Goal: Task Accomplishment & Management: Use online tool/utility

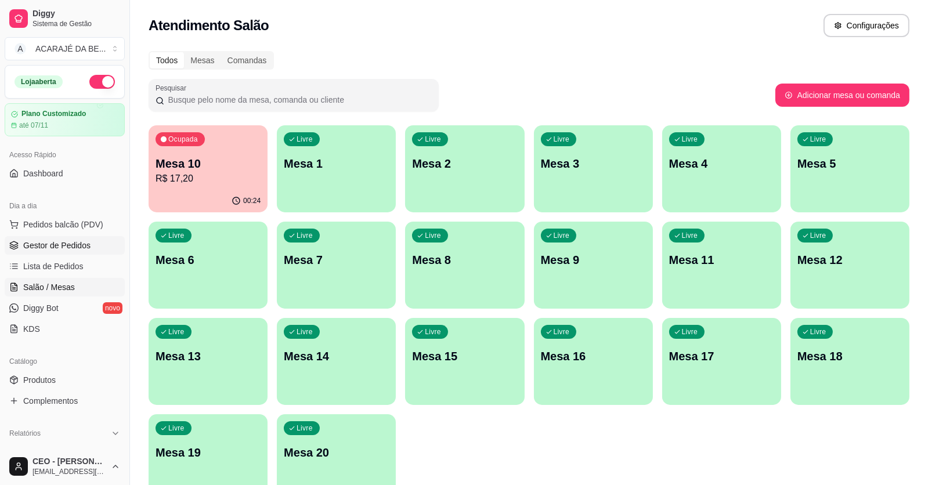
click at [71, 244] on span "Gestor de Pedidos" at bounding box center [56, 246] width 67 height 12
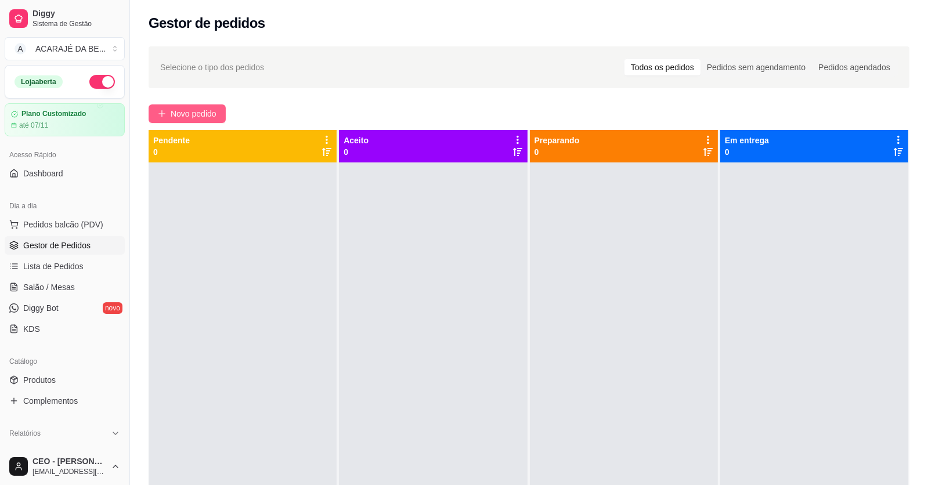
click at [222, 115] on button "Novo pedido" at bounding box center [187, 113] width 77 height 19
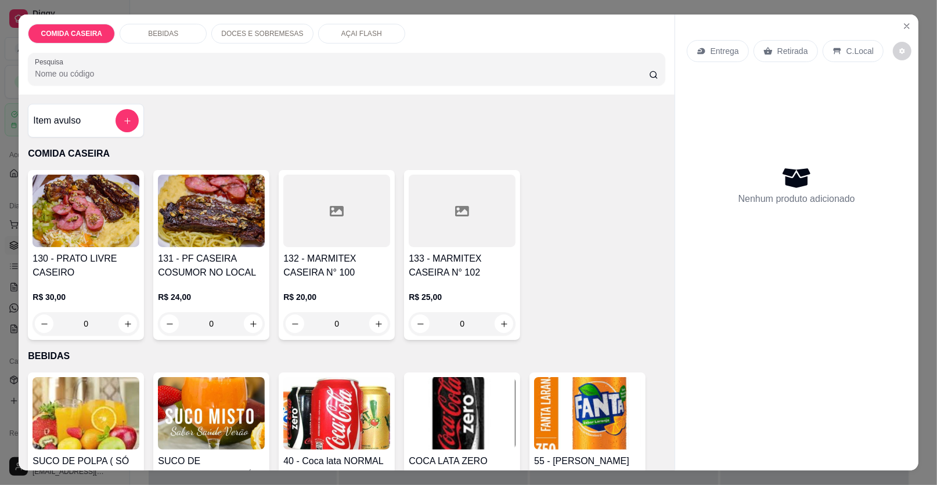
click at [345, 226] on div at bounding box center [336, 211] width 107 height 73
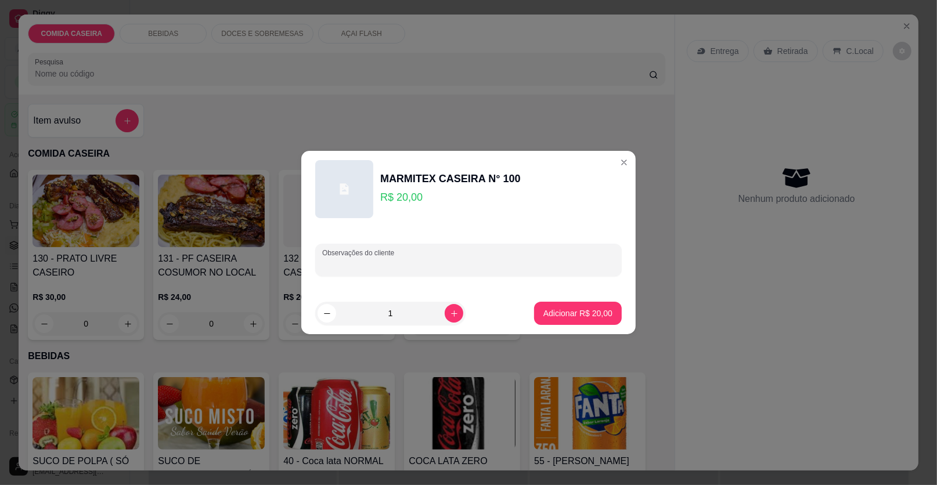
click at [416, 259] on input "Observações do cliente" at bounding box center [468, 265] width 293 height 12
type input "completa com churrasco"
click at [605, 315] on button "Adicionar R$ 20,00" at bounding box center [578, 313] width 88 height 23
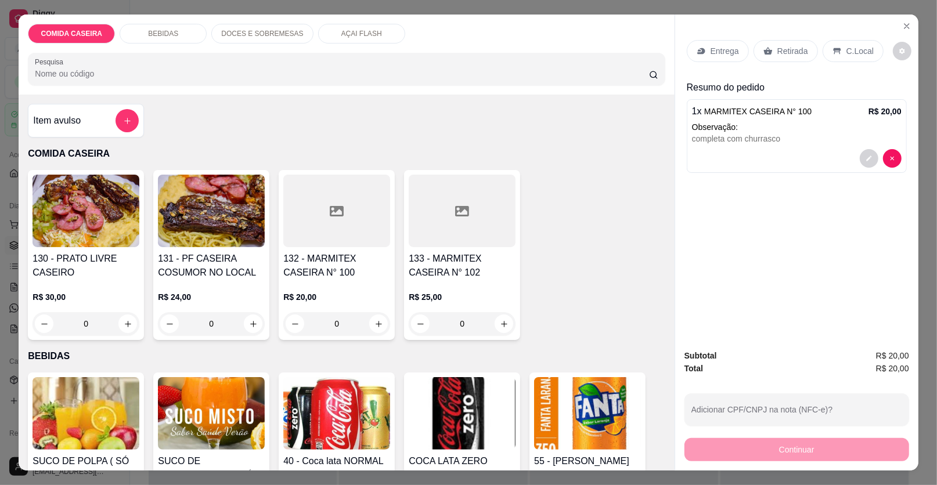
click at [718, 45] on p "Entrega" at bounding box center [724, 51] width 28 height 12
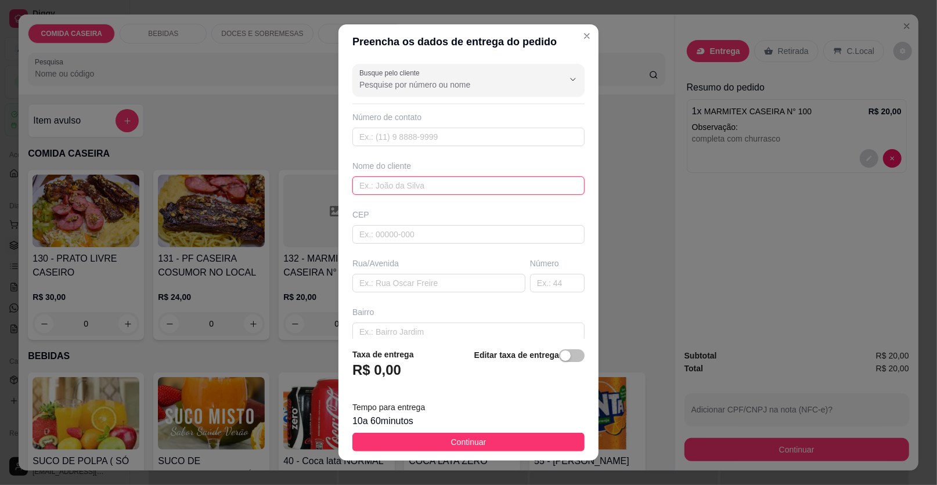
click at [478, 185] on input "text" at bounding box center [468, 185] width 232 height 19
type input "[PERSON_NAME]"
click at [445, 277] on input "text" at bounding box center [438, 283] width 173 height 19
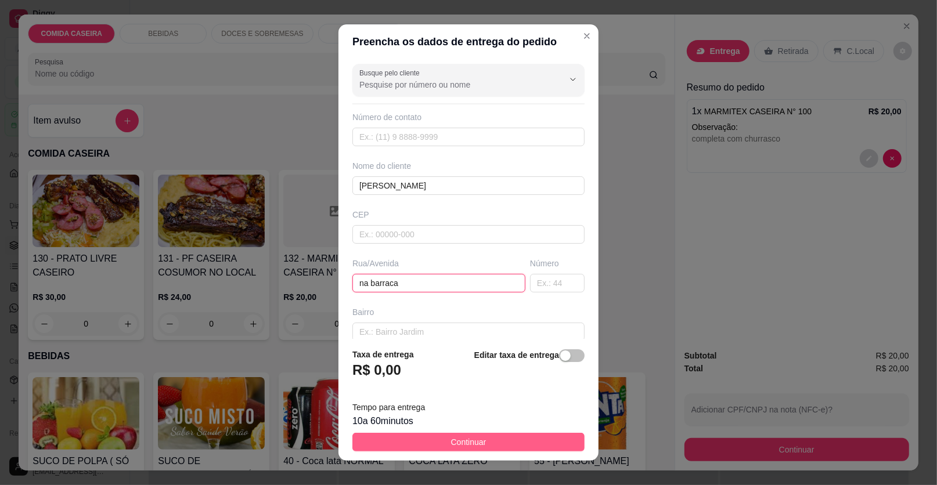
type input "na barraca"
click at [461, 438] on span "Continuar" at bounding box center [468, 442] width 35 height 13
click at [461, 438] on img at bounding box center [462, 413] width 107 height 73
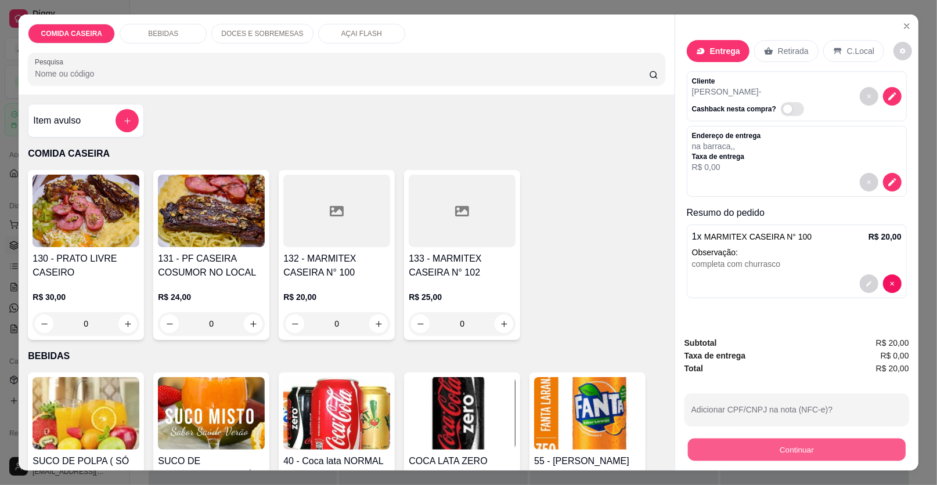
click at [709, 449] on button "Continuar" at bounding box center [797, 450] width 218 height 23
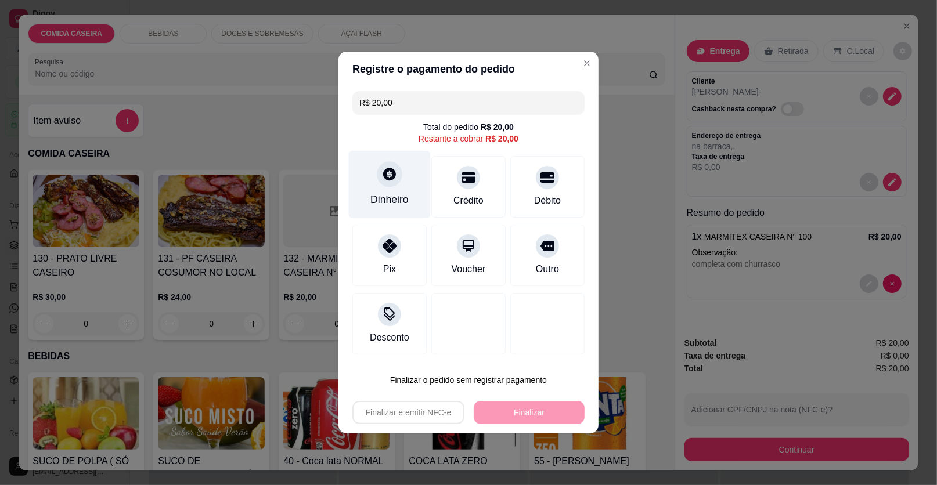
click at [402, 194] on div "Dinheiro" at bounding box center [389, 199] width 38 height 15
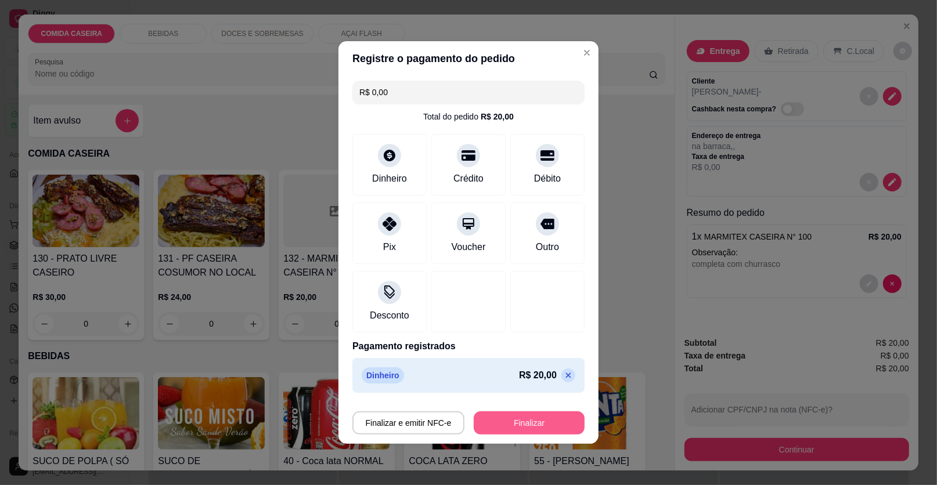
click at [525, 421] on button "Finalizar" at bounding box center [529, 422] width 111 height 23
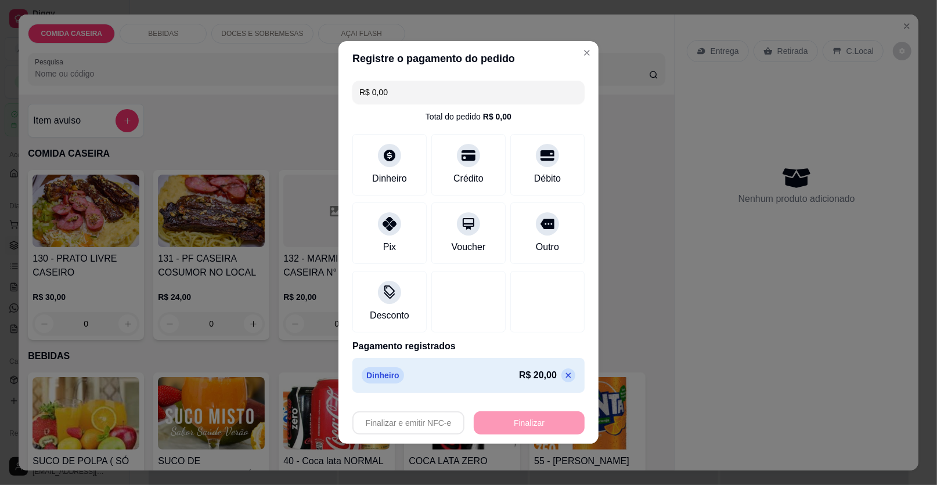
type input "-R$ 20,00"
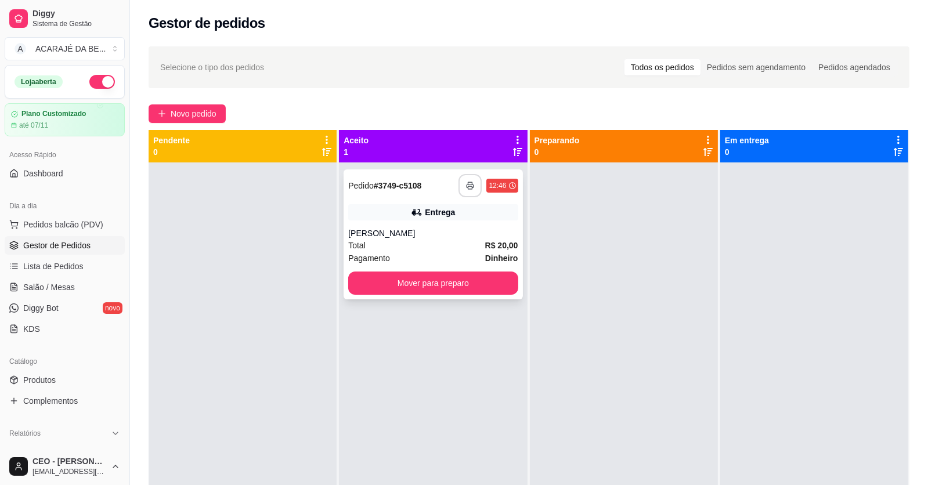
click at [470, 189] on button "button" at bounding box center [469, 185] width 23 height 23
click at [75, 421] on div "Relatórios Relatórios de vendas Relatório de clientes Relatório de mesas Relató…" at bounding box center [64, 474] width 129 height 109
click at [466, 187] on icon "button" at bounding box center [470, 186] width 8 height 8
click at [193, 107] on span "Novo pedido" at bounding box center [194, 113] width 46 height 13
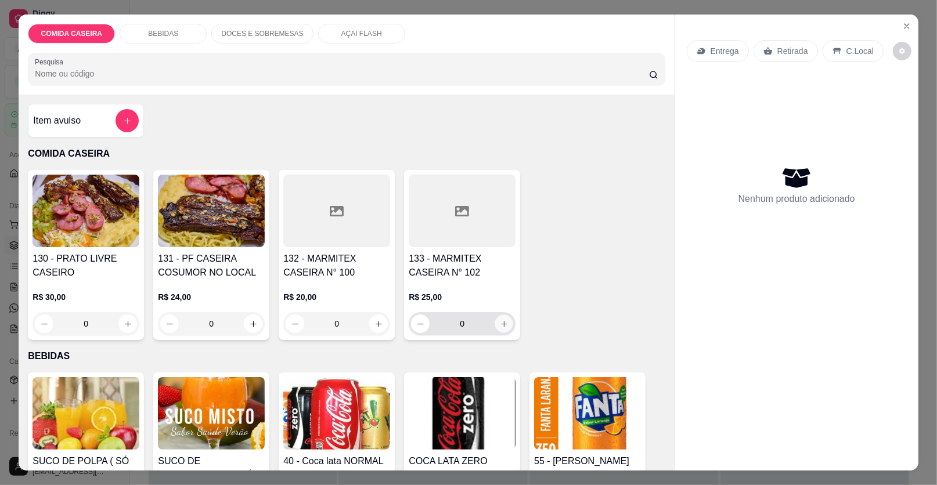
click at [495, 323] on button "increase-product-quantity" at bounding box center [504, 324] width 18 height 18
type input "1"
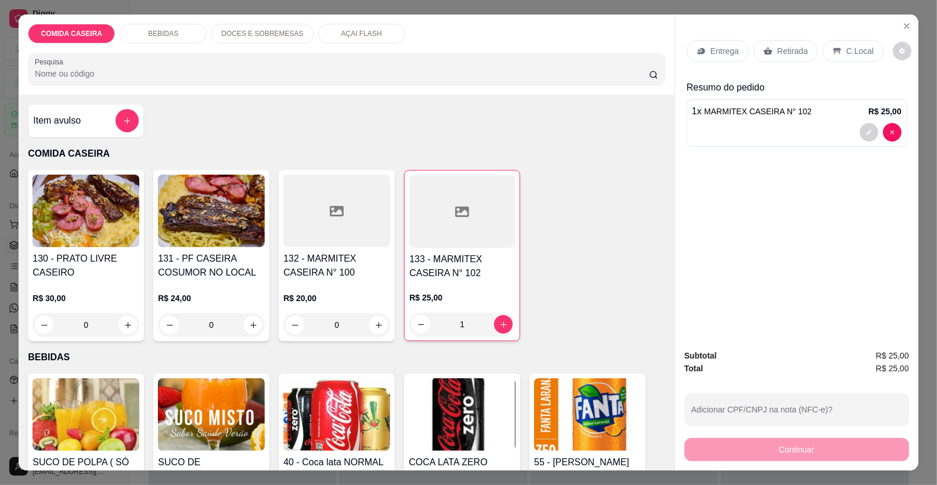
click at [788, 51] on p "Retirada" at bounding box center [792, 51] width 31 height 12
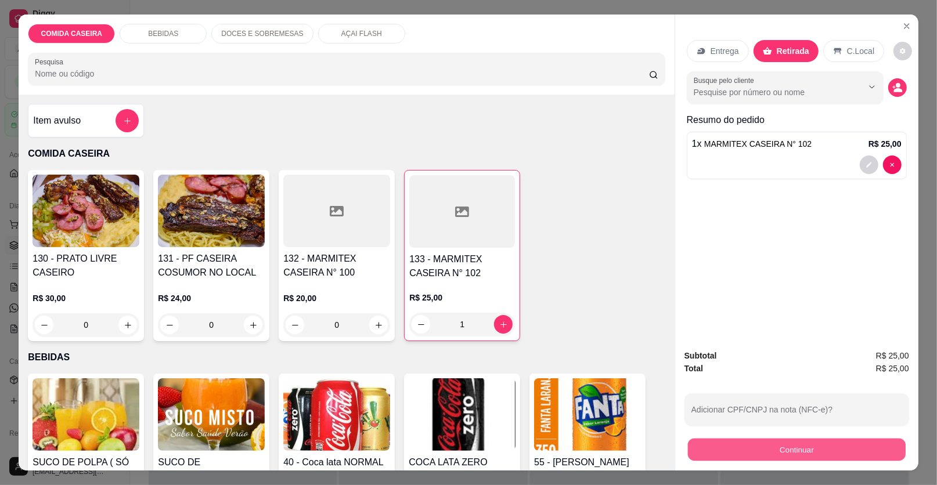
click at [749, 449] on button "Continuar" at bounding box center [797, 450] width 218 height 23
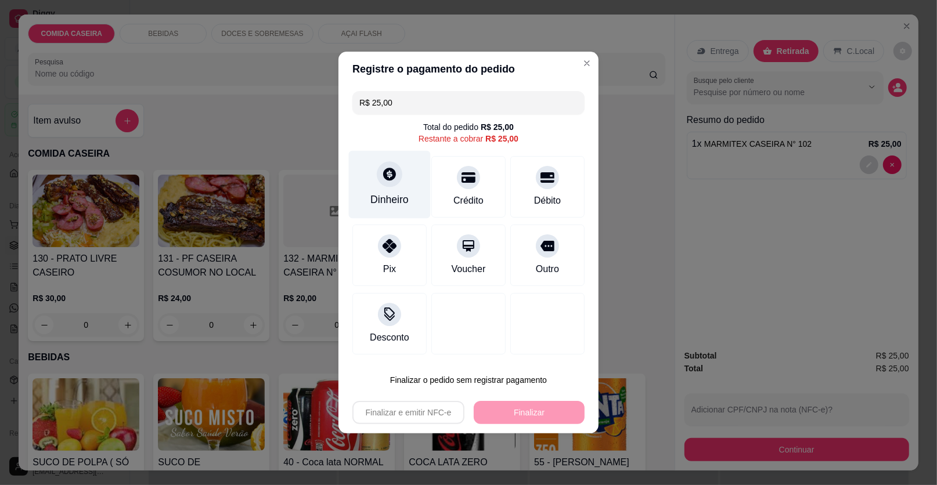
click at [402, 202] on div "Dinheiro" at bounding box center [389, 199] width 38 height 15
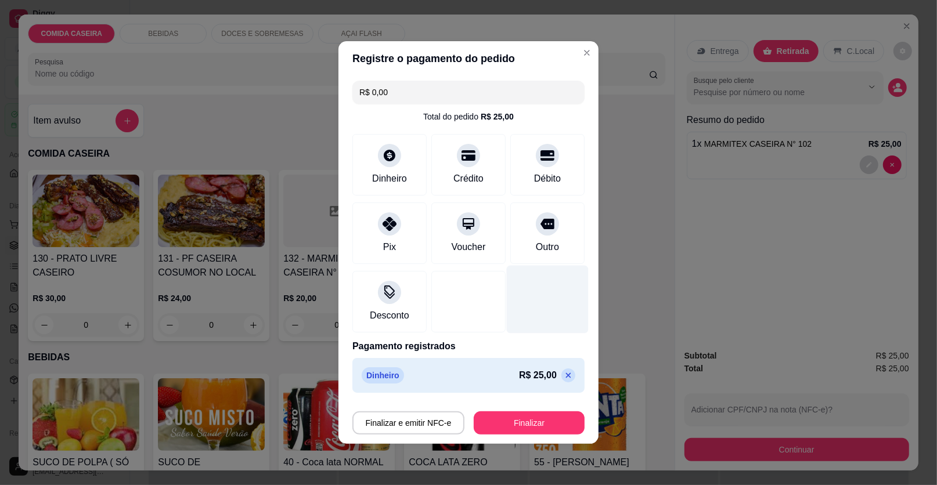
type input "R$ 0,00"
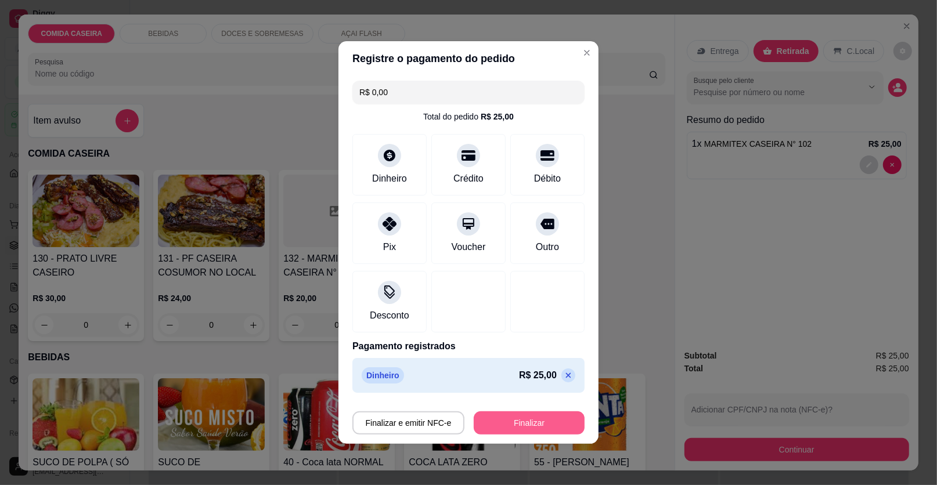
click at [547, 415] on div "Finalizar e emitir NFC-e Finalizar" at bounding box center [468, 421] width 232 height 28
click at [547, 415] on button "Finalizar" at bounding box center [528, 423] width 107 height 23
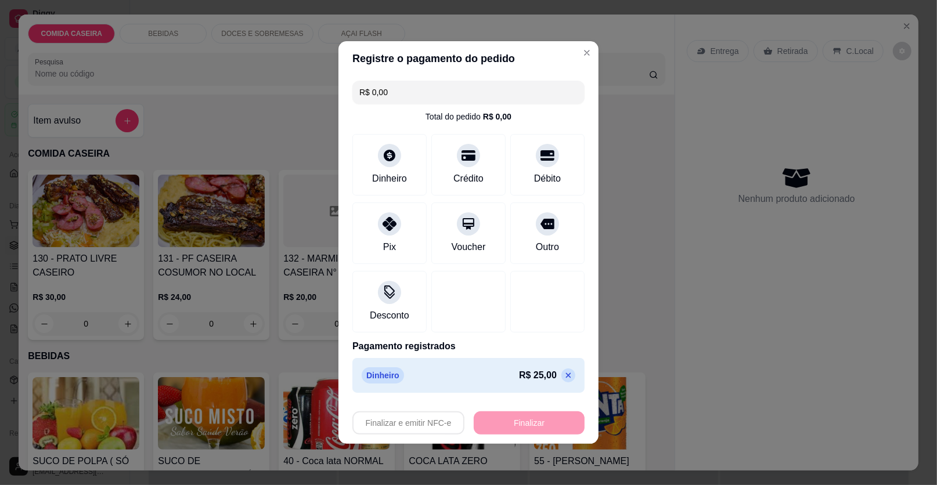
type input "0"
type input "-R$ 25,00"
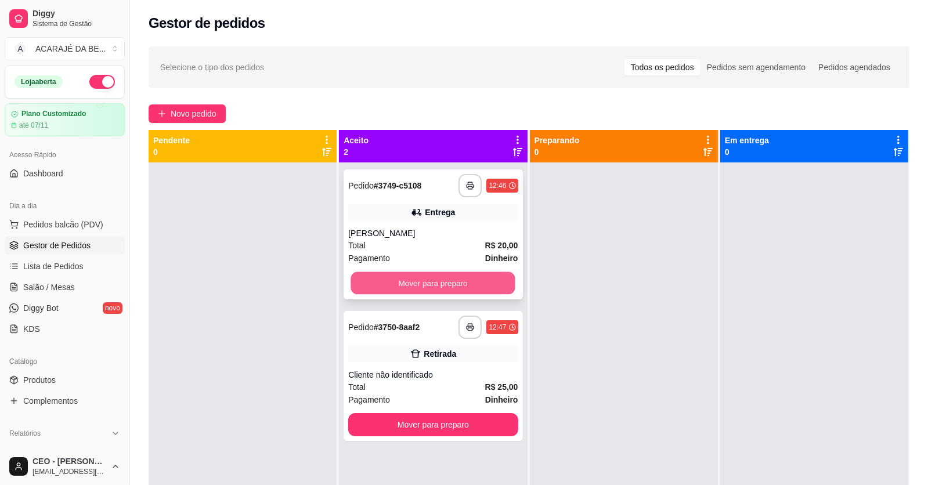
click at [411, 288] on button "Mover para preparo" at bounding box center [433, 283] width 164 height 23
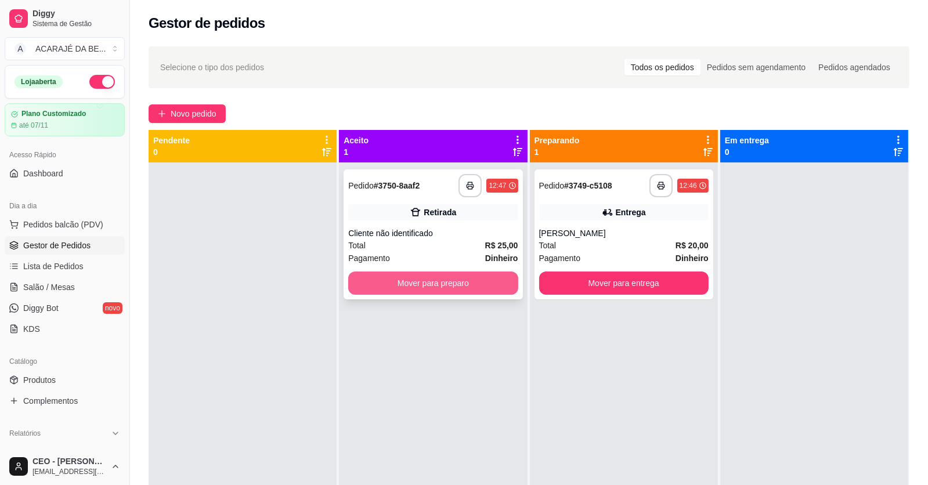
click at [492, 286] on button "Mover para preparo" at bounding box center [432, 283] width 169 height 23
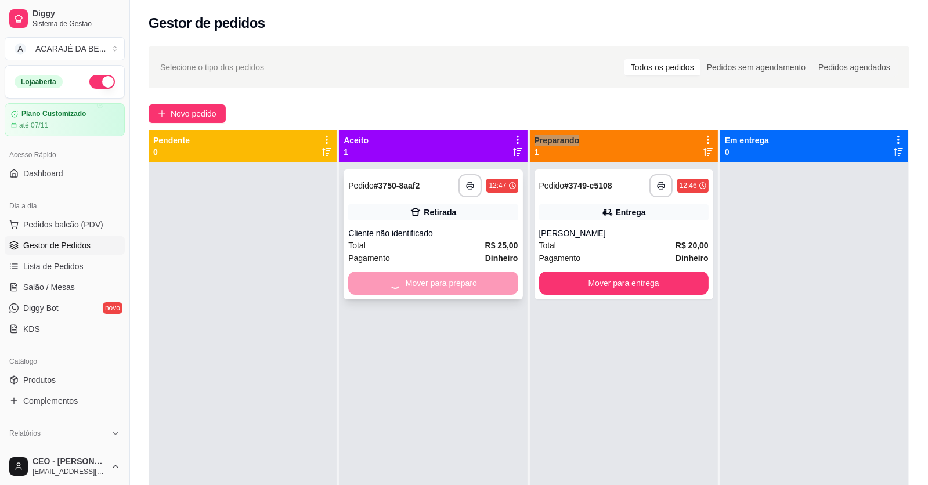
click at [492, 286] on div "Mover para preparo" at bounding box center [432, 283] width 169 height 23
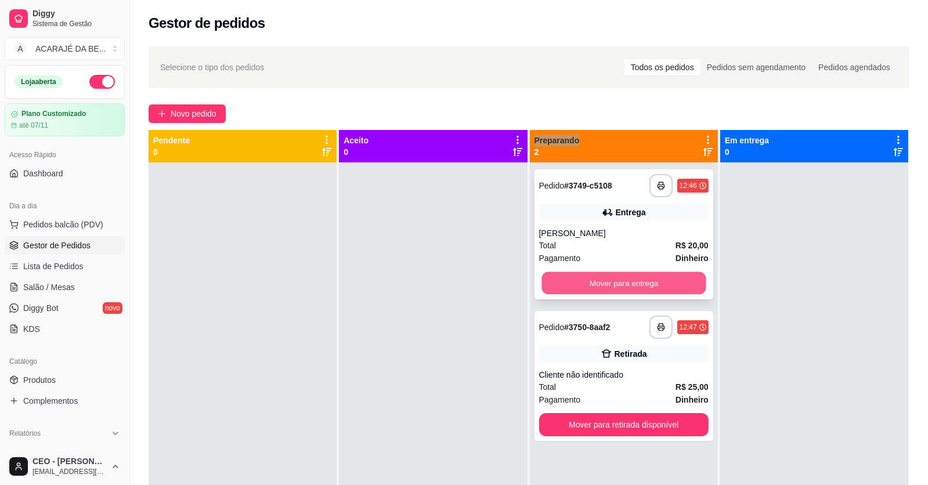
click at [664, 280] on button "Mover para entrega" at bounding box center [623, 283] width 164 height 23
click at [664, 280] on div "Mover para entrega" at bounding box center [623, 283] width 169 height 23
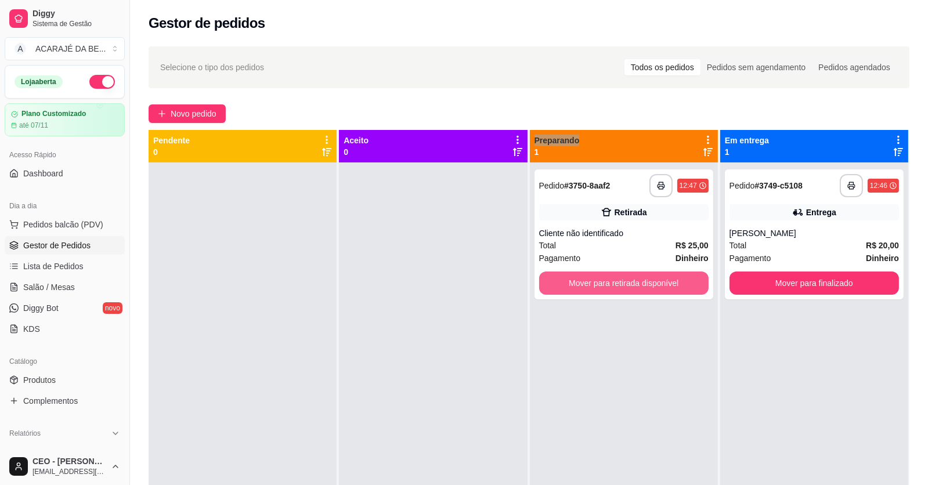
click at [664, 280] on button "Mover para retirada disponível" at bounding box center [623, 283] width 169 height 23
click at [664, 280] on div "Mover para retirada disponível" at bounding box center [623, 283] width 169 height 23
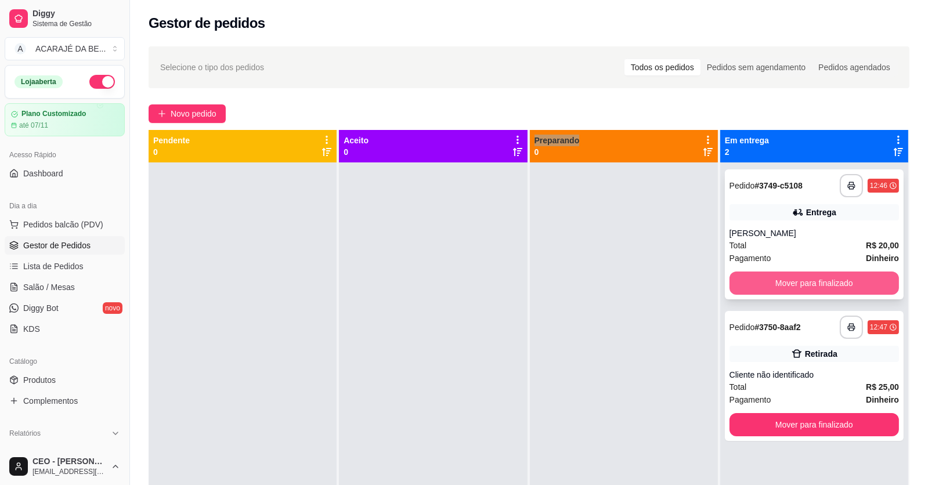
click at [756, 281] on button "Mover para finalizado" at bounding box center [814, 283] width 169 height 23
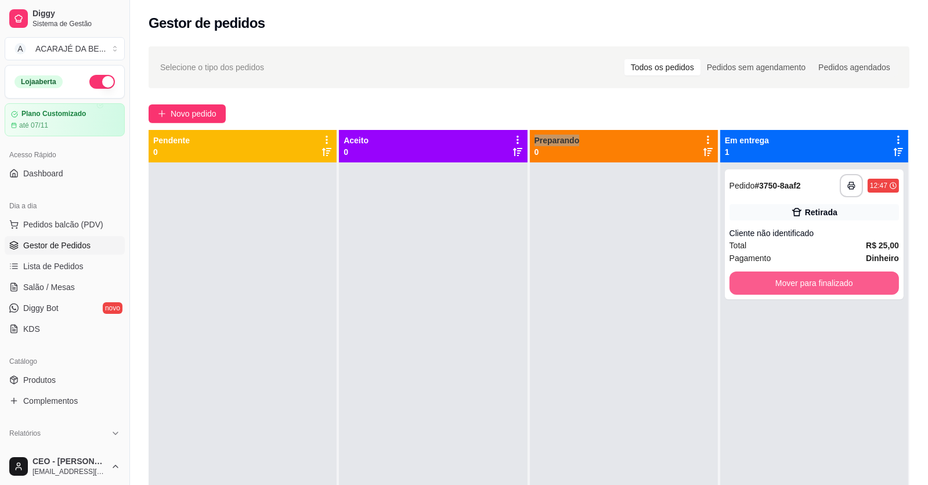
click at [756, 281] on button "Mover para finalizado" at bounding box center [814, 283] width 169 height 23
click at [756, 281] on div "Mover para finalizado" at bounding box center [814, 283] width 169 height 23
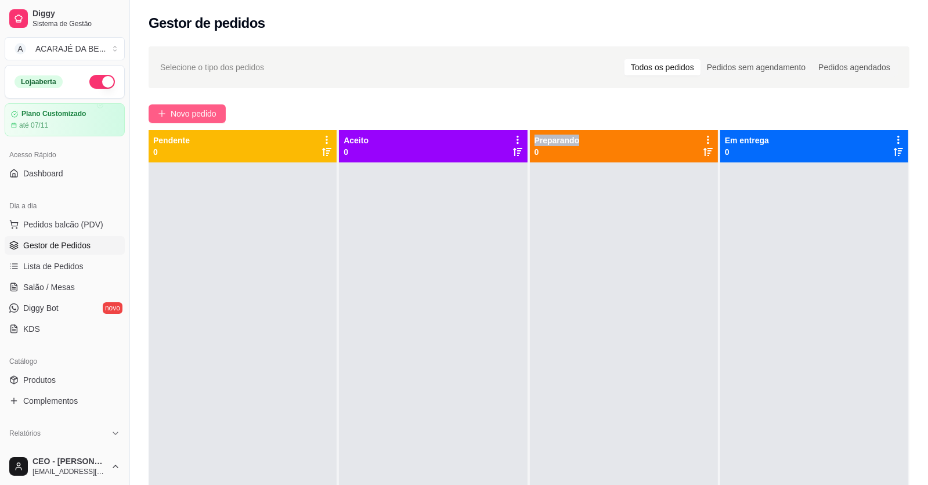
click at [178, 109] on span "Novo pedido" at bounding box center [194, 113] width 46 height 13
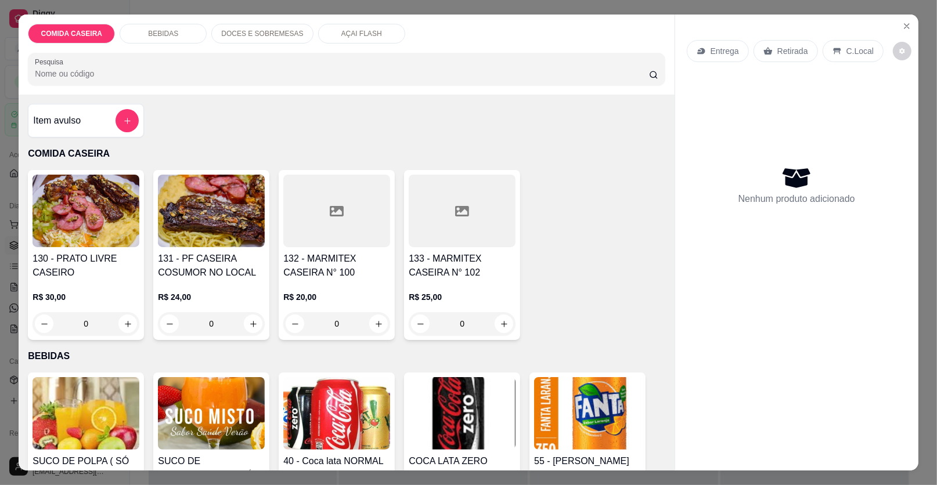
click at [359, 198] on div at bounding box center [336, 211] width 107 height 73
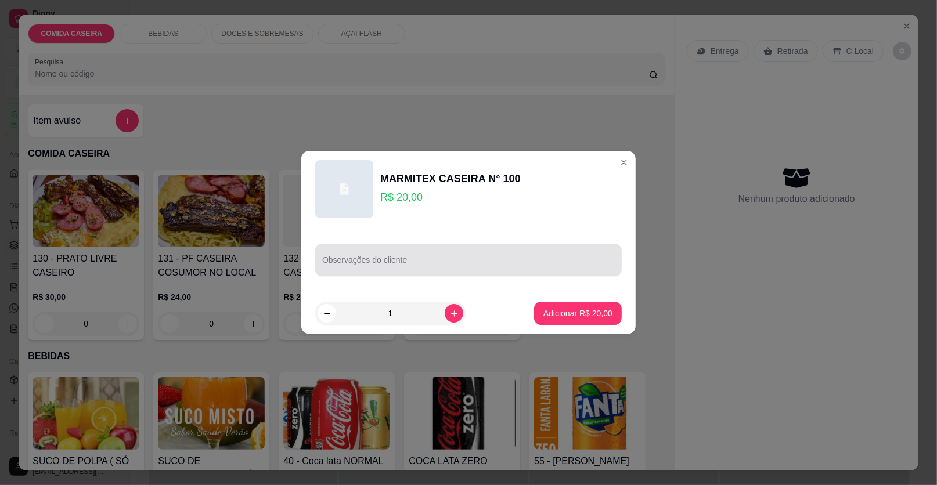
click at [464, 254] on div at bounding box center [468, 259] width 293 height 23
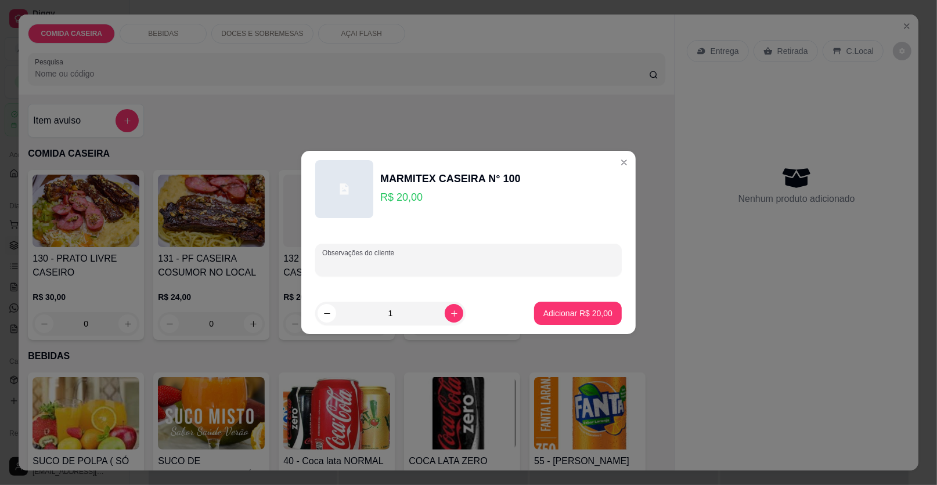
paste input "Feijão caldo, arroz, farofa, pepino, vinagrete, contra filé"
type input "Feijão caldo, arroz, farofa, pepino, vinagrete, contra filé"
click at [591, 306] on button "Adicionar R$ 20,00" at bounding box center [577, 313] width 85 height 23
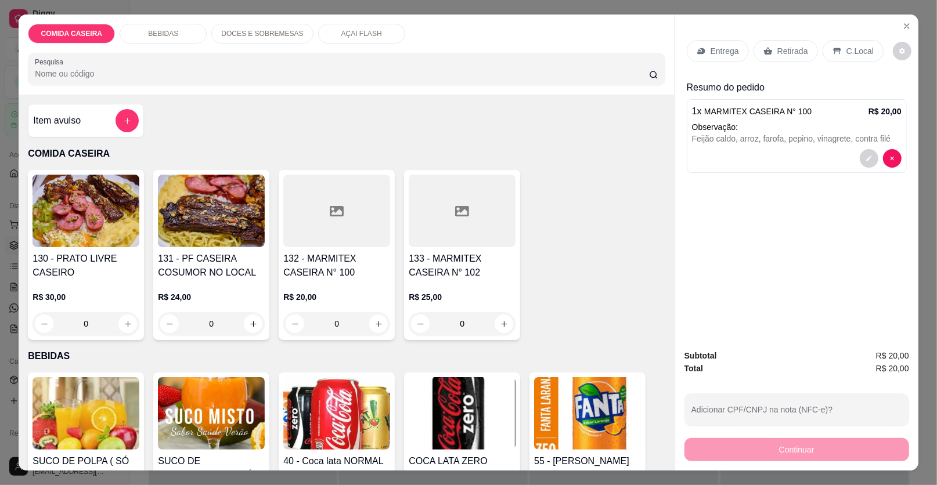
click at [731, 45] on p "Entrega" at bounding box center [724, 51] width 28 height 12
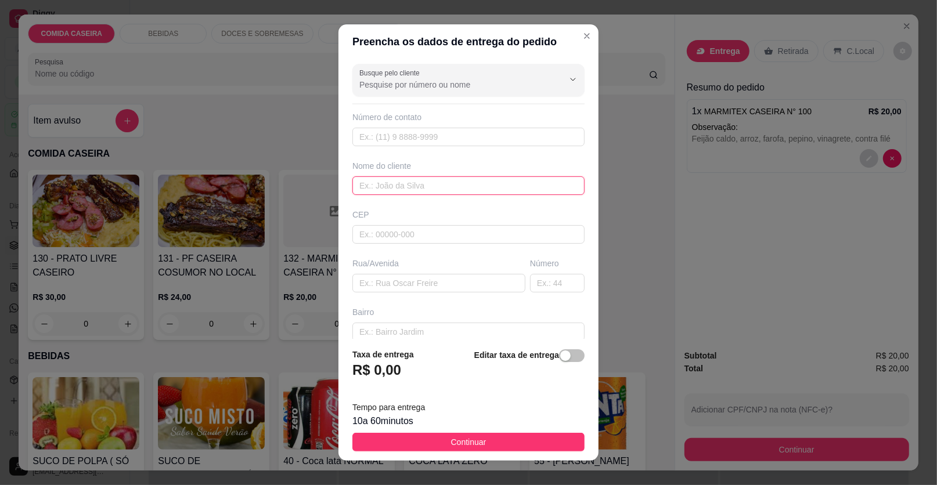
click at [504, 189] on input "text" at bounding box center [468, 185] width 232 height 19
type input "fatinha"
click at [458, 277] on input "text" at bounding box center [438, 283] width 173 height 19
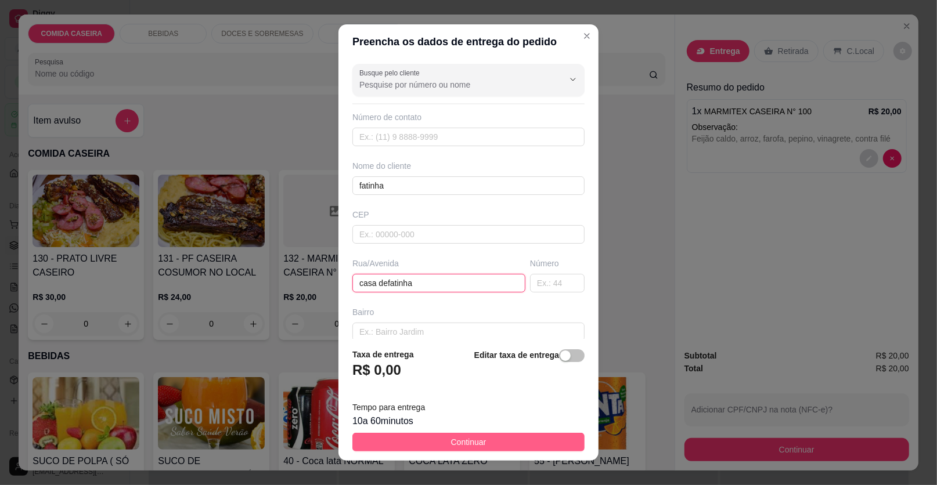
type input "casa defatinha"
click at [543, 446] on button "Continuar" at bounding box center [468, 442] width 232 height 19
click at [543, 446] on img at bounding box center [587, 413] width 107 height 73
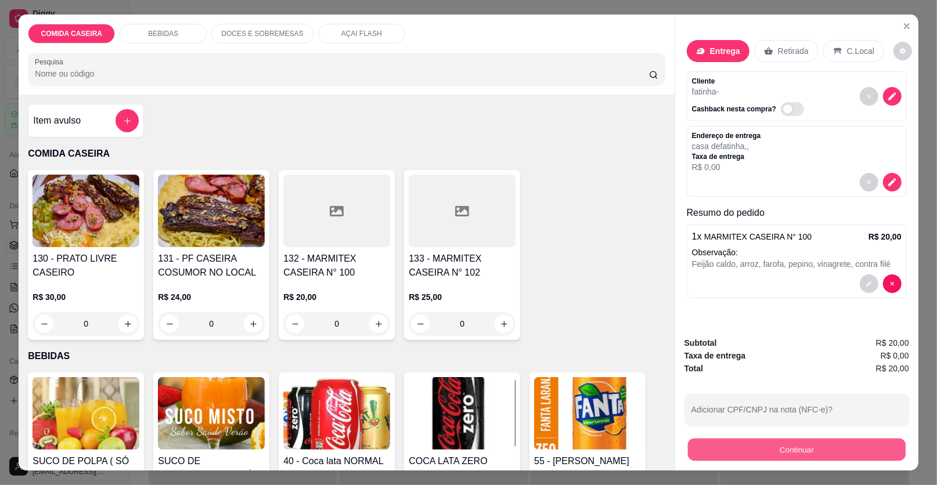
click at [725, 445] on button "Continuar" at bounding box center [797, 450] width 218 height 23
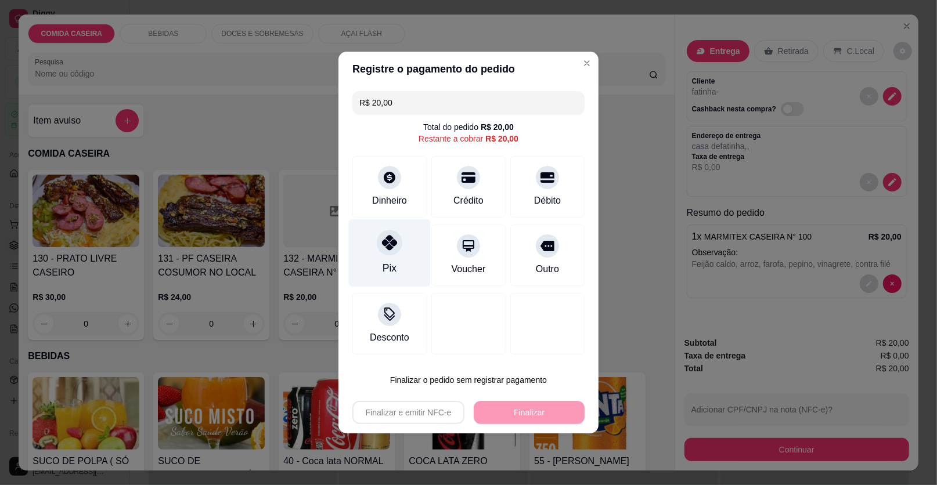
click at [390, 236] on div at bounding box center [390, 243] width 26 height 26
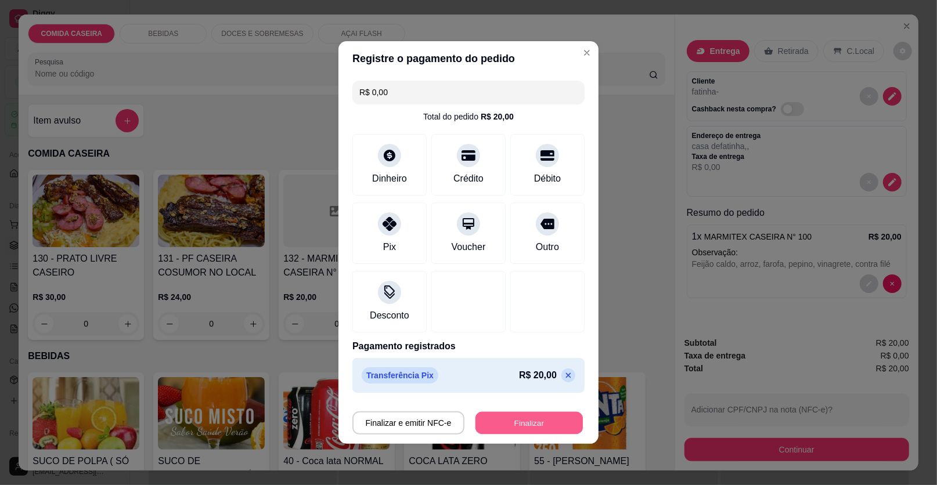
click at [535, 421] on button "Finalizar" at bounding box center [528, 423] width 107 height 23
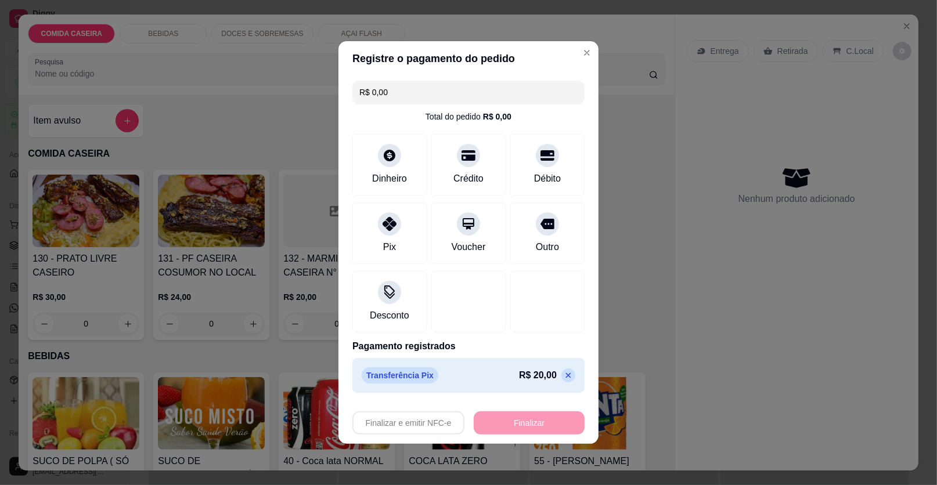
type input "-R$ 20,00"
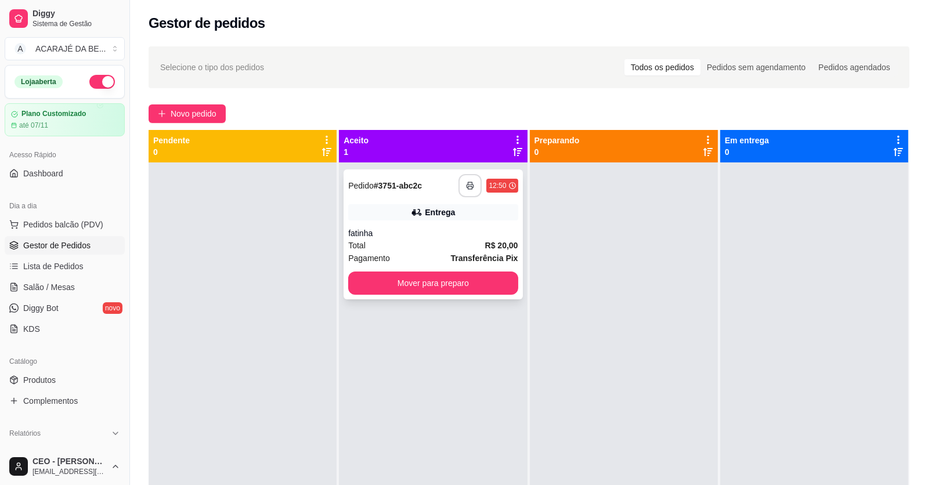
click at [473, 185] on button "button" at bounding box center [469, 185] width 23 height 23
click at [455, 287] on button "Mover para preparo" at bounding box center [433, 283] width 164 height 23
click at [455, 287] on div "Mover para preparo" at bounding box center [432, 283] width 169 height 23
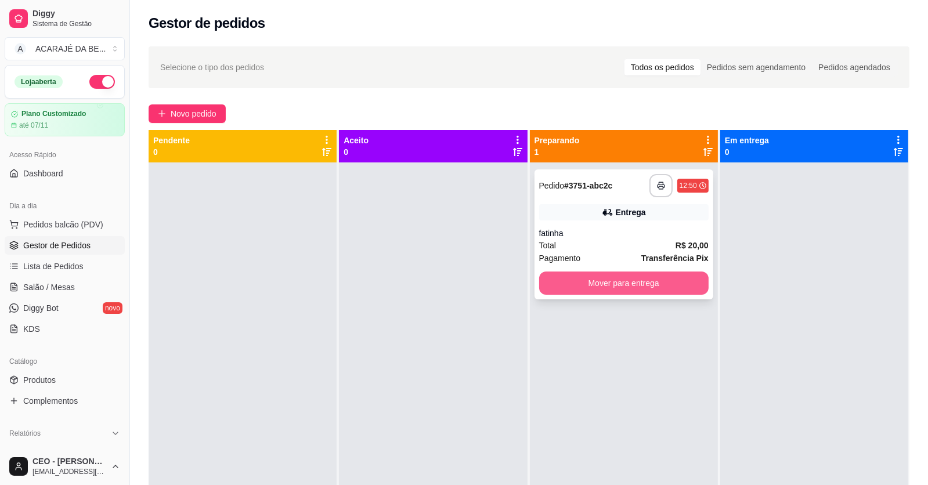
click at [651, 279] on button "Mover para entrega" at bounding box center [623, 283] width 169 height 23
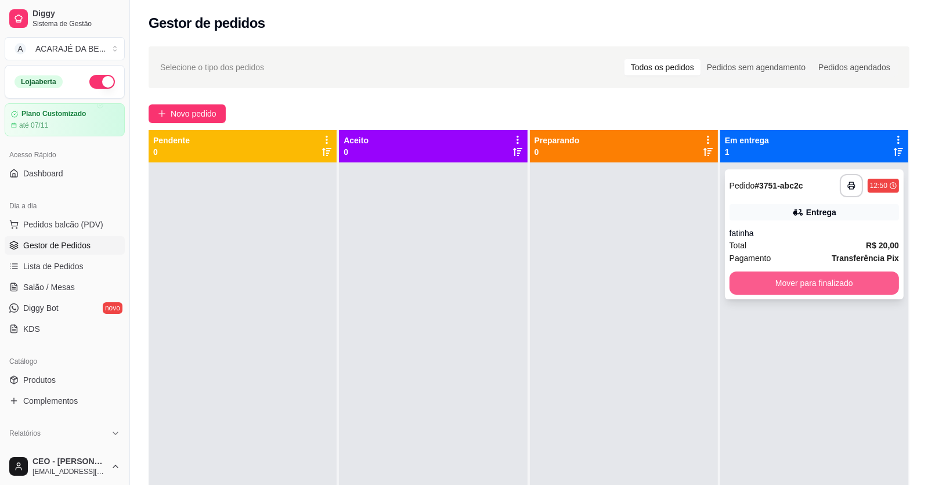
click at [750, 287] on button "Mover para finalizado" at bounding box center [814, 283] width 169 height 23
click at [750, 287] on div "Mover para finalizado" at bounding box center [814, 283] width 169 height 23
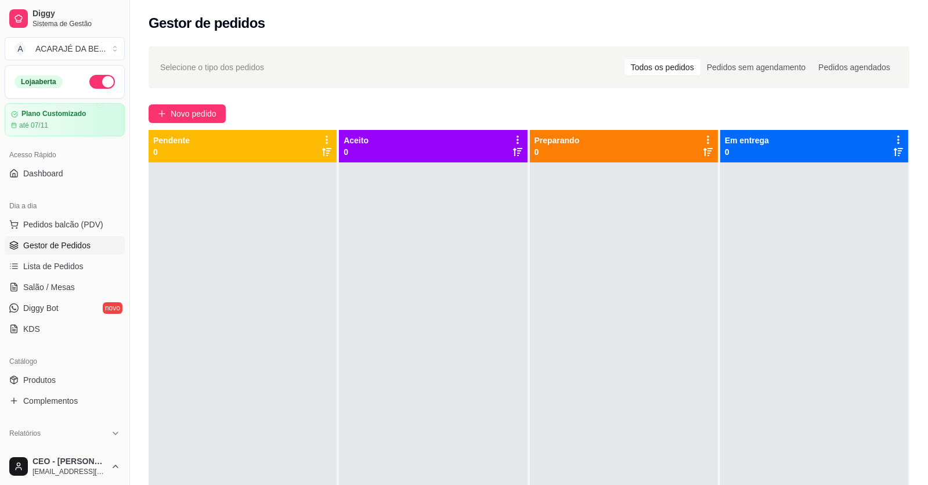
click at [187, 103] on div "Selecione o tipo dos pedidos Todos os pedidos Pedidos sem agendamento Pedidos a…" at bounding box center [529, 334] width 798 height 590
click at [201, 115] on span "Novo pedido" at bounding box center [194, 113] width 46 height 13
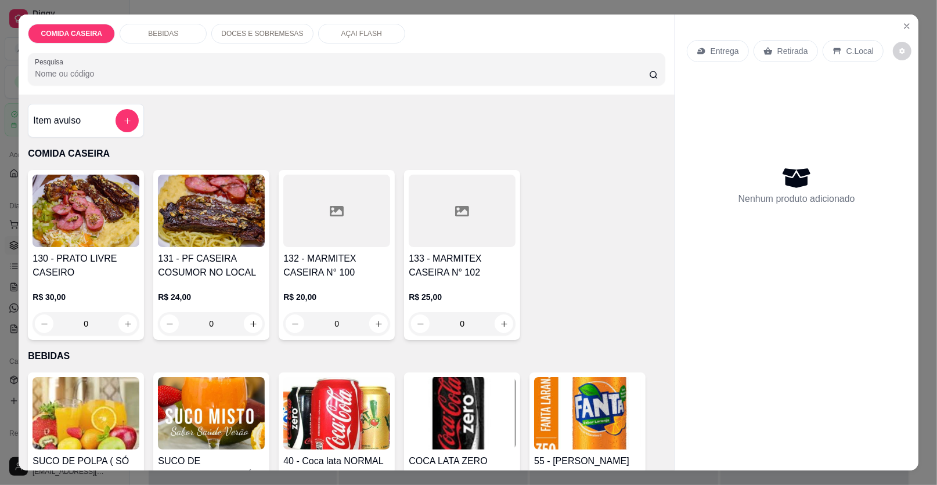
click at [338, 233] on div at bounding box center [336, 211] width 107 height 73
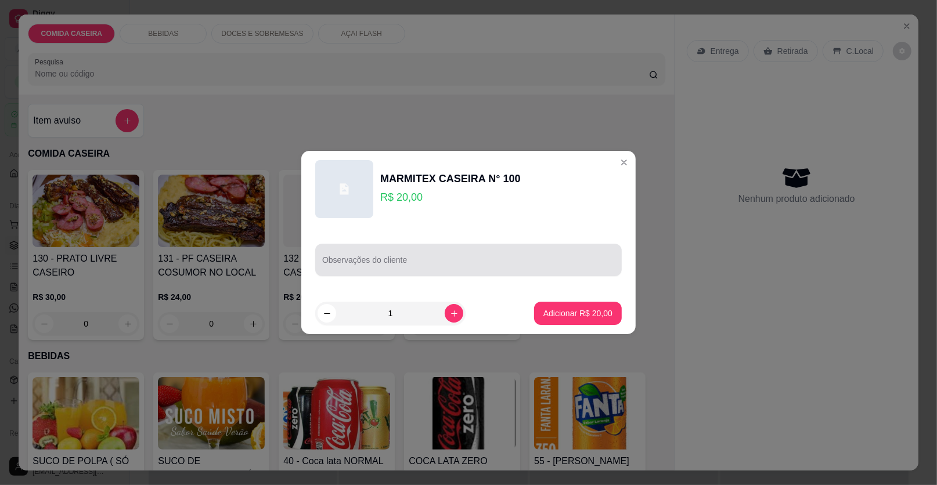
click at [427, 259] on input "Observações do cliente" at bounding box center [468, 265] width 293 height 12
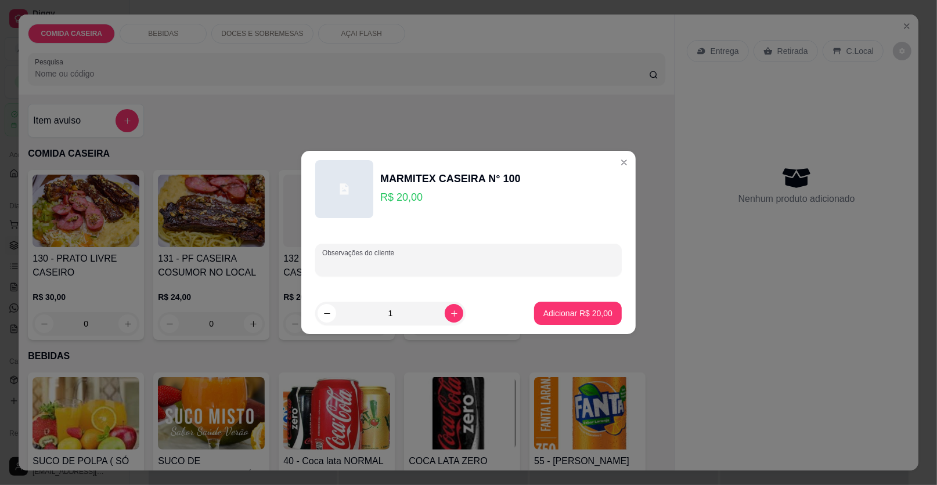
paste input "[PERSON_NAME] Feijão de caldo Purê Salada de batata com maçã Coxão mole Calabre…"
type input "[PERSON_NAME] Feijão de caldo Purê Salada de batata com maçã Coxão mole Calabre…"
click at [570, 314] on p "Adicionar R$ 20,00" at bounding box center [577, 314] width 69 height 12
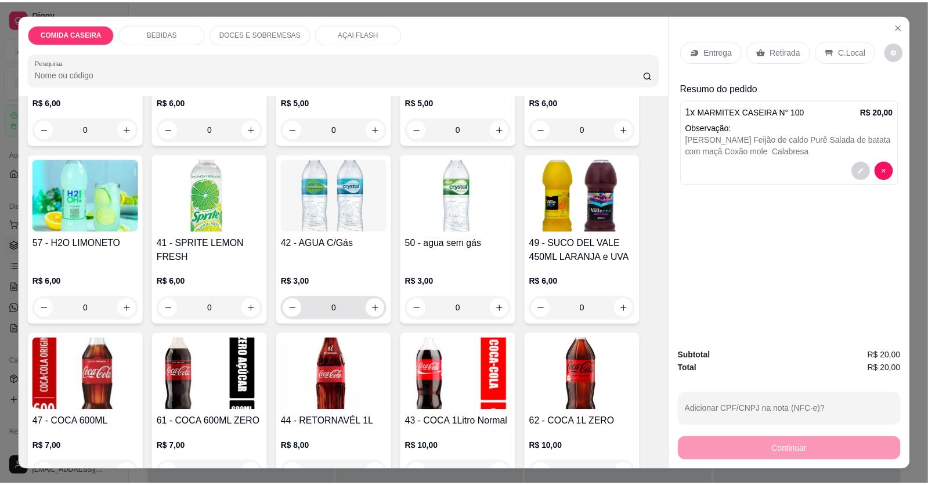
scroll to position [696, 0]
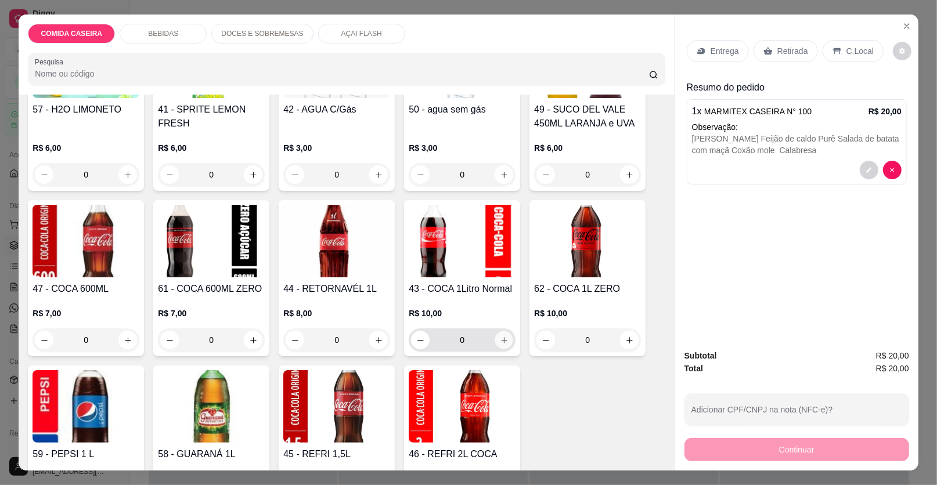
click at [500, 340] on icon "increase-product-quantity" at bounding box center [504, 340] width 9 height 9
type input "1"
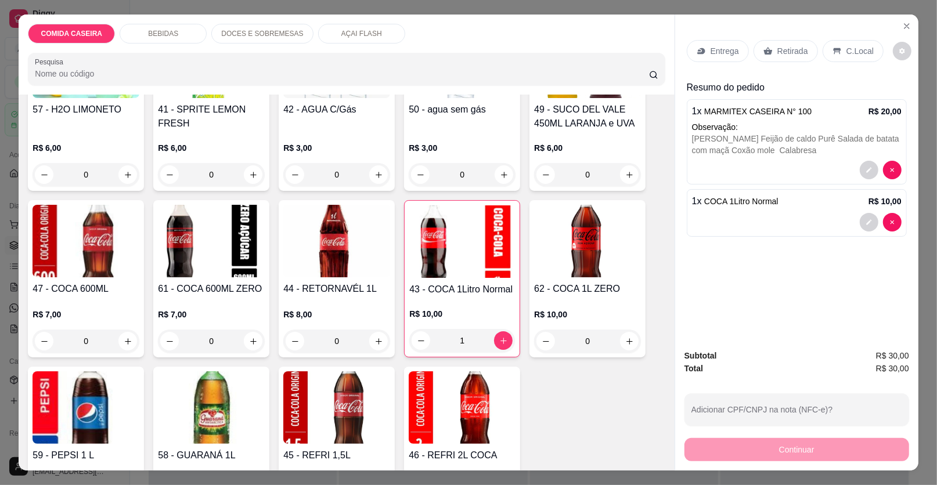
click at [728, 53] on p "Entrega" at bounding box center [724, 51] width 28 height 12
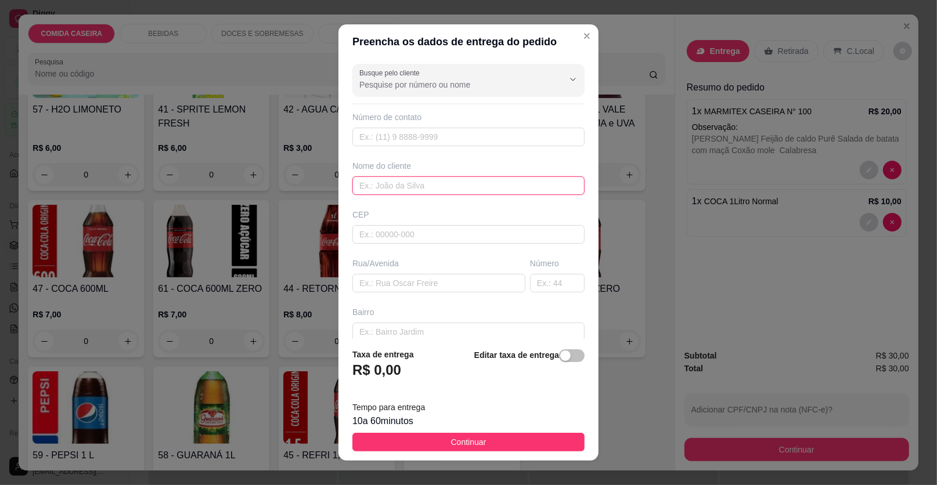
click at [452, 182] on input "text" at bounding box center [468, 185] width 232 height 19
type input "zaiane"
click at [440, 282] on input "text" at bounding box center [438, 283] width 173 height 19
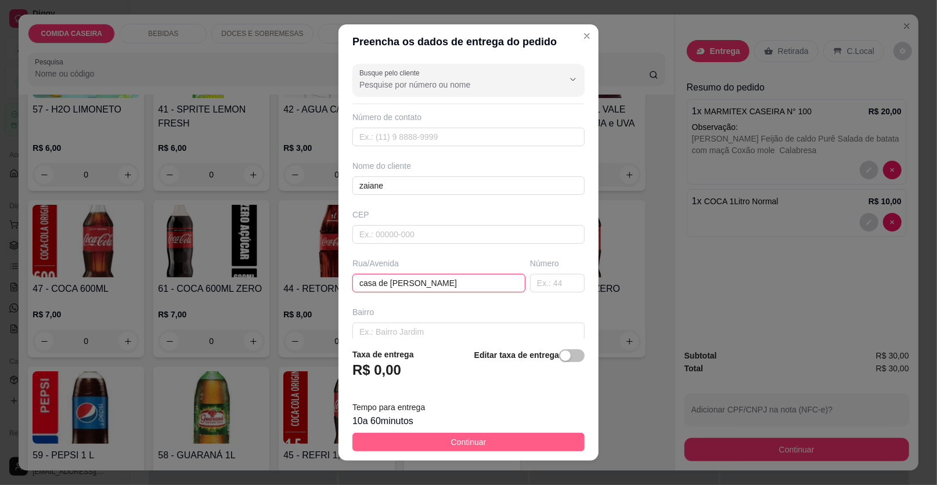
type input "casa de [PERSON_NAME]"
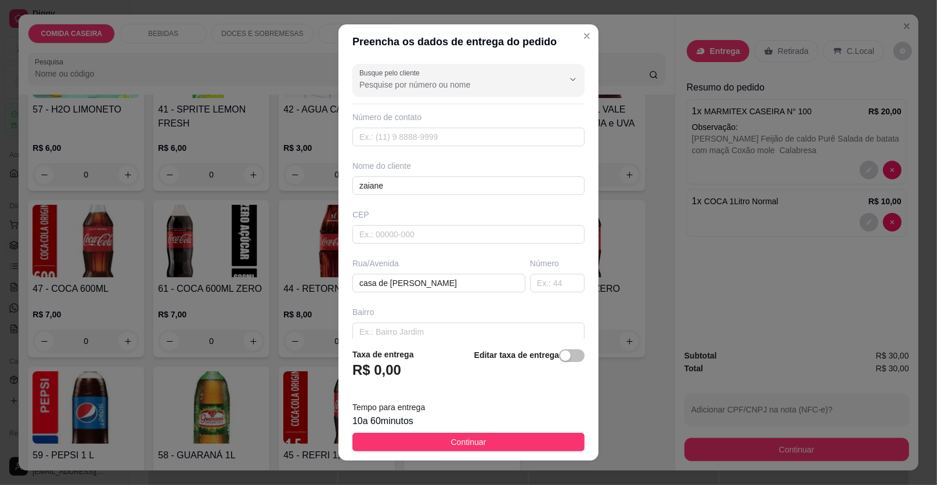
click at [463, 451] on button "Continuar" at bounding box center [468, 442] width 232 height 19
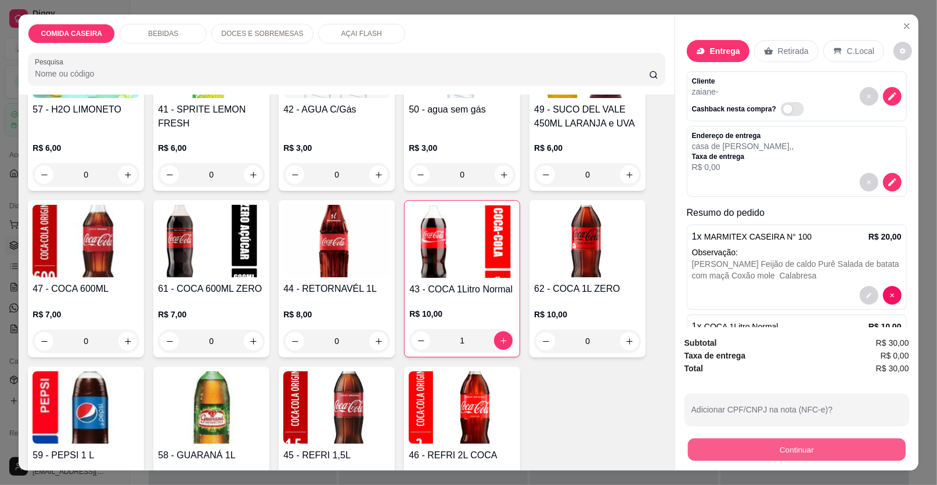
click at [724, 450] on button "Continuar" at bounding box center [797, 450] width 218 height 23
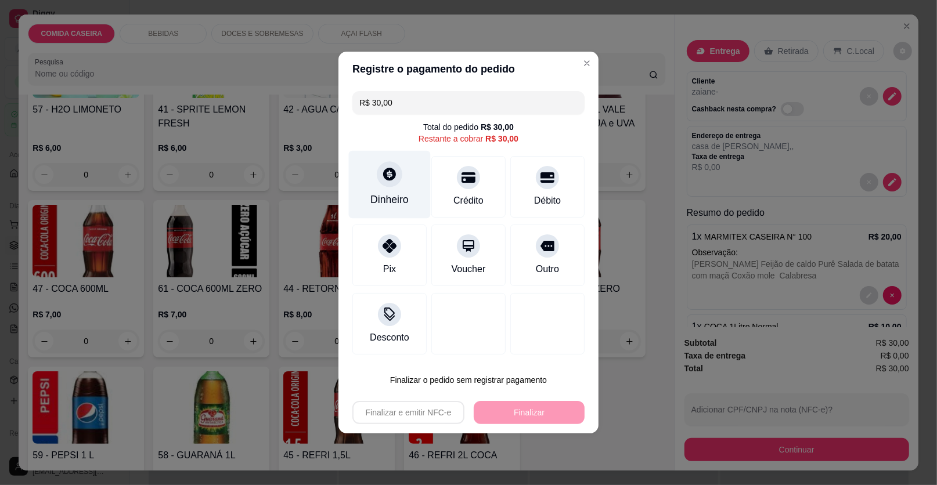
click at [392, 189] on div "Dinheiro" at bounding box center [390, 185] width 82 height 68
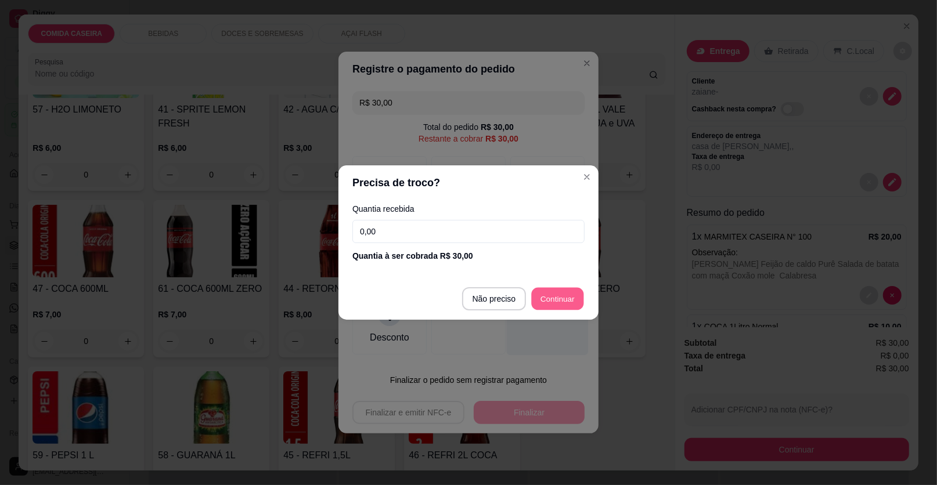
type input "R$ 0,00"
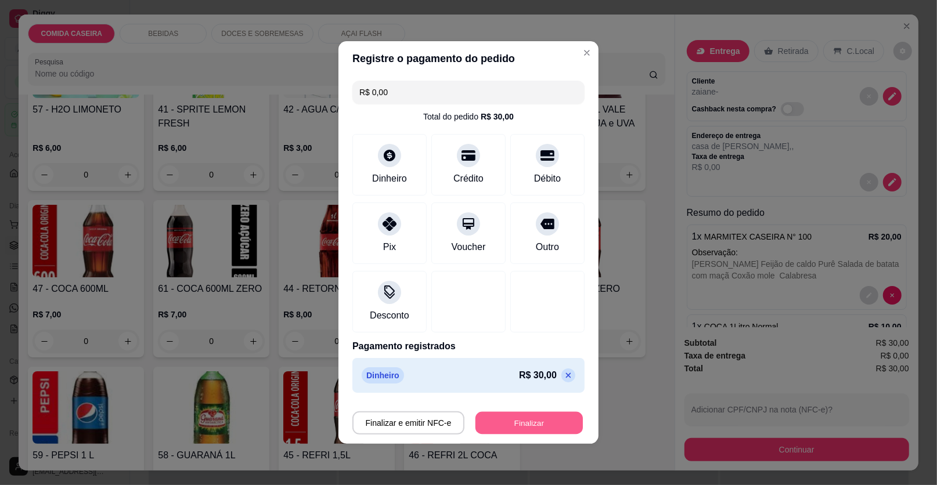
click at [535, 421] on button "Finalizar" at bounding box center [528, 423] width 107 height 23
type input "0"
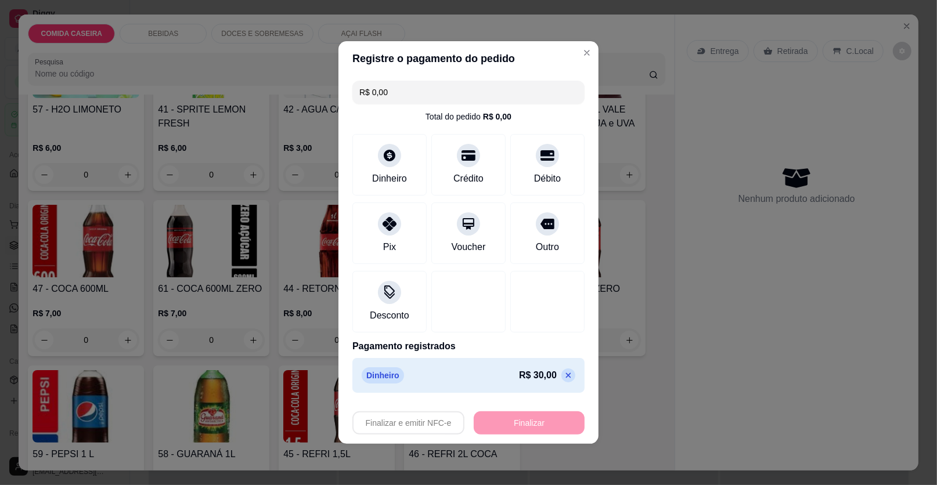
type input "-R$ 30,00"
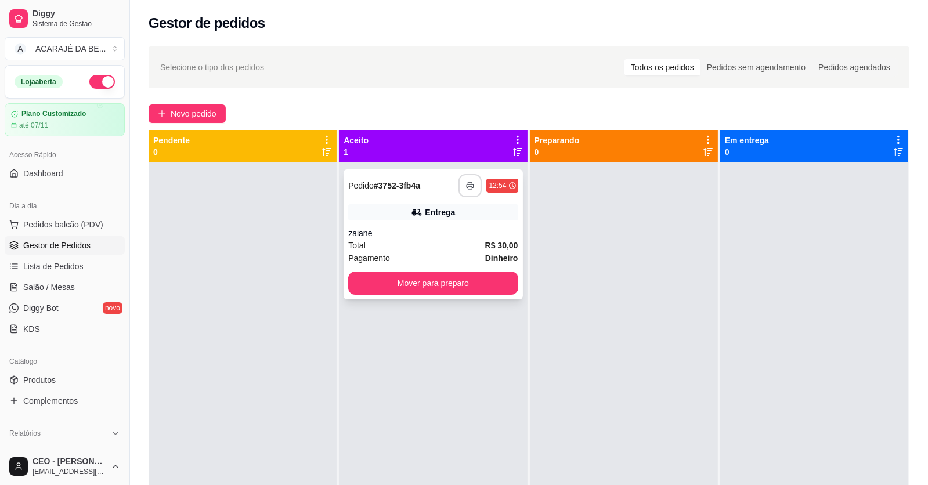
click at [465, 174] on button "button" at bounding box center [469, 185] width 23 height 23
click at [442, 279] on button "Mover para preparo" at bounding box center [432, 283] width 169 height 23
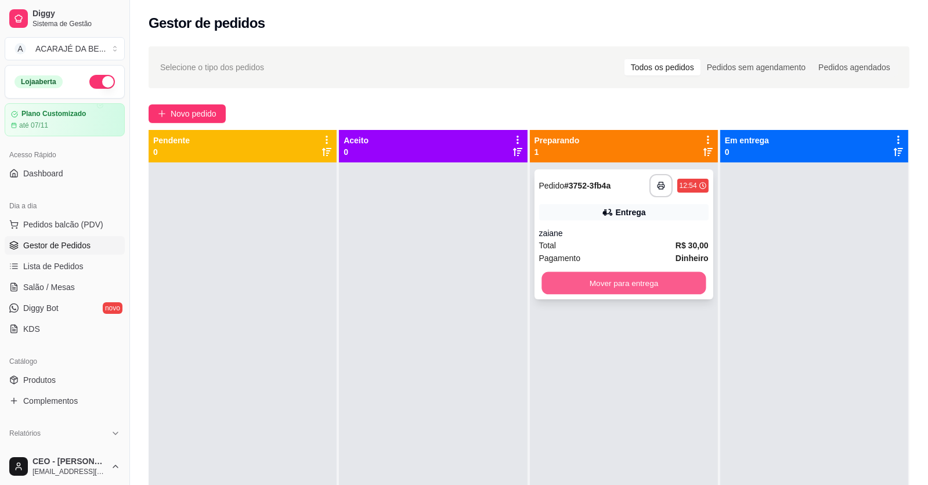
click at [682, 290] on button "Mover para entrega" at bounding box center [623, 283] width 164 height 23
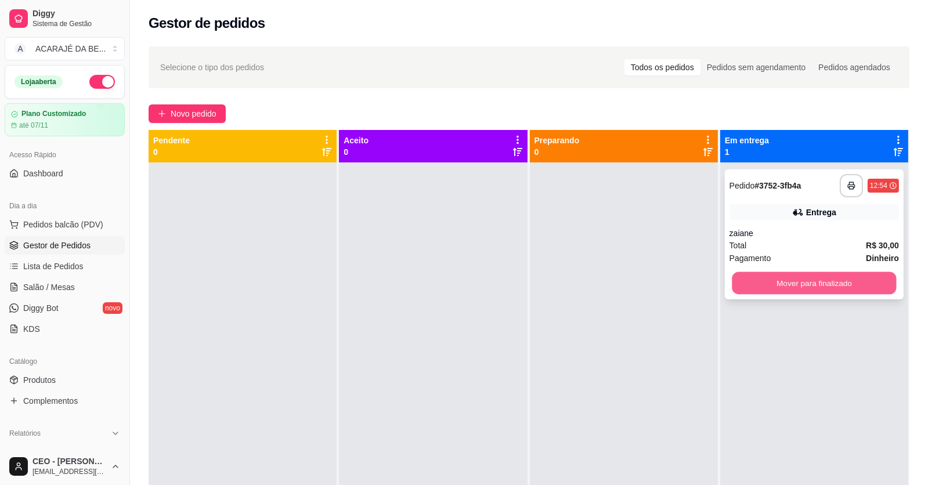
click at [733, 279] on button "Mover para finalizado" at bounding box center [814, 283] width 164 height 23
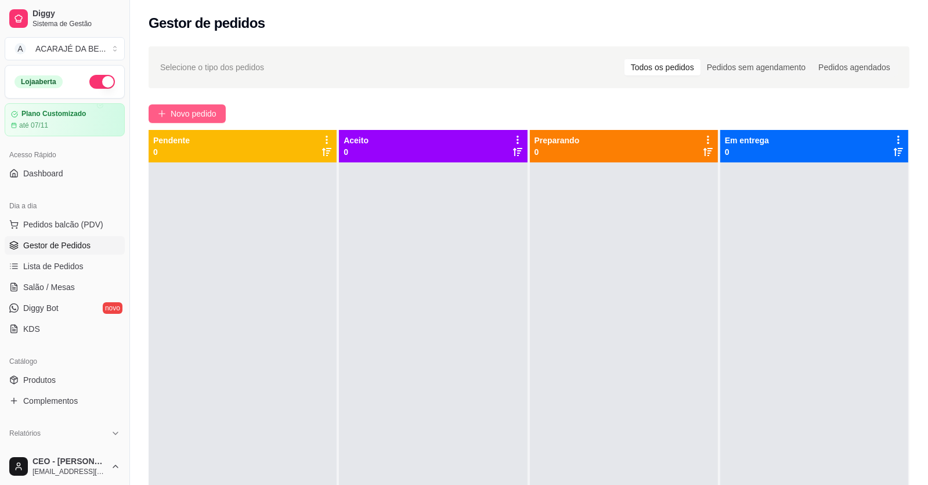
click at [188, 106] on button "Novo pedido" at bounding box center [187, 113] width 77 height 19
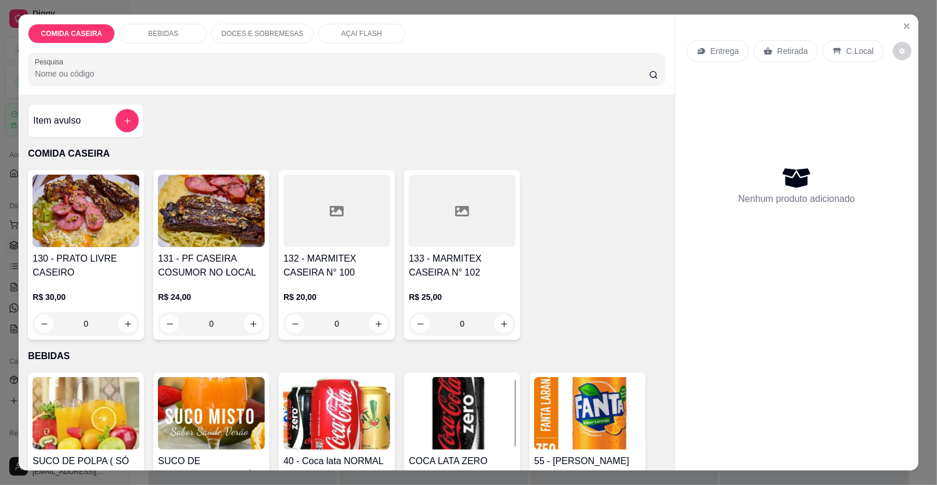
click at [340, 207] on div at bounding box center [336, 211] width 107 height 73
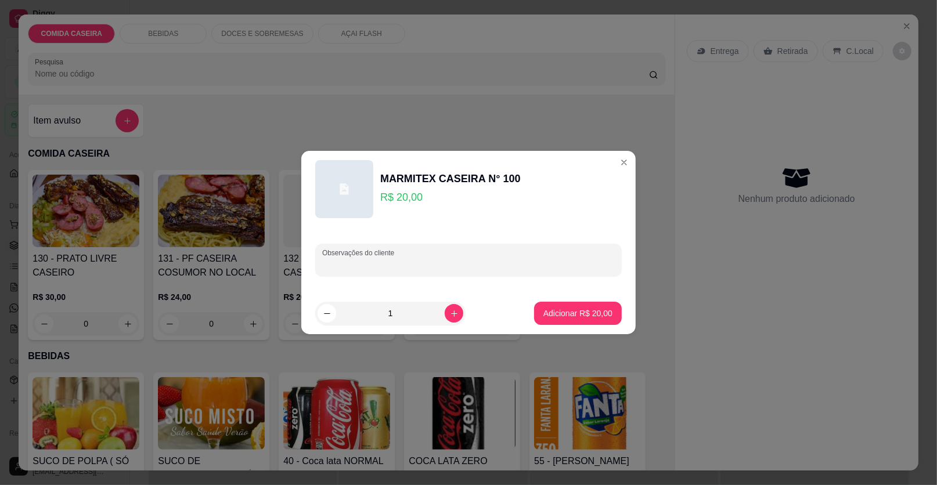
click at [424, 262] on input "Observações do cliente" at bounding box center [468, 265] width 293 height 12
paste input "Feijão tropeiro Macarrão Farofa com jaba Abacaxi Fraldinha Linguiça mista"
type input "Feijão tropeiro Macarrão Farofa com jaba Abacaxi Fraldinha Linguiça mista"
click at [568, 302] on div "Adicionar R$ 20,00" at bounding box center [578, 313] width 88 height 23
click at [576, 308] on p "Adicionar R$ 20,00" at bounding box center [577, 313] width 67 height 11
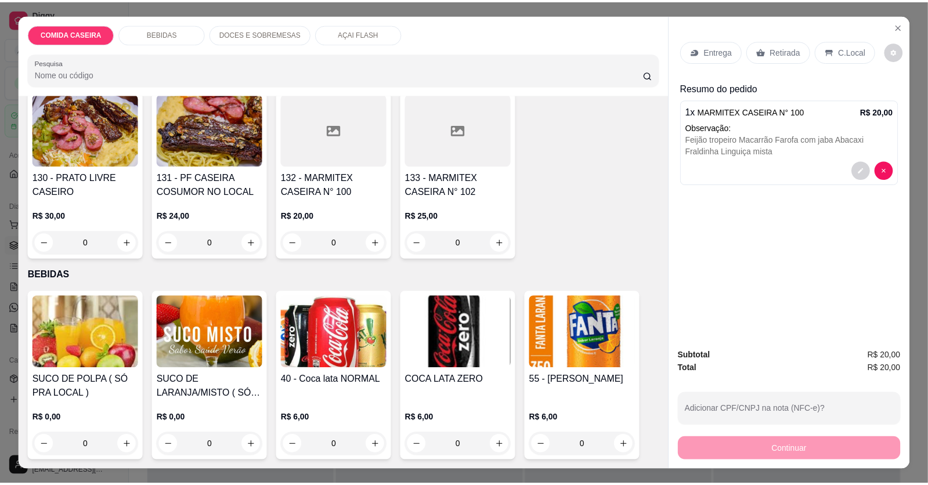
scroll to position [115, 0]
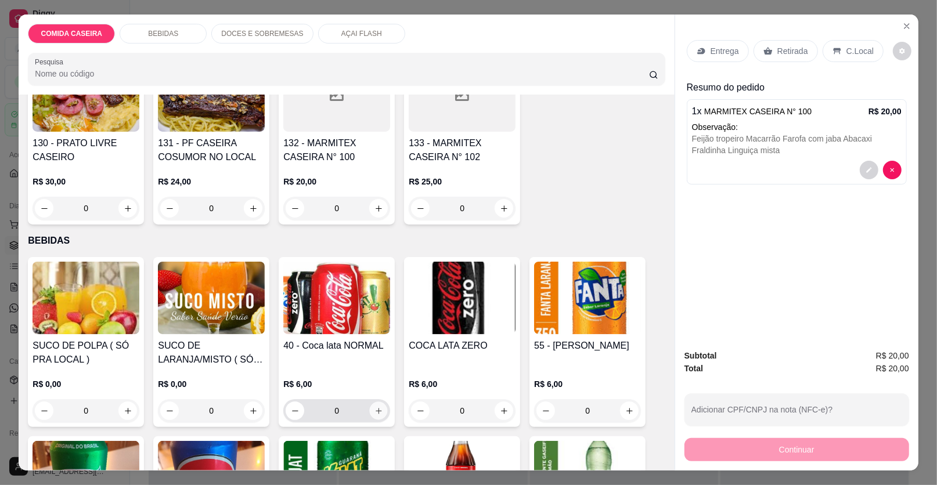
click at [374, 411] on icon "increase-product-quantity" at bounding box center [378, 411] width 9 height 9
type input "1"
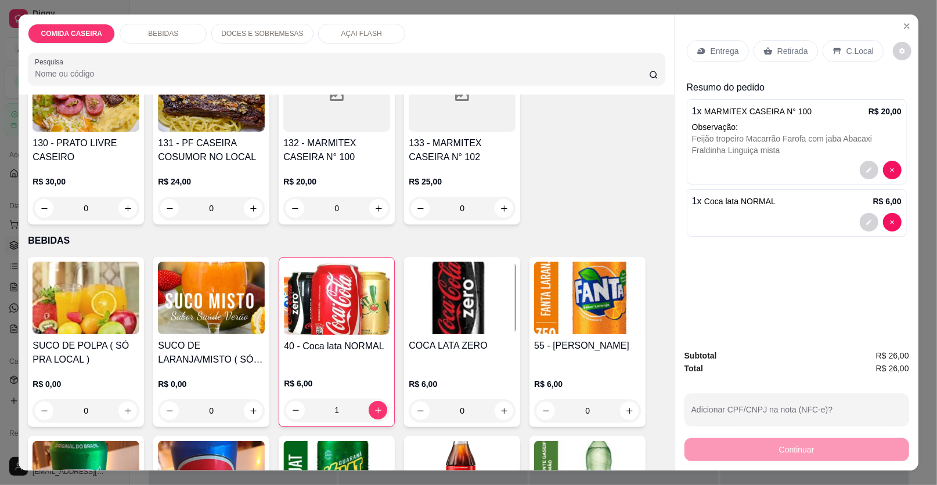
click at [725, 51] on p "Entrega" at bounding box center [724, 51] width 28 height 12
click at [718, 44] on div "Entrega" at bounding box center [718, 51] width 62 height 22
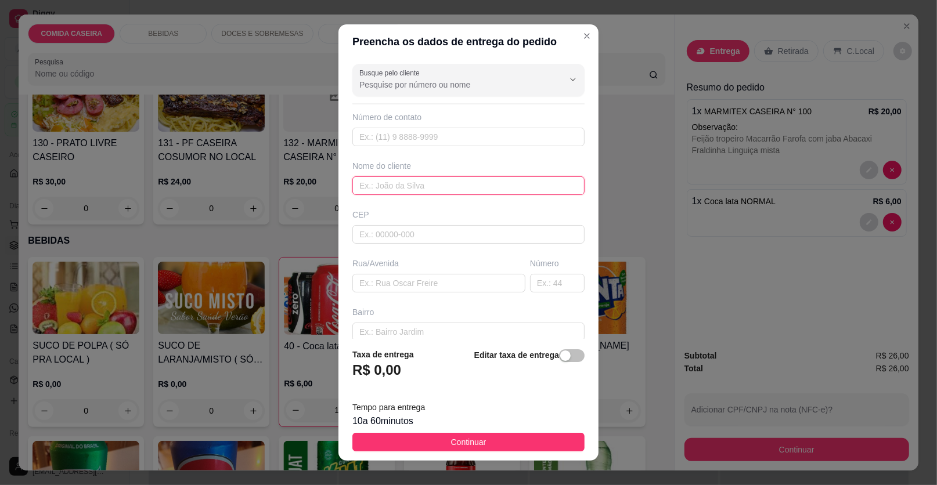
click at [463, 181] on input "text" at bounding box center [468, 185] width 232 height 19
type input "vitor"
click at [464, 288] on input "text" at bounding box center [438, 283] width 173 height 19
paste input "Radical motos"
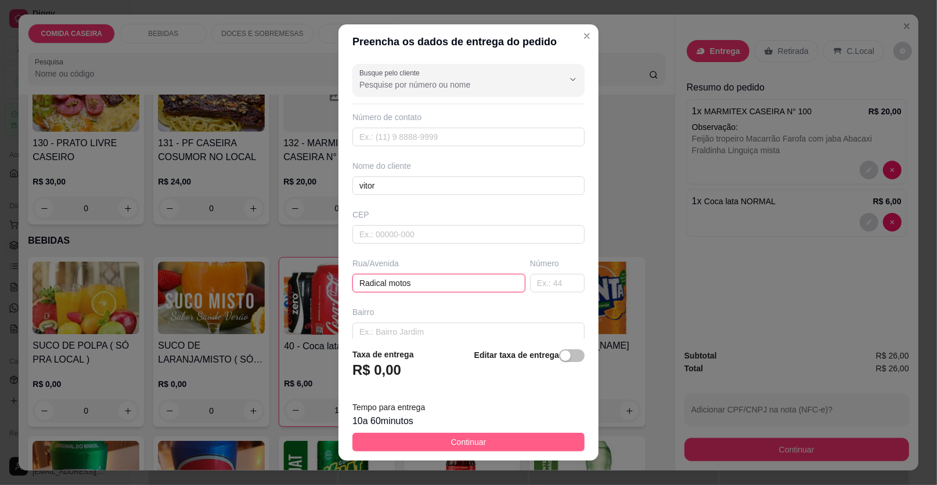
type input "Radical motos"
click at [479, 443] on button "Continuar" at bounding box center [468, 442] width 232 height 19
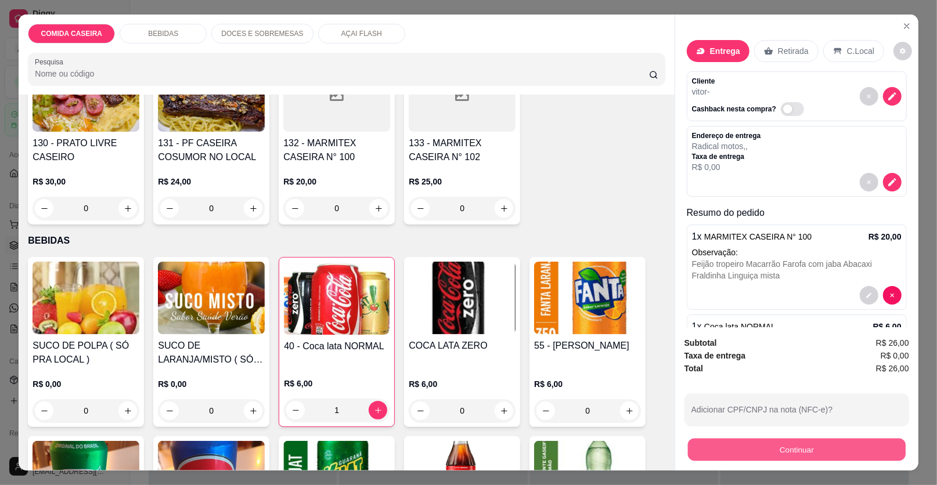
click at [745, 448] on button "Continuar" at bounding box center [797, 450] width 218 height 23
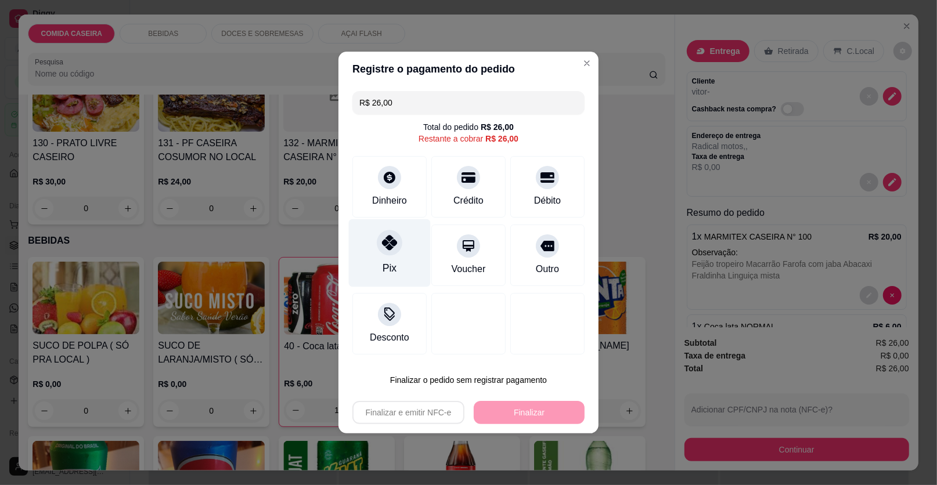
click at [386, 243] on icon at bounding box center [389, 242] width 15 height 15
type input "R$ 0,00"
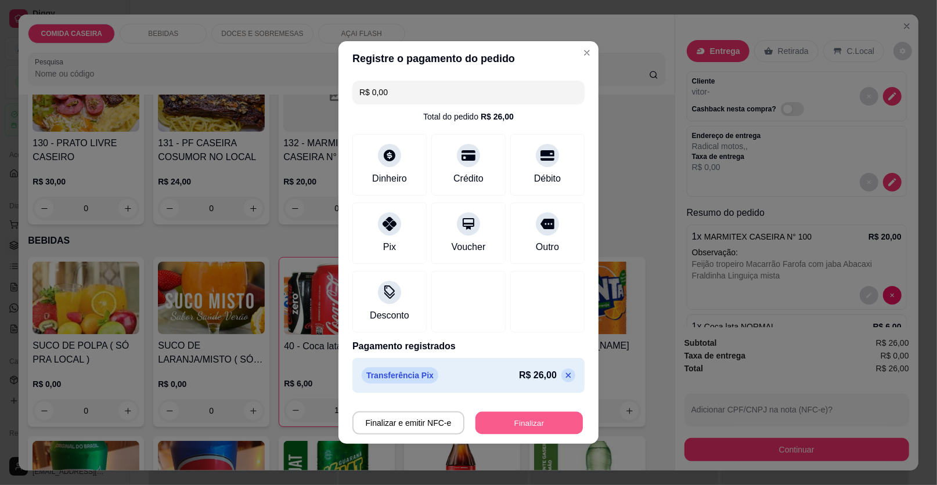
click at [536, 428] on button "Finalizar" at bounding box center [528, 423] width 107 height 23
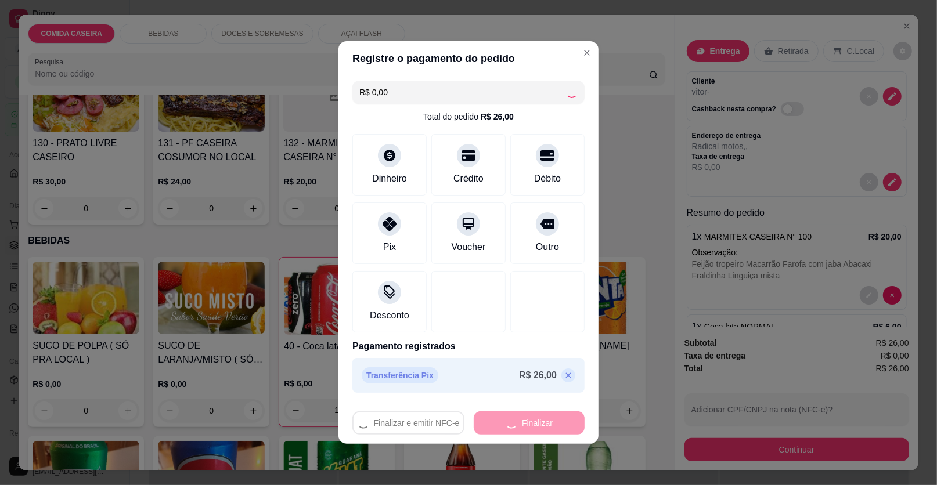
type input "0"
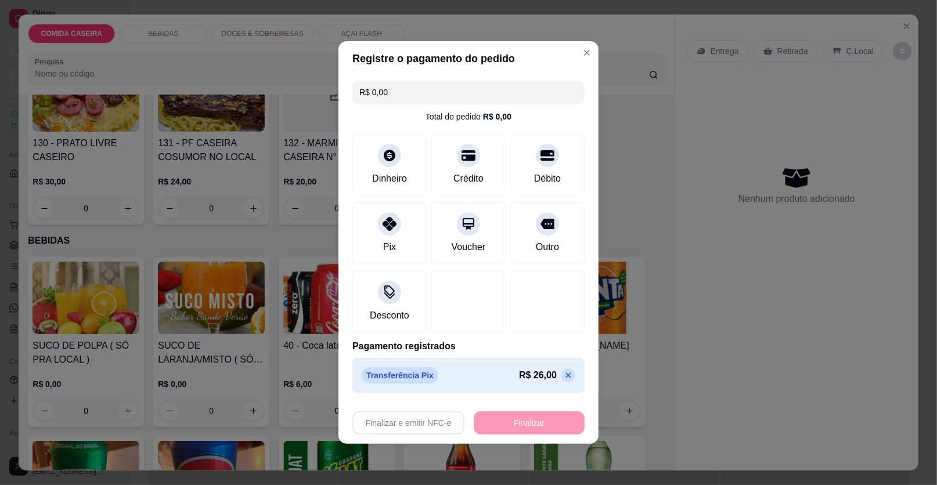
type input "-R$ 26,00"
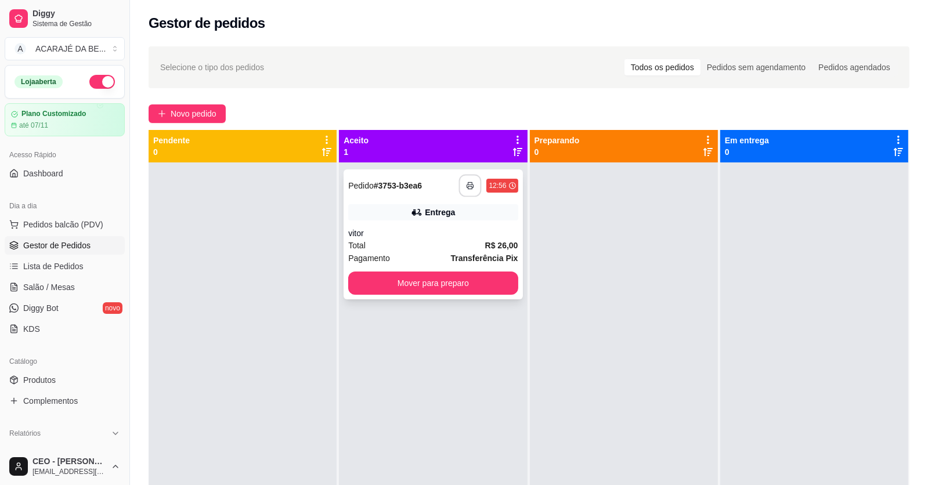
click at [461, 190] on button "button" at bounding box center [470, 186] width 23 height 23
click at [493, 287] on button "Mover para preparo" at bounding box center [433, 283] width 164 height 23
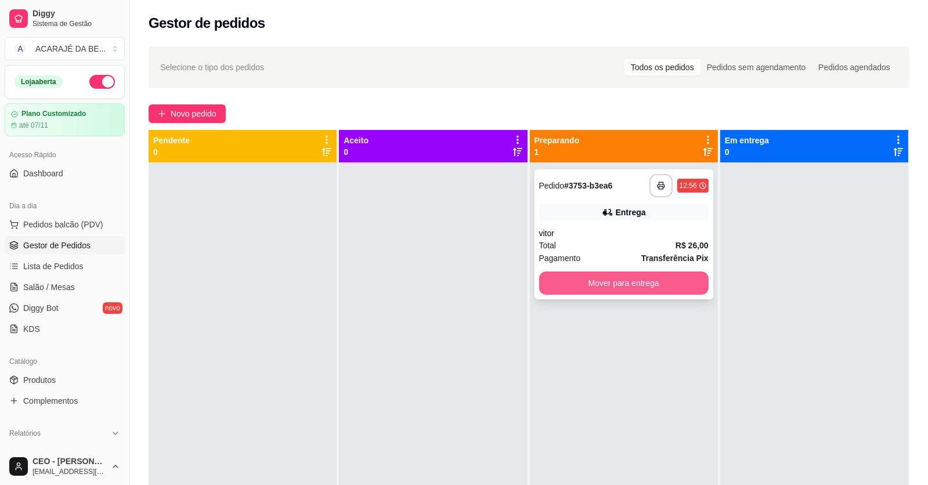
click at [605, 283] on button "Mover para entrega" at bounding box center [623, 283] width 169 height 23
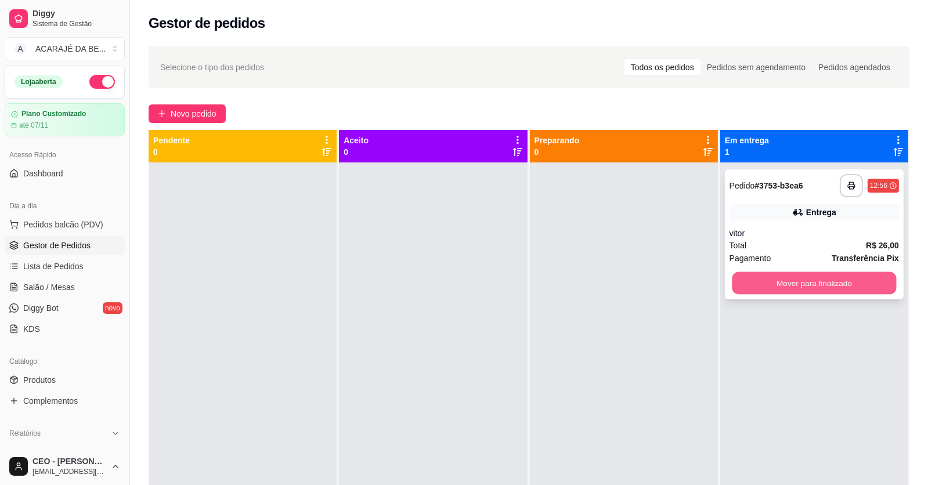
click at [764, 276] on button "Mover para finalizado" at bounding box center [814, 283] width 164 height 23
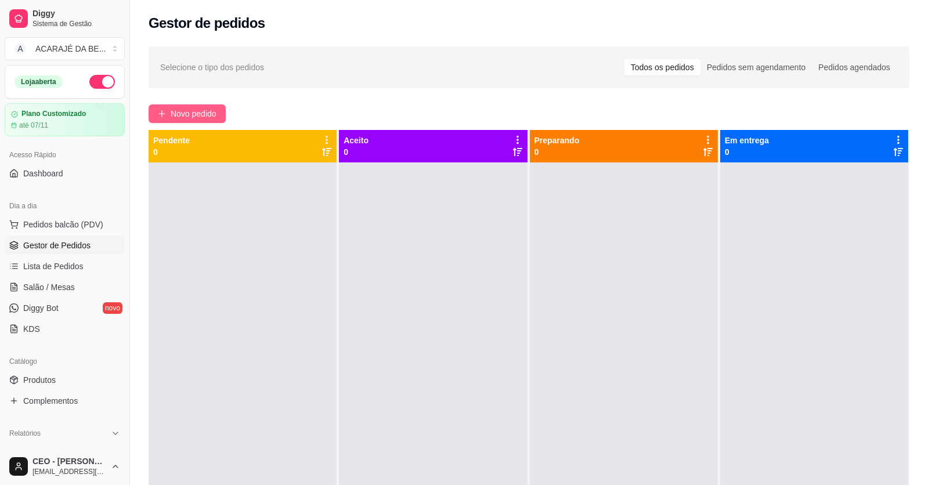
click at [225, 114] on button "Novo pedido" at bounding box center [187, 113] width 77 height 19
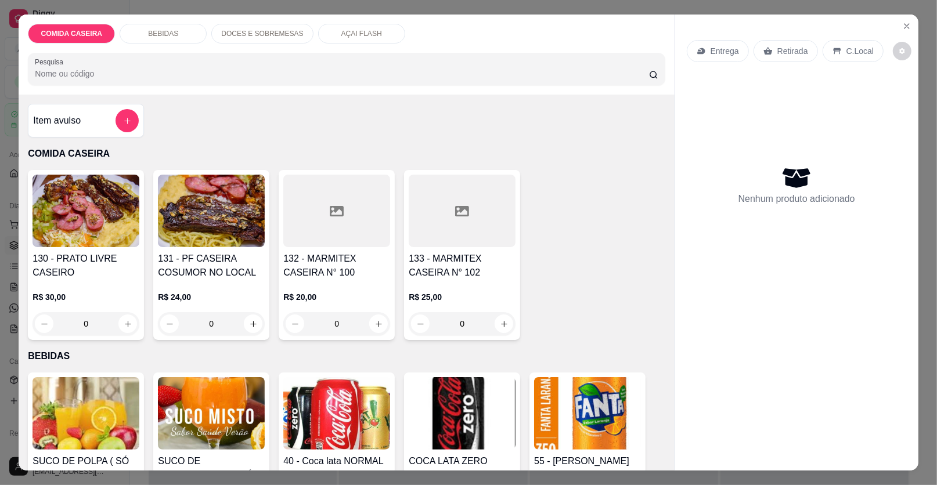
click at [310, 201] on div at bounding box center [336, 211] width 107 height 73
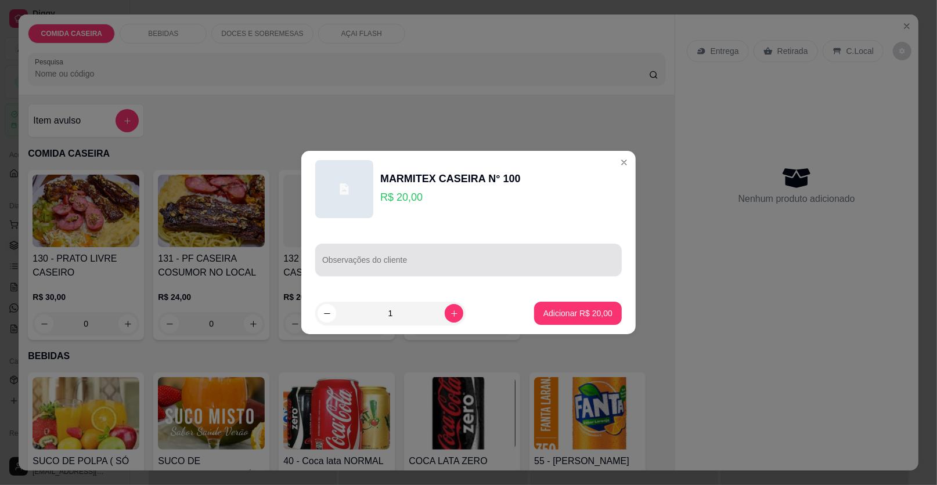
click at [411, 255] on div at bounding box center [468, 259] width 293 height 23
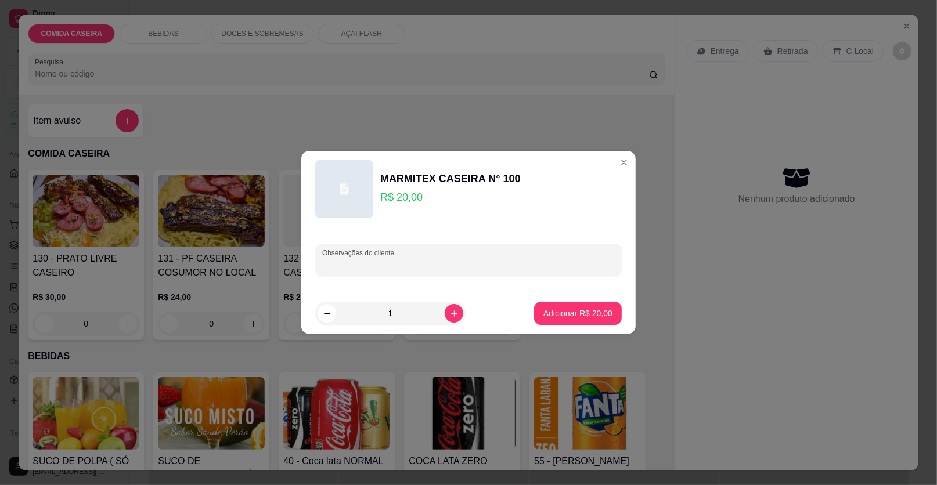
paste input "Uma marmita M completa com feijão de caldo , salada de alface e churrasco"
type input "Uma marmita M completa com feijão de caldo , salada de alface e churrasco"
click at [543, 316] on p "Adicionar R$ 20,00" at bounding box center [577, 314] width 69 height 12
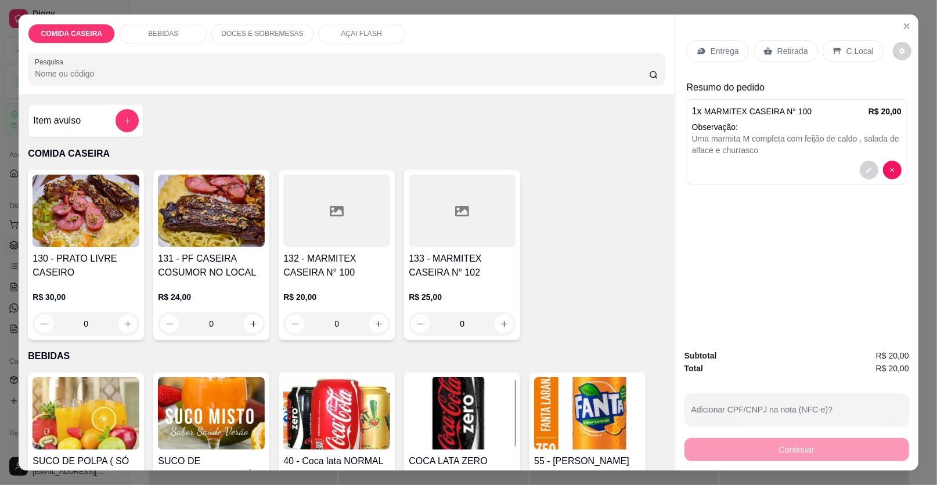
click at [336, 219] on div at bounding box center [336, 211] width 107 height 73
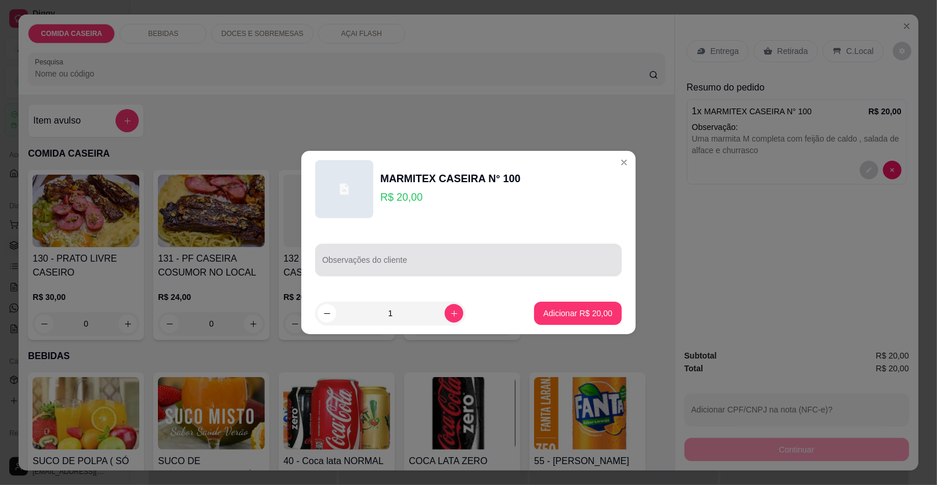
click at [439, 252] on div at bounding box center [468, 259] width 293 height 23
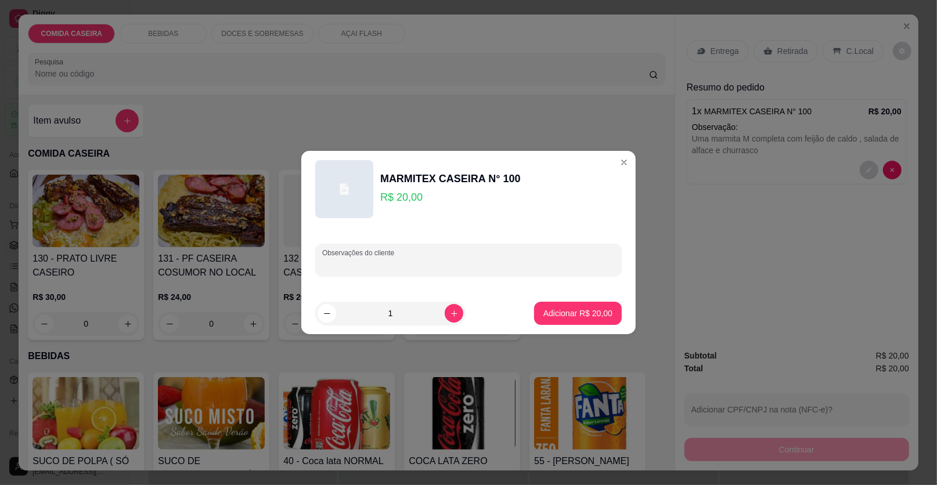
paste input "Uma marmita M com feijão de caldo , arroz e purê de batata , salada de alface e…"
type input "Uma marmita M com feijão de caldo , arroz e purê de batata , salada de alface e…"
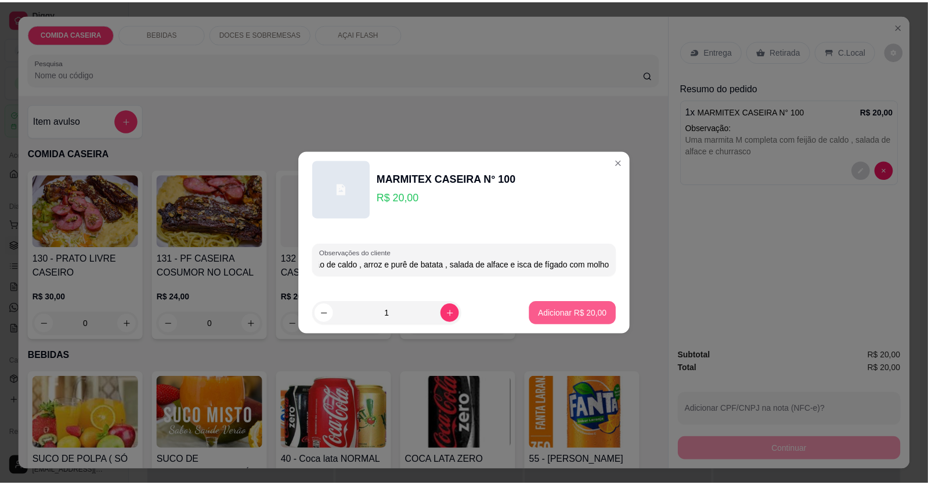
scroll to position [0, 0]
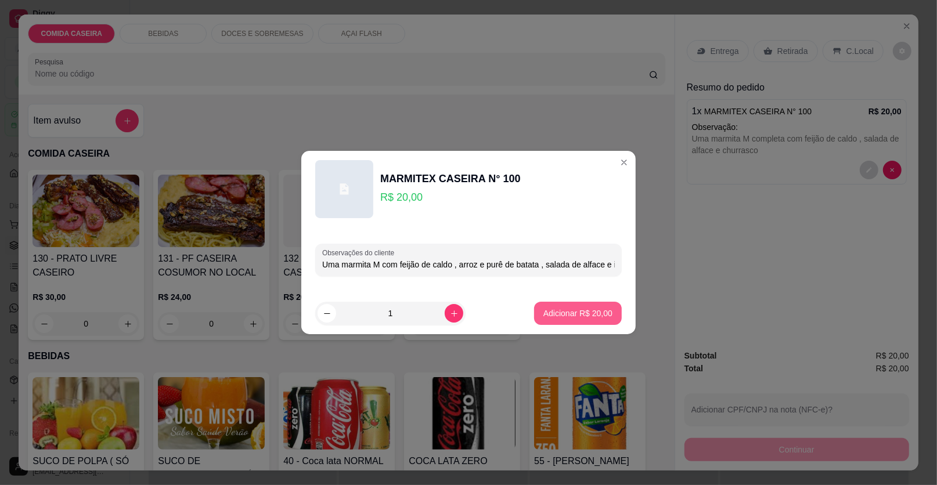
click at [558, 311] on p "Adicionar R$ 20,00" at bounding box center [577, 314] width 69 height 12
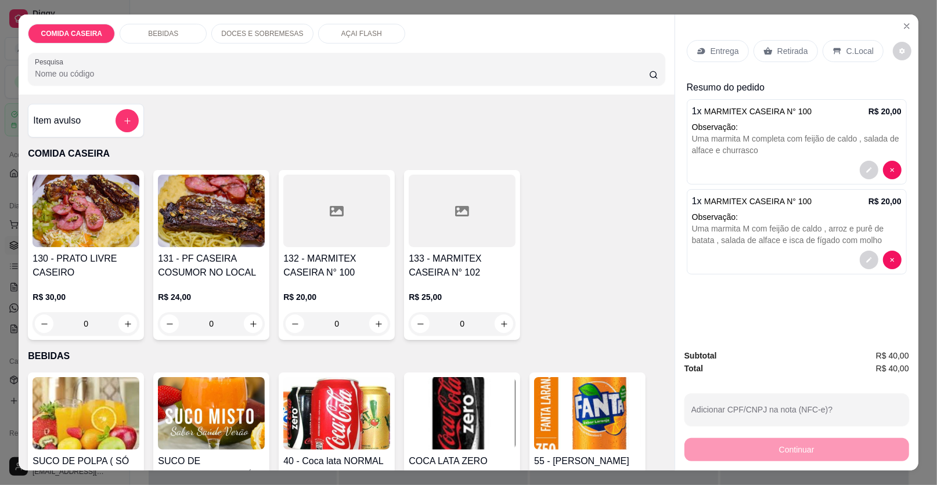
click at [717, 52] on p "Entrega" at bounding box center [724, 51] width 28 height 12
click at [797, 49] on p "Retirada" at bounding box center [792, 51] width 31 height 12
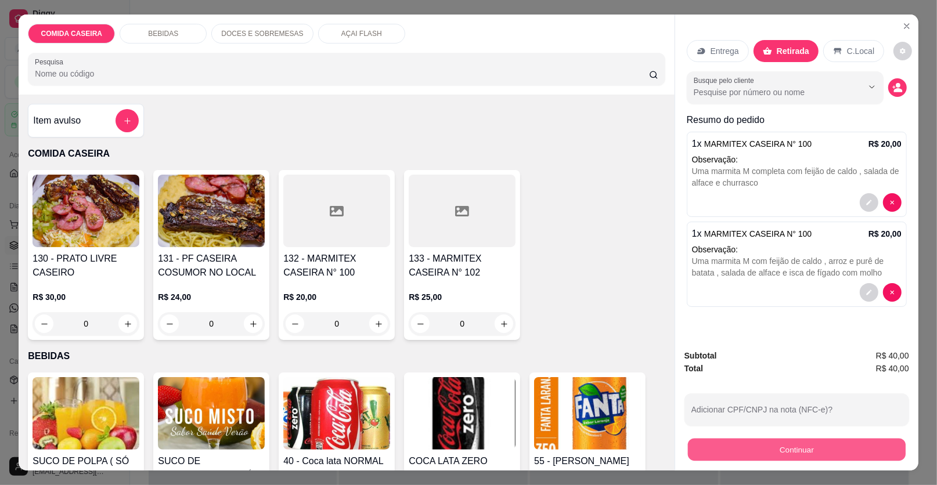
click at [751, 450] on button "Continuar" at bounding box center [797, 450] width 218 height 23
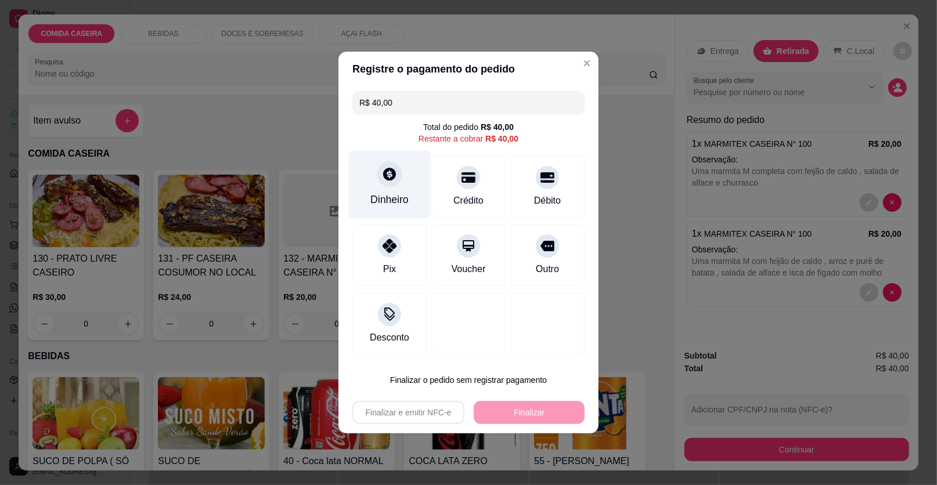
click at [395, 186] on div "Dinheiro" at bounding box center [390, 185] width 82 height 68
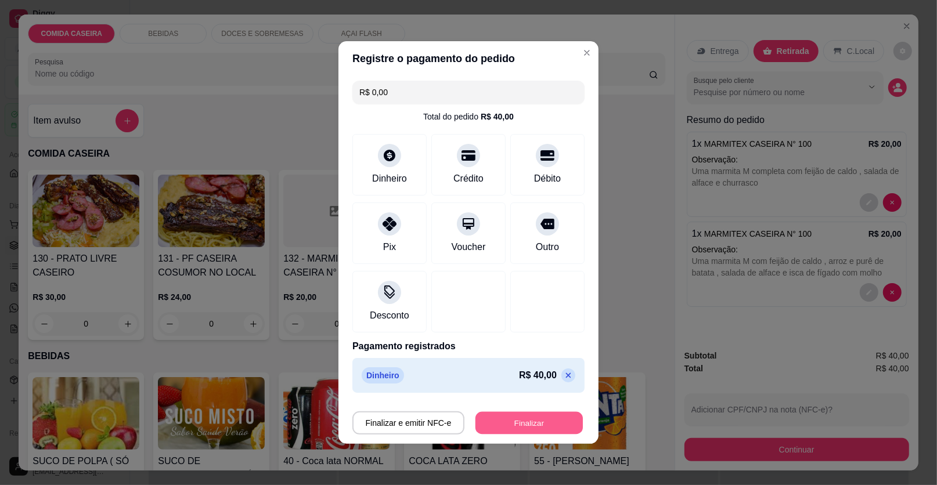
click at [540, 424] on button "Finalizar" at bounding box center [528, 423] width 107 height 23
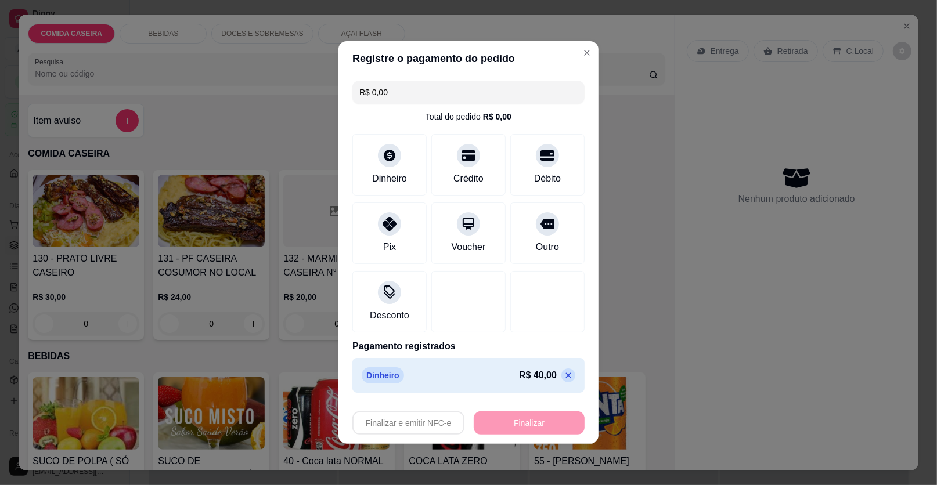
type input "-R$ 40,00"
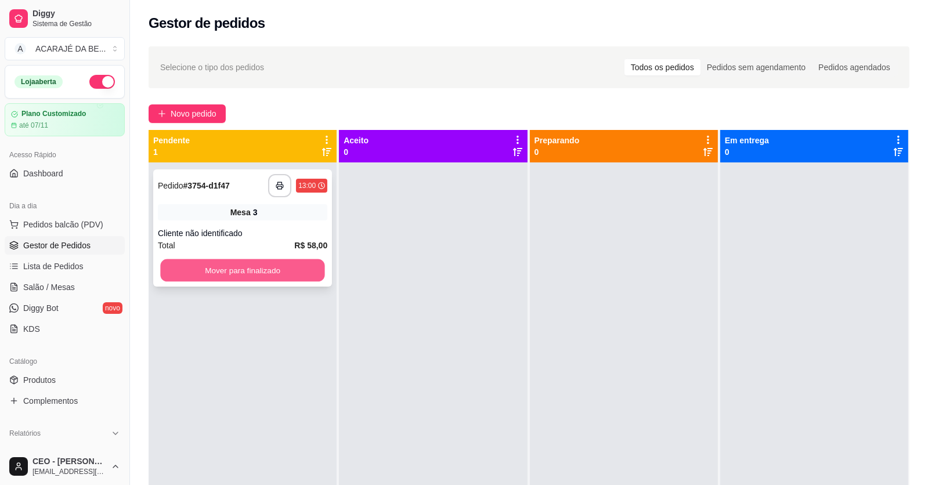
click at [293, 270] on button "Mover para finalizado" at bounding box center [242, 270] width 164 height 23
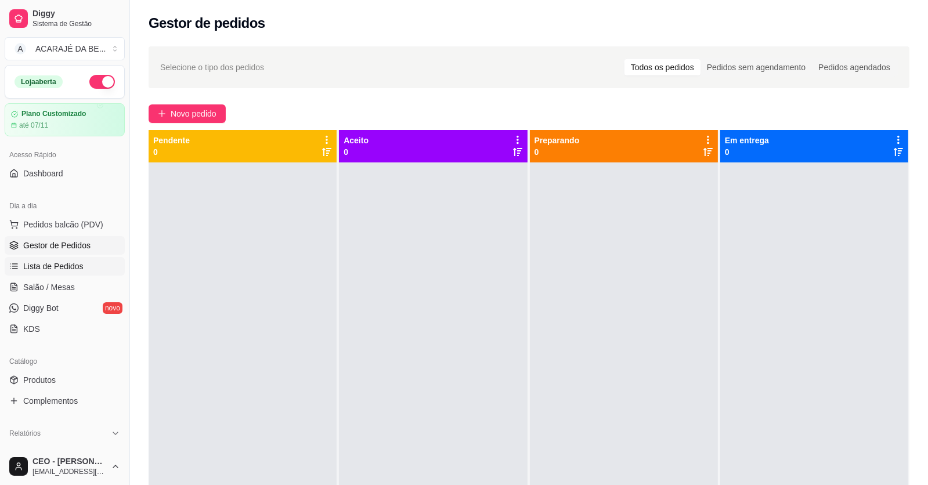
click at [76, 265] on span "Lista de Pedidos" at bounding box center [53, 267] width 60 height 12
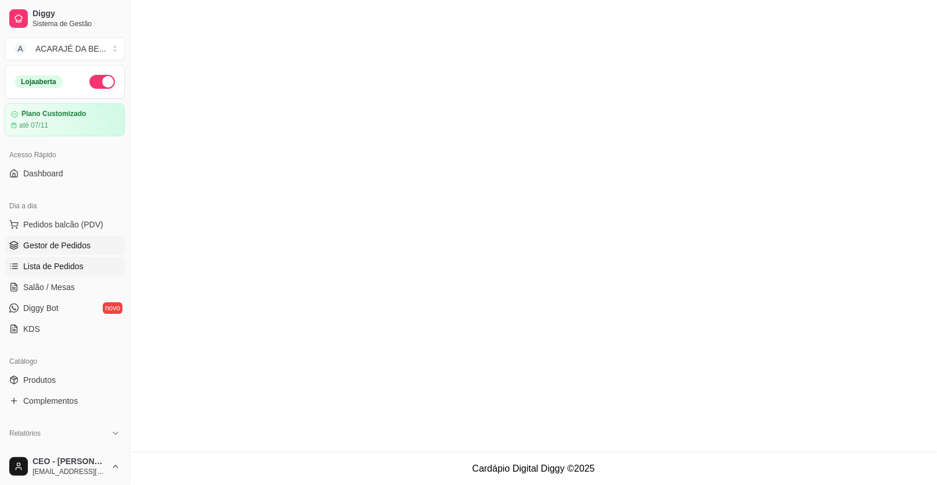
click at [85, 245] on span "Gestor de Pedidos" at bounding box center [56, 246] width 67 height 12
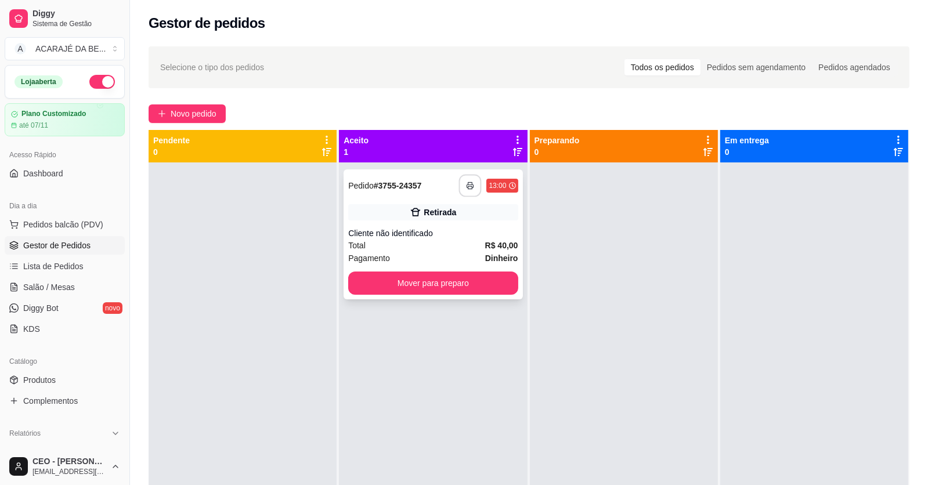
click at [472, 185] on button "button" at bounding box center [470, 186] width 23 height 23
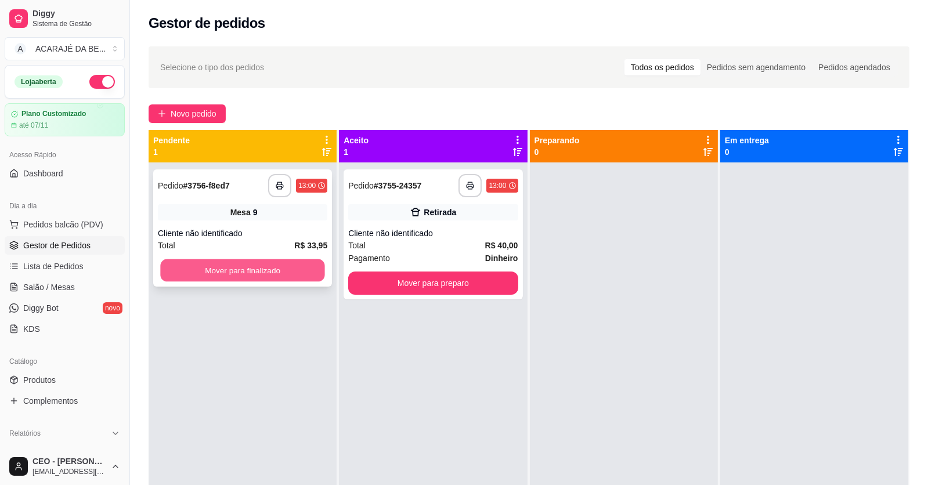
click at [265, 268] on button "Mover para finalizado" at bounding box center [242, 270] width 164 height 23
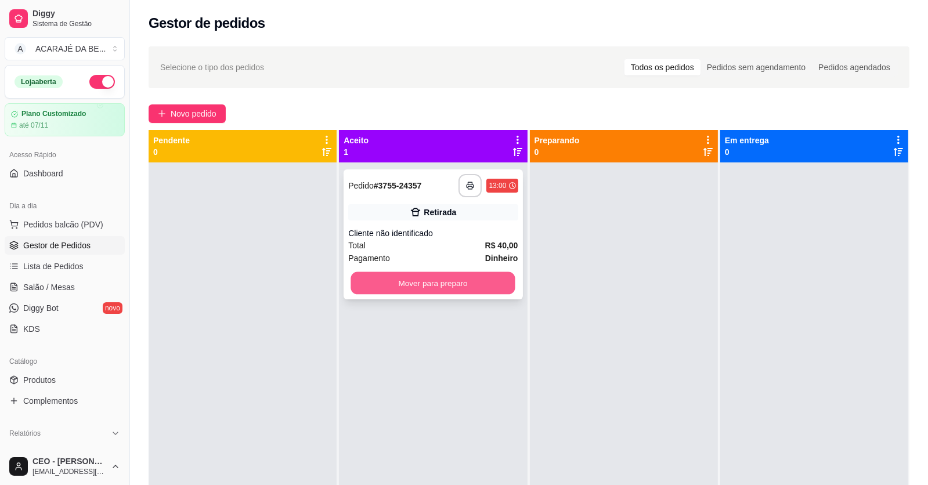
click at [382, 284] on button "Mover para preparo" at bounding box center [433, 283] width 164 height 23
click at [382, 284] on div "Mover para preparo" at bounding box center [432, 283] width 169 height 23
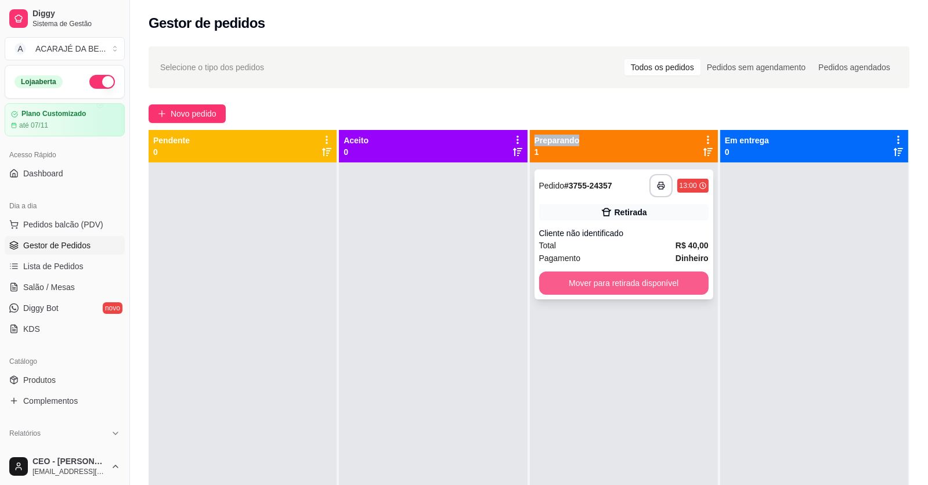
click at [678, 273] on button "Mover para retirada disponível" at bounding box center [623, 283] width 169 height 23
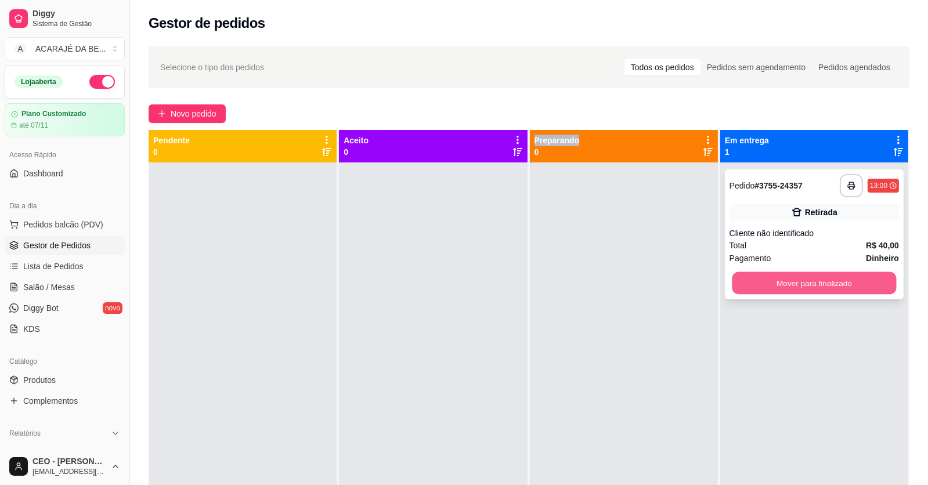
click at [759, 286] on button "Mover para finalizado" at bounding box center [814, 283] width 164 height 23
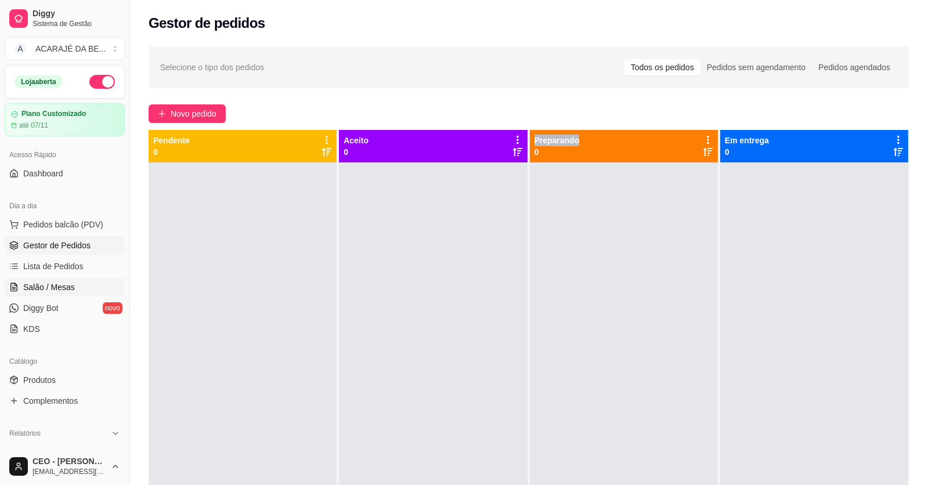
click at [69, 284] on span "Salão / Mesas" at bounding box center [49, 287] width 52 height 12
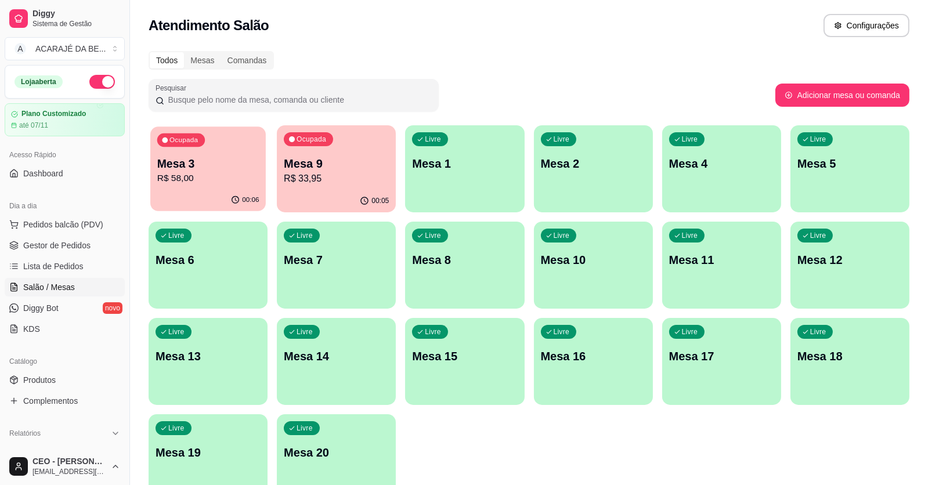
click at [212, 180] on p "R$ 58,00" at bounding box center [208, 178] width 102 height 13
click at [85, 240] on span "Gestor de Pedidos" at bounding box center [56, 246] width 67 height 12
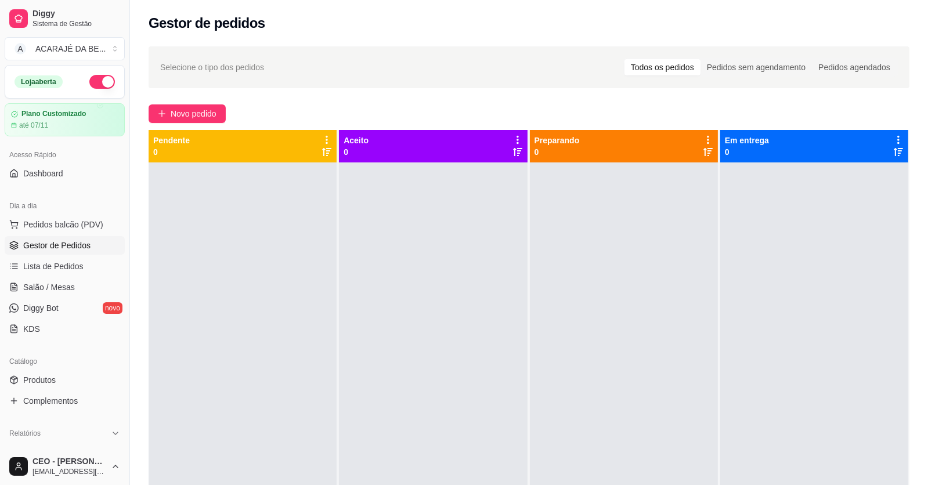
click at [584, 458] on div at bounding box center [624, 405] width 188 height 485
click at [183, 115] on span "Novo pedido" at bounding box center [194, 113] width 46 height 13
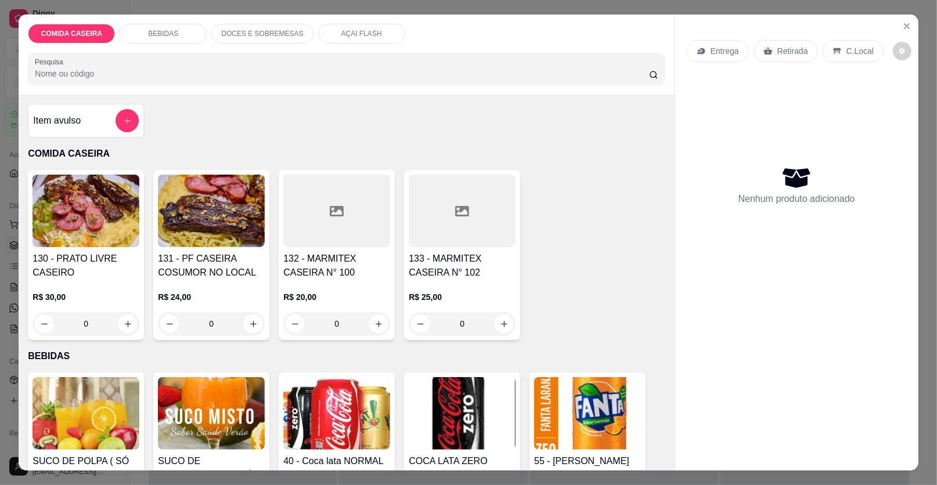
click at [336, 236] on div at bounding box center [336, 211] width 107 height 73
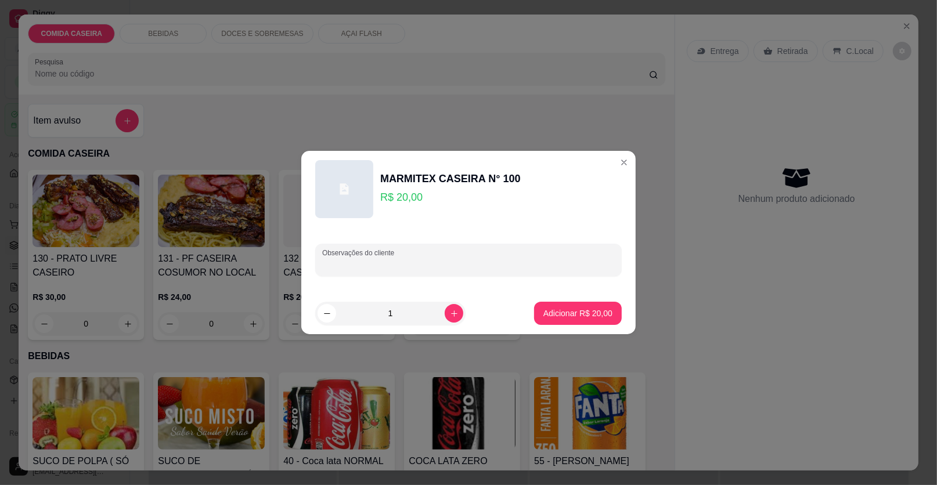
click at [385, 262] on input "Observações do cliente" at bounding box center [468, 265] width 293 height 12
paste input "Feijão de caldo Arroz Macarrão Farofa Purê de batata Vinagrete Couve com tomate…"
type input "Feijão de caldo Arroz Macarrão Farofa Purê de batata Vinagrete Couve com tomate…"
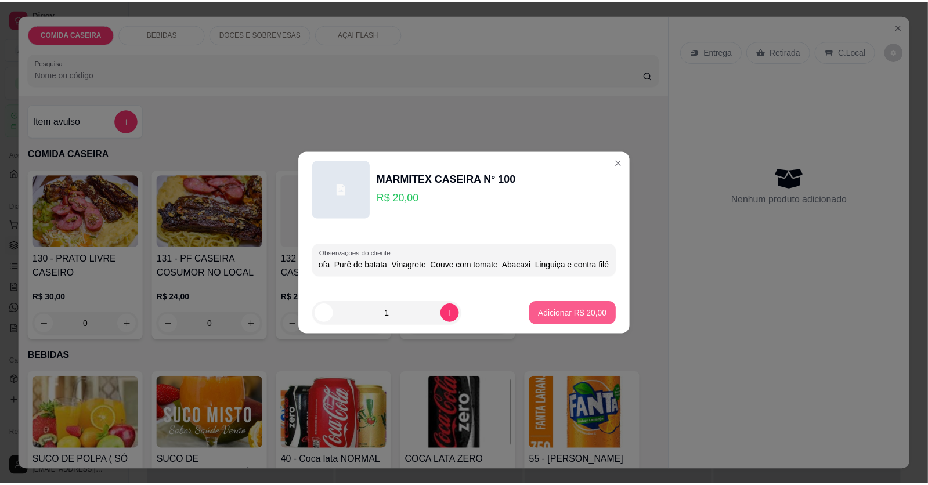
scroll to position [0, 0]
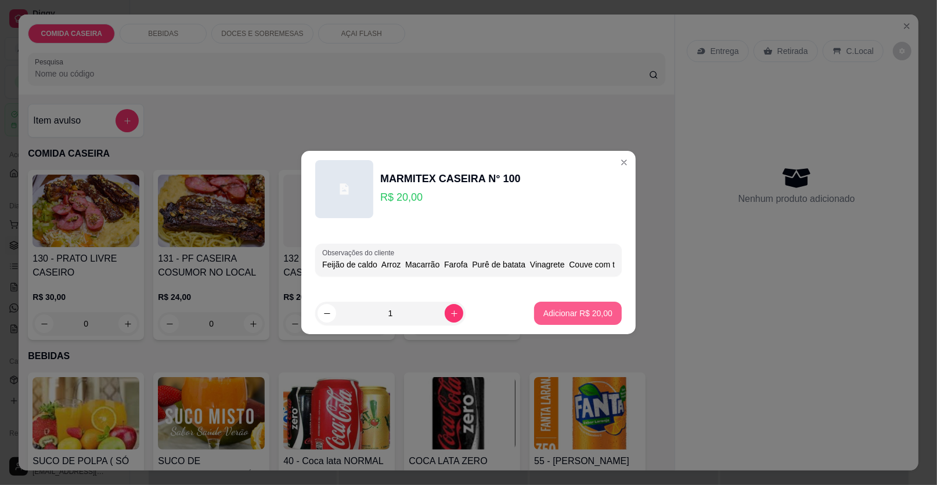
click at [579, 315] on p "Adicionar R$ 20,00" at bounding box center [577, 314] width 69 height 12
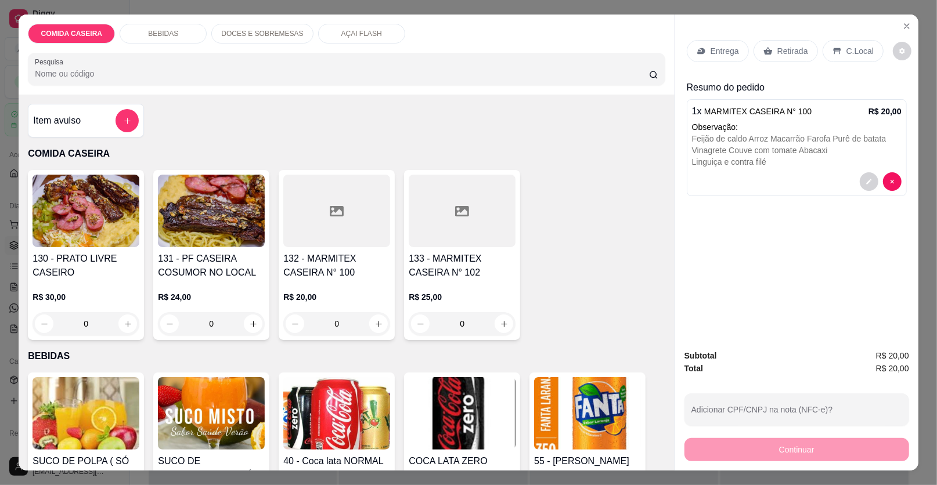
click at [728, 48] on p "Entrega" at bounding box center [724, 51] width 28 height 12
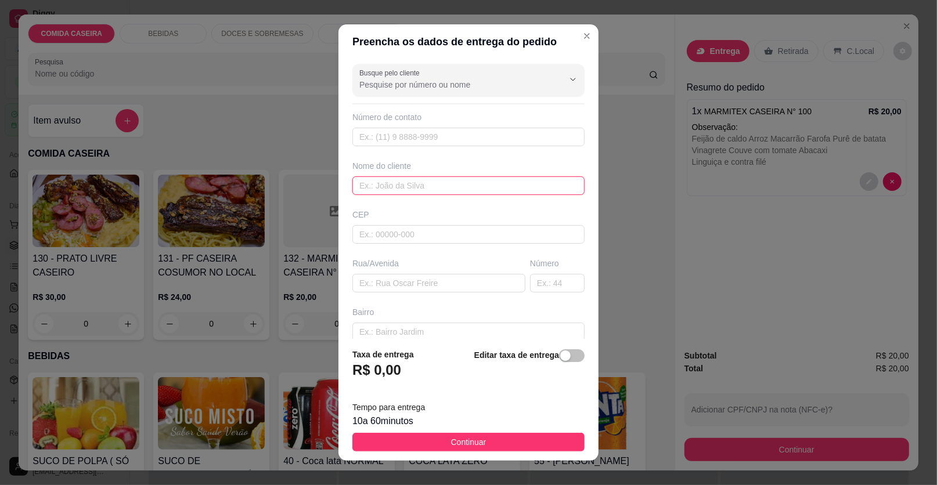
click at [413, 183] on input "text" at bounding box center [468, 185] width 232 height 19
type input "[PERSON_NAME]"
click at [449, 284] on input "text" at bounding box center [438, 283] width 173 height 19
paste input "supermercado cearense"
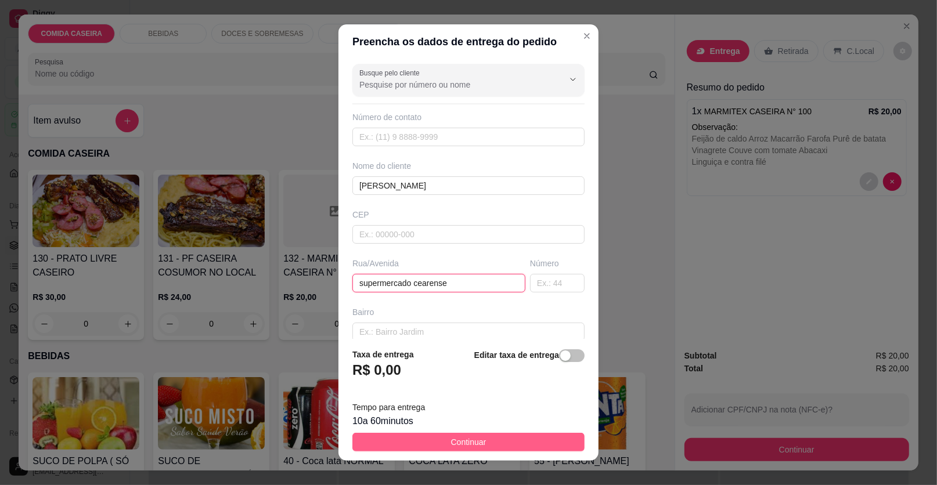
type input "supermercado cearense"
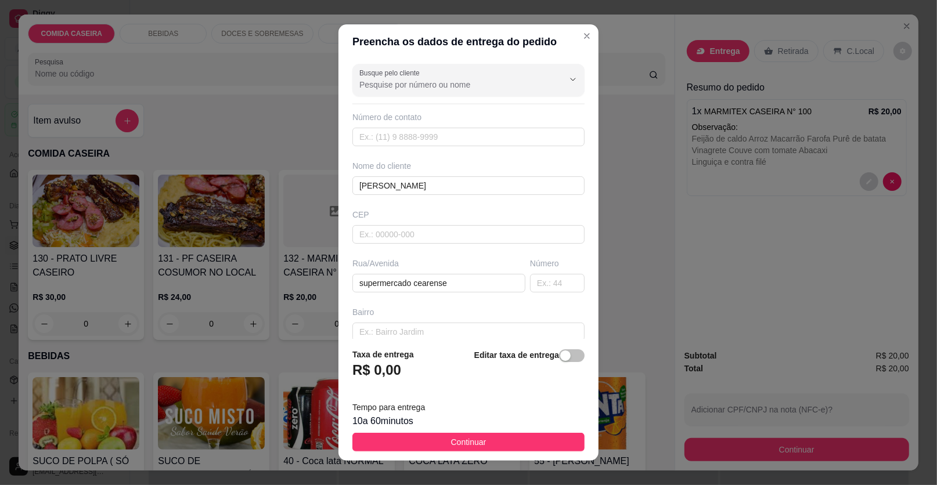
click at [528, 442] on button "Continuar" at bounding box center [468, 442] width 232 height 19
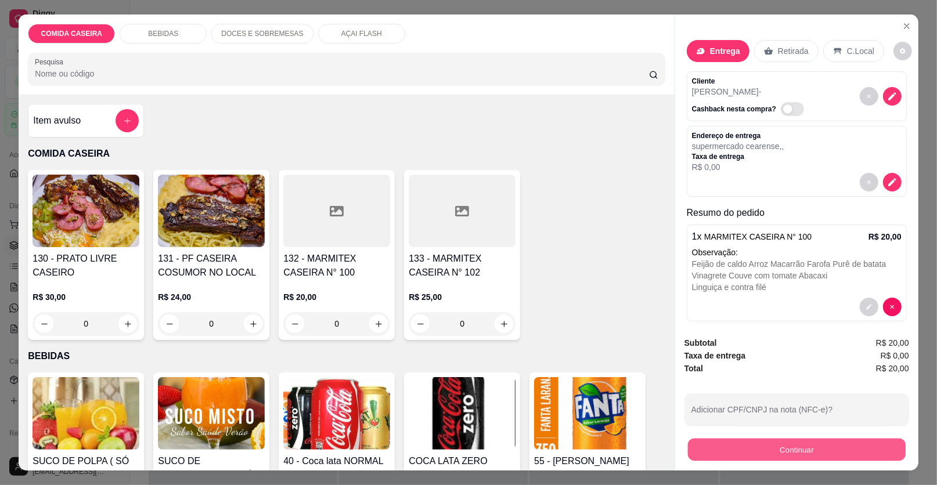
click at [772, 448] on button "Continuar" at bounding box center [797, 450] width 218 height 23
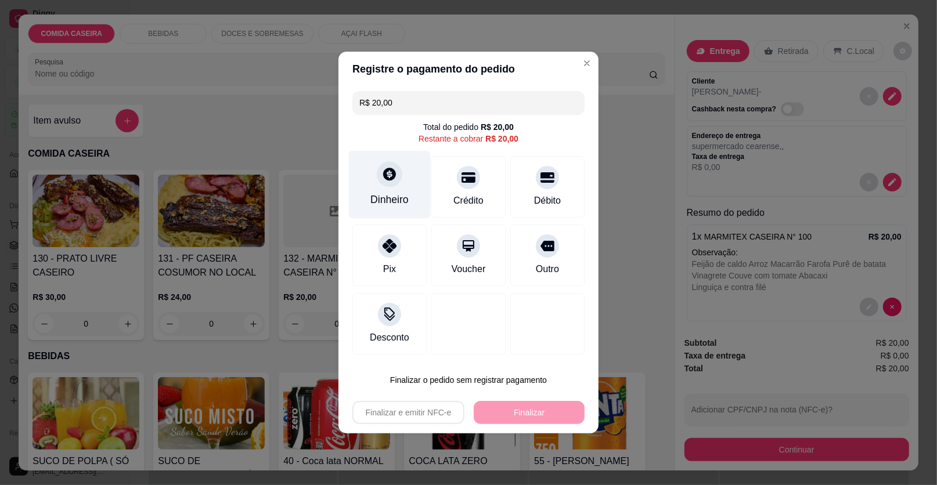
click at [391, 187] on div "Dinheiro" at bounding box center [390, 185] width 82 height 68
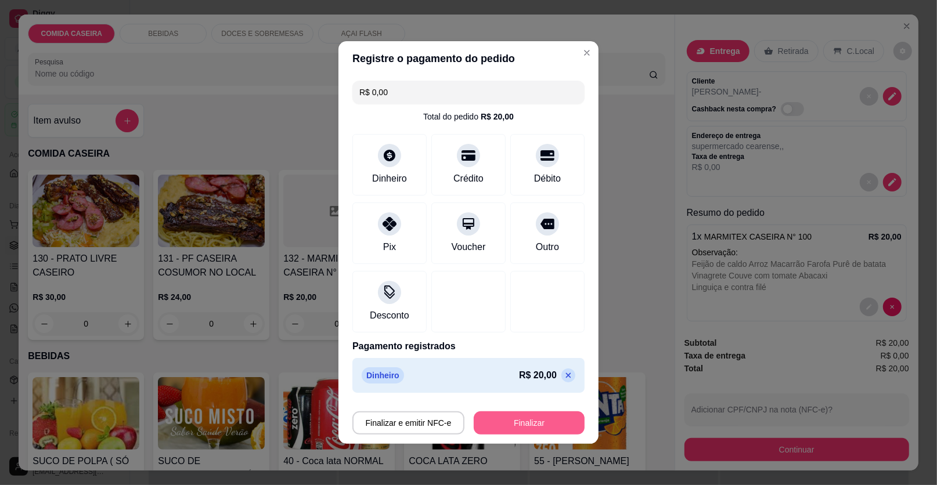
click at [540, 417] on button "Finalizar" at bounding box center [529, 422] width 111 height 23
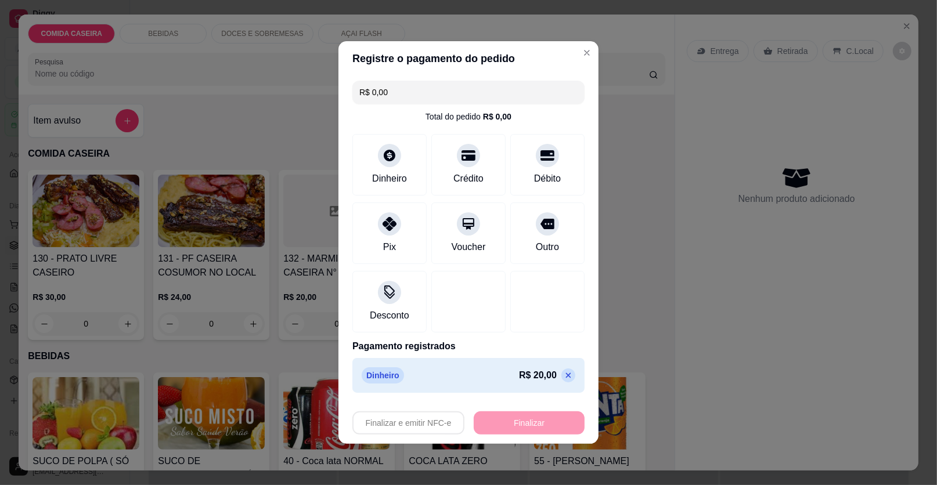
type input "-R$ 20,00"
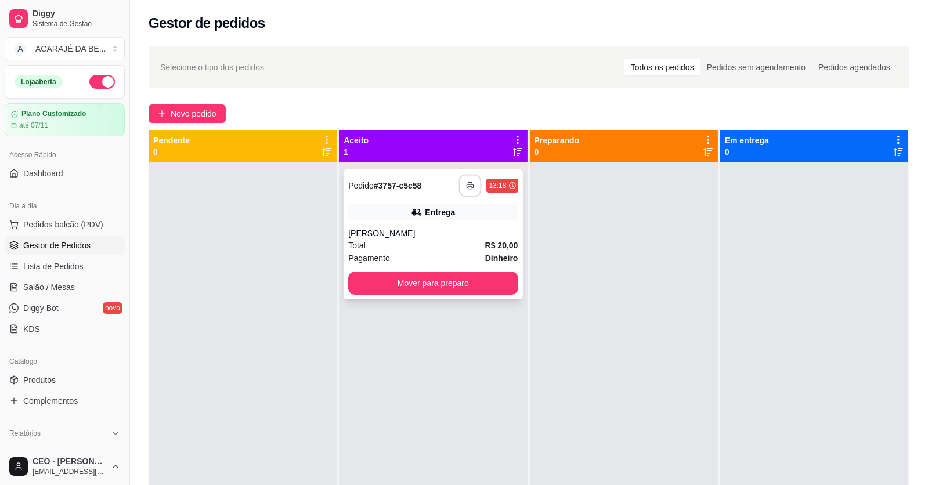
click at [465, 178] on button "button" at bounding box center [470, 186] width 23 height 23
click at [504, 290] on button "Mover para preparo" at bounding box center [432, 283] width 169 height 23
click at [504, 290] on div "Mover para preparo" at bounding box center [432, 283] width 169 height 23
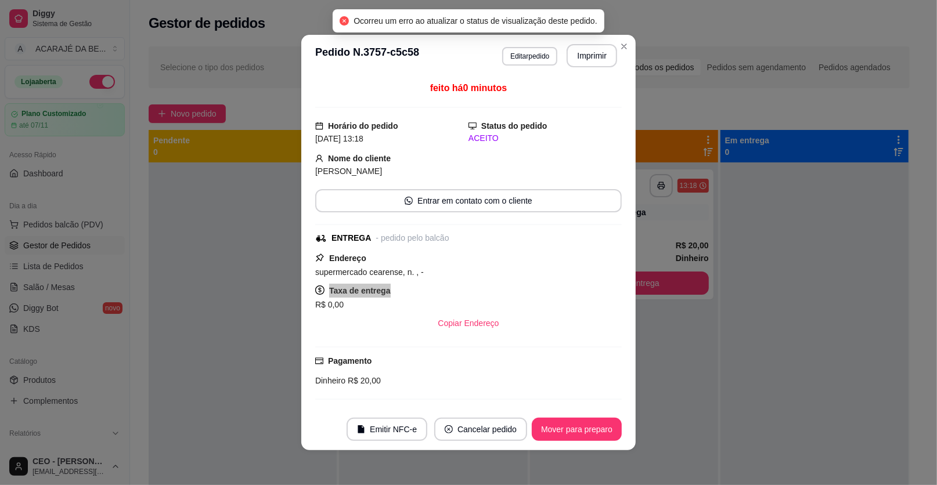
click at [656, 290] on button "Mover para entrega" at bounding box center [623, 283] width 169 height 23
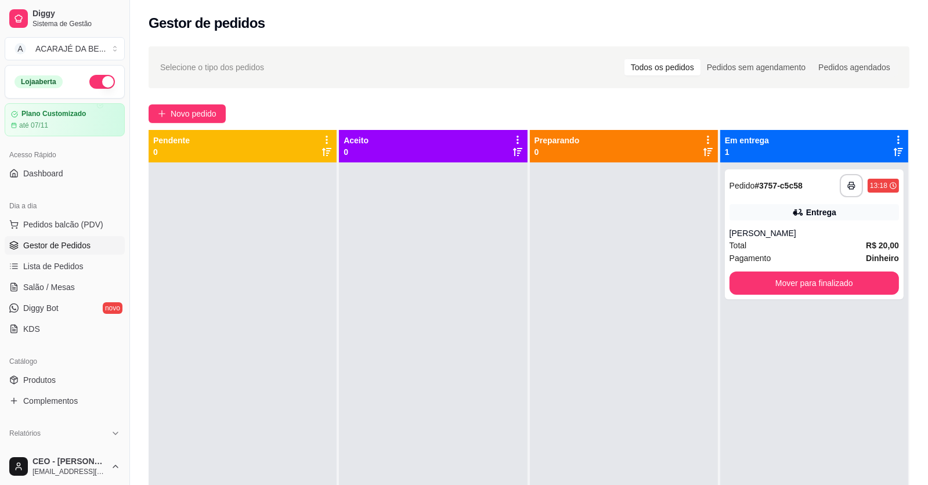
click at [658, 287] on div at bounding box center [624, 405] width 188 height 485
click at [834, 286] on button "Mover para finalizado" at bounding box center [814, 283] width 164 height 23
click at [834, 286] on div "Mover para finalizado" at bounding box center [814, 283] width 169 height 23
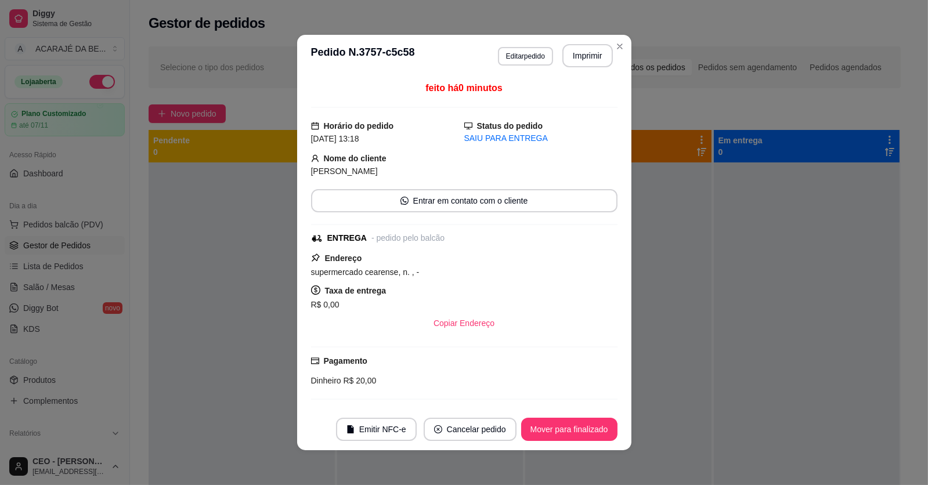
click at [772, 288] on div at bounding box center [807, 405] width 186 height 485
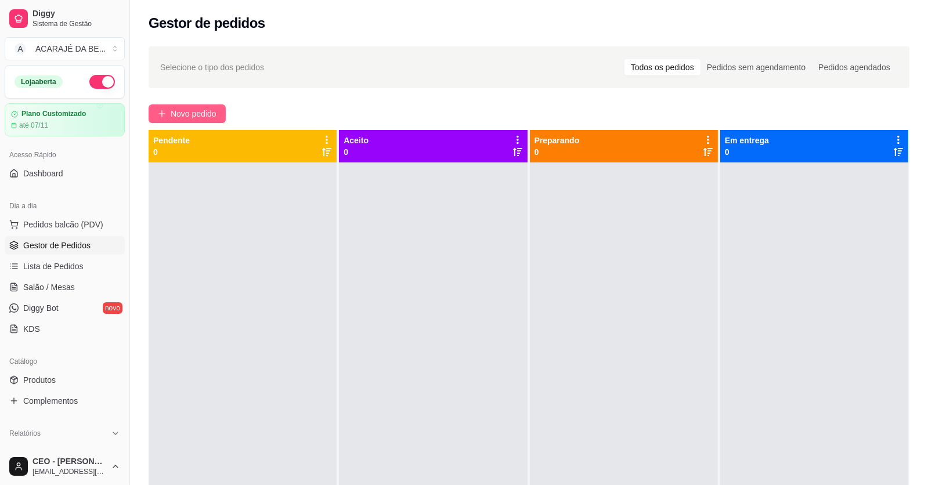
click at [209, 117] on span "Novo pedido" at bounding box center [194, 113] width 46 height 13
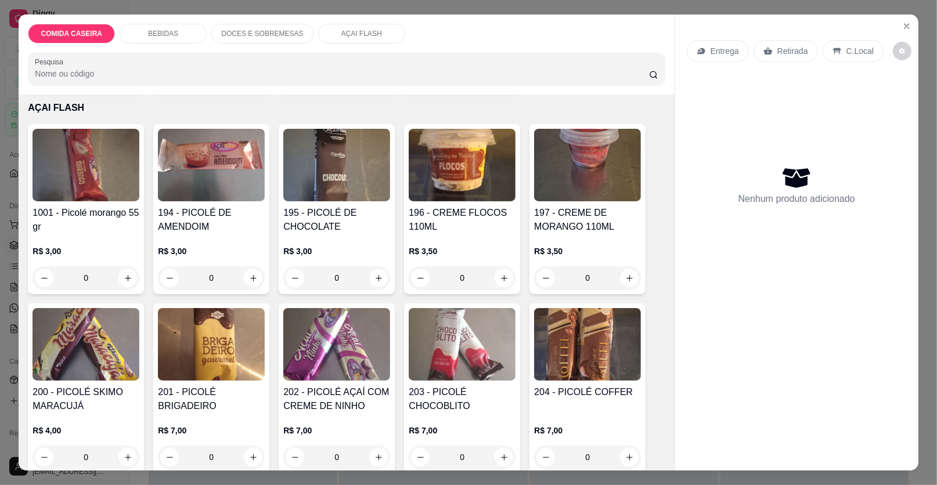
scroll to position [1508, 0]
click at [378, 274] on icon "increase-product-quantity" at bounding box center [378, 278] width 9 height 9
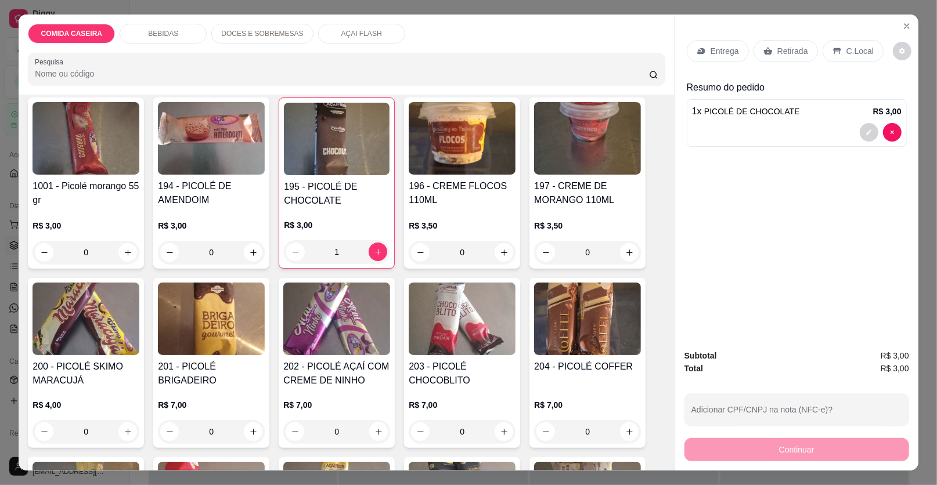
scroll to position [1451, 0]
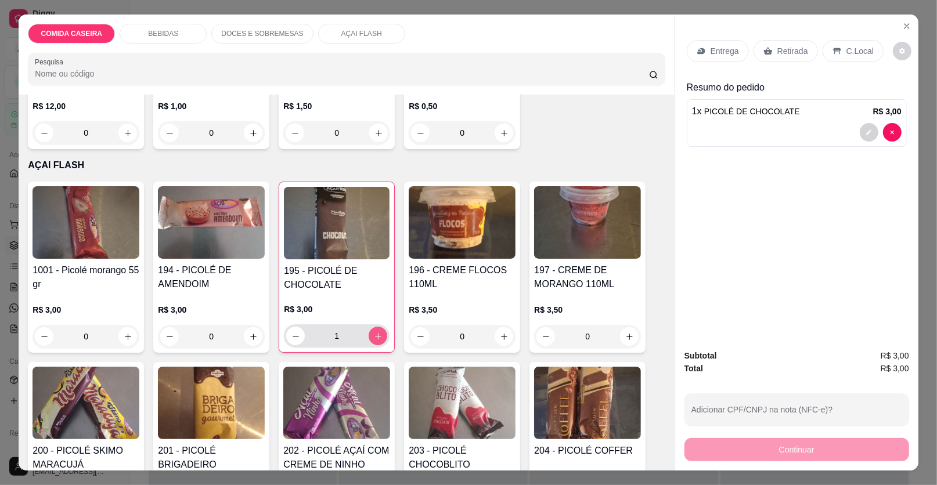
click at [376, 332] on icon "increase-product-quantity" at bounding box center [378, 336] width 9 height 9
type input "2"
click at [777, 48] on p "Retirada" at bounding box center [792, 51] width 31 height 12
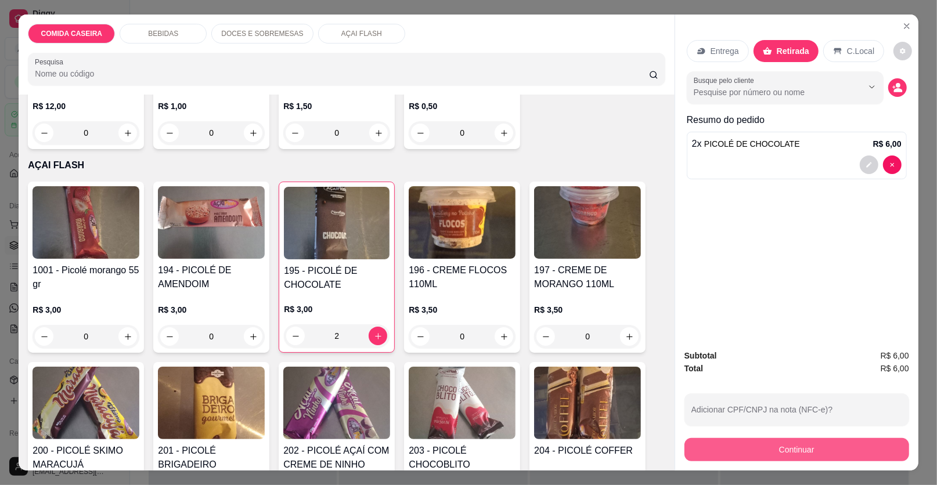
click at [706, 455] on button "Continuar" at bounding box center [796, 449] width 225 height 23
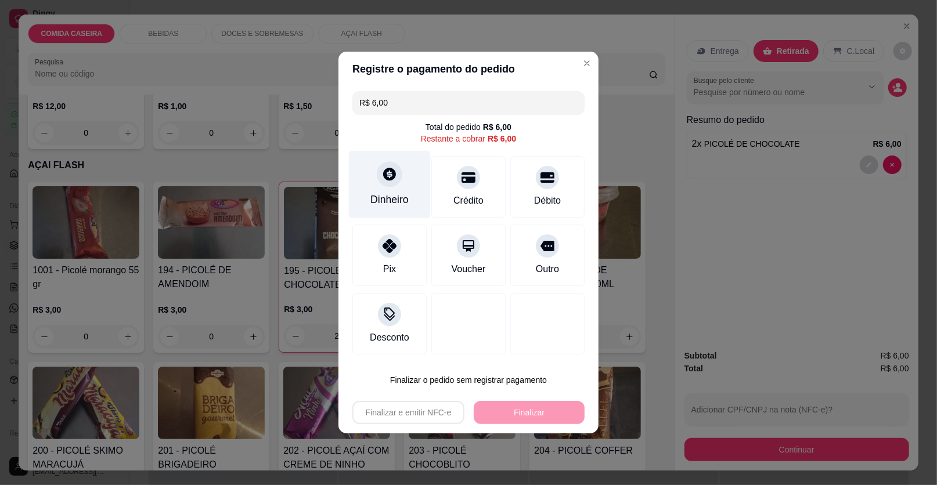
click at [384, 185] on div at bounding box center [390, 174] width 26 height 26
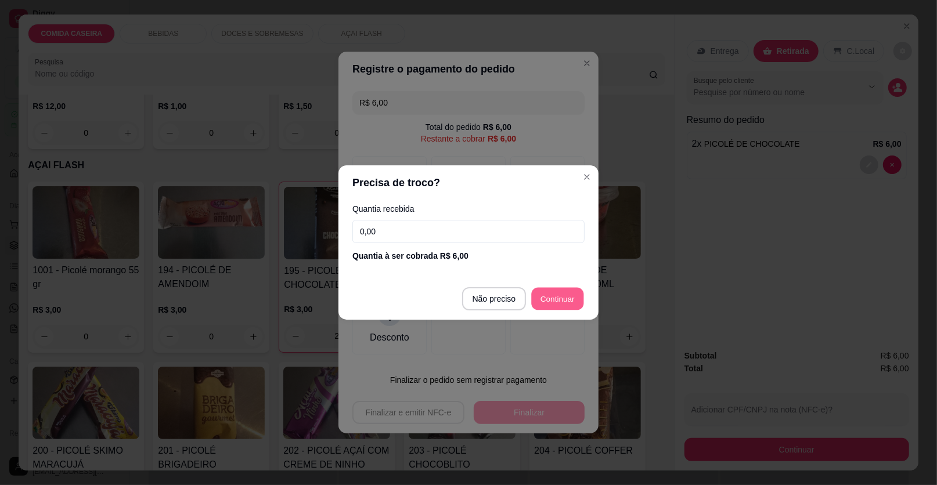
type input "R$ 0,00"
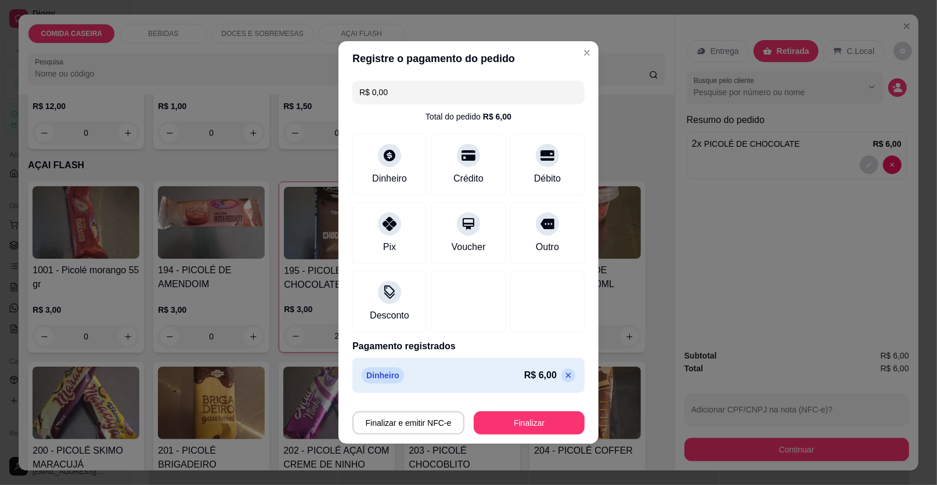
click at [540, 409] on div "Finalizar e emitir NFC-e Finalizar" at bounding box center [468, 421] width 232 height 28
click at [533, 421] on button "Finalizar" at bounding box center [528, 423] width 107 height 23
type input "0"
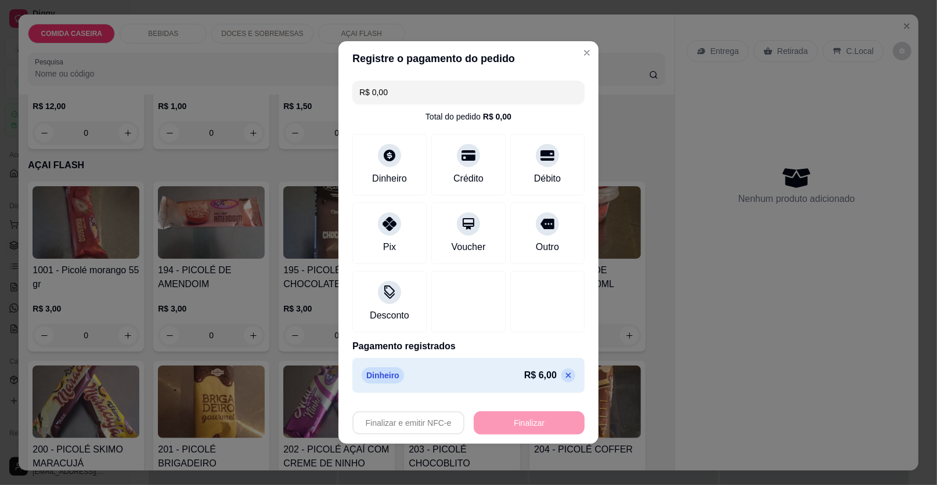
type input "-R$ 6,00"
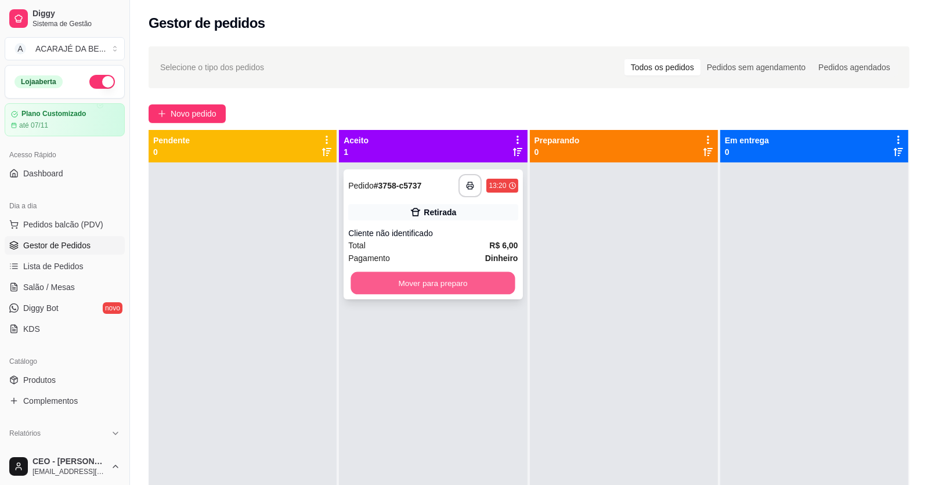
click at [484, 281] on button "Mover para preparo" at bounding box center [433, 283] width 164 height 23
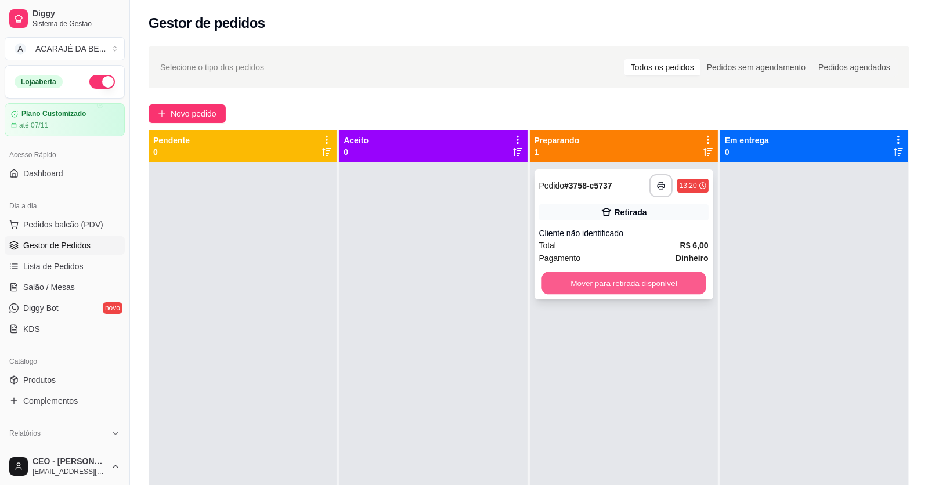
click at [587, 280] on button "Mover para retirada disponível" at bounding box center [623, 283] width 164 height 23
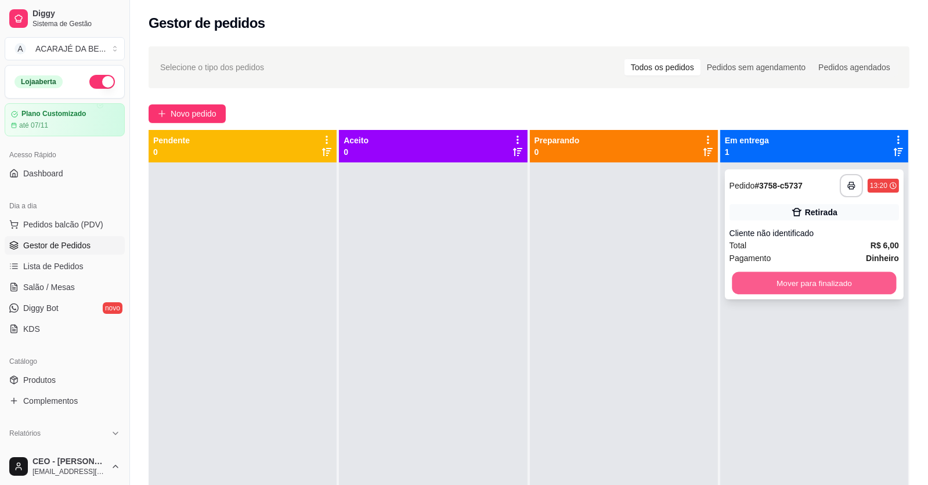
click at [767, 282] on button "Mover para finalizado" at bounding box center [814, 283] width 164 height 23
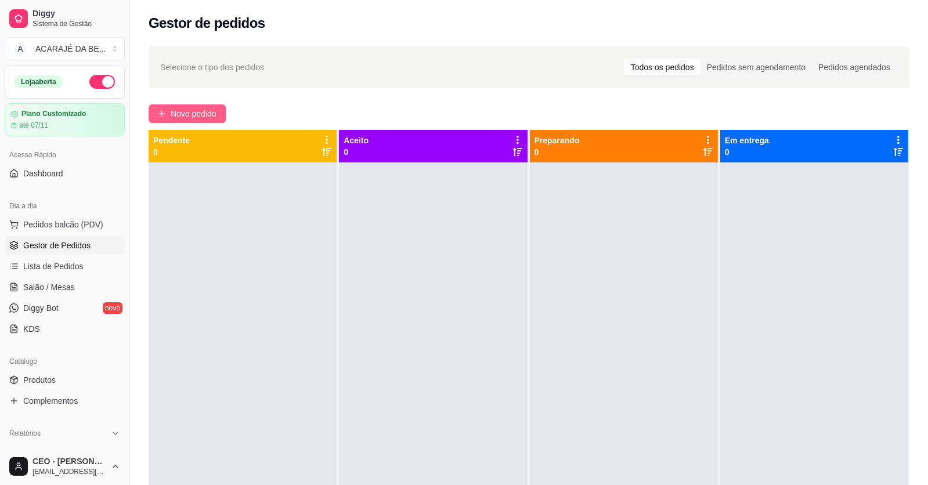
click at [215, 115] on span "Novo pedido" at bounding box center [194, 113] width 46 height 13
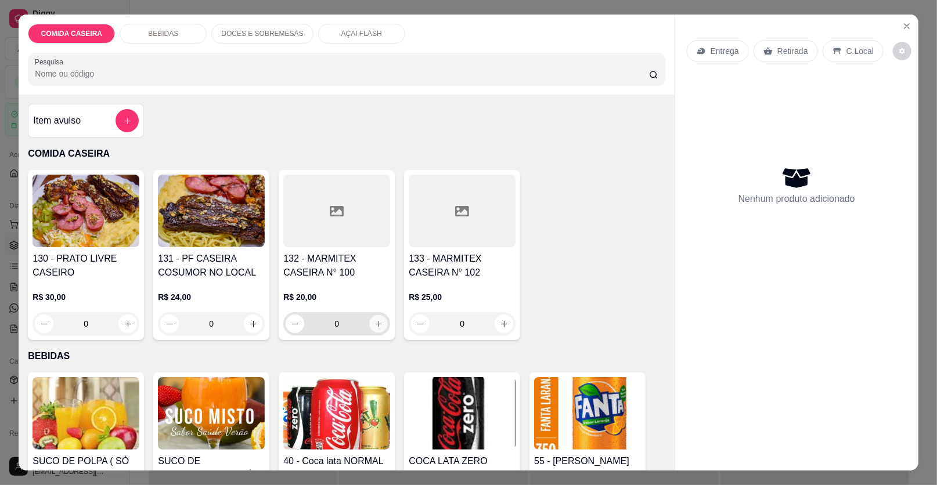
click at [376, 326] on icon "increase-product-quantity" at bounding box center [378, 324] width 9 height 9
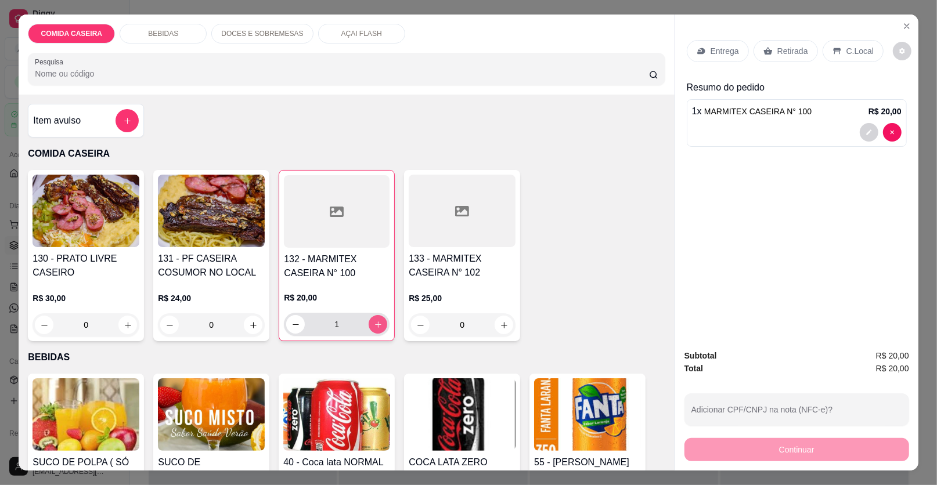
click at [376, 326] on icon "increase-product-quantity" at bounding box center [378, 324] width 9 height 9
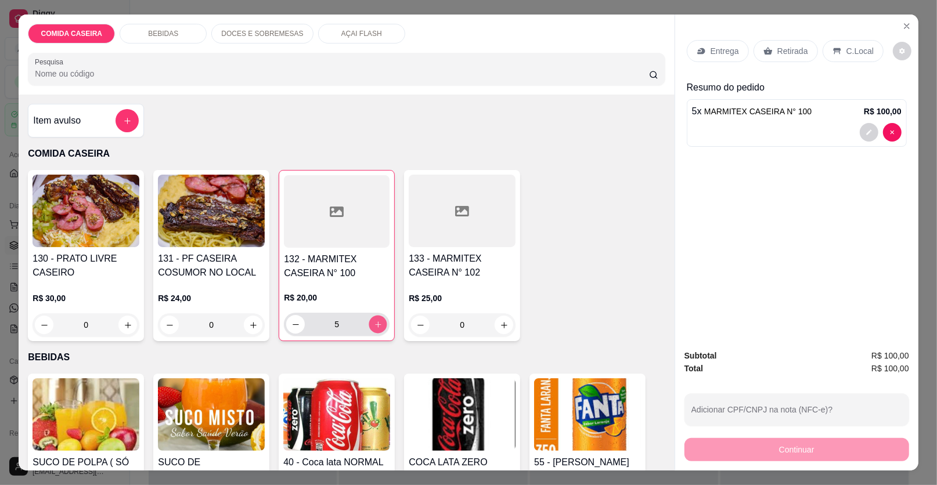
type input "6"
click at [502, 327] on icon "increase-product-quantity" at bounding box center [504, 325] width 9 height 9
type input "1"
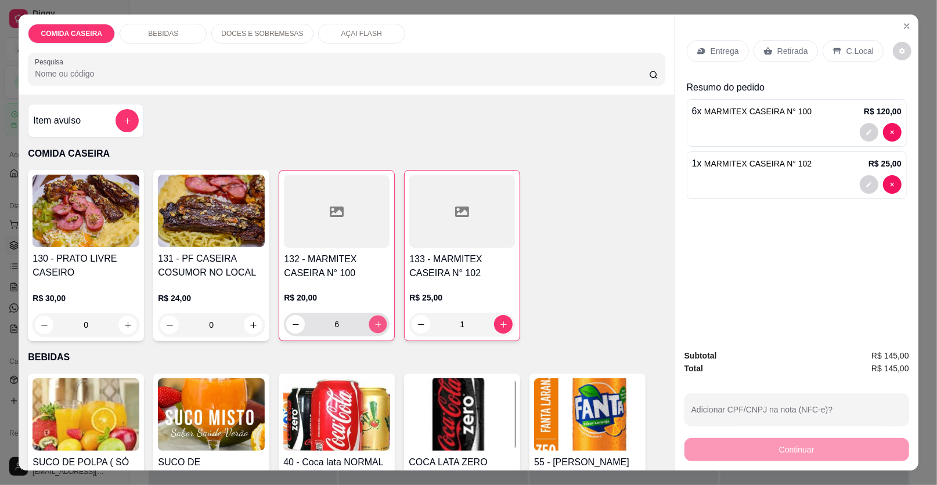
click at [374, 325] on icon "increase-product-quantity" at bounding box center [378, 324] width 9 height 9
type input "7"
click at [728, 53] on p "Entrega" at bounding box center [724, 51] width 28 height 12
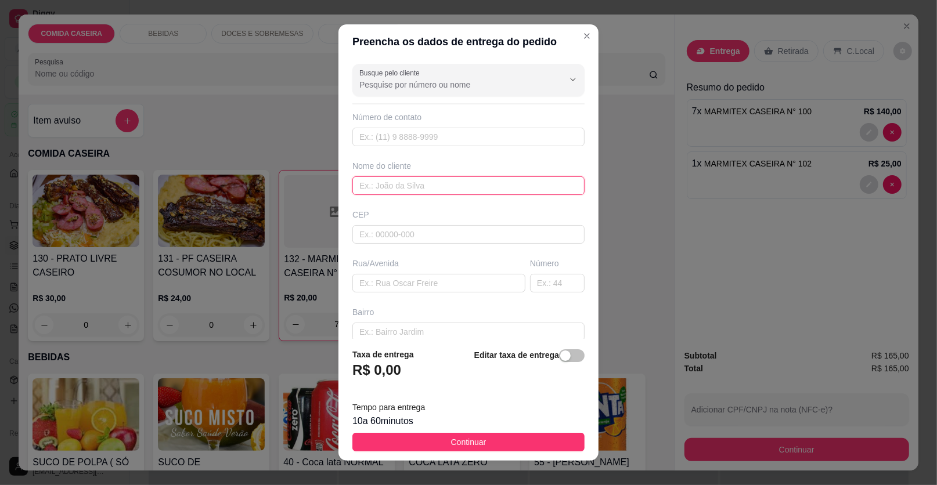
click at [474, 184] on input "text" at bounding box center [468, 185] width 232 height 19
type input "[PERSON_NAME]"
click at [460, 280] on input "text" at bounding box center [438, 283] width 173 height 19
paste input "[STREET_ADDRESS][PERSON_NAME]"
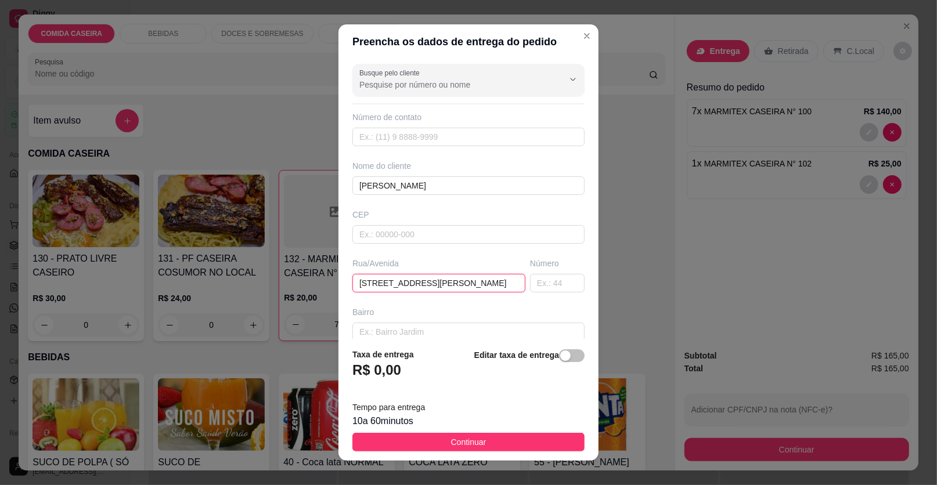
scroll to position [0, 4]
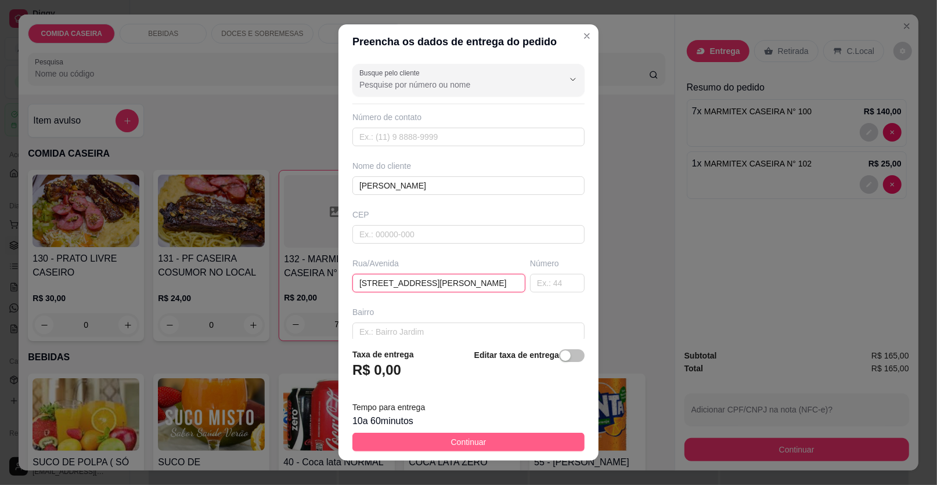
type input "[STREET_ADDRESS][PERSON_NAME]"
click at [482, 440] on button "Continuar" at bounding box center [468, 442] width 232 height 19
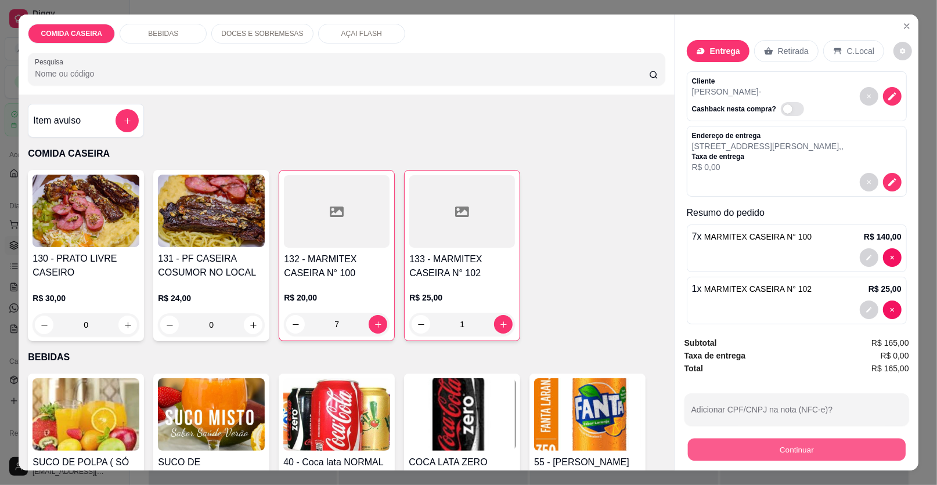
click at [769, 444] on button "Continuar" at bounding box center [797, 450] width 218 height 23
click at [756, 452] on button "Continuar" at bounding box center [797, 450] width 218 height 23
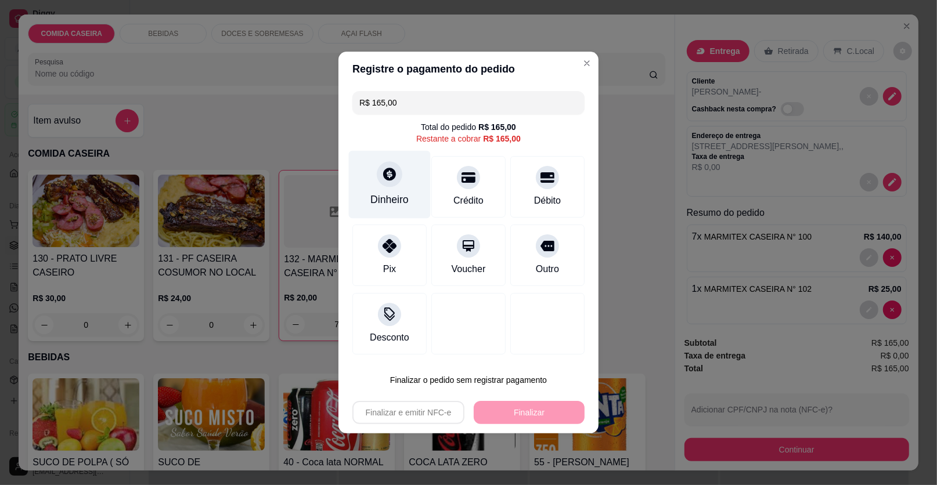
click at [374, 193] on div "Dinheiro" at bounding box center [389, 199] width 38 height 15
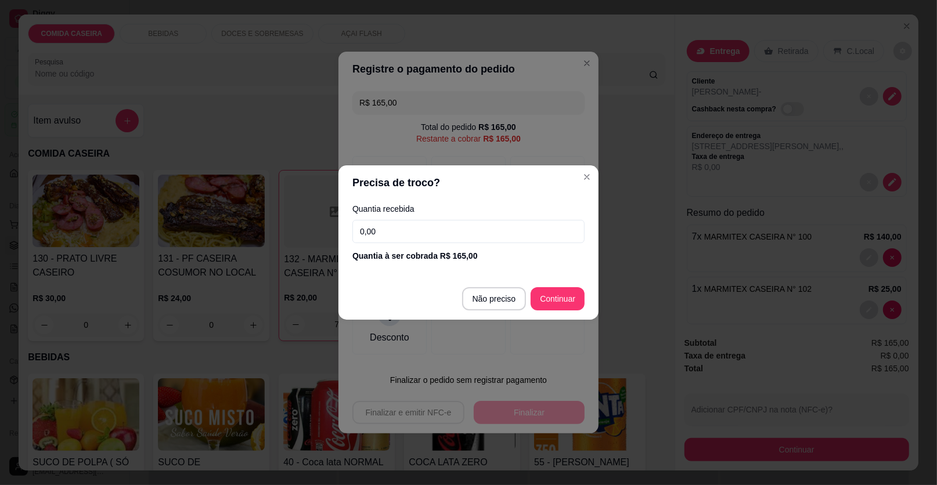
click at [425, 229] on input "0,00" at bounding box center [468, 231] width 232 height 23
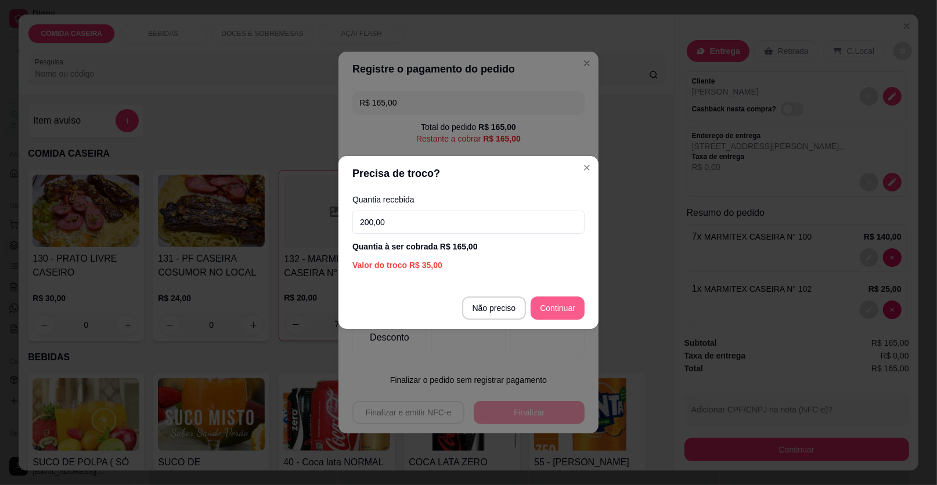
type input "200,00"
type input "R$ 0,00"
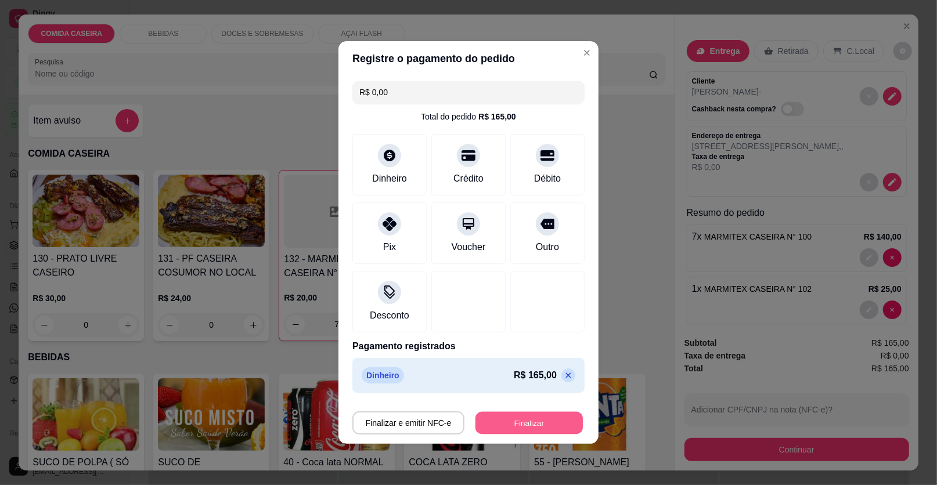
click at [529, 424] on button "Finalizar" at bounding box center [528, 423] width 107 height 23
type input "0"
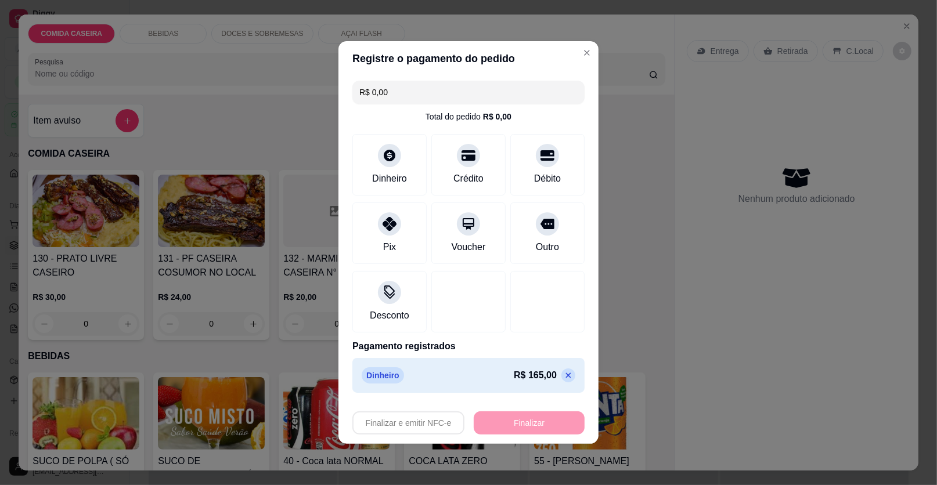
type input "-R$ 165,00"
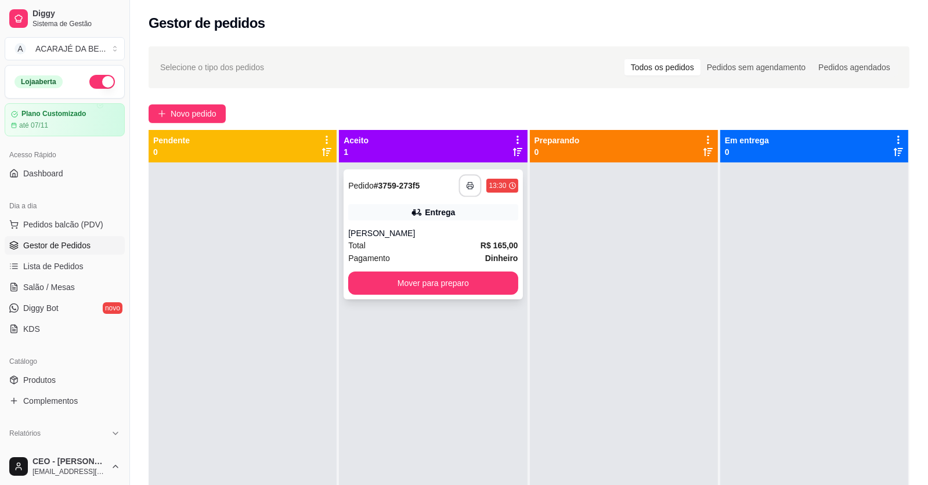
click at [467, 183] on icon "button" at bounding box center [471, 186] width 8 height 8
click at [501, 284] on button "Mover para preparo" at bounding box center [432, 283] width 169 height 23
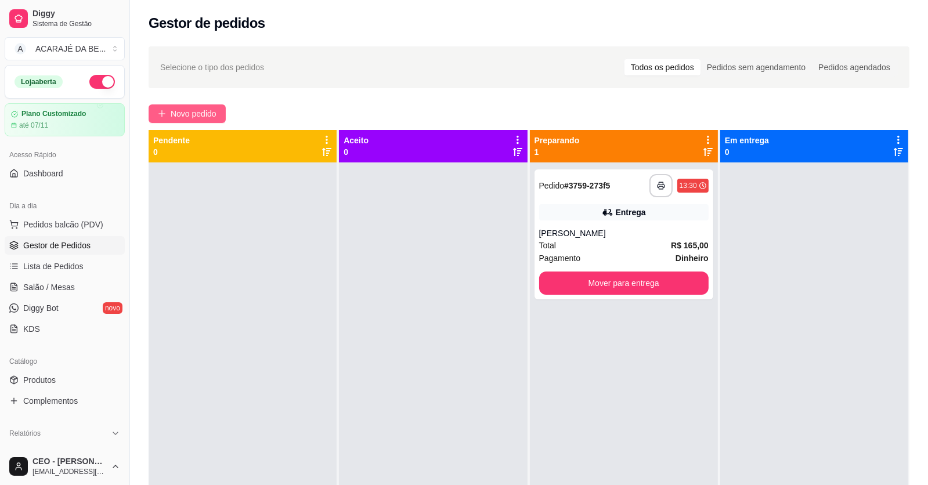
click at [192, 110] on span "Novo pedido" at bounding box center [194, 113] width 46 height 13
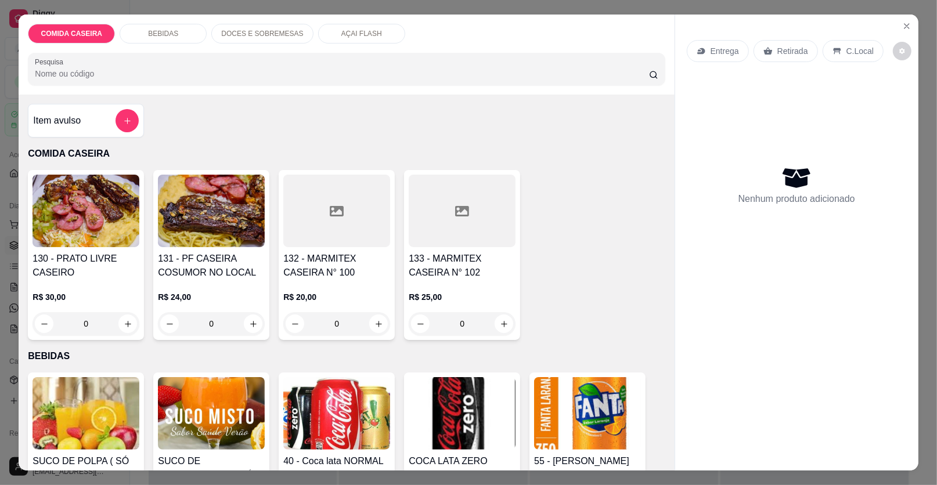
click at [330, 214] on icon at bounding box center [337, 211] width 14 height 10
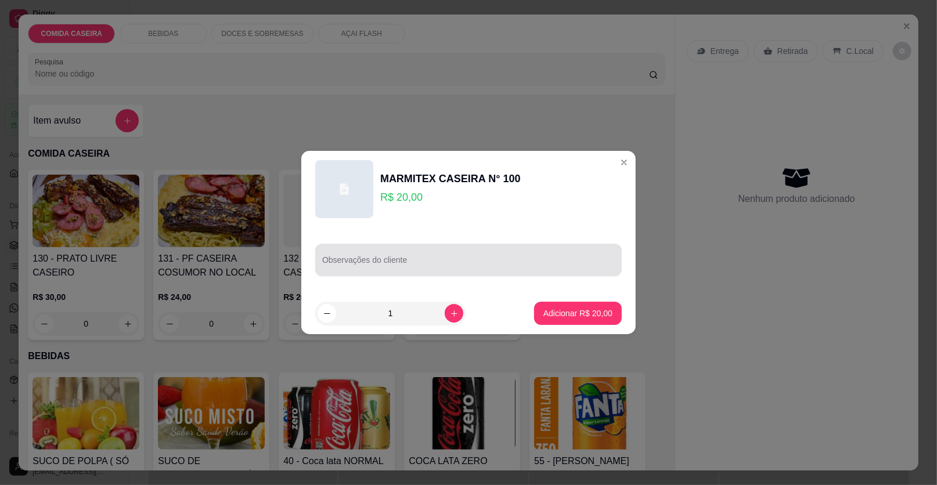
click at [485, 253] on div at bounding box center [468, 259] width 293 height 23
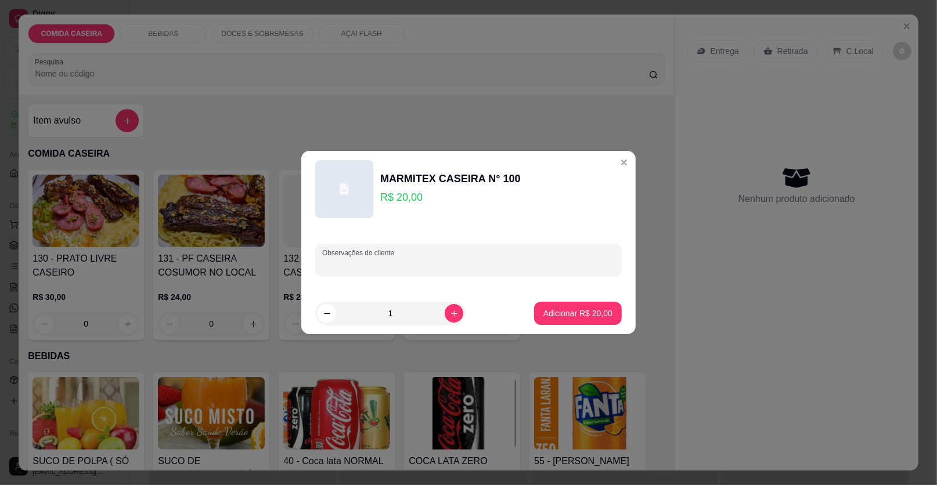
paste input "Arroz branco Macarrão alho e óleo Farofa Filé de frango Purê batata doce com ma…"
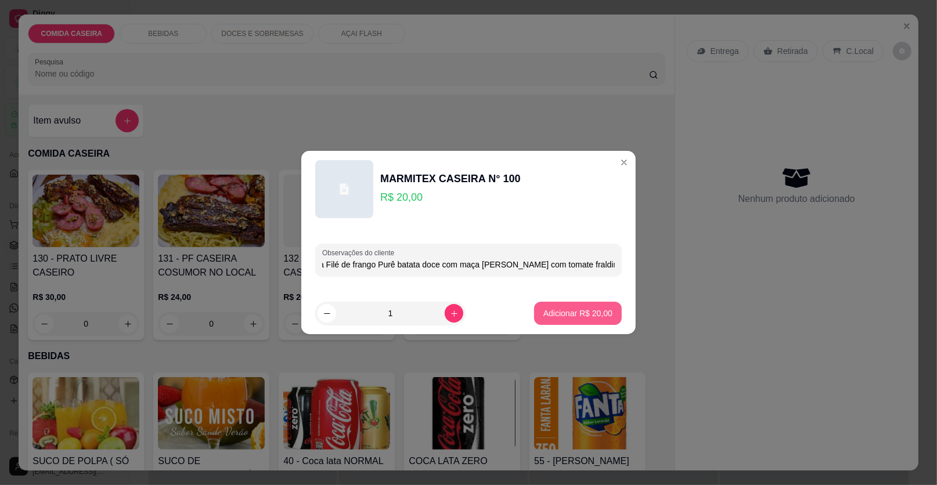
type input "Arroz branco Macarrão alho e óleo Farofa Filé de frango Purê batata doce com ma…"
click at [559, 310] on p "Adicionar R$ 20,00" at bounding box center [577, 314] width 69 height 12
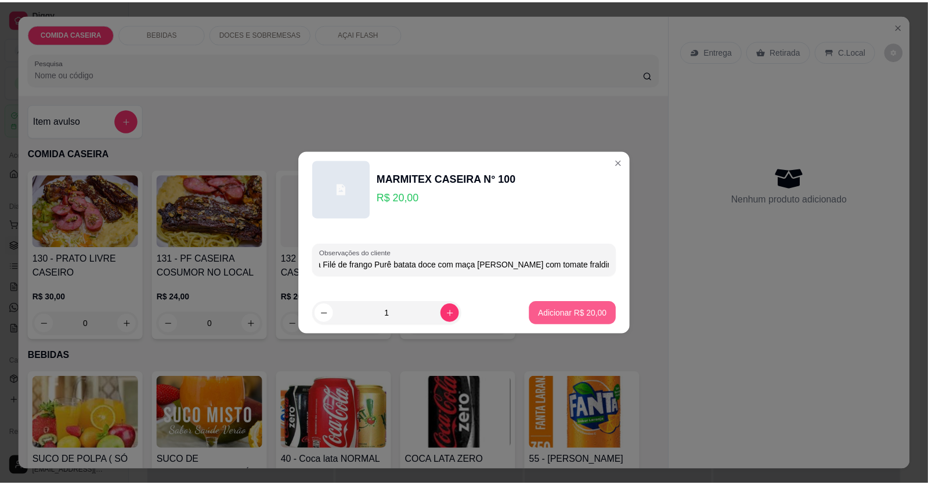
scroll to position [0, 0]
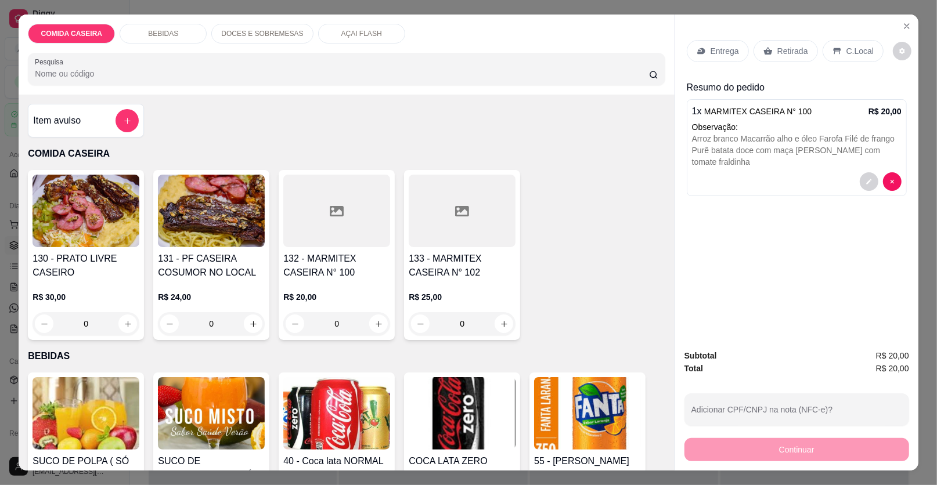
drag, startPoint x: 721, startPoint y: 49, endPoint x: 659, endPoint y: 202, distance: 165.3
click at [721, 49] on p "Entrega" at bounding box center [724, 51] width 28 height 12
click at [729, 48] on p "Entrega" at bounding box center [724, 51] width 28 height 12
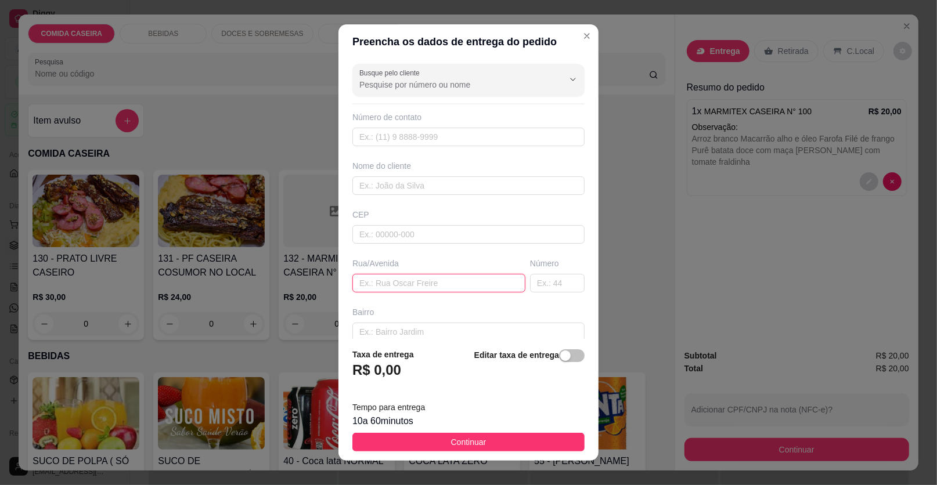
click at [396, 282] on input "text" at bounding box center [438, 283] width 173 height 19
paste input "Laboratório controle"
type input "Laboratório controle"
click at [424, 184] on input "text" at bounding box center [468, 185] width 232 height 19
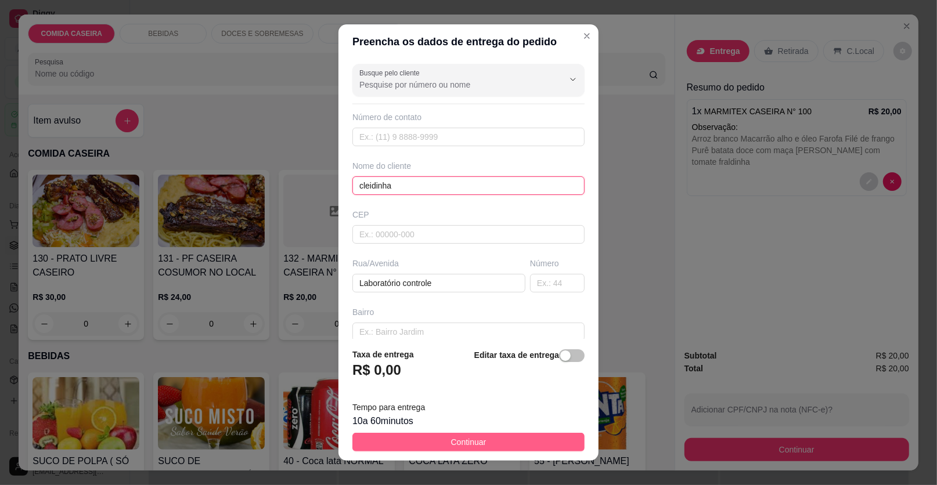
type input "cleidinha"
click at [424, 440] on button "Continuar" at bounding box center [468, 442] width 232 height 19
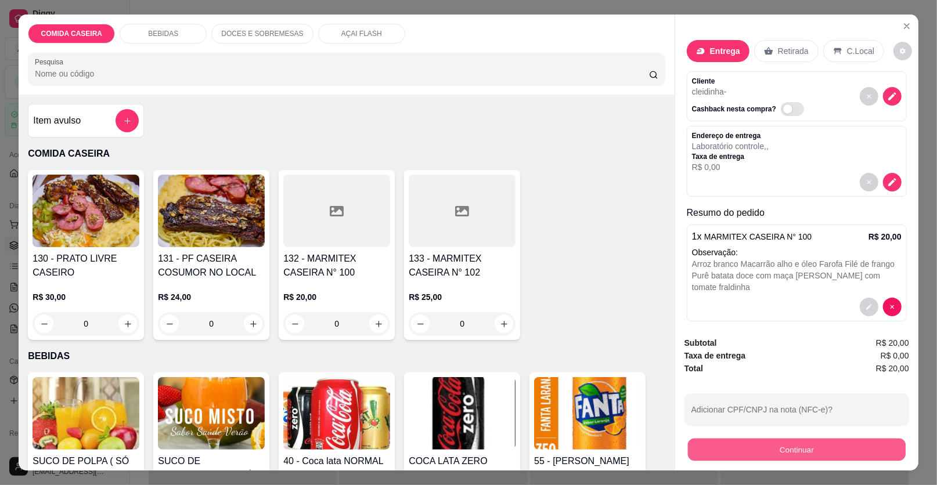
click at [731, 455] on button "Continuar" at bounding box center [797, 450] width 218 height 23
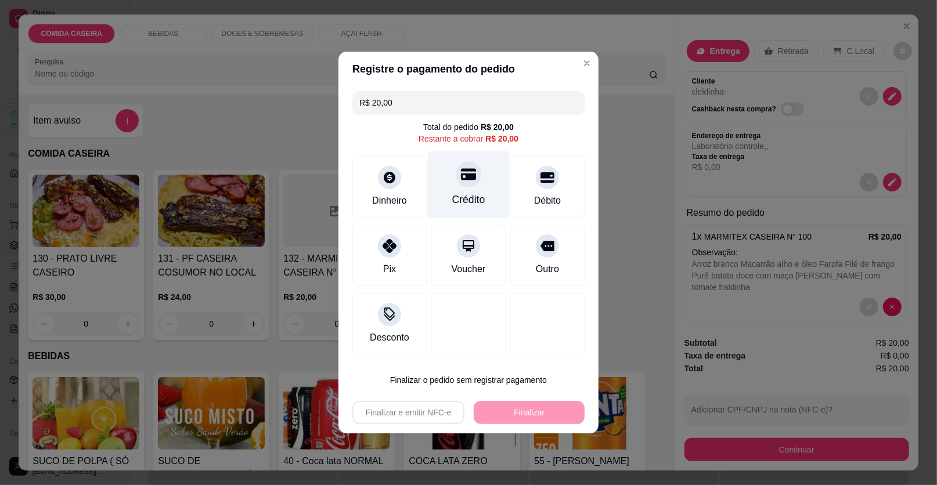
click at [473, 179] on div at bounding box center [469, 174] width 26 height 26
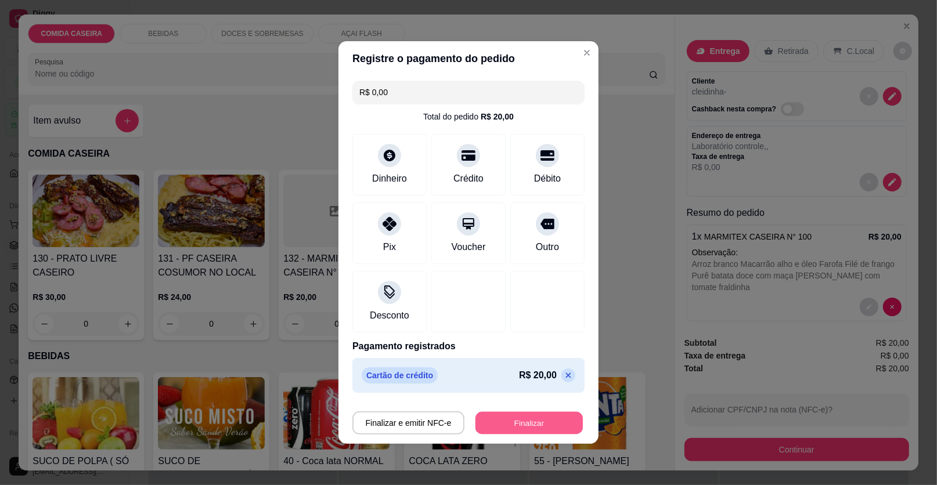
click at [544, 427] on button "Finalizar" at bounding box center [528, 423] width 107 height 23
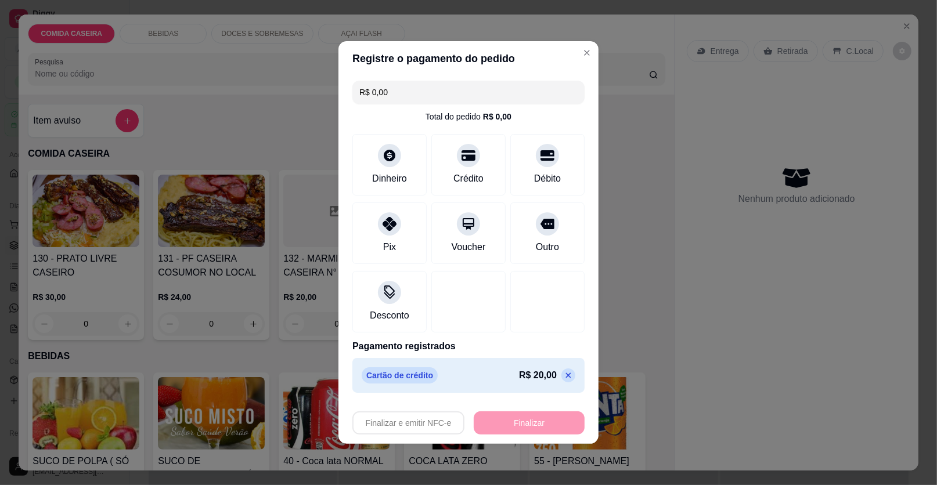
type input "-R$ 20,00"
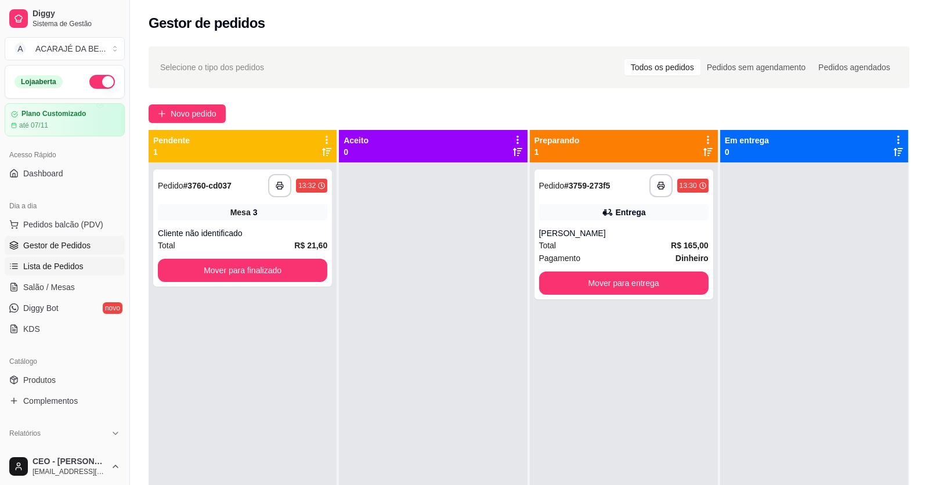
click at [50, 265] on span "Lista de Pedidos" at bounding box center [53, 267] width 60 height 12
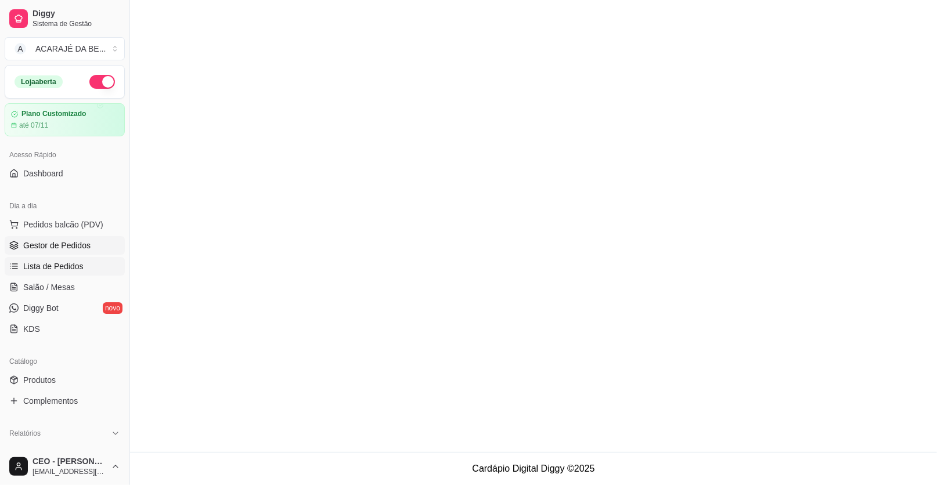
click at [77, 244] on span "Gestor de Pedidos" at bounding box center [56, 246] width 67 height 12
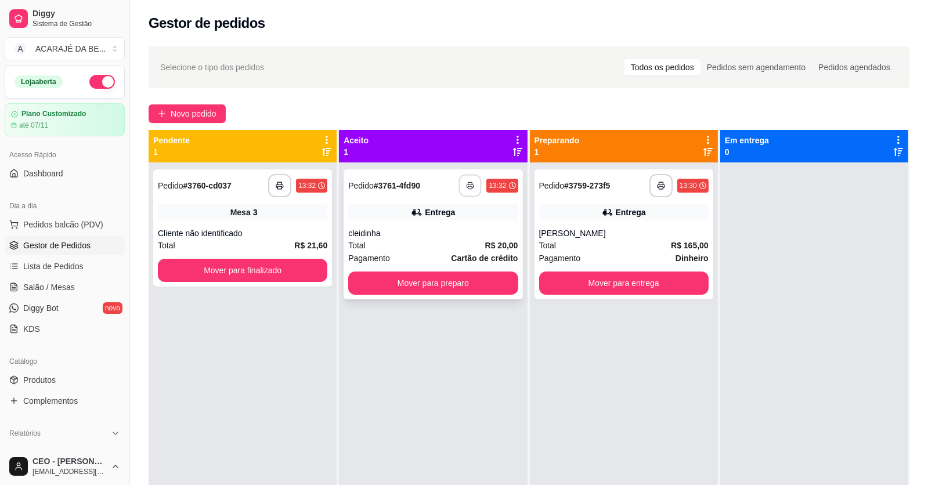
click at [471, 187] on button "button" at bounding box center [470, 186] width 23 height 23
click at [316, 267] on div "Mover para finalizado" at bounding box center [242, 270] width 169 height 23
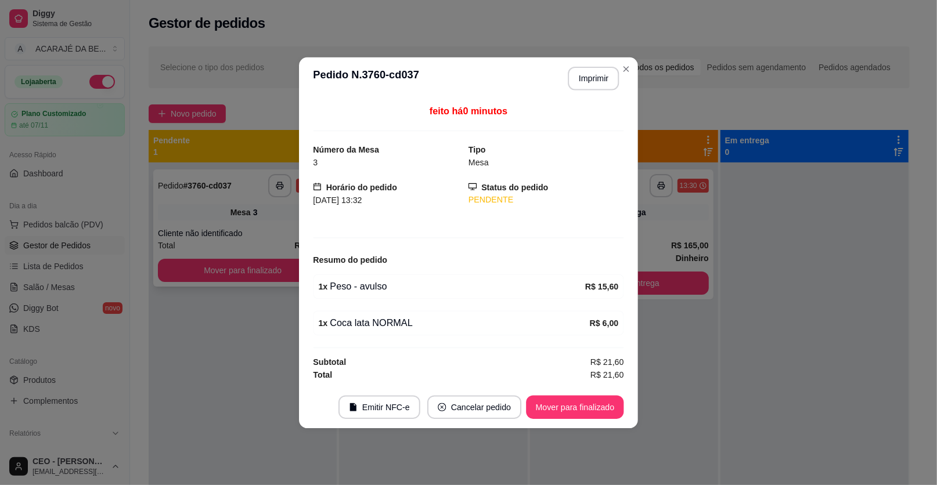
click at [316, 268] on div "feito há 0 minutos Número da Mesa 3 Tipo Mesa Horário do pedido [DATE] 13:32 St…" at bounding box center [468, 242] width 310 height 277
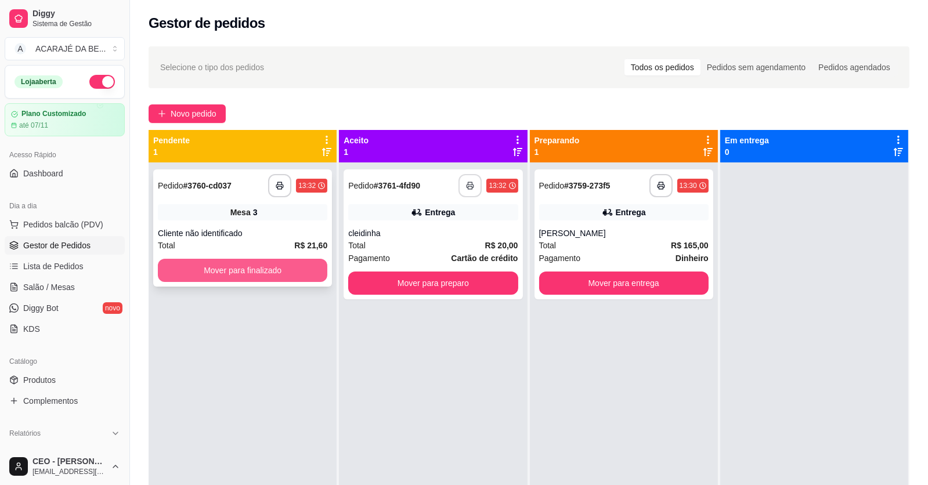
click at [284, 270] on button "Mover para finalizado" at bounding box center [242, 270] width 169 height 23
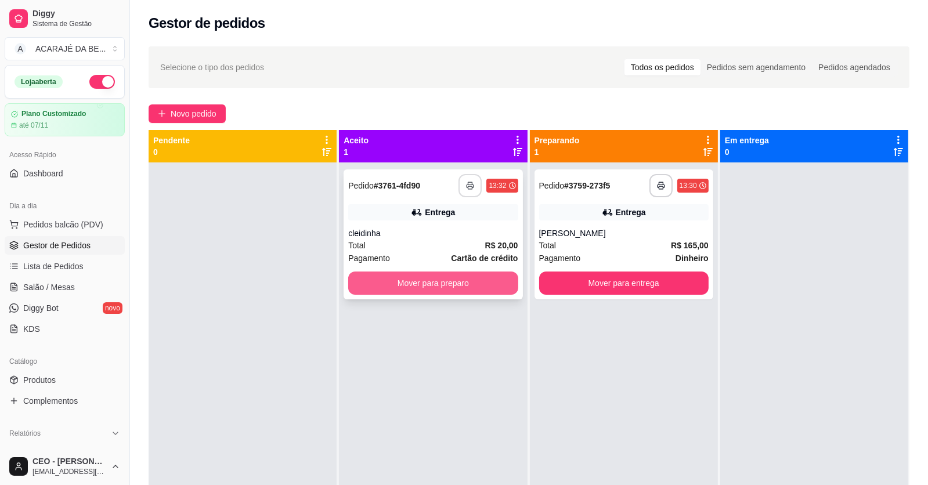
click at [394, 282] on button "Mover para preparo" at bounding box center [432, 283] width 169 height 23
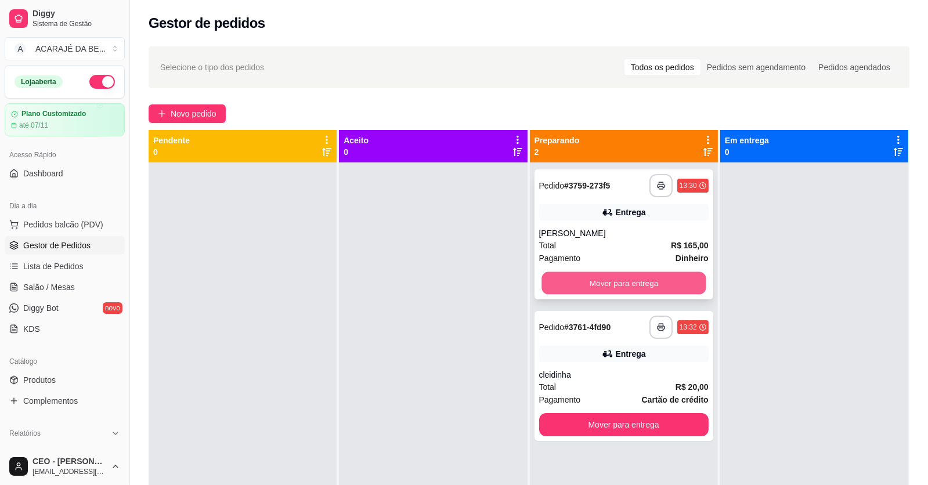
click at [564, 283] on button "Mover para entrega" at bounding box center [623, 283] width 164 height 23
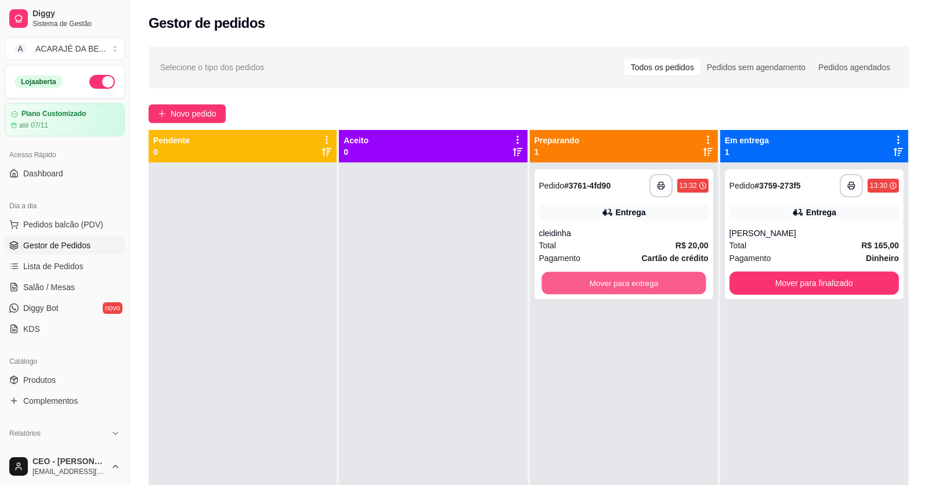
click at [564, 283] on button "Mover para entrega" at bounding box center [623, 283] width 164 height 23
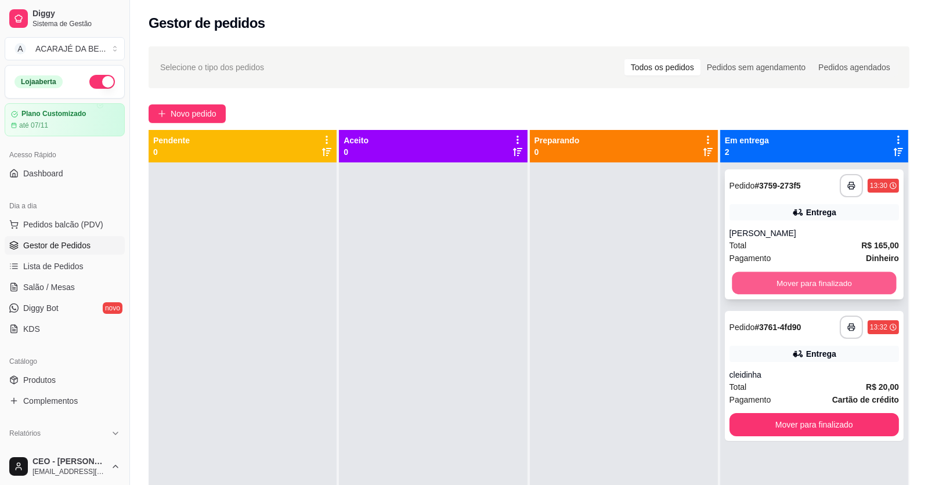
click at [840, 292] on button "Mover para finalizado" at bounding box center [814, 283] width 164 height 23
click at [839, 292] on div "Mover para finalizado" at bounding box center [814, 283] width 169 height 23
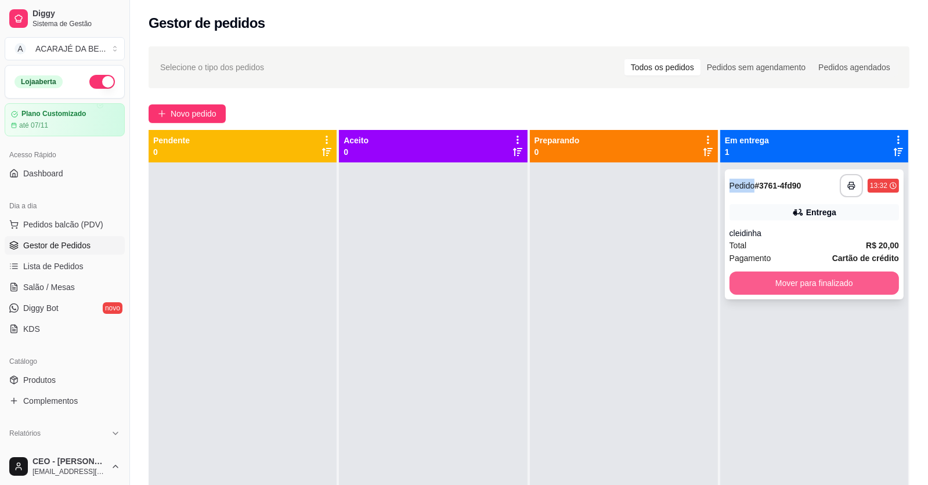
click at [835, 284] on button "Mover para finalizado" at bounding box center [814, 283] width 169 height 23
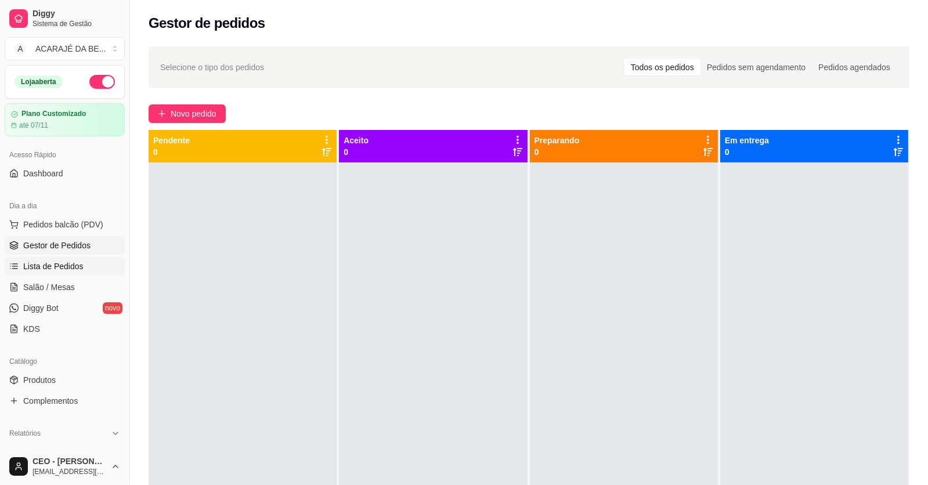
click at [52, 263] on span "Lista de Pedidos" at bounding box center [53, 267] width 60 height 12
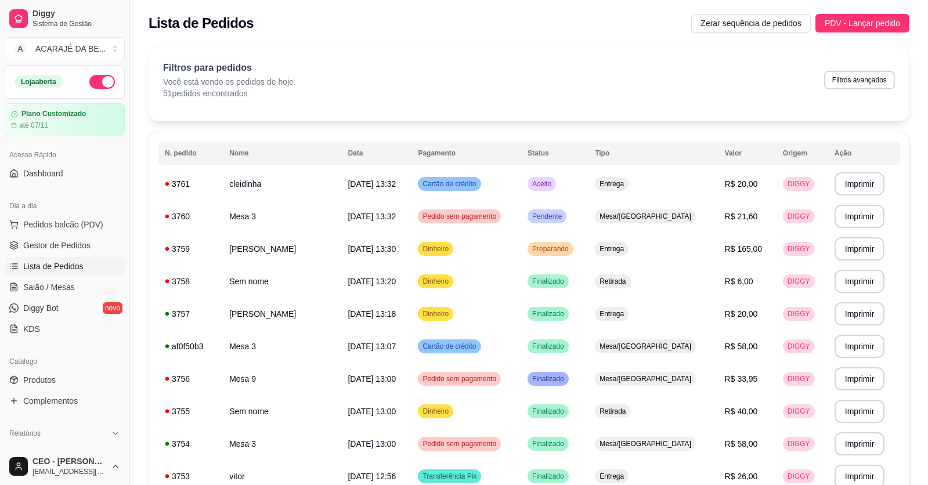
drag, startPoint x: 61, startPoint y: 239, endPoint x: 60, endPoint y: 270, distance: 31.9
click at [62, 240] on span "Gestor de Pedidos" at bounding box center [56, 246] width 67 height 12
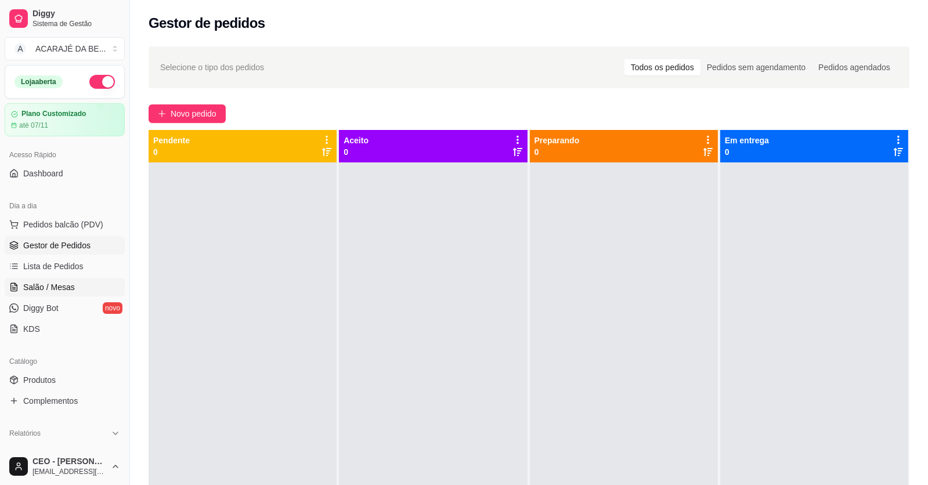
click at [56, 284] on span "Salão / Mesas" at bounding box center [49, 287] width 52 height 12
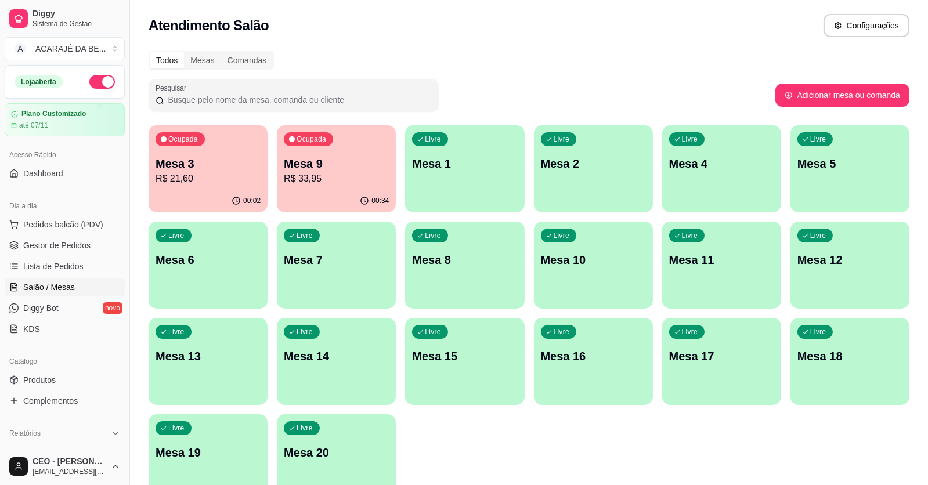
click at [221, 184] on p "R$ 21,60" at bounding box center [208, 179] width 105 height 14
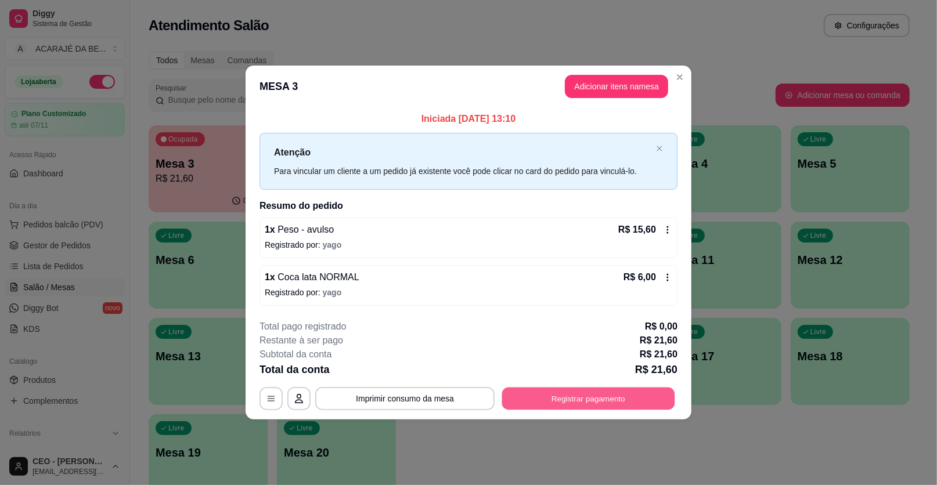
click at [591, 396] on button "Registrar pagamento" at bounding box center [588, 398] width 173 height 23
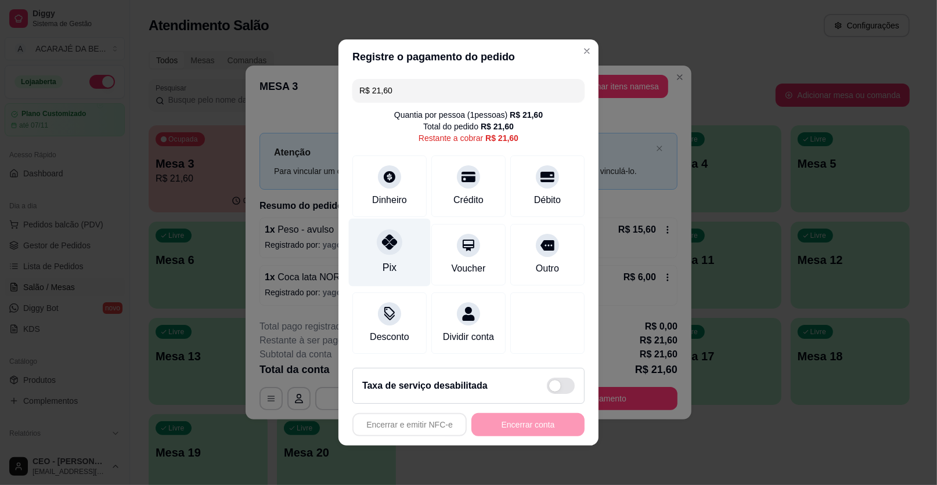
click at [418, 257] on div "Pix" at bounding box center [390, 253] width 82 height 68
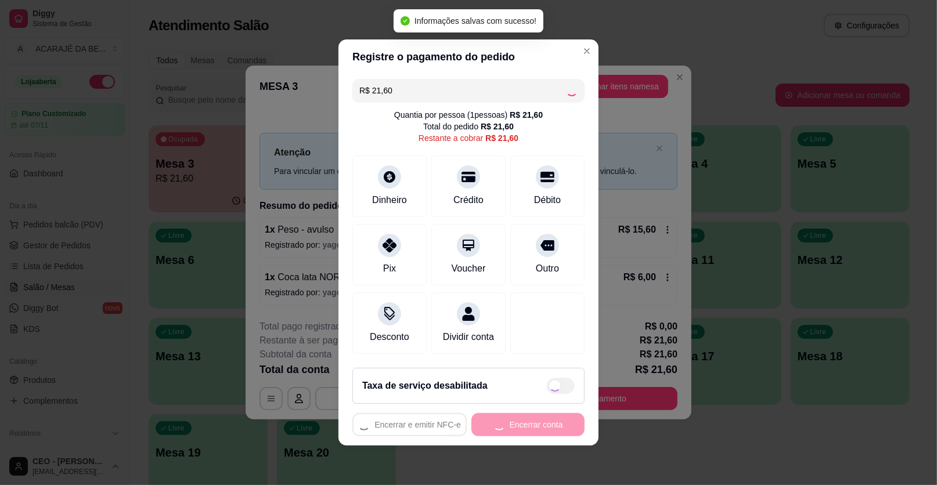
type input "R$ 0,00"
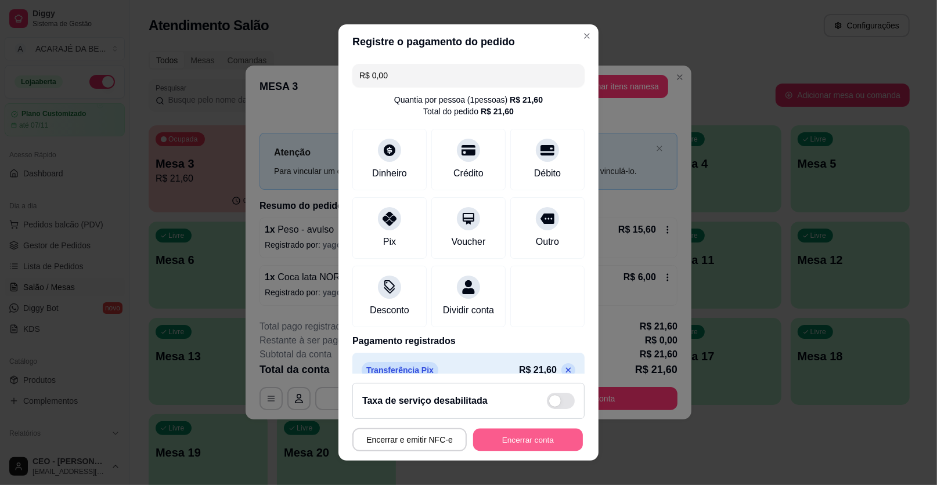
click at [537, 438] on button "Encerrar conta" at bounding box center [528, 440] width 110 height 23
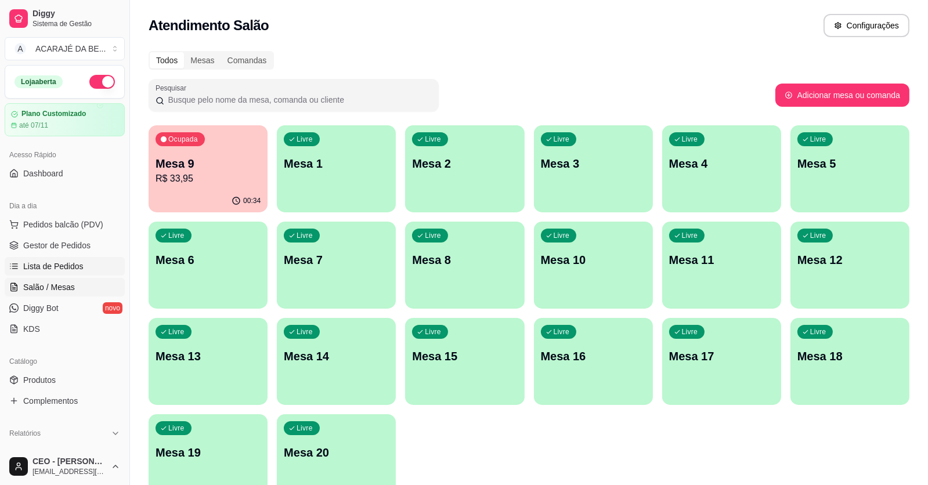
click at [87, 266] on link "Lista de Pedidos" at bounding box center [65, 266] width 120 height 19
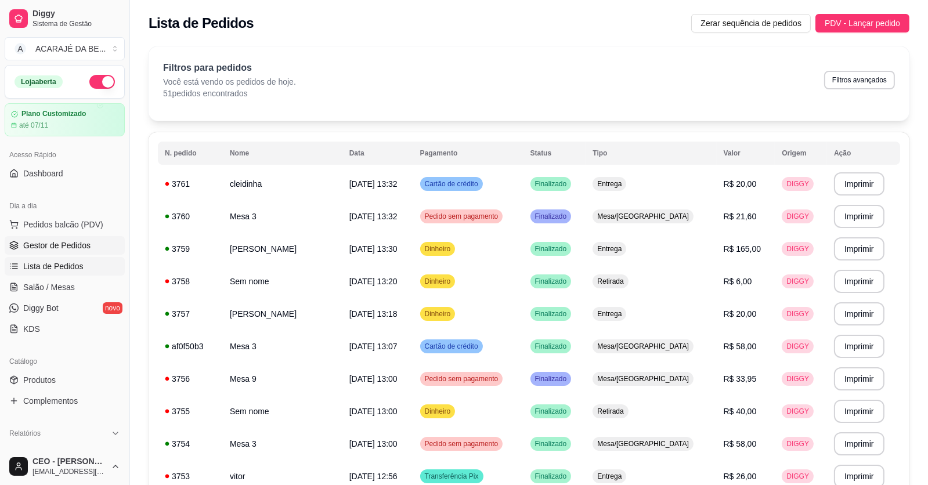
click at [86, 237] on link "Gestor de Pedidos" at bounding box center [65, 245] width 120 height 19
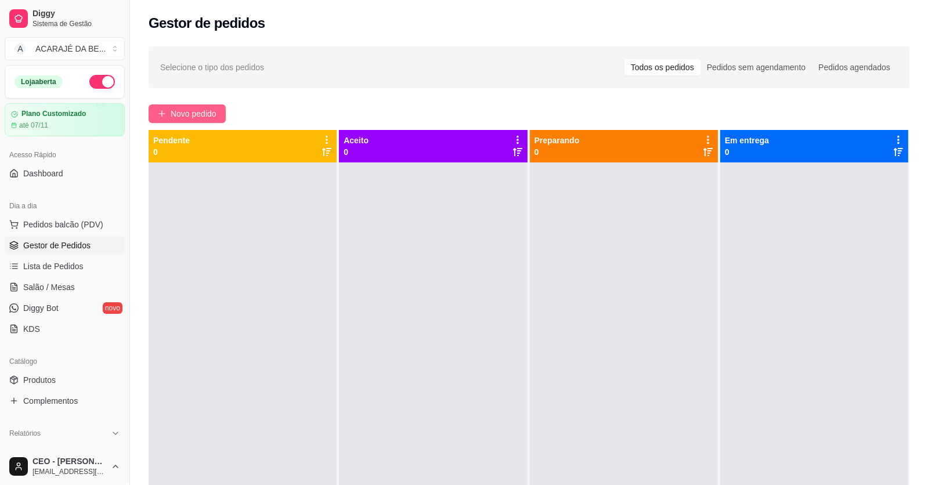
click at [214, 114] on span "Novo pedido" at bounding box center [194, 113] width 46 height 13
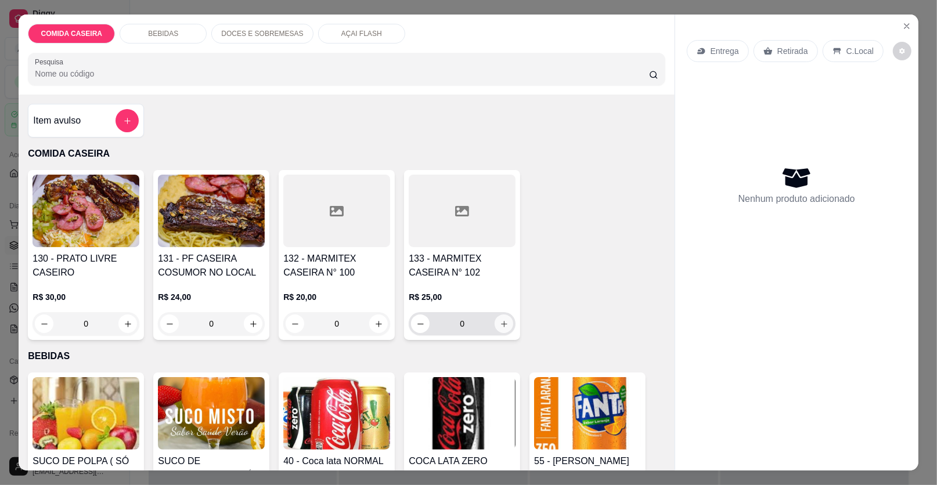
click at [500, 322] on icon "increase-product-quantity" at bounding box center [504, 324] width 9 height 9
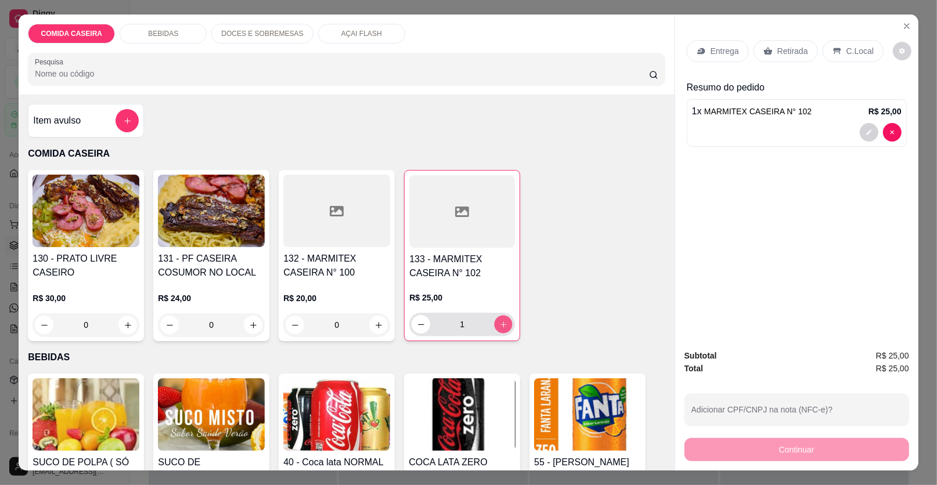
click at [500, 322] on icon "increase-product-quantity" at bounding box center [503, 324] width 9 height 9
type input "2"
click at [782, 50] on p "Retirada" at bounding box center [792, 51] width 31 height 12
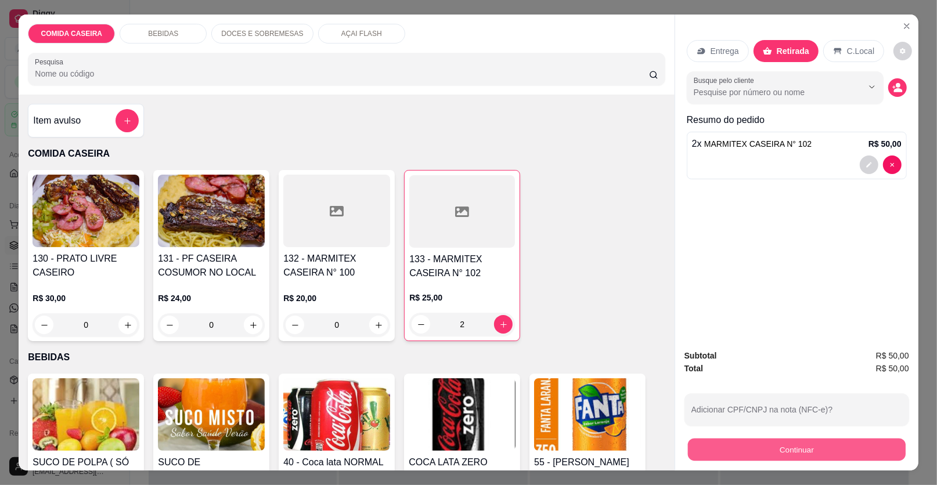
click at [767, 443] on button "Continuar" at bounding box center [797, 450] width 218 height 23
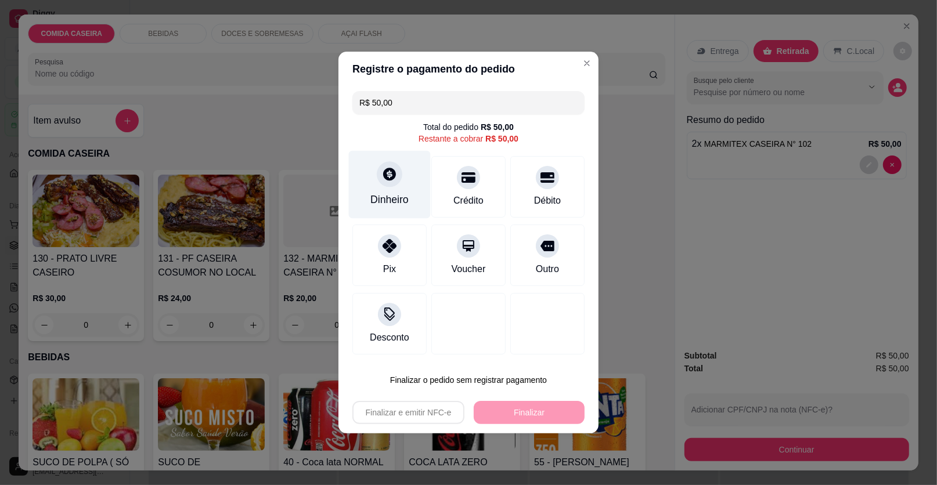
click at [385, 174] on icon at bounding box center [389, 174] width 15 height 15
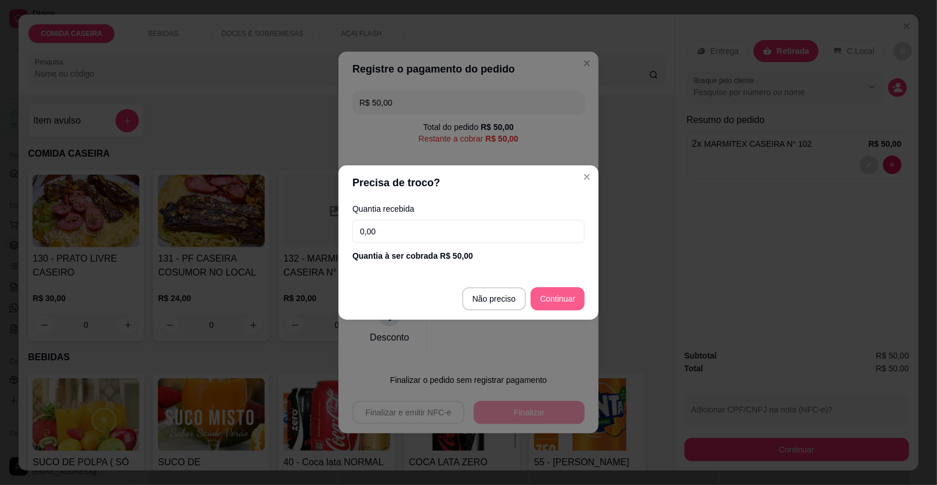
drag, startPoint x: 565, startPoint y: 287, endPoint x: 559, endPoint y: 305, distance: 18.9
click at [559, 305] on footer "Não preciso Continuar" at bounding box center [468, 299] width 260 height 42
type input "R$ 0,00"
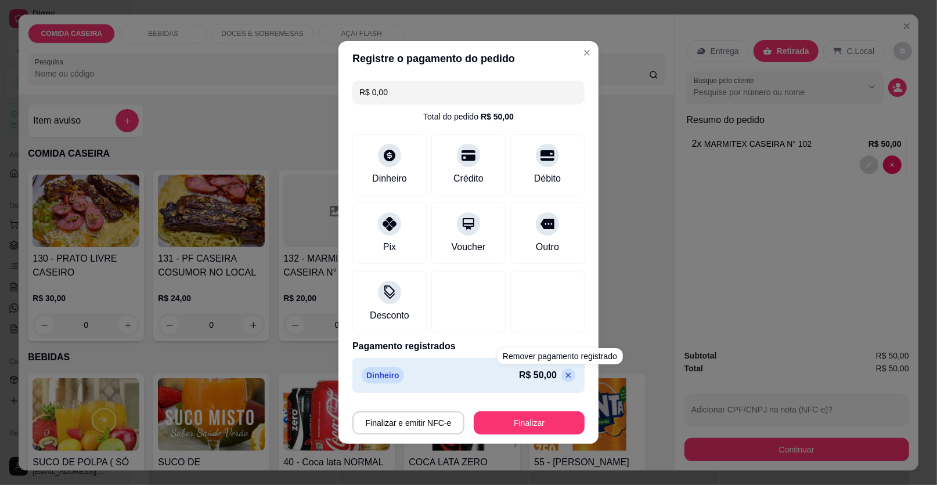
click at [543, 436] on footer "Finalizar e emitir NFC-e Finalizar" at bounding box center [468, 421] width 260 height 46
click at [514, 424] on button "Finalizar" at bounding box center [529, 422] width 111 height 23
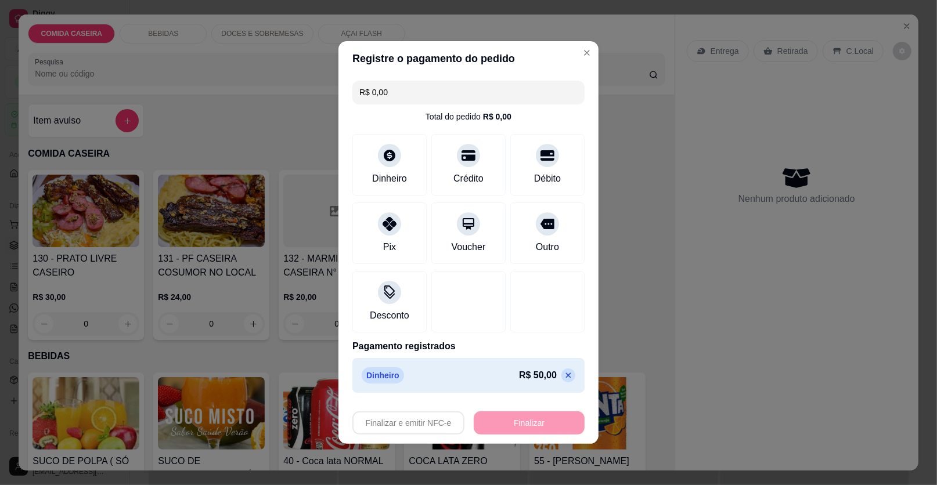
type input "0"
type input "-R$ 50,00"
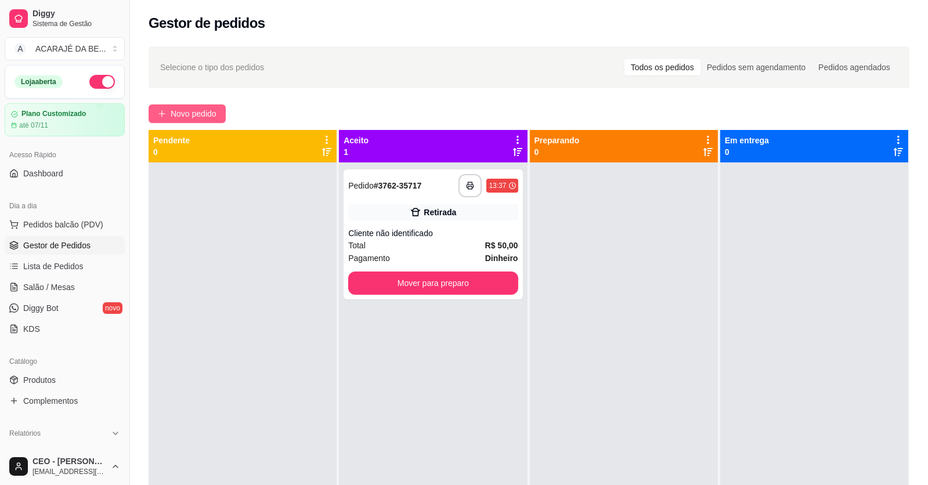
click at [212, 111] on span "Novo pedido" at bounding box center [194, 113] width 46 height 13
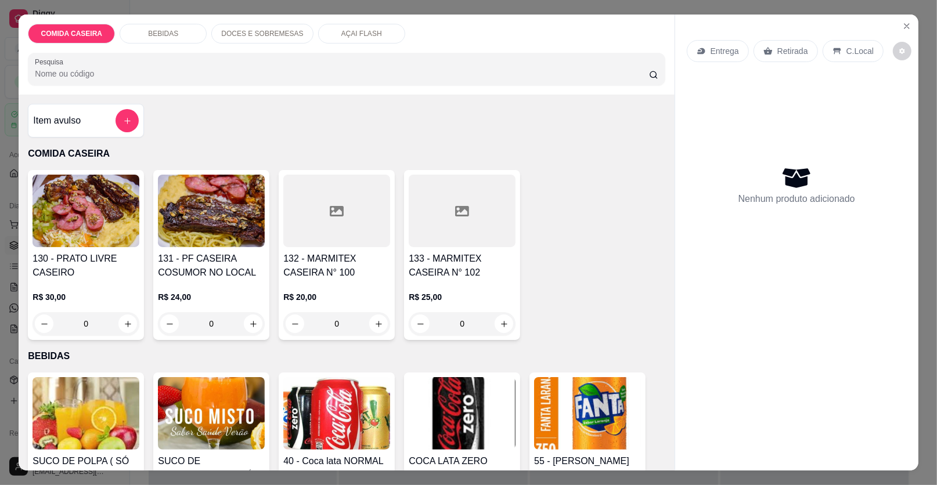
click at [465, 210] on div at bounding box center [462, 211] width 107 height 73
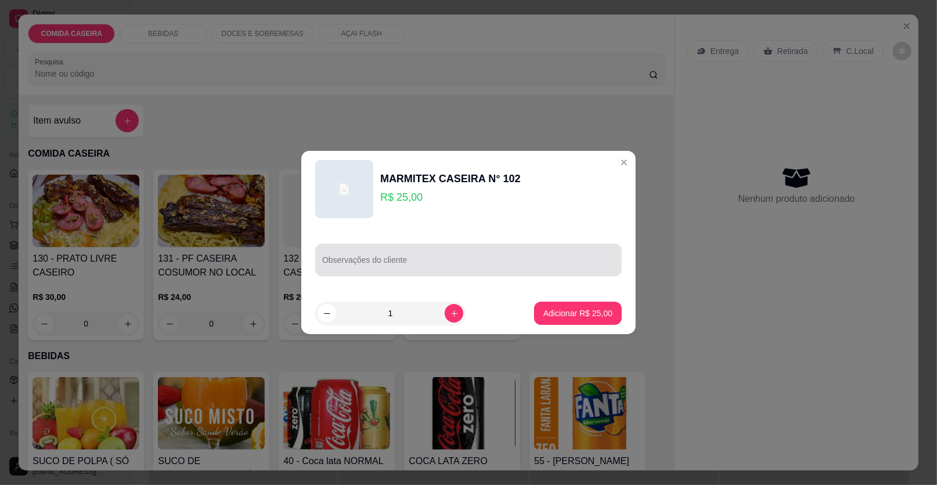
click at [442, 271] on div at bounding box center [468, 259] width 293 height 23
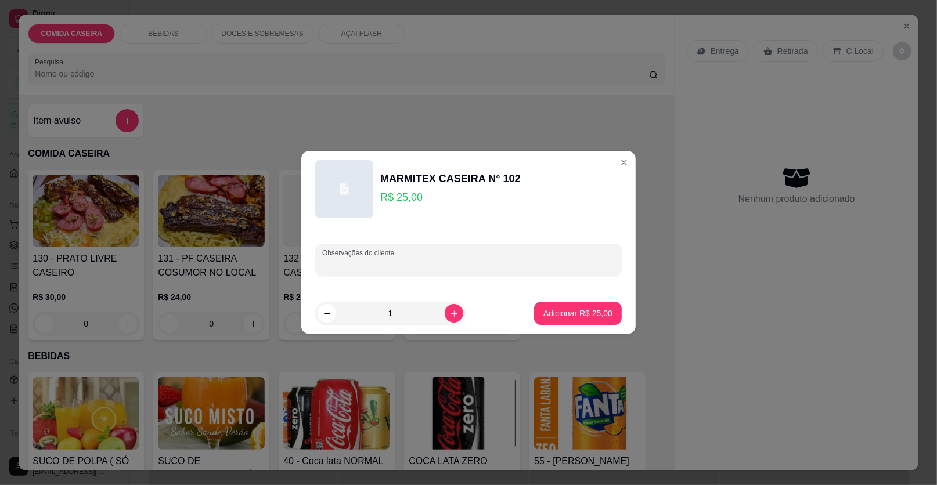
paste input "[PERSON_NAME], purê, feijão tropeiro, panqueca de queijo I presunto, filé de fr…"
type input "Arroz, purê, feijão tropeiro, panqueca de queijo I presunto, filé de frango, vi…"
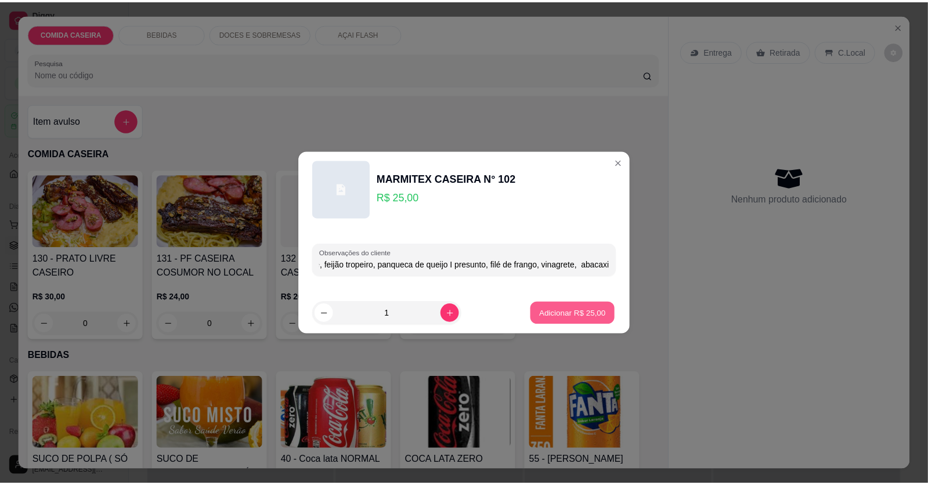
scroll to position [0, 0]
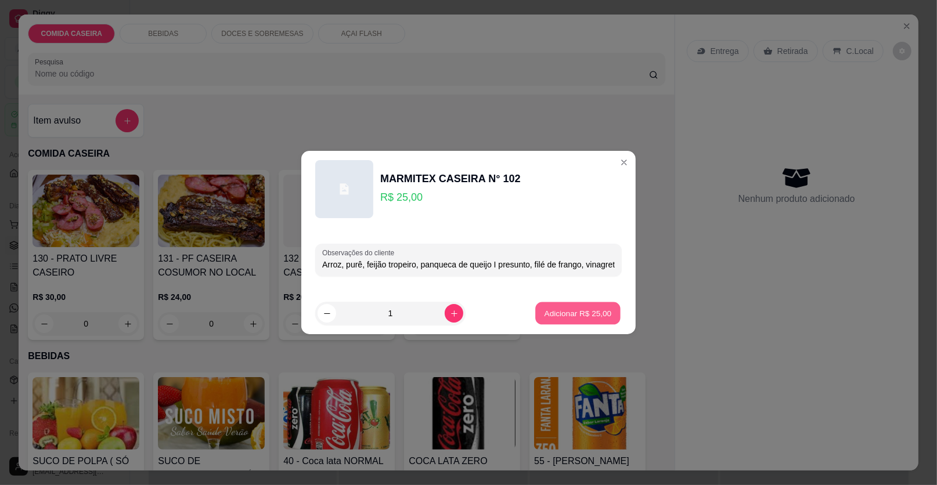
click at [588, 317] on p "Adicionar R$ 25,00" at bounding box center [577, 313] width 67 height 11
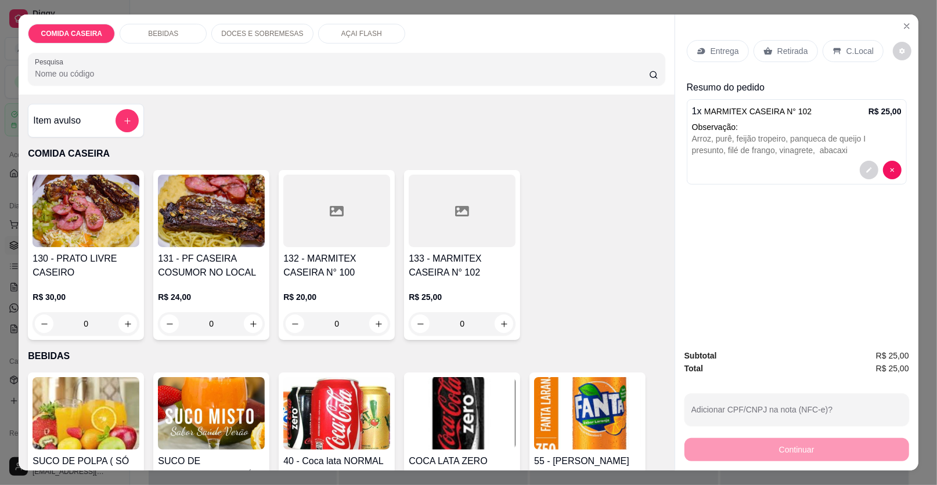
click at [727, 50] on p "Entrega" at bounding box center [724, 51] width 28 height 12
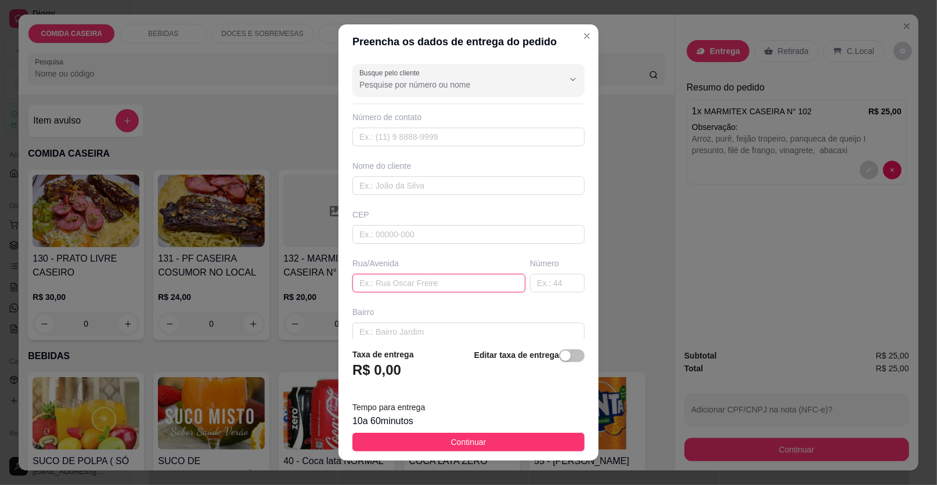
click at [437, 284] on input "text" at bounding box center [438, 283] width 173 height 19
paste input "[STREET_ADDRESS]"
type input "[STREET_ADDRESS]"
click at [411, 183] on input "text" at bounding box center [468, 185] width 232 height 19
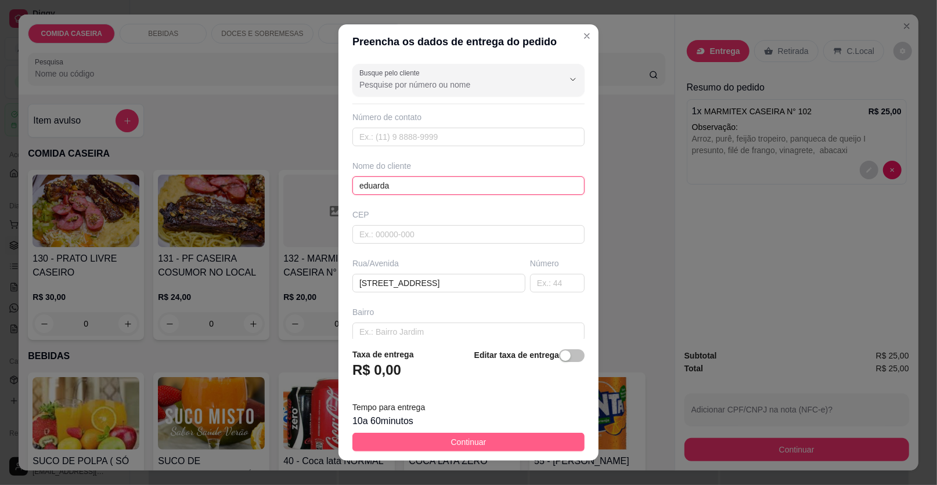
type input "eduarda"
click at [460, 441] on span "Continuar" at bounding box center [468, 442] width 35 height 13
click at [460, 441] on img at bounding box center [462, 413] width 107 height 73
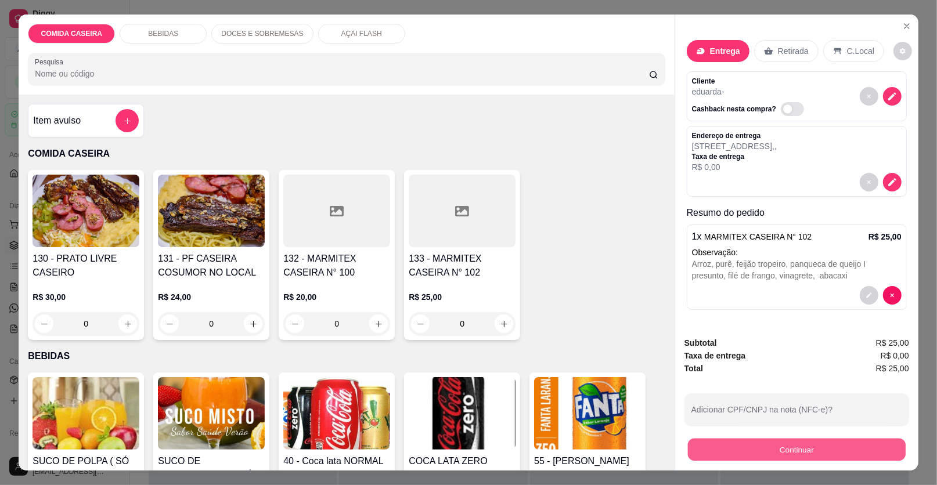
click at [727, 445] on button "Continuar" at bounding box center [797, 450] width 218 height 23
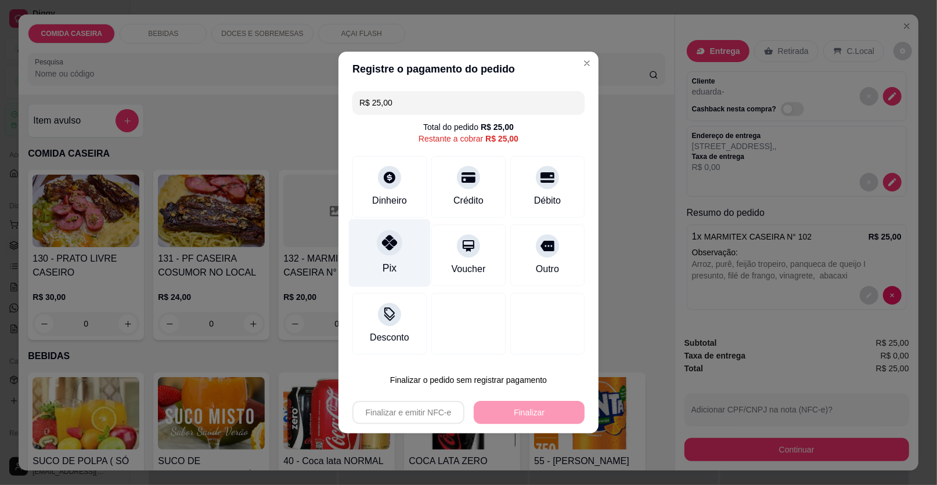
click at [393, 255] on div "Pix" at bounding box center [390, 253] width 82 height 68
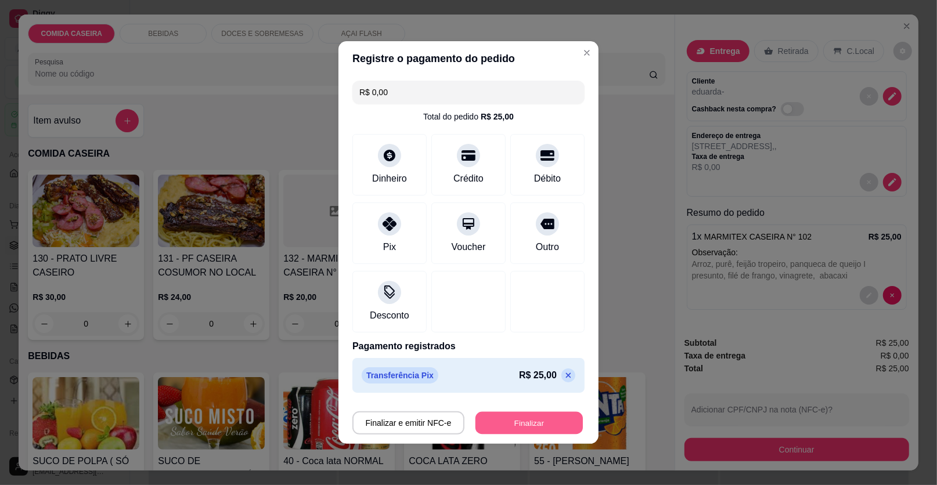
click at [528, 412] on button "Finalizar" at bounding box center [528, 423] width 107 height 23
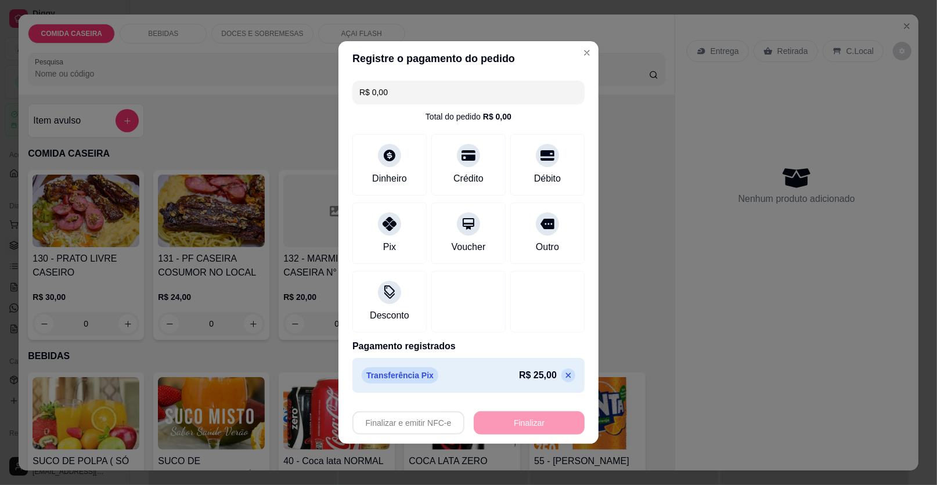
type input "-R$ 25,00"
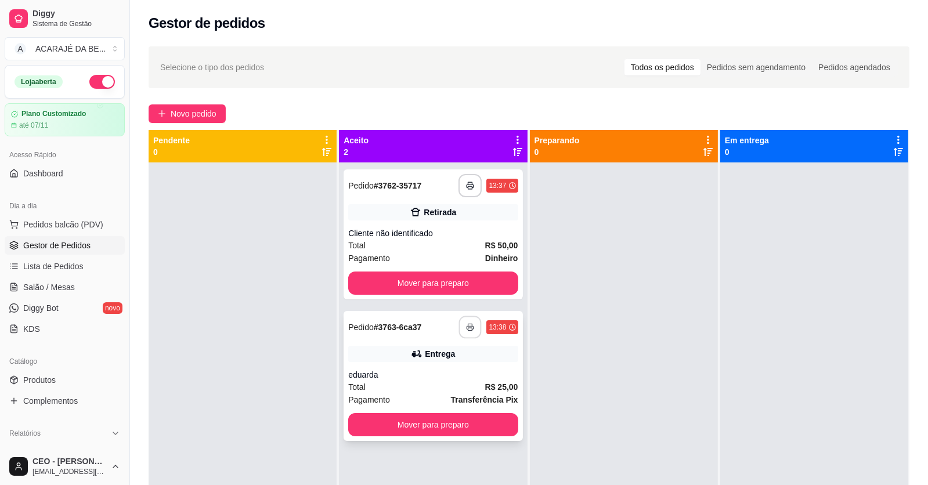
click at [467, 326] on icon "button" at bounding box center [470, 327] width 6 height 3
click at [494, 424] on button "Mover para preparo" at bounding box center [432, 424] width 169 height 23
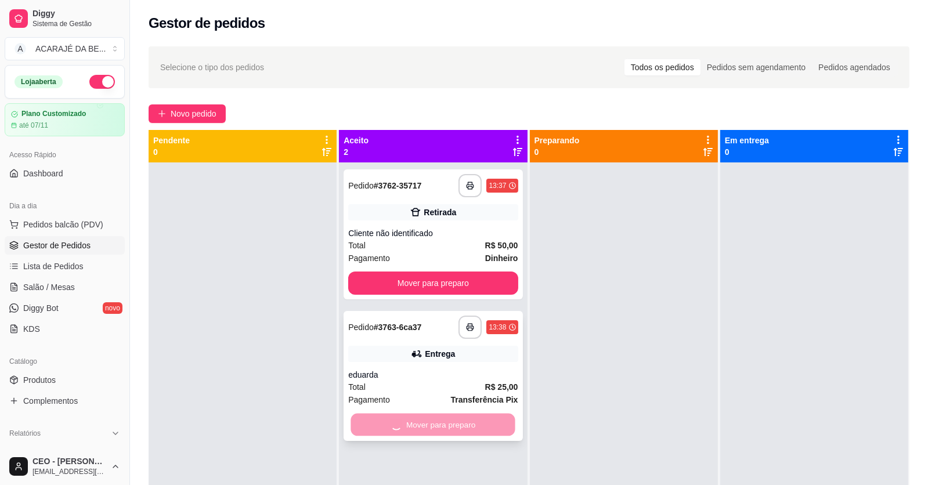
click at [494, 424] on div "Mover para preparo" at bounding box center [432, 424] width 169 height 23
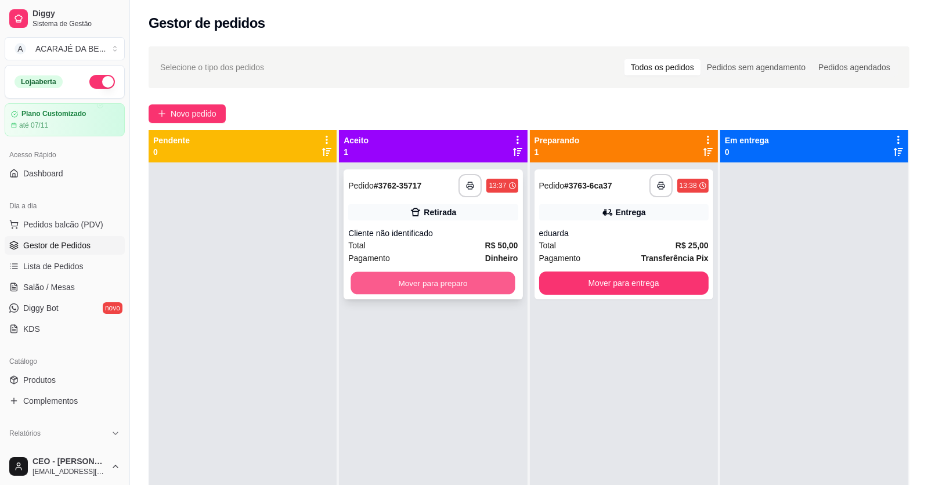
click at [490, 284] on button "Mover para preparo" at bounding box center [433, 283] width 164 height 23
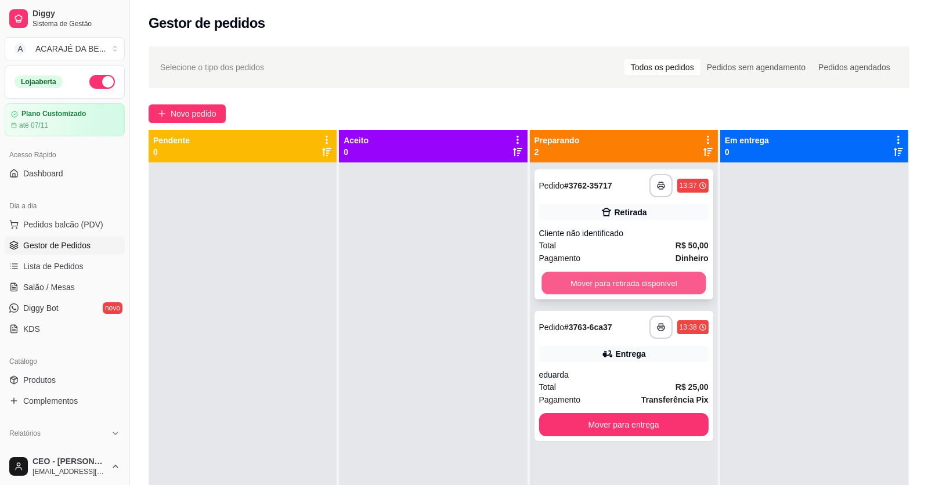
click at [576, 284] on button "Mover para retirada disponível" at bounding box center [623, 283] width 164 height 23
click at [576, 284] on div "Mover para retirada disponível" at bounding box center [623, 283] width 169 height 23
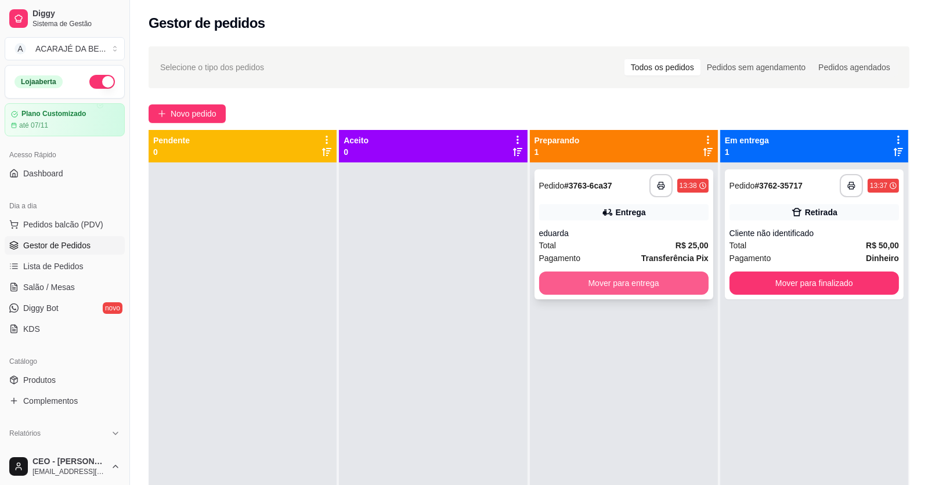
click at [665, 286] on button "Mover para entrega" at bounding box center [623, 283] width 169 height 23
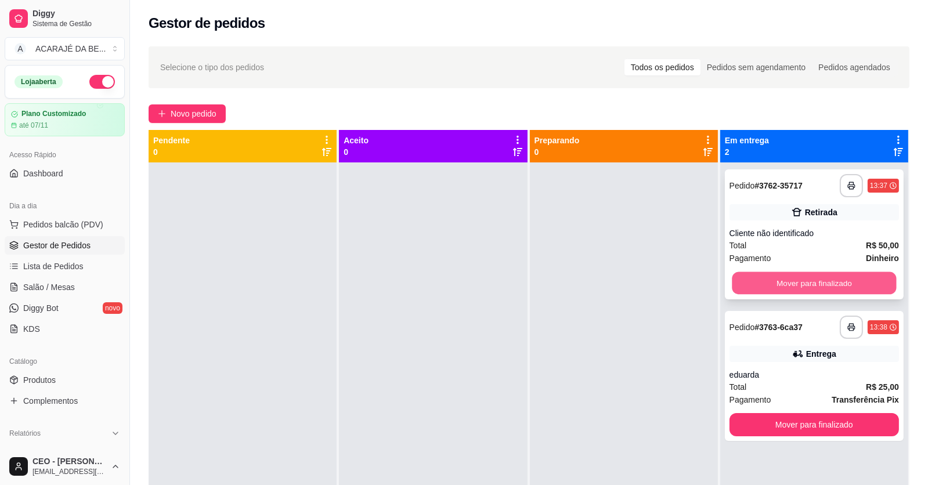
click at [746, 280] on button "Mover para finalizado" at bounding box center [814, 283] width 164 height 23
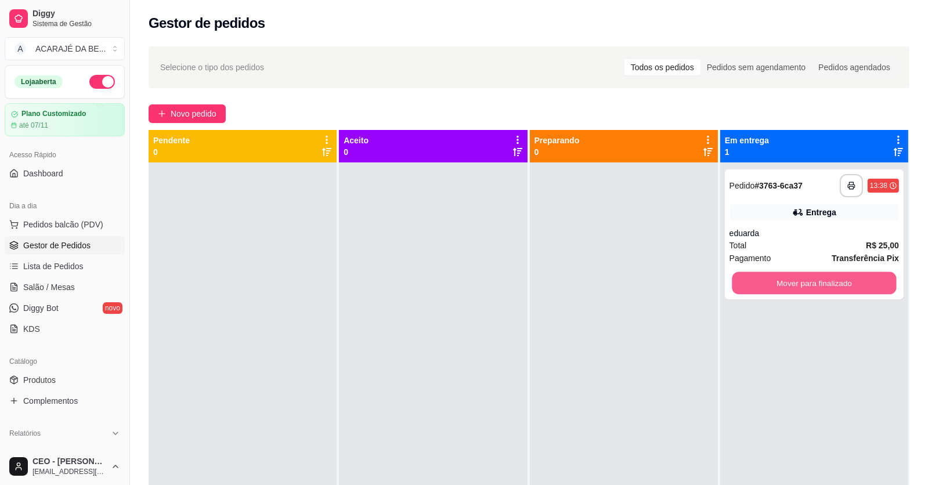
click at [746, 280] on button "Mover para finalizado" at bounding box center [814, 283] width 164 height 23
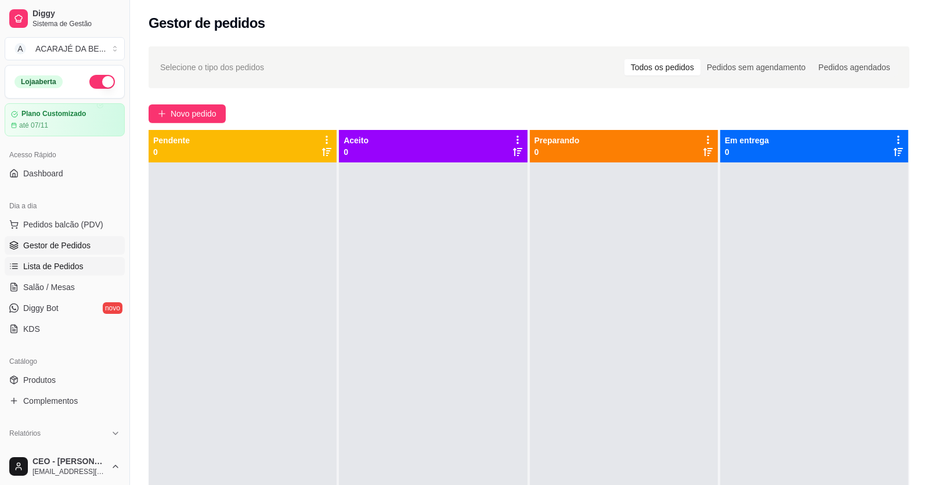
click at [61, 275] on ul "Pedidos balcão (PDV) Gestor de Pedidos Lista de Pedidos Salão / Mesas Diggy Bot…" at bounding box center [65, 276] width 120 height 123
click at [73, 293] on link "Salão / Mesas" at bounding box center [65, 287] width 120 height 19
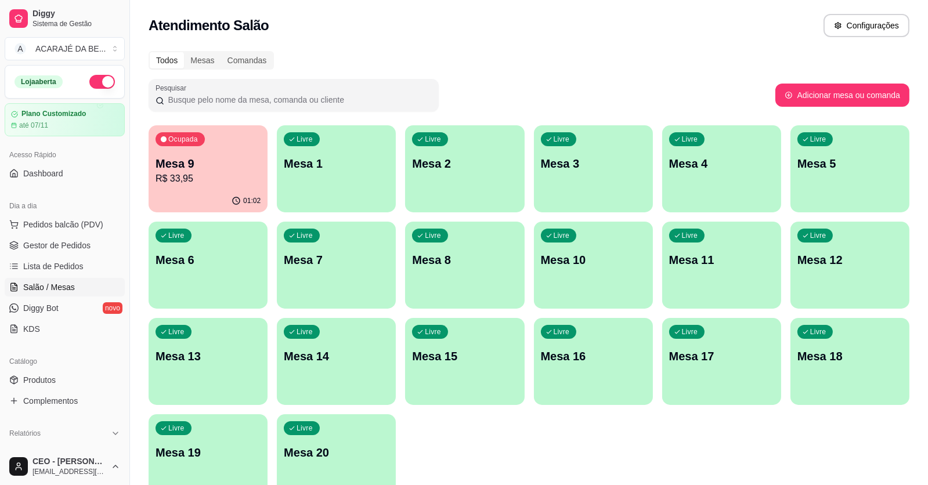
click at [240, 178] on p "R$ 33,95" at bounding box center [208, 179] width 105 height 14
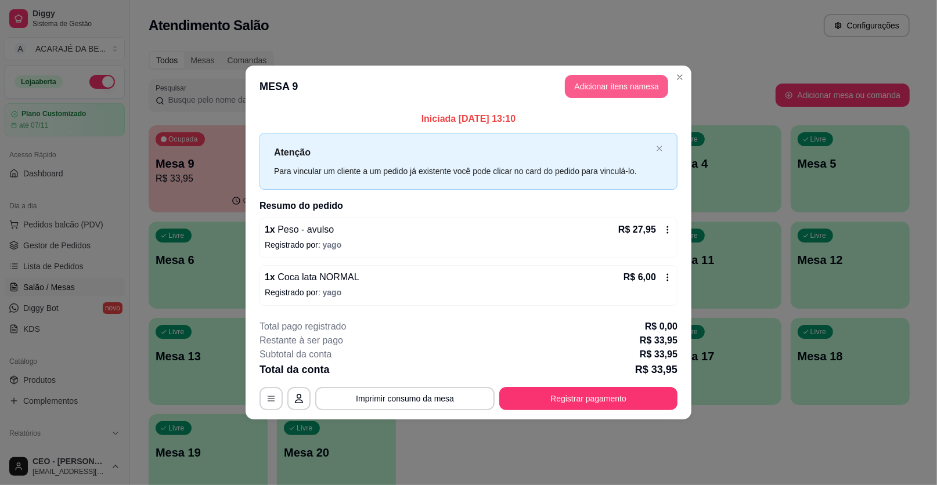
click at [611, 88] on button "Adicionar itens na mesa" at bounding box center [616, 86] width 103 height 23
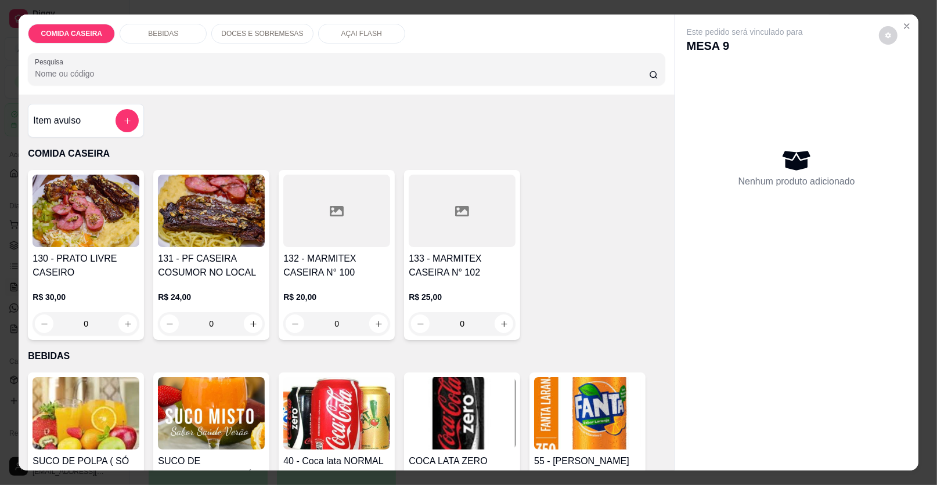
click at [275, 26] on div "DOCES E SOBREMESAS" at bounding box center [262, 34] width 102 height 20
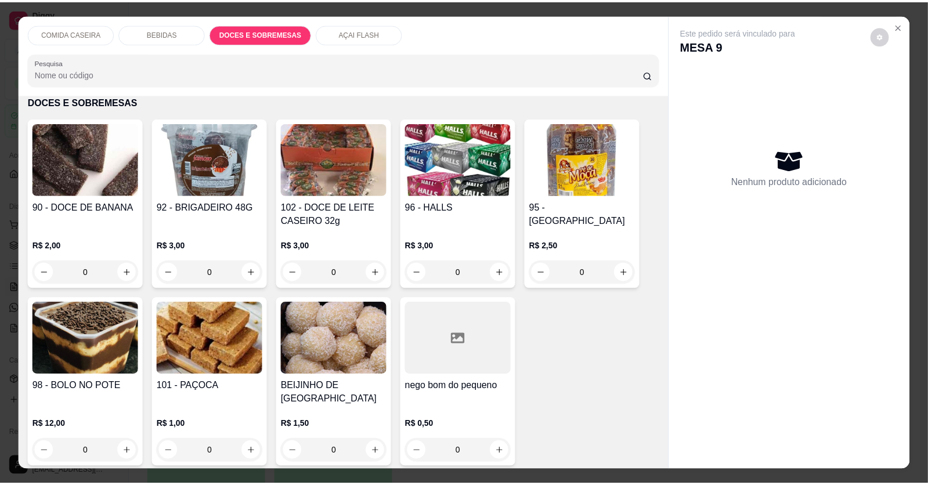
scroll to position [22, 0]
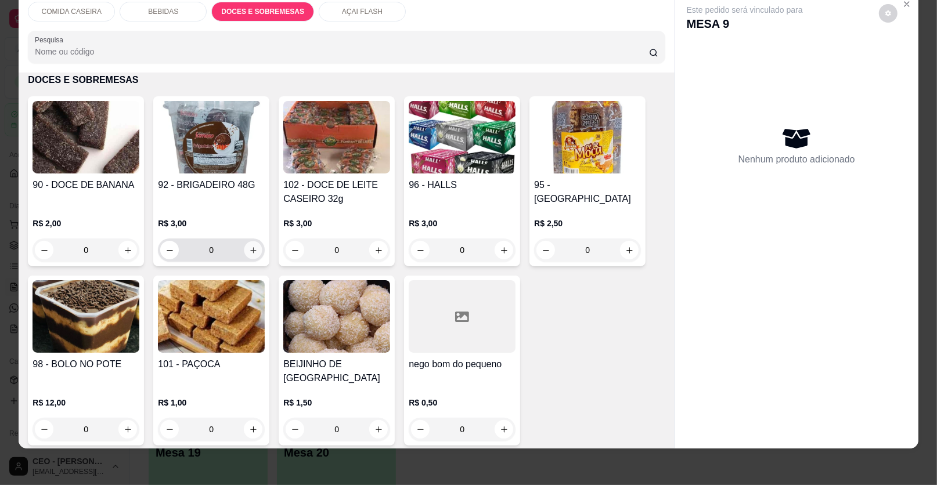
click at [249, 253] on icon "increase-product-quantity" at bounding box center [253, 250] width 9 height 9
type input "1"
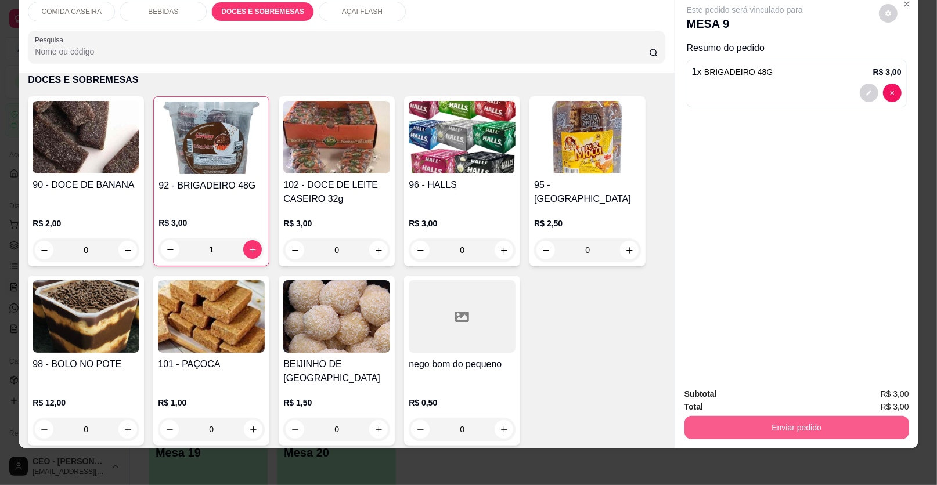
click at [851, 423] on button "Enviar pedido" at bounding box center [796, 427] width 225 height 23
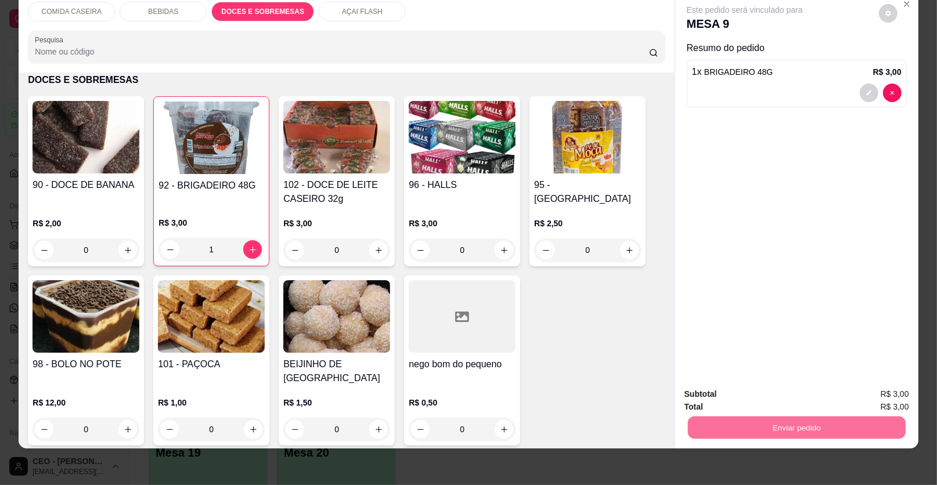
click at [870, 400] on button "Enviar pedido" at bounding box center [879, 399] width 66 height 22
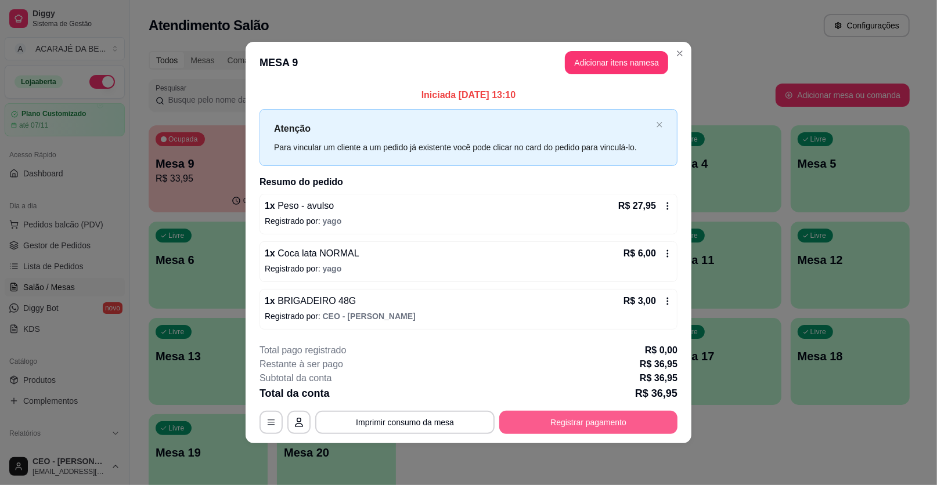
click at [580, 417] on button "Registrar pagamento" at bounding box center [588, 422] width 178 height 23
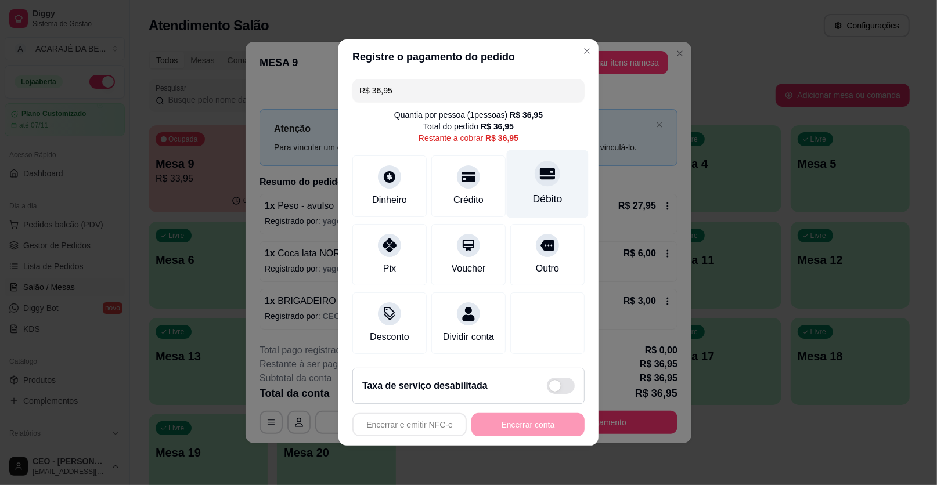
click at [558, 193] on div "Débito" at bounding box center [548, 184] width 82 height 68
type input "R$ 0,00"
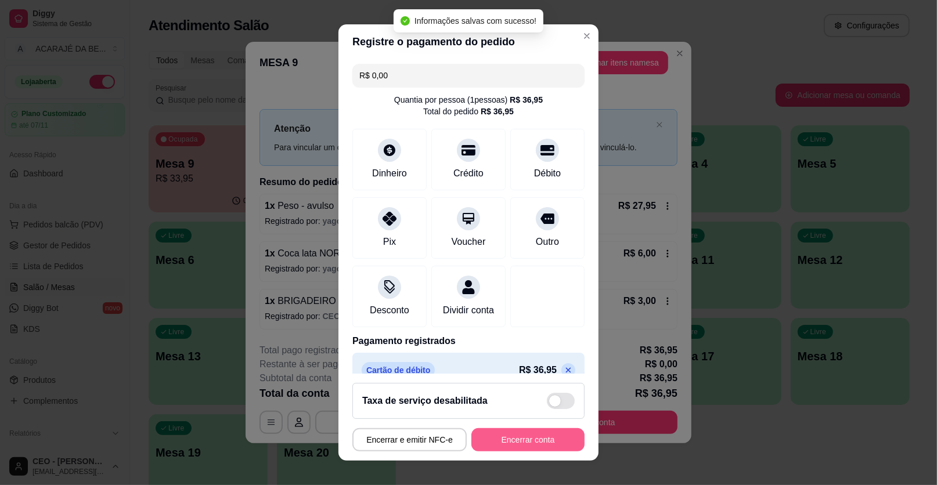
click at [542, 436] on button "Encerrar conta" at bounding box center [527, 439] width 113 height 23
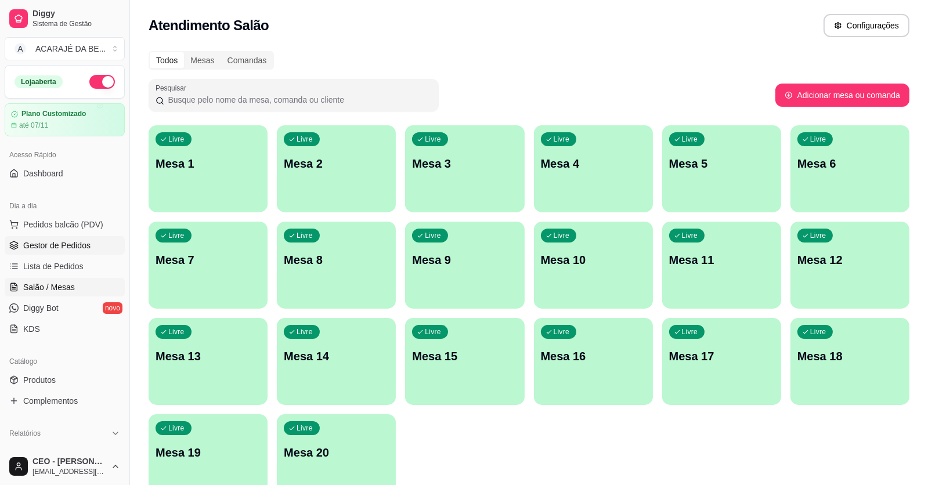
click at [48, 244] on span "Gestor de Pedidos" at bounding box center [56, 246] width 67 height 12
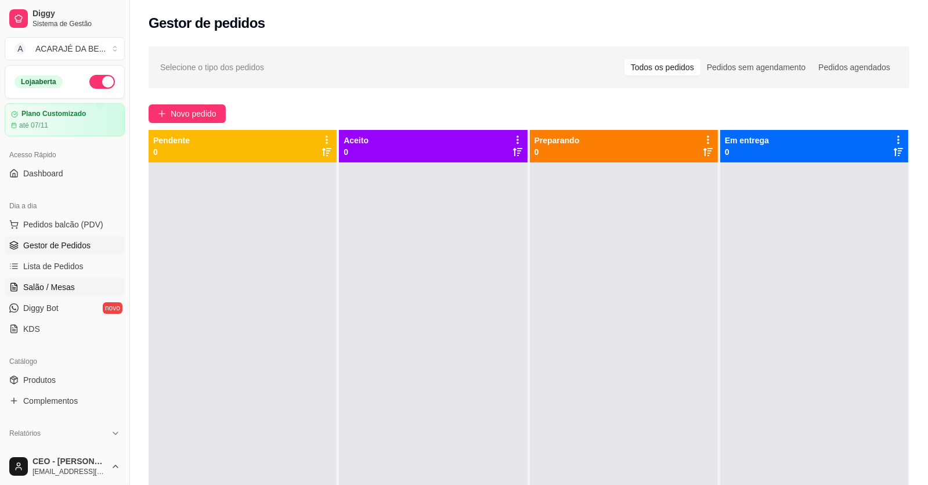
click at [47, 280] on link "Salão / Mesas" at bounding box center [65, 287] width 120 height 19
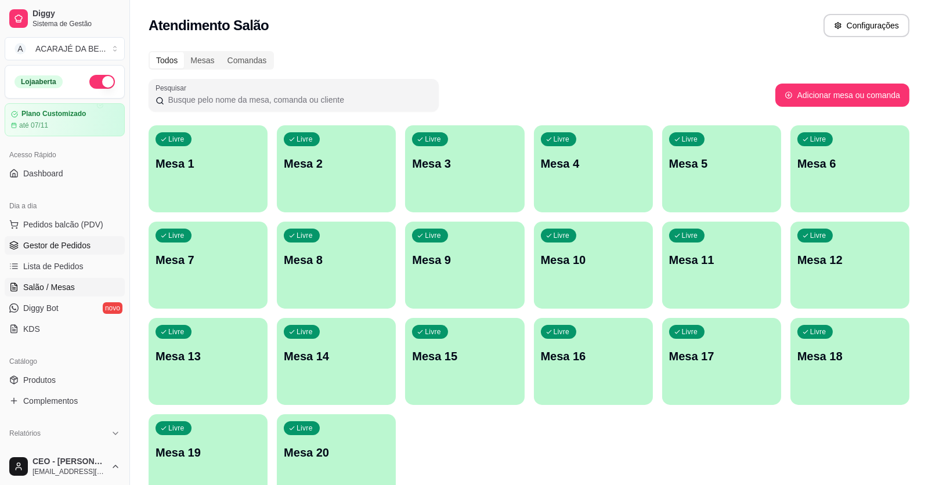
click at [80, 250] on span "Gestor de Pedidos" at bounding box center [56, 246] width 67 height 12
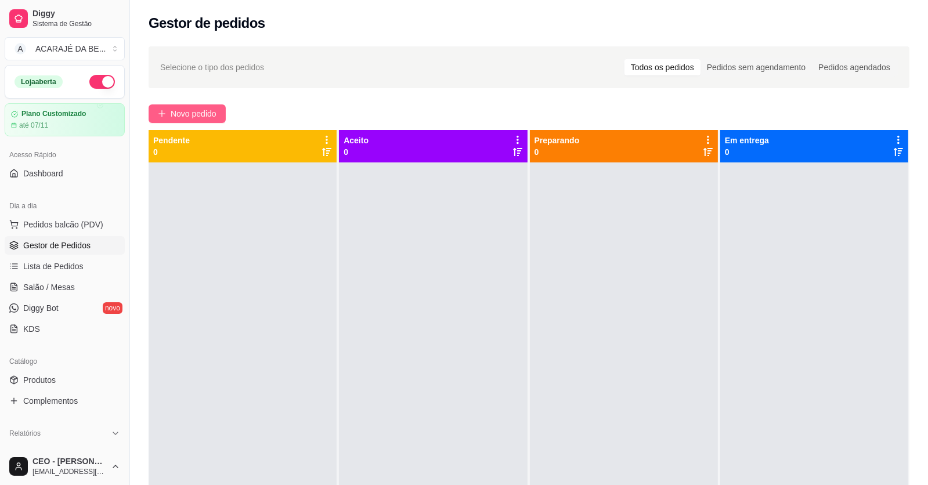
click at [206, 113] on span "Novo pedido" at bounding box center [194, 113] width 46 height 13
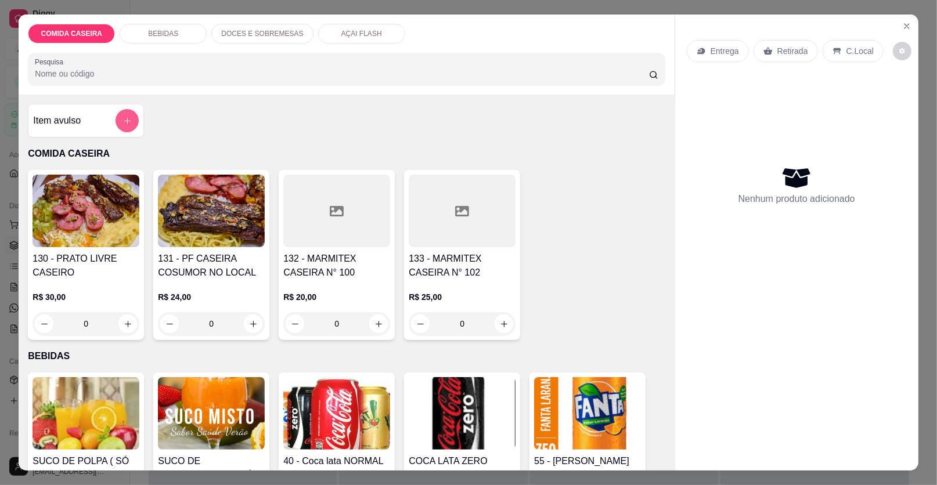
click at [125, 118] on icon "add-separate-item" at bounding box center [127, 121] width 9 height 9
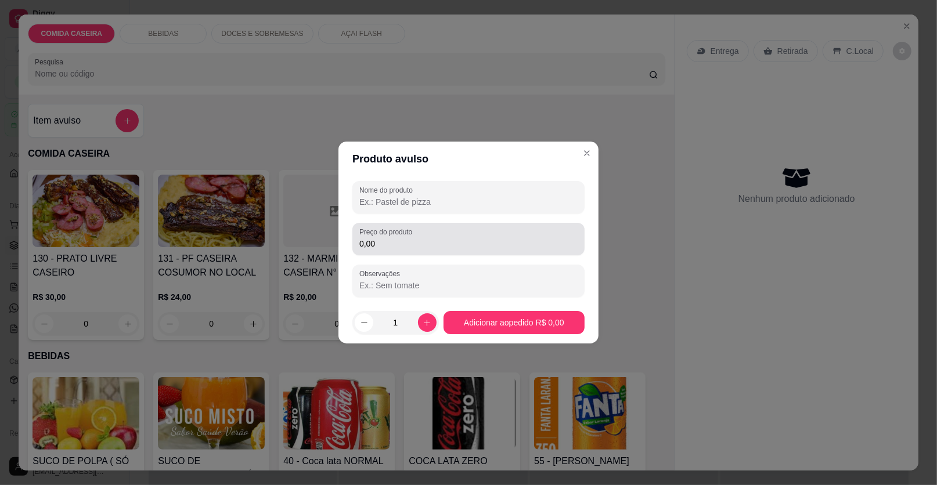
click at [444, 250] on div "0,00" at bounding box center [468, 239] width 218 height 23
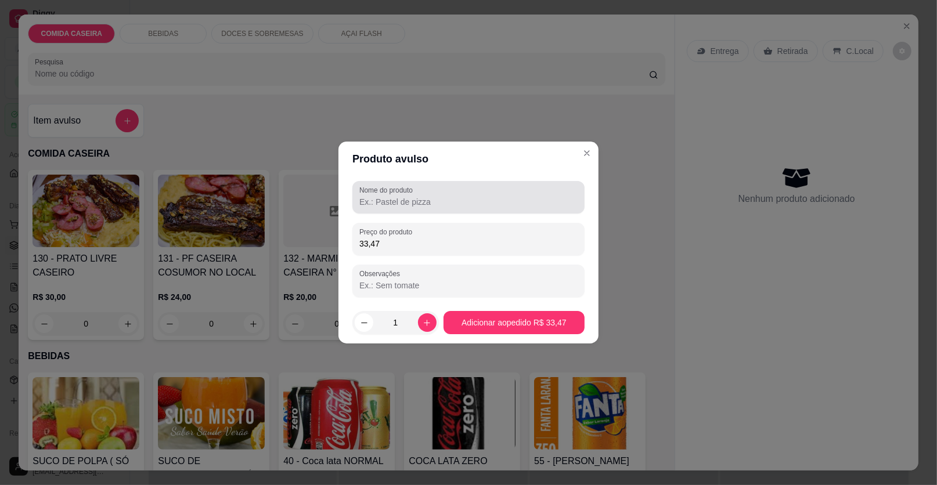
type input "33,47"
click at [425, 203] on input "Nome do produto" at bounding box center [468, 202] width 218 height 12
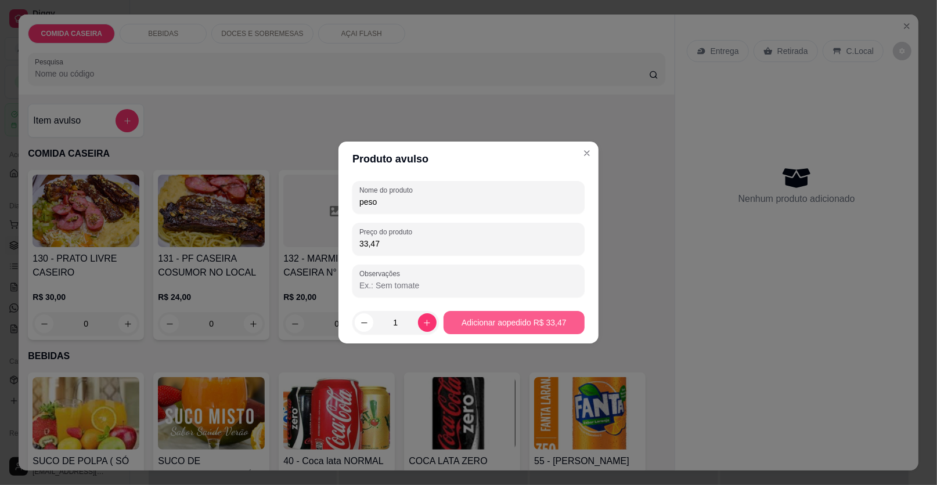
type input "peso"
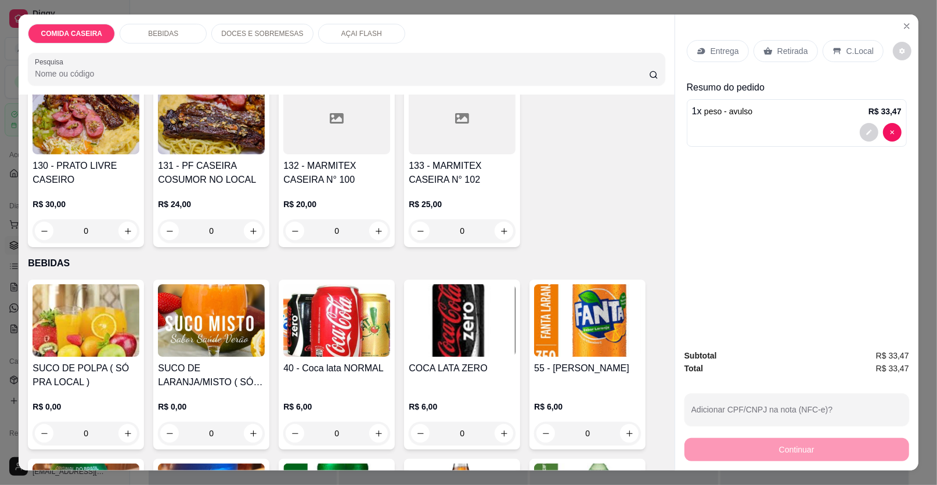
scroll to position [174, 0]
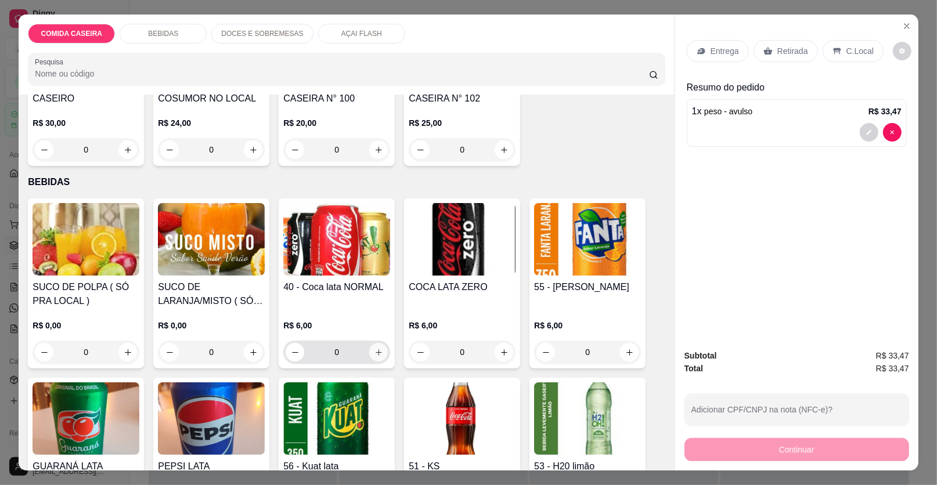
click at [380, 352] on button "increase-product-quantity" at bounding box center [378, 352] width 19 height 19
type input "1"
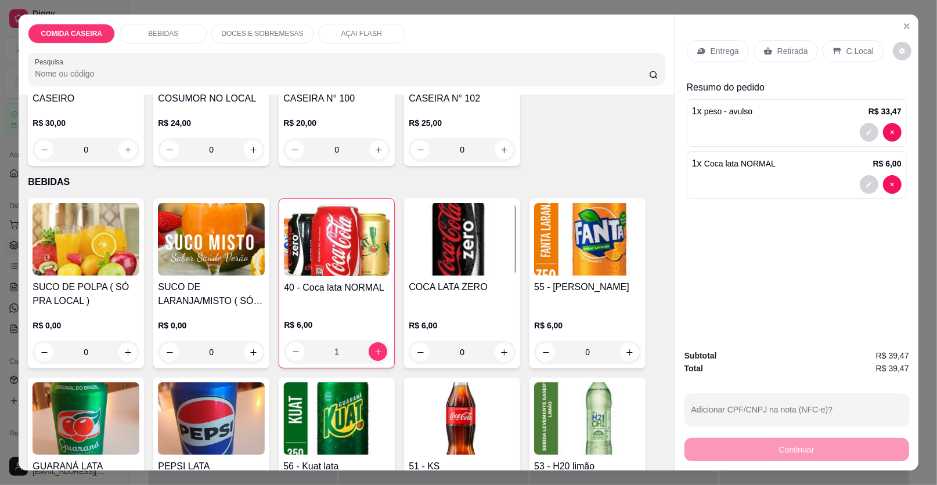
click at [846, 49] on p "C.Local" at bounding box center [859, 51] width 27 height 12
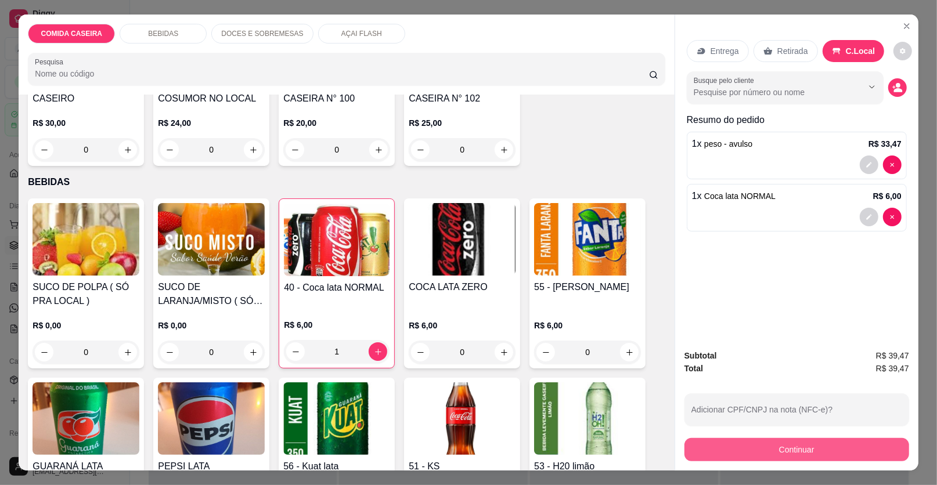
click at [849, 445] on button "Continuar" at bounding box center [796, 449] width 225 height 23
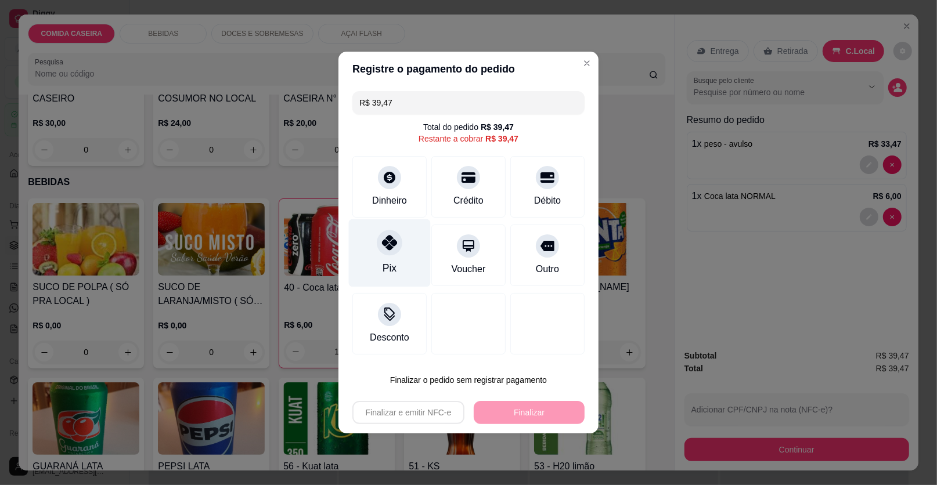
click at [389, 271] on div "Pix" at bounding box center [389, 268] width 14 height 15
type input "R$ 0,00"
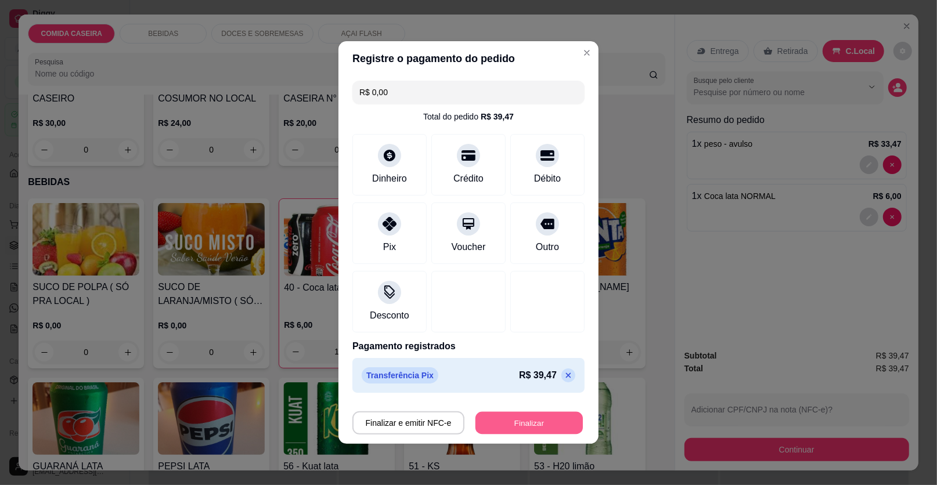
click at [505, 423] on button "Finalizar" at bounding box center [528, 423] width 107 height 23
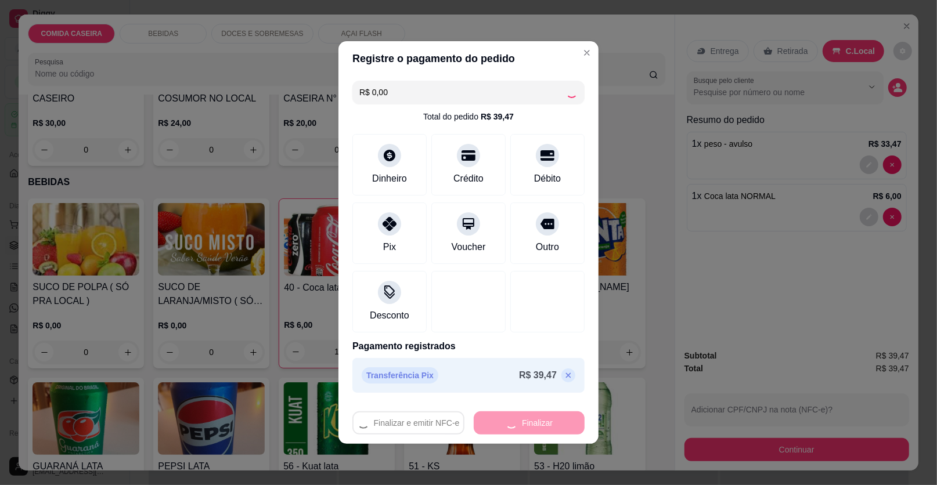
type input "0"
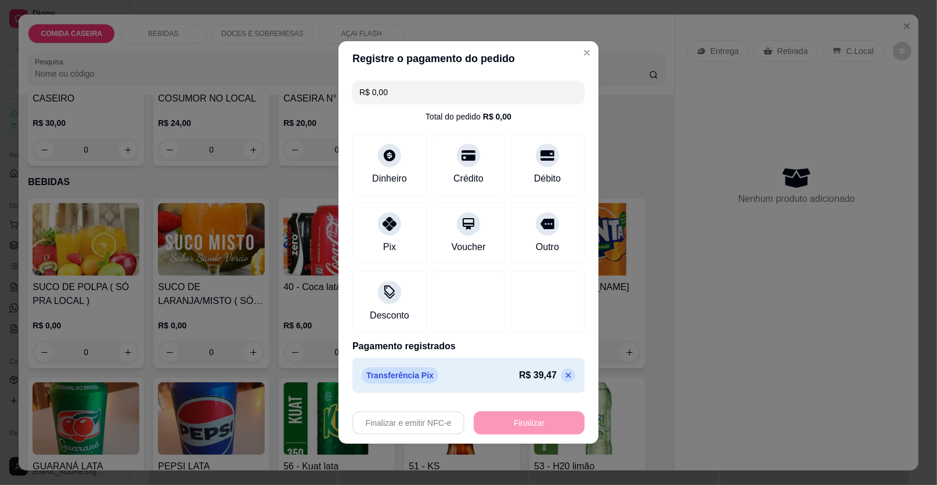
type input "-R$ 39,47"
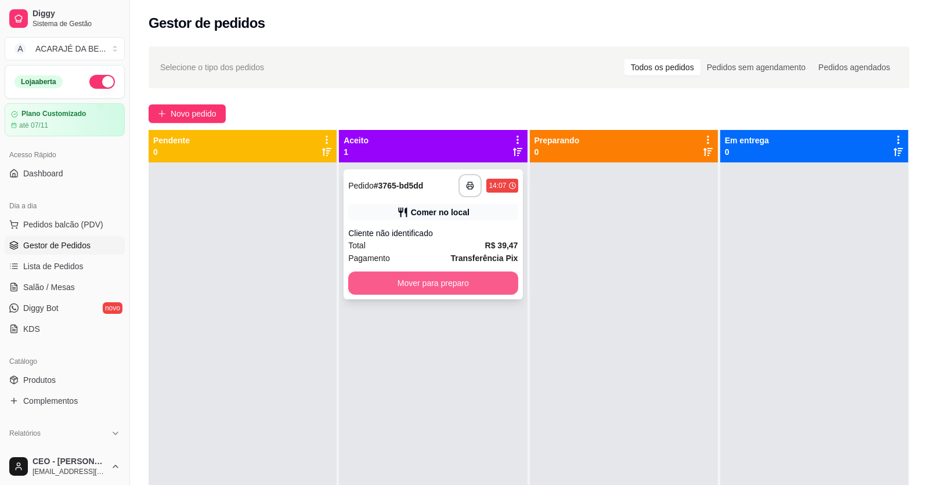
click at [499, 276] on button "Mover para preparo" at bounding box center [432, 283] width 169 height 23
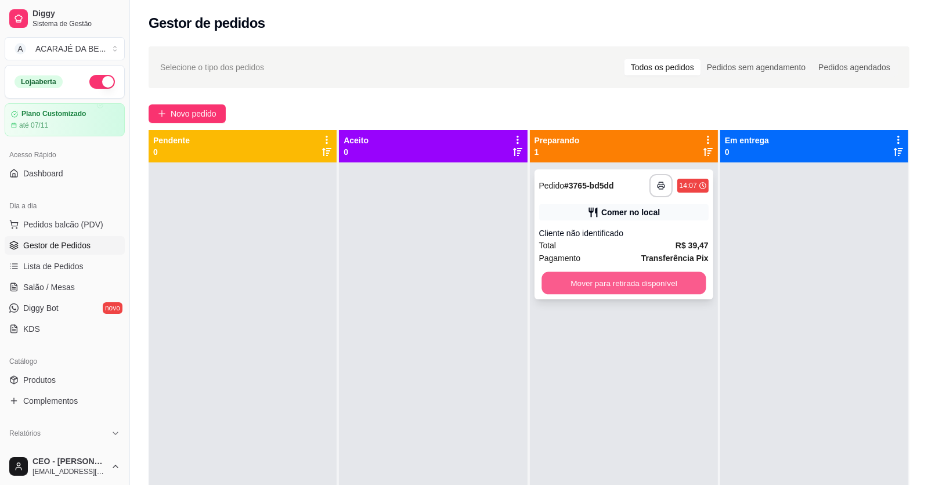
click at [542, 280] on button "Mover para retirada disponível" at bounding box center [623, 283] width 164 height 23
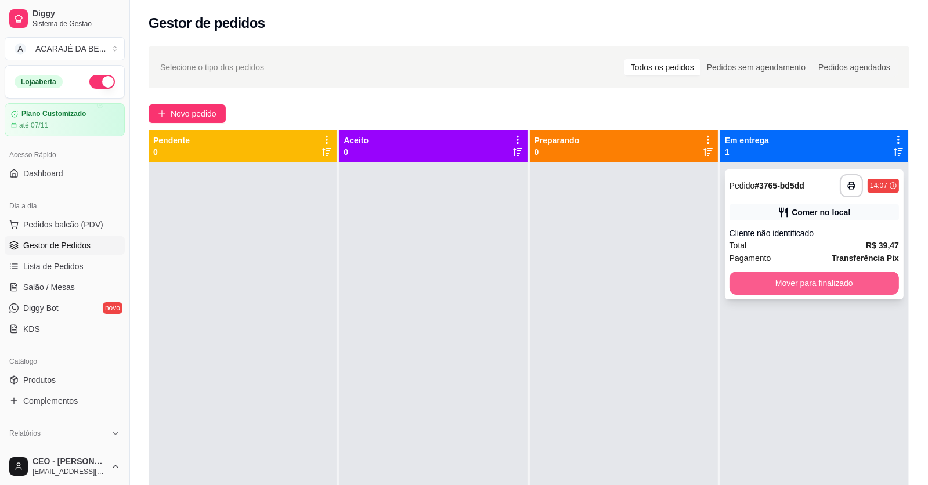
click at [742, 281] on button "Mover para finalizado" at bounding box center [814, 283] width 169 height 23
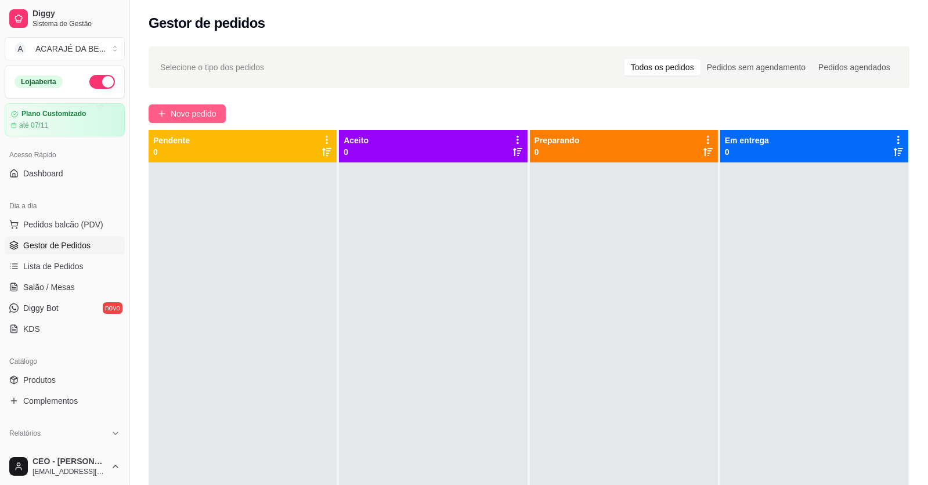
click at [213, 113] on span "Novo pedido" at bounding box center [194, 113] width 46 height 13
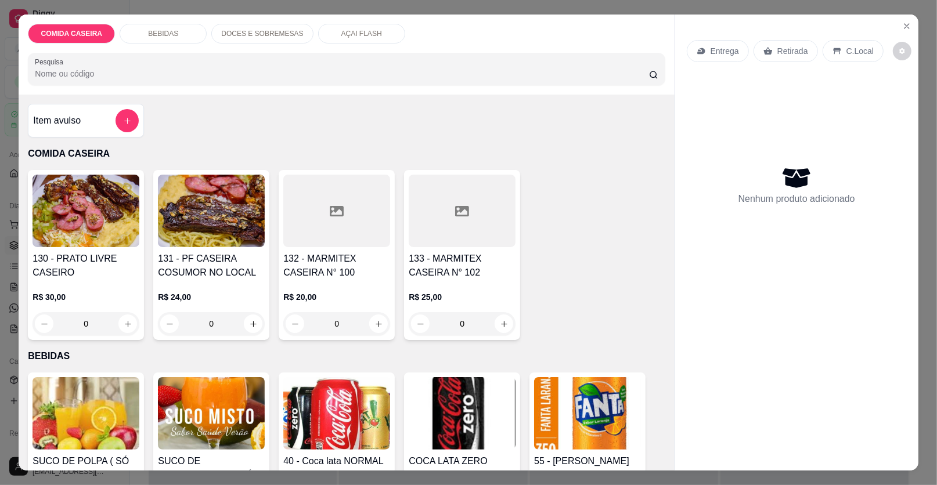
click at [319, 275] on h4 "132 - MARMITEX CASEIRA N° 100" at bounding box center [336, 266] width 107 height 28
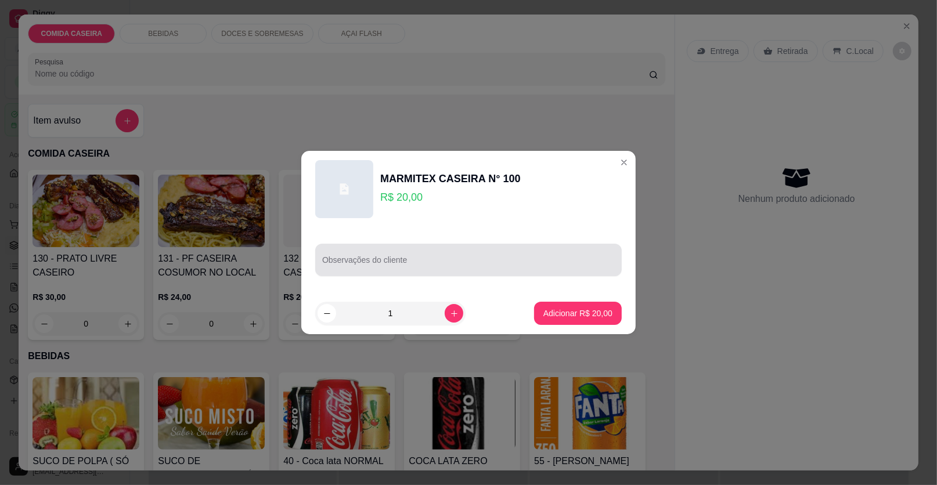
click at [414, 252] on div at bounding box center [468, 259] width 293 height 23
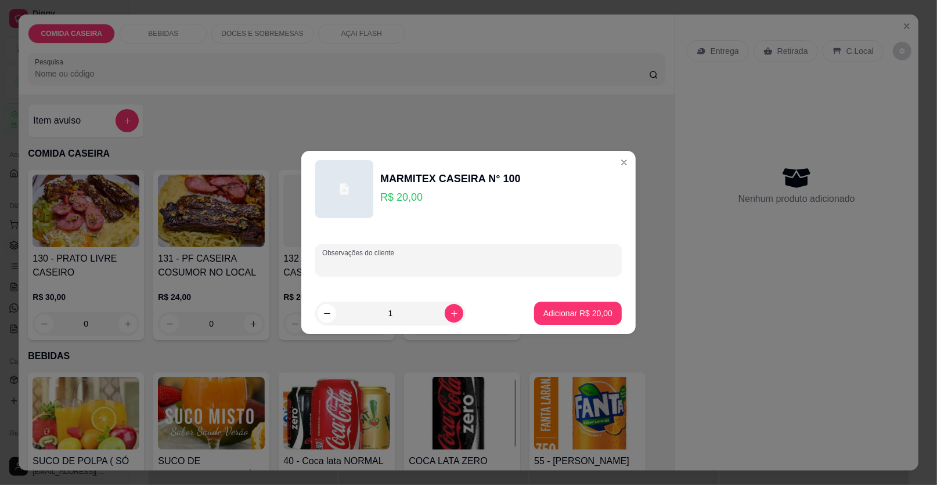
paste input "Macarrão alho e óleo Fraldinha Isca de fígado Farofa Alface e tomate"
type input "Macarrão alho e óleo Fraldinha Isca de fígado Farofa Alface e tomate"
click at [559, 314] on p "Adicionar R$ 20,00" at bounding box center [577, 314] width 69 height 12
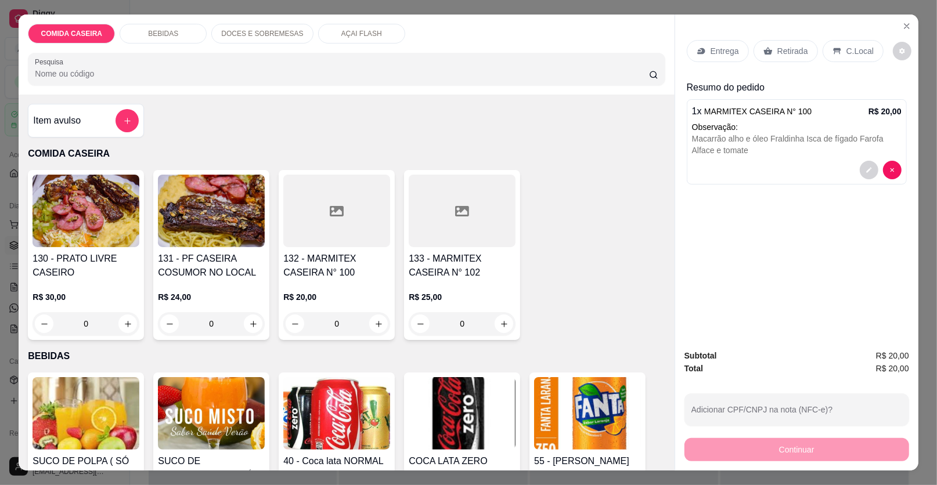
click at [723, 57] on div "Entrega" at bounding box center [718, 51] width 62 height 22
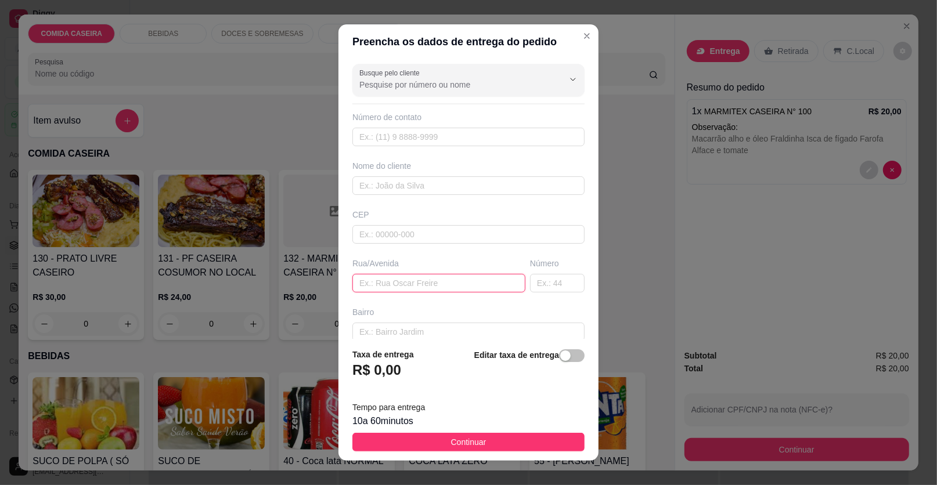
click at [380, 286] on input "text" at bounding box center [438, 283] width 173 height 19
paste input "Entregar no açaí prime"
type input "Entregar no açaí prime"
click at [386, 182] on input "text" at bounding box center [468, 185] width 232 height 19
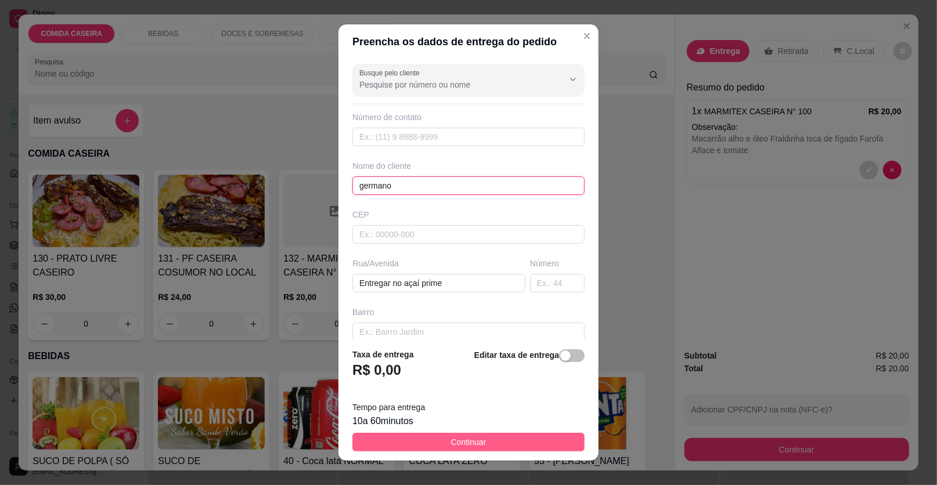
type input "germano"
click at [512, 441] on button "Continuar" at bounding box center [468, 442] width 232 height 19
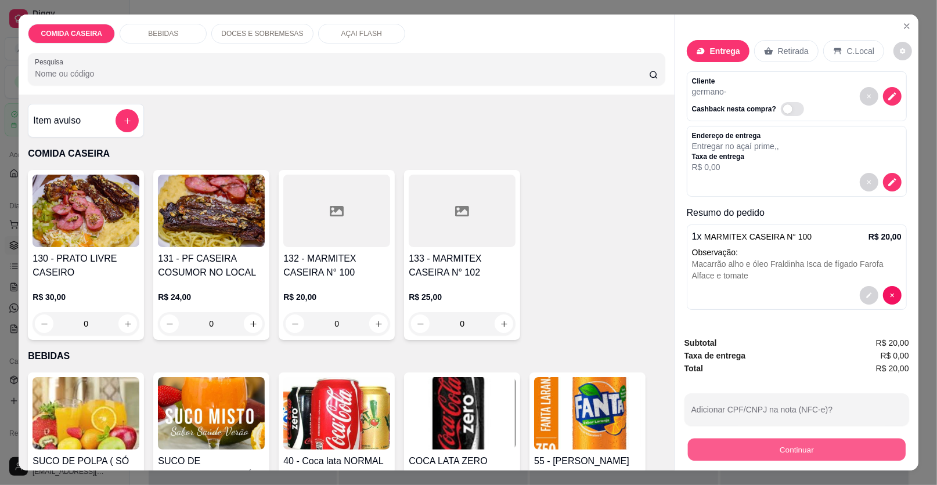
click at [812, 446] on button "Continuar" at bounding box center [797, 450] width 218 height 23
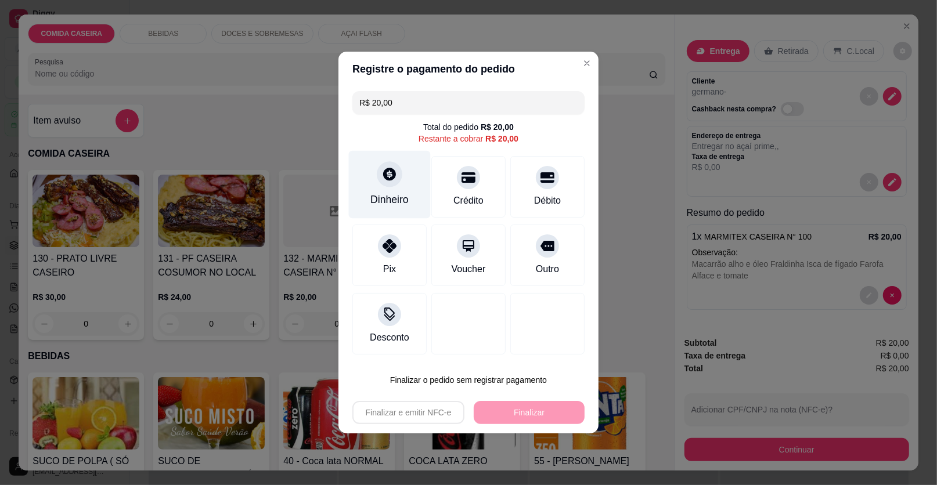
click at [406, 192] on div "Dinheiro" at bounding box center [390, 185] width 82 height 68
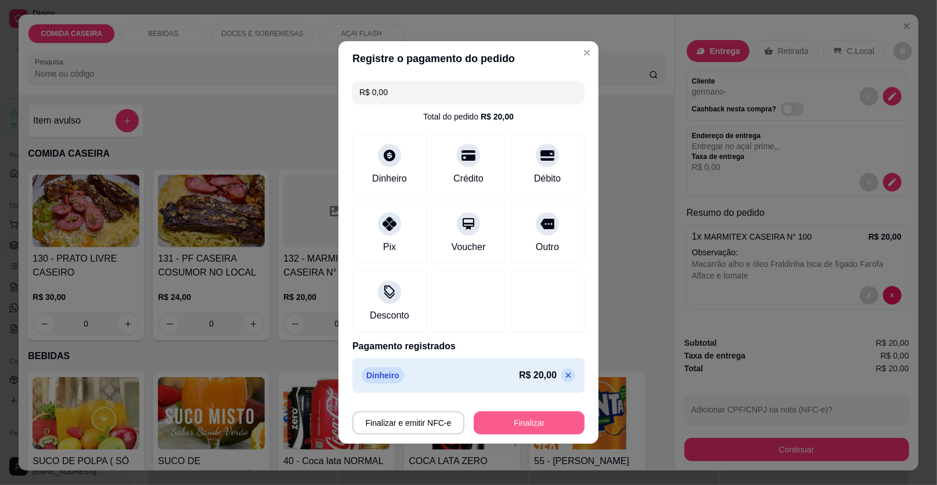
click at [533, 424] on button "Finalizar" at bounding box center [529, 422] width 111 height 23
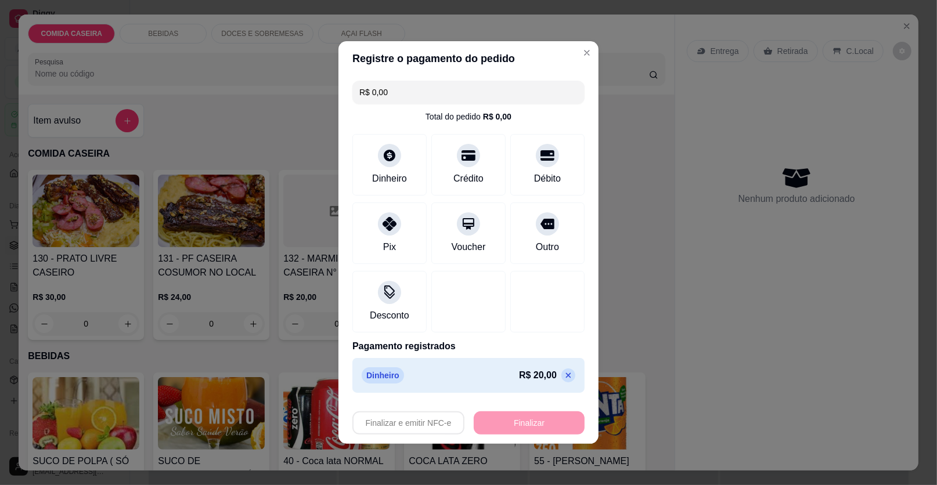
type input "-R$ 20,00"
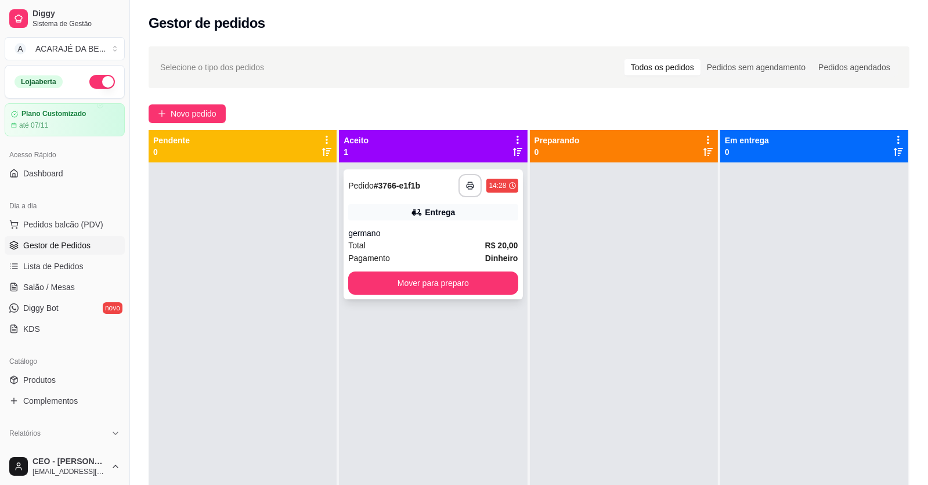
click at [426, 231] on div "germano" at bounding box center [432, 234] width 169 height 12
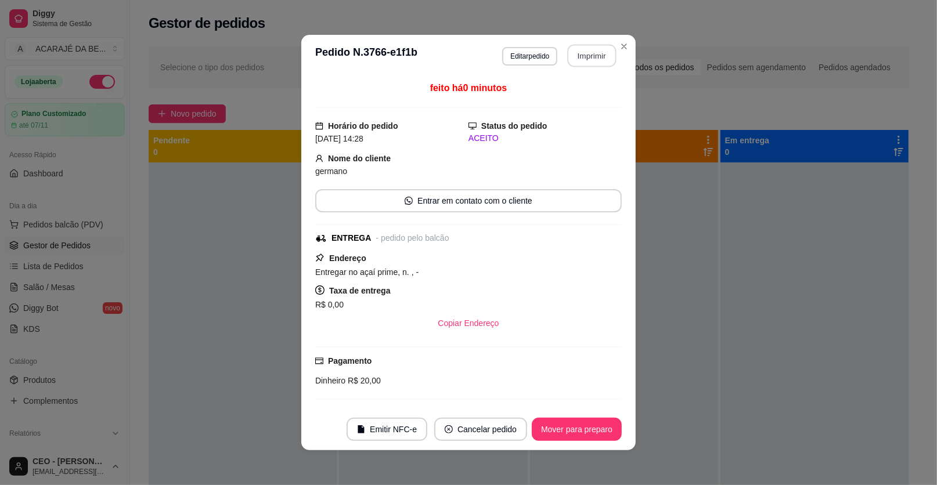
click at [577, 53] on button "Imprimir" at bounding box center [592, 56] width 49 height 23
click at [577, 430] on button "Mover para preparo" at bounding box center [577, 429] width 90 height 23
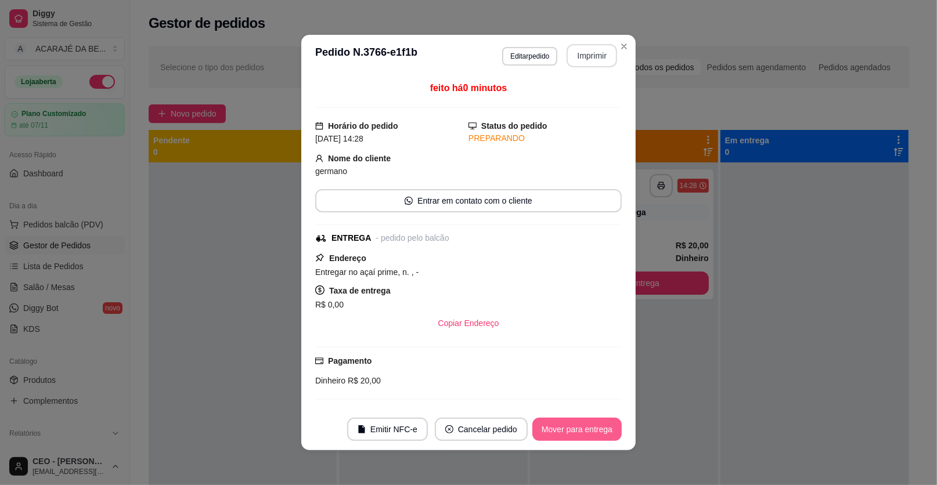
click at [577, 430] on button "Mover para entrega" at bounding box center [576, 429] width 89 height 23
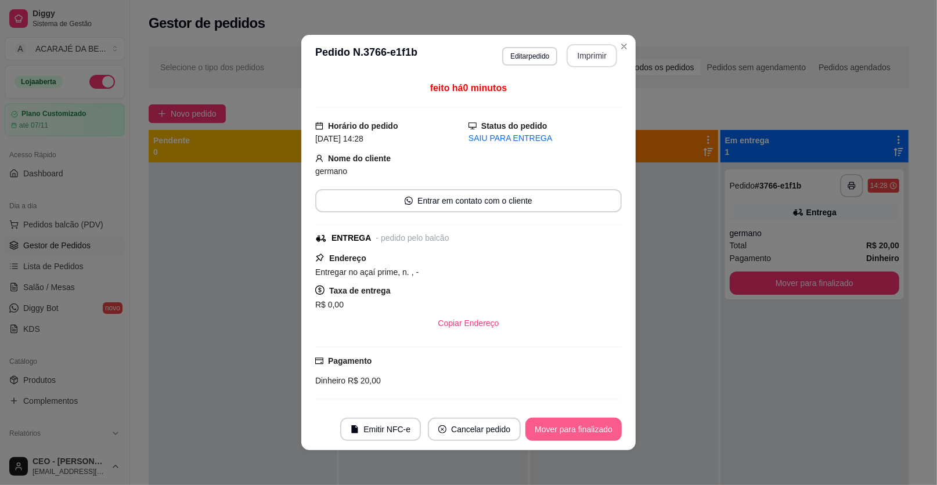
click at [577, 430] on button "Mover para finalizado" at bounding box center [573, 429] width 96 height 23
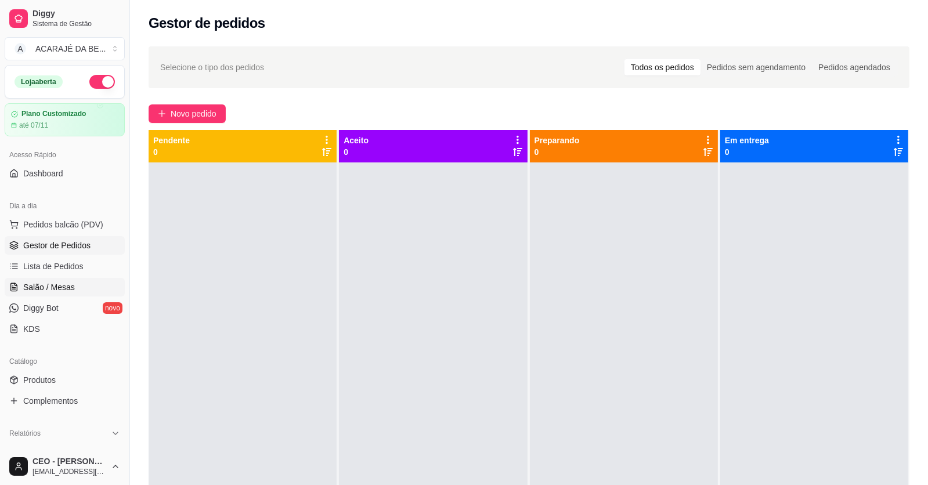
click at [91, 285] on link "Salão / Mesas" at bounding box center [65, 287] width 120 height 19
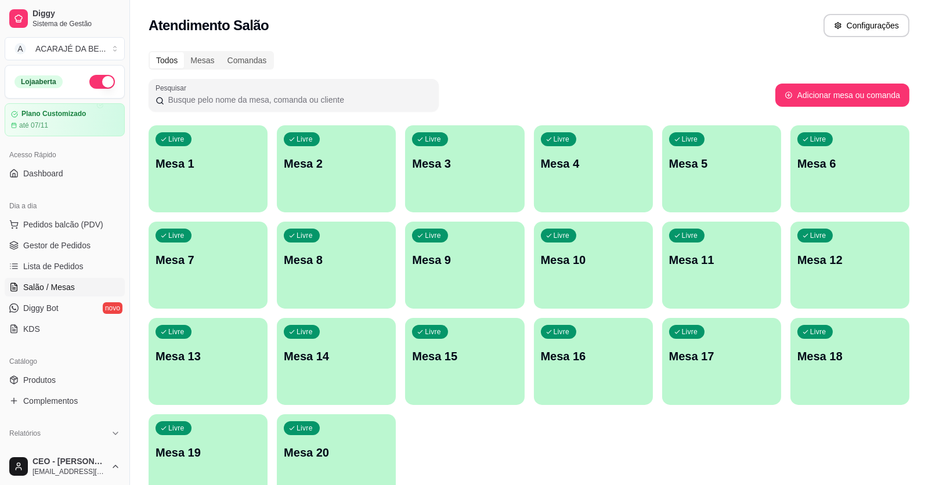
click at [435, 188] on div "Livre Mesa 3" at bounding box center [464, 161] width 119 height 73
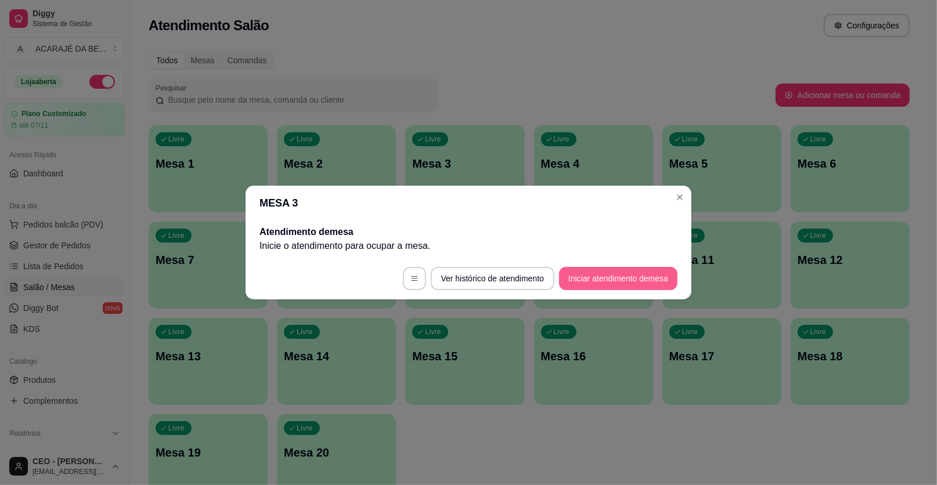
click at [620, 276] on button "Iniciar atendimento de mesa" at bounding box center [618, 278] width 118 height 23
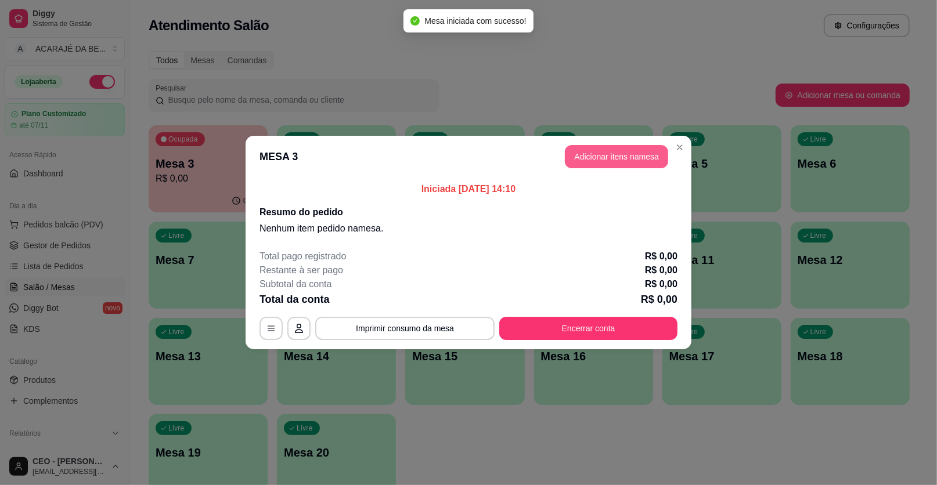
click at [640, 149] on button "Adicionar itens na mesa" at bounding box center [616, 156] width 103 height 23
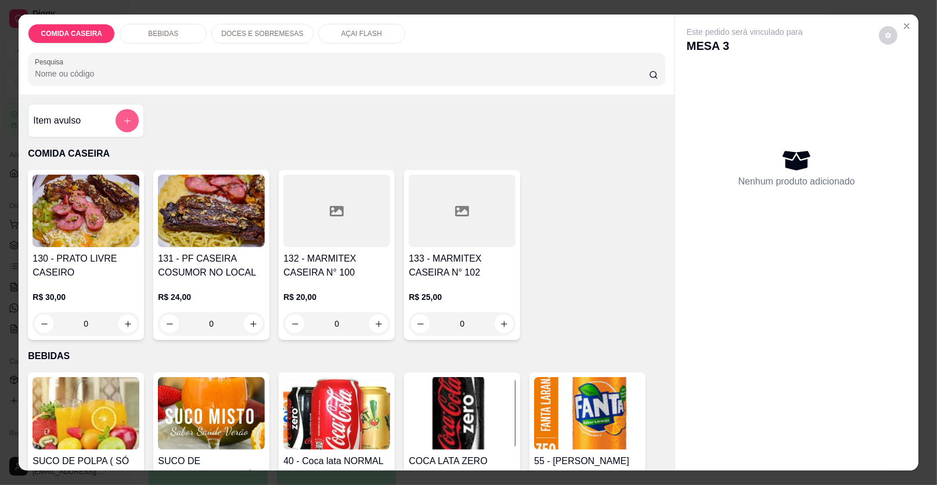
click at [125, 118] on icon "add-separate-item" at bounding box center [127, 121] width 9 height 9
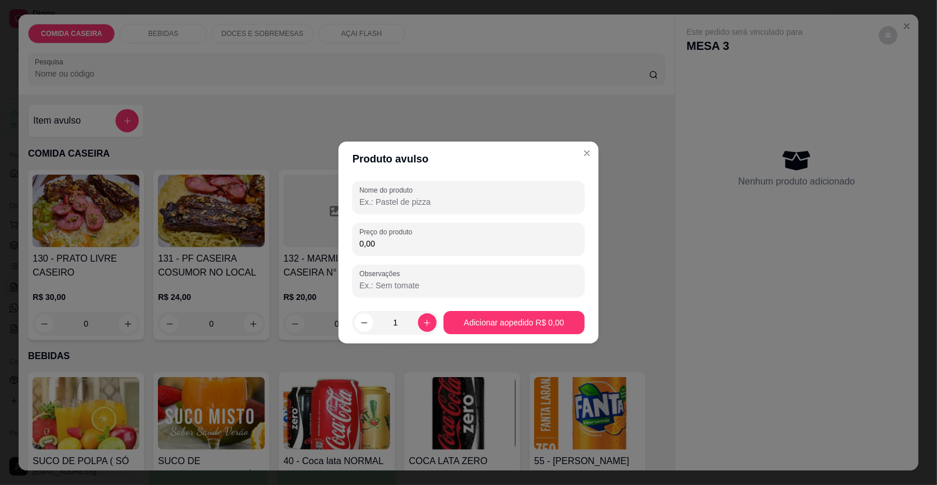
click at [418, 198] on input "Nome do produto" at bounding box center [468, 202] width 218 height 12
type input "PESO"
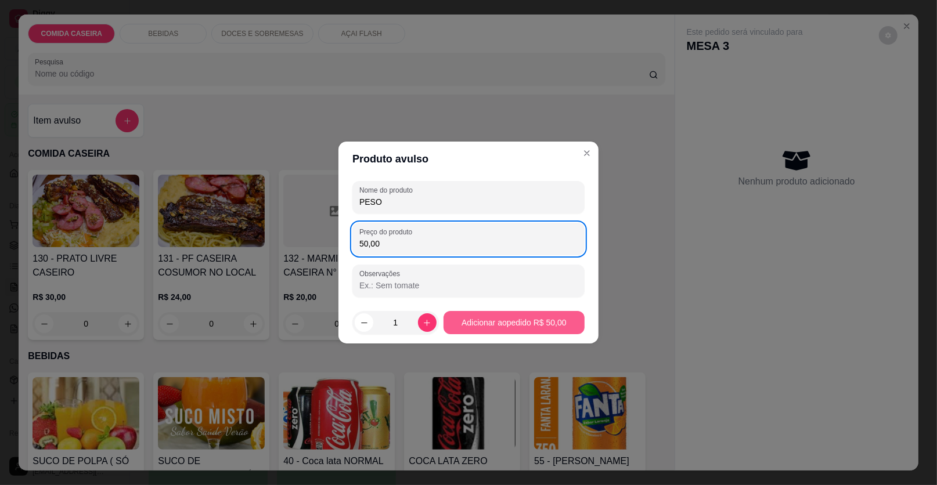
type input "50,00"
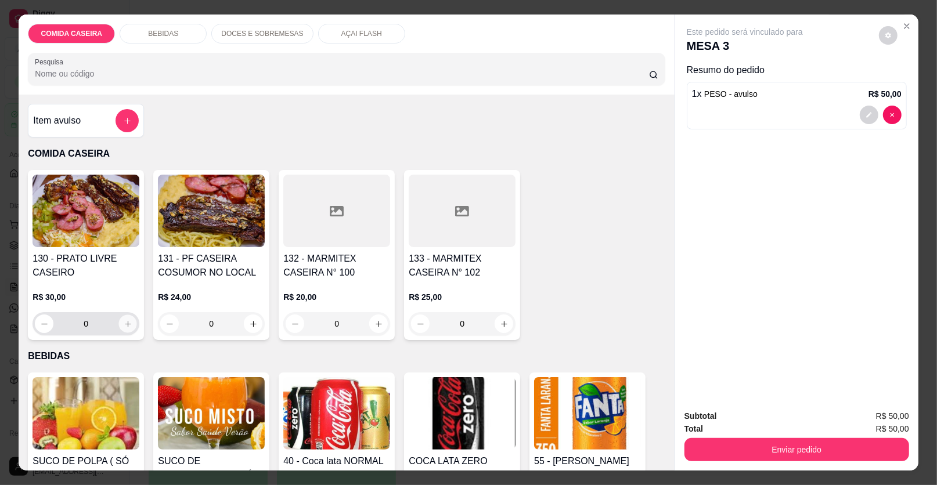
click at [124, 320] on icon "increase-product-quantity" at bounding box center [128, 324] width 9 height 9
type input "1"
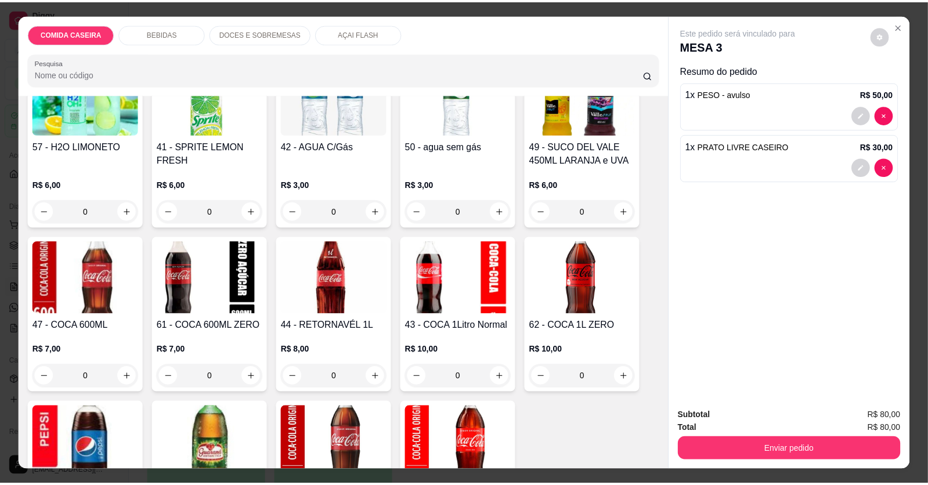
scroll to position [696, 0]
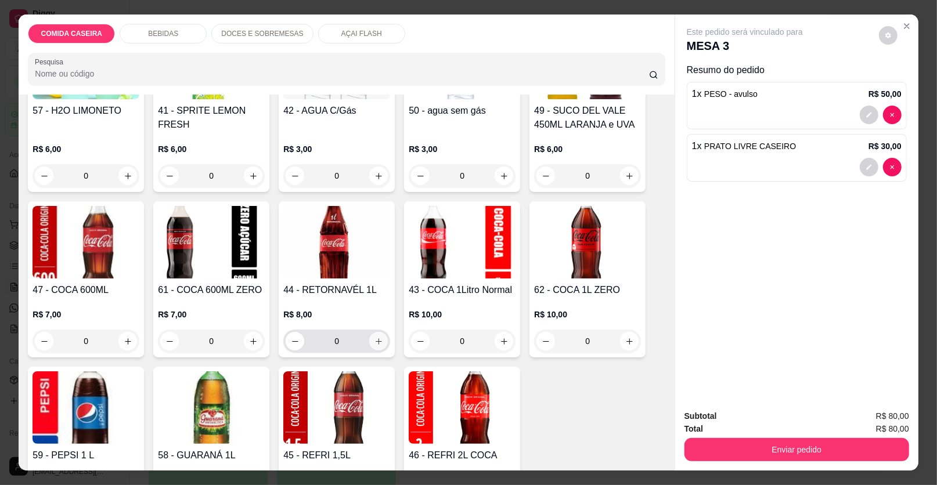
click at [374, 342] on icon "increase-product-quantity" at bounding box center [378, 341] width 9 height 9
type input "1"
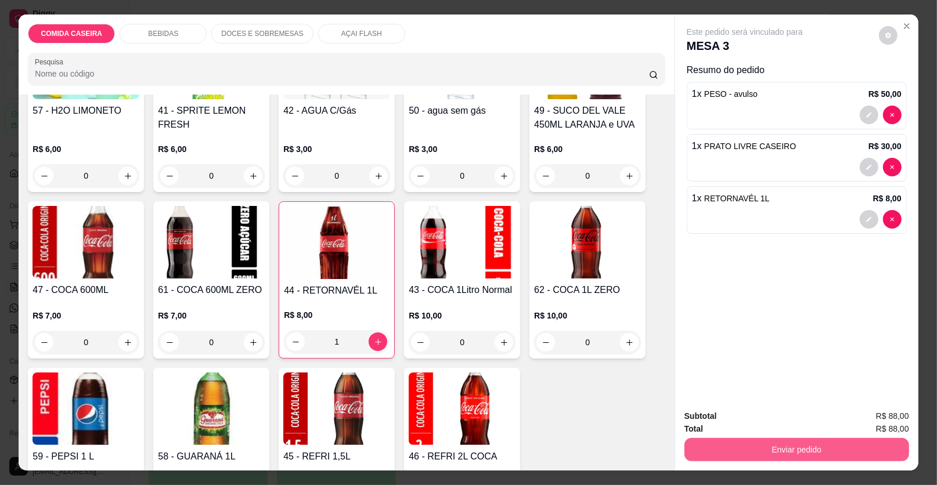
click at [870, 453] on button "Enviar pedido" at bounding box center [796, 449] width 225 height 23
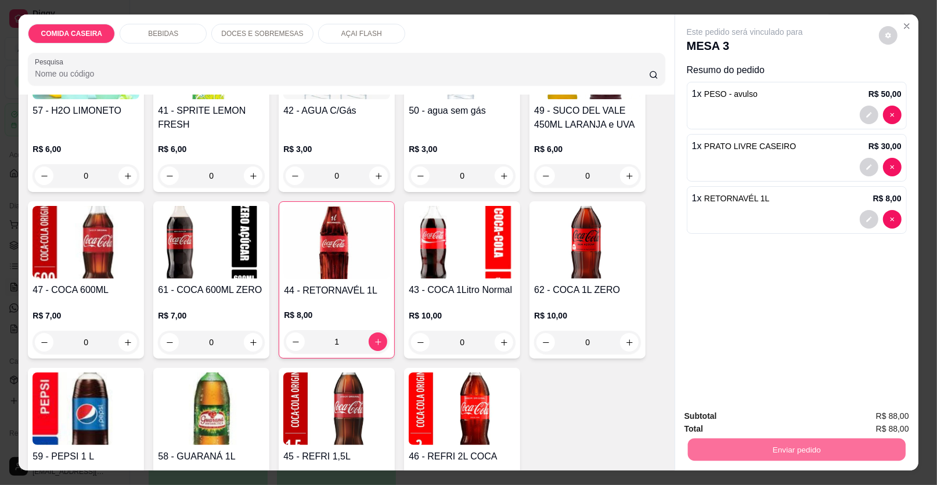
click at [903, 421] on button "Enviar pedido" at bounding box center [879, 421] width 66 height 22
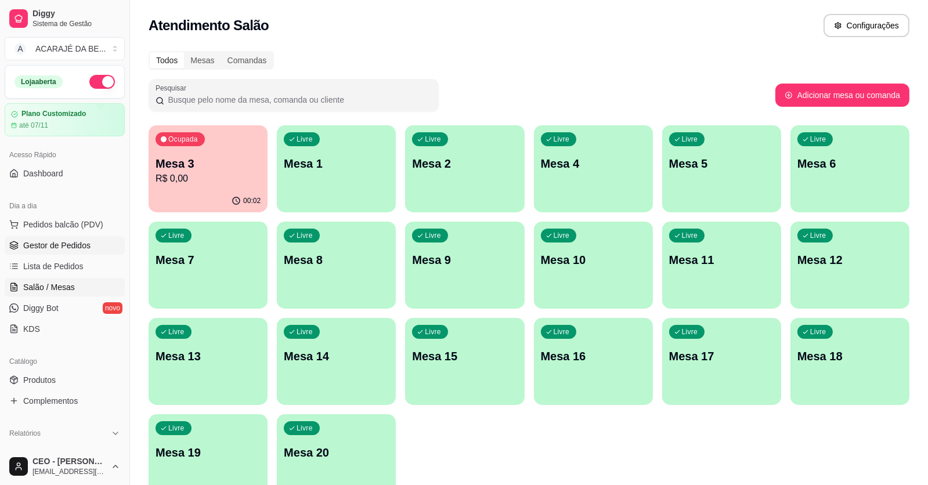
click at [91, 248] on link "Gestor de Pedidos" at bounding box center [65, 245] width 120 height 19
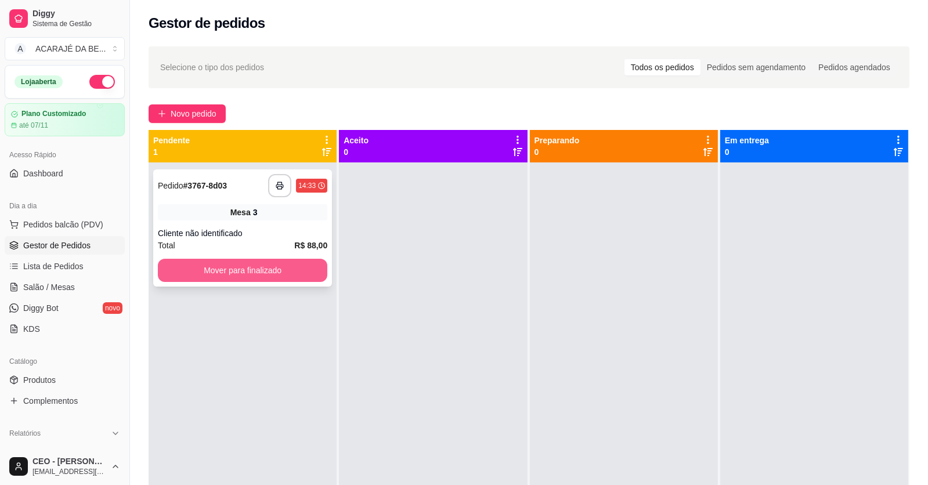
click at [287, 275] on button "Mover para finalizado" at bounding box center [242, 270] width 169 height 23
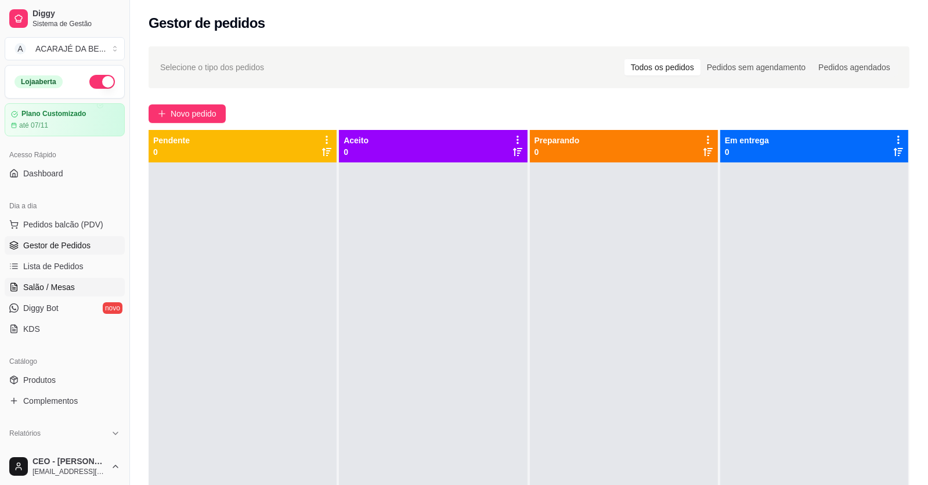
click at [52, 278] on link "Salão / Mesas" at bounding box center [65, 287] width 120 height 19
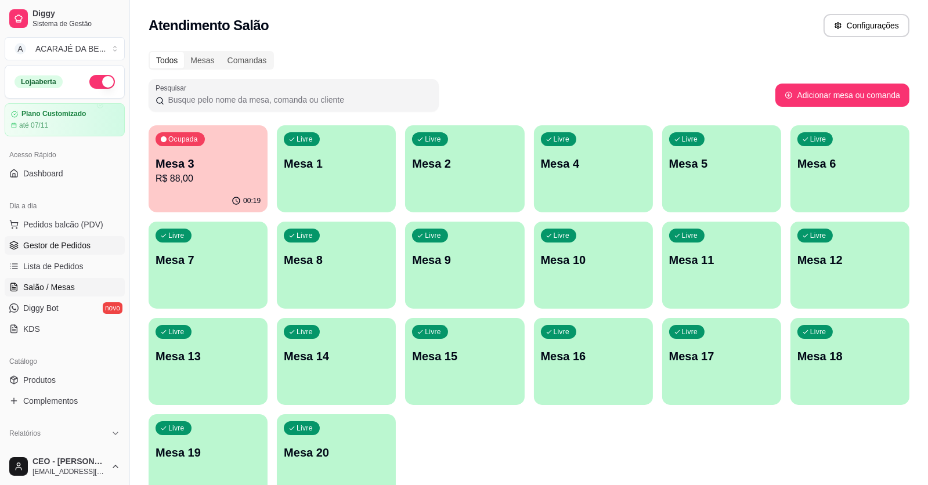
click at [67, 242] on span "Gestor de Pedidos" at bounding box center [56, 246] width 67 height 12
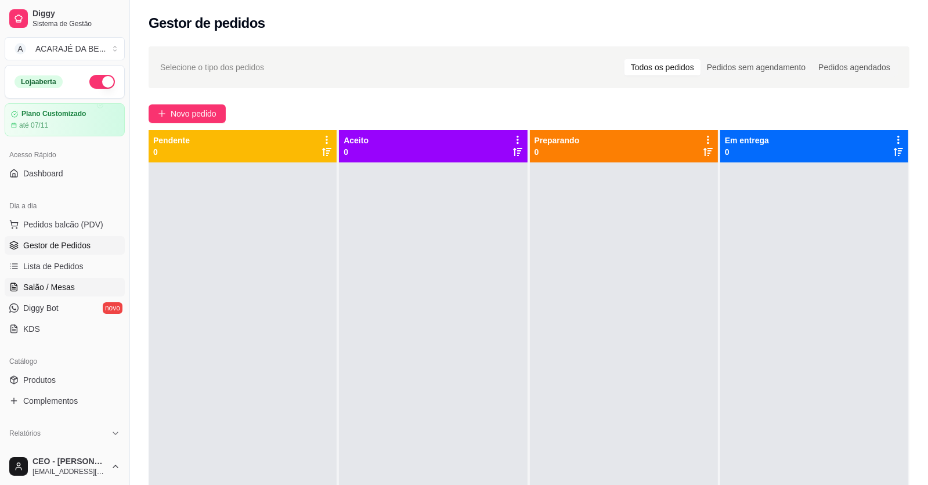
click at [47, 284] on span "Salão / Mesas" at bounding box center [49, 287] width 52 height 12
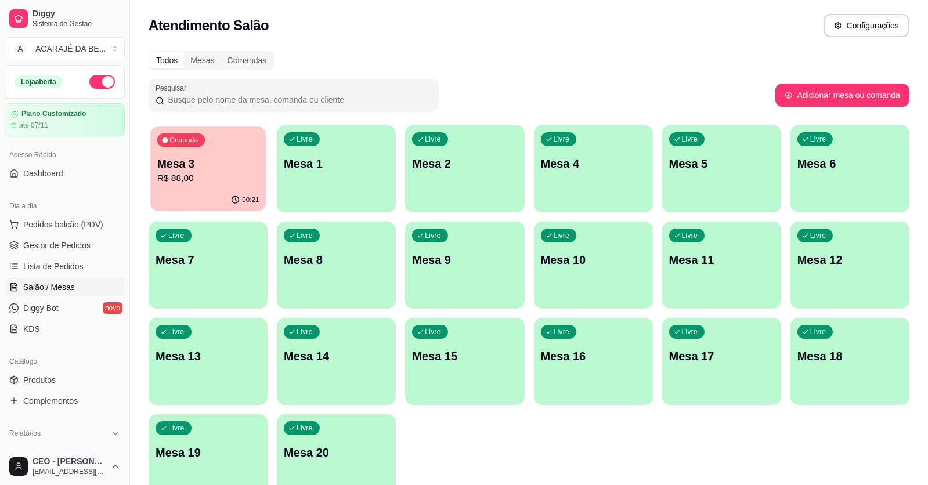
click at [214, 190] on div "00:21" at bounding box center [207, 200] width 115 height 22
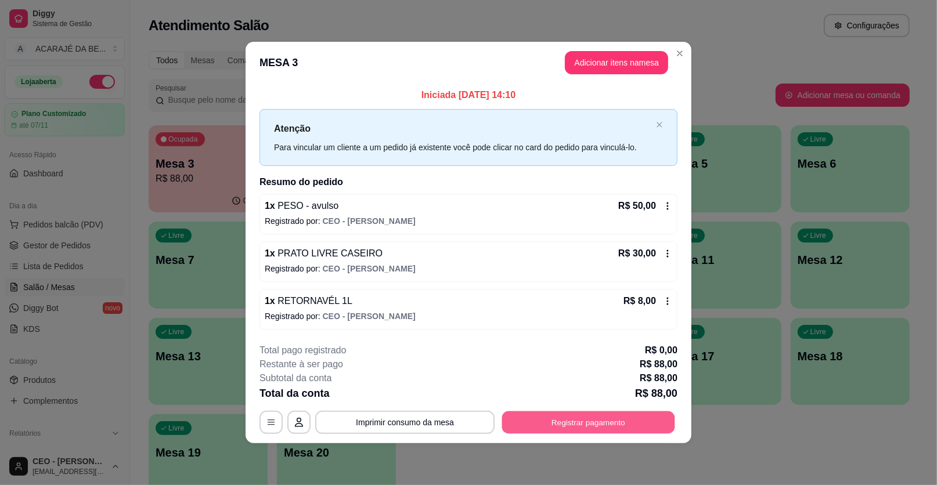
click at [590, 423] on button "Registrar pagamento" at bounding box center [588, 422] width 173 height 23
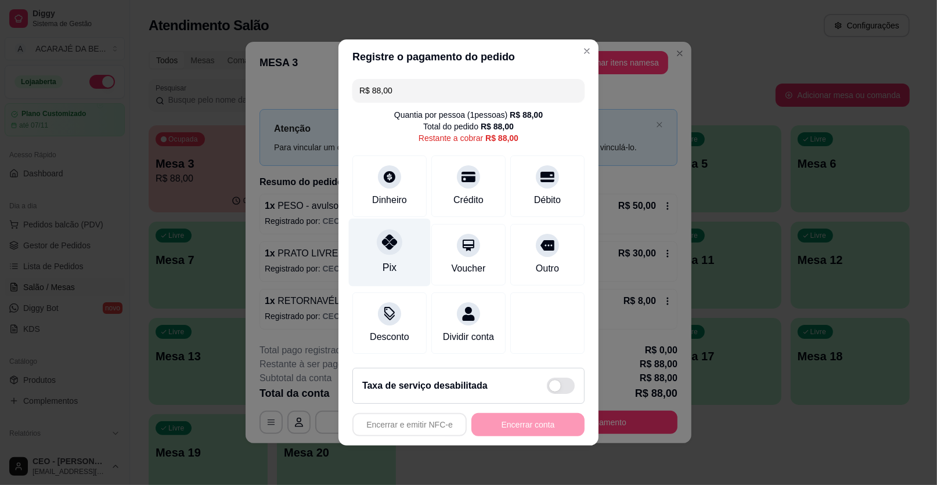
click at [399, 272] on div "Pix" at bounding box center [390, 253] width 82 height 68
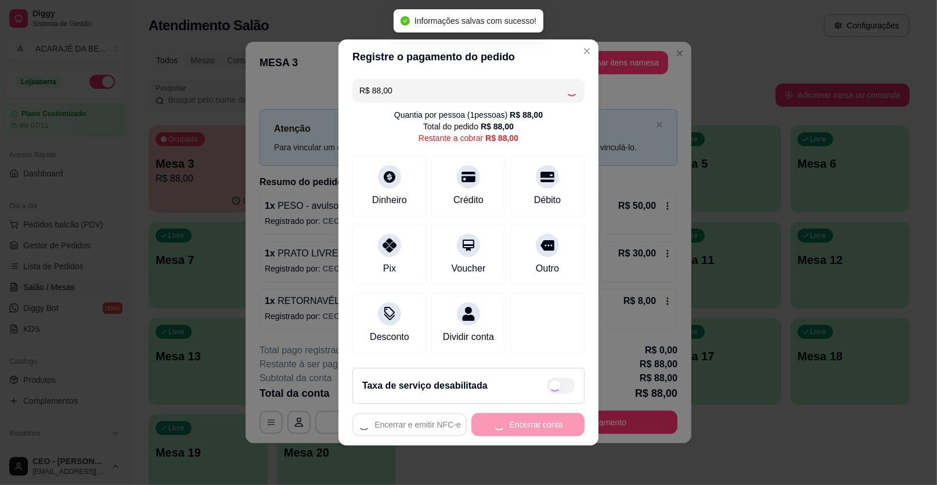
type input "R$ 0,00"
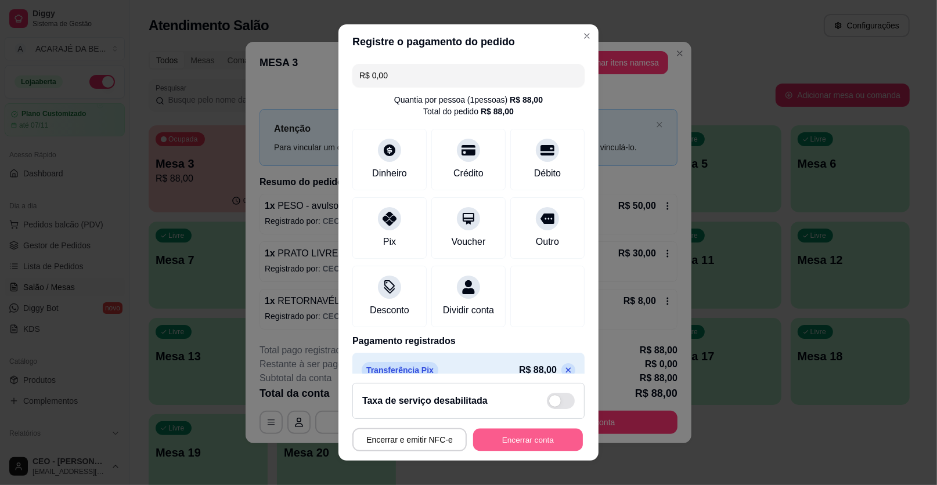
click at [522, 432] on button "Encerrar conta" at bounding box center [528, 440] width 110 height 23
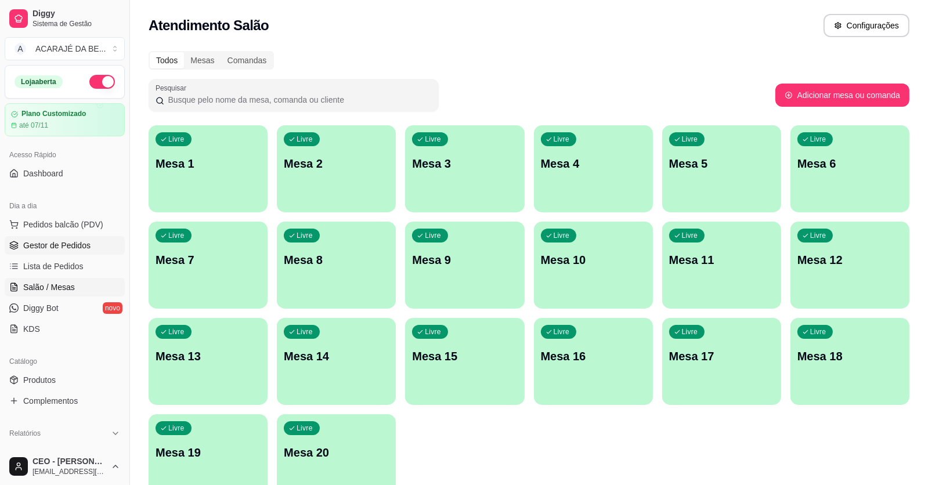
click at [59, 241] on span "Gestor de Pedidos" at bounding box center [56, 246] width 67 height 12
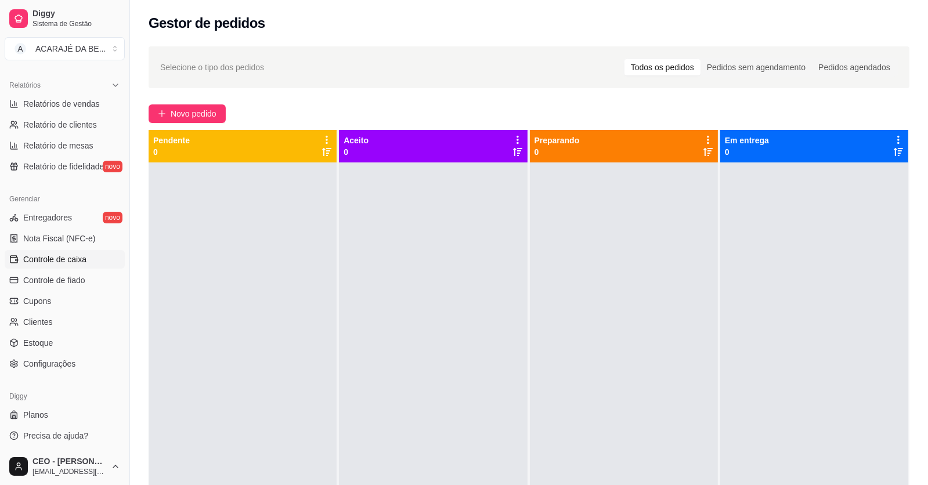
scroll to position [349, 0]
click at [67, 262] on span "Controle de caixa" at bounding box center [54, 259] width 63 height 12
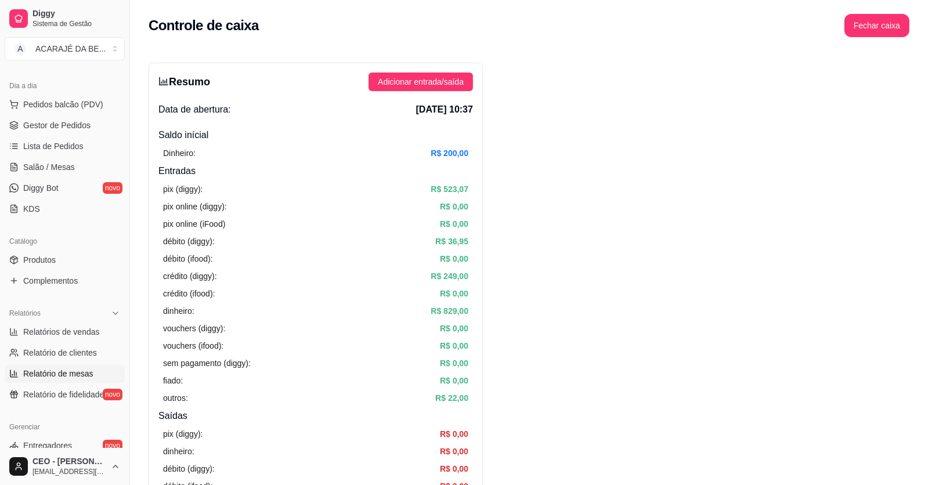
scroll to position [117, 0]
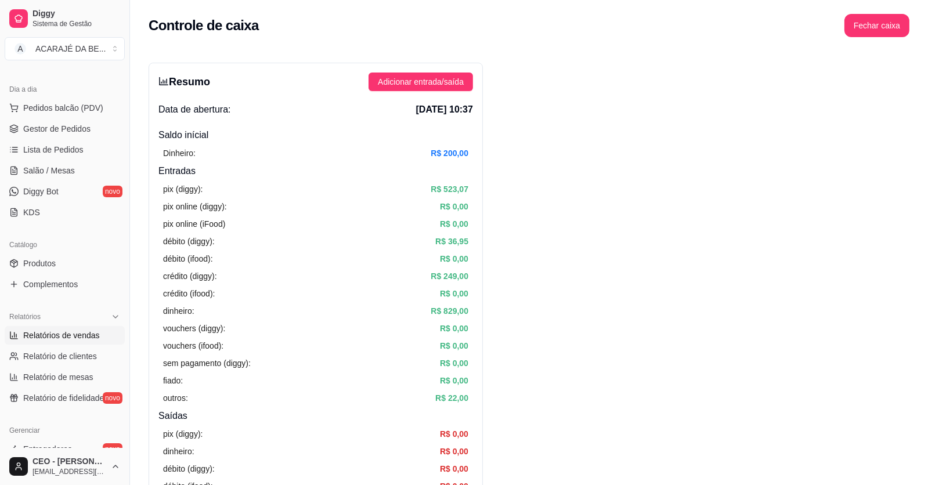
click at [70, 331] on span "Relatórios de vendas" at bounding box center [61, 336] width 77 height 12
select select "ALL"
select select "0"
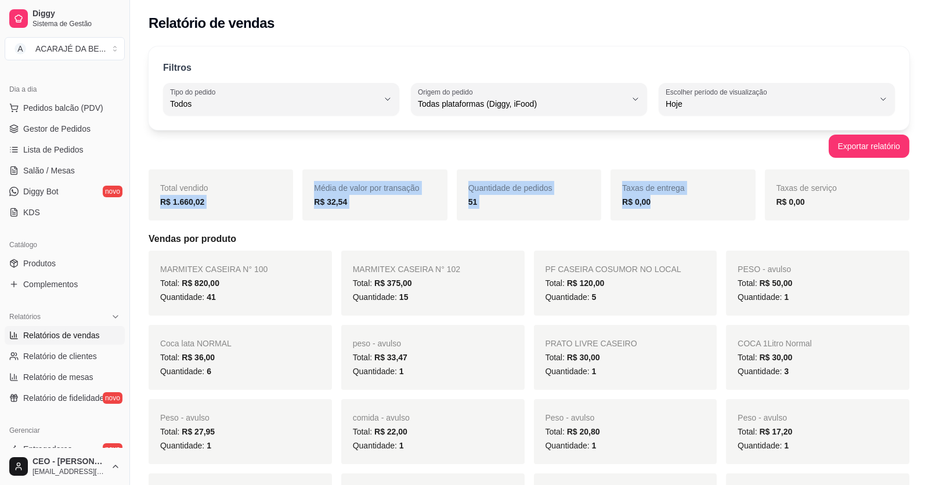
drag, startPoint x: 151, startPoint y: 204, endPoint x: 694, endPoint y: 217, distance: 542.8
click at [694, 217] on div "Total vendido R$ 1.660,02 Média de valor por transação R$ 32,54 Quantidade de p…" at bounding box center [529, 194] width 761 height 51
click at [694, 217] on div "Taxas de entrega R$ 0,00" at bounding box center [683, 194] width 145 height 51
drag, startPoint x: 153, startPoint y: 200, endPoint x: 714, endPoint y: 195, distance: 561.2
click at [714, 195] on div "Total vendido R$ 1.660,02 Média de valor por transação R$ 32,54 Quantidade de p…" at bounding box center [529, 194] width 761 height 51
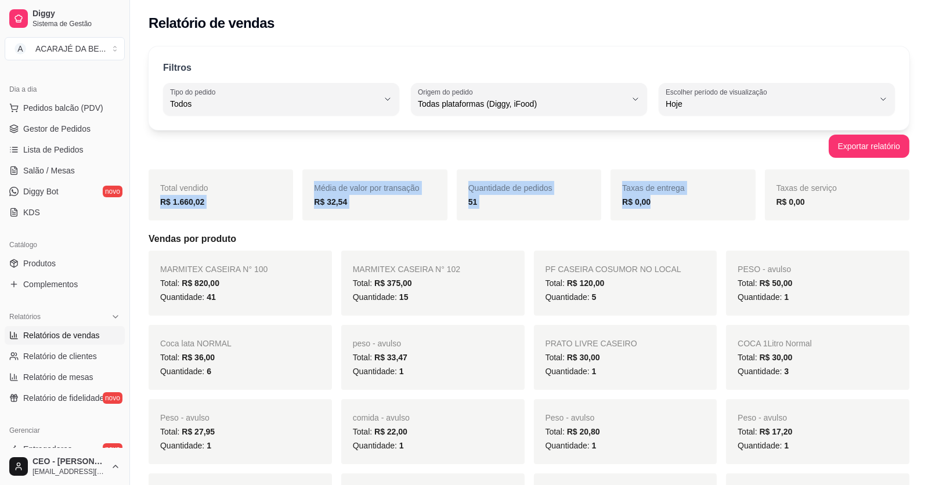
copy div "R$ 1.660,02 Média de valor por transação R$ 32,54 Quantidade de pedidos 51 Taxa…"
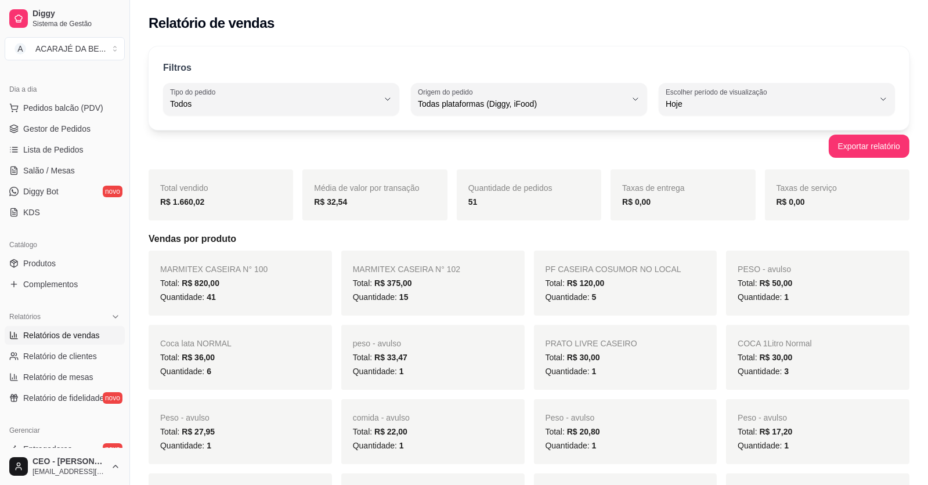
drag, startPoint x: 209, startPoint y: 222, endPoint x: 232, endPoint y: 200, distance: 32.0
click at [221, 211] on div "Total vendido R$ 1.660,02 Média de valor por transação R$ 32,54 Quantidade de p…" at bounding box center [529, 476] width 761 height 615
click at [167, 197] on strong "R$ 1.660,02" at bounding box center [182, 201] width 44 height 9
click at [149, 200] on div "Total vendido R$ 1.660,02" at bounding box center [221, 194] width 145 height 51
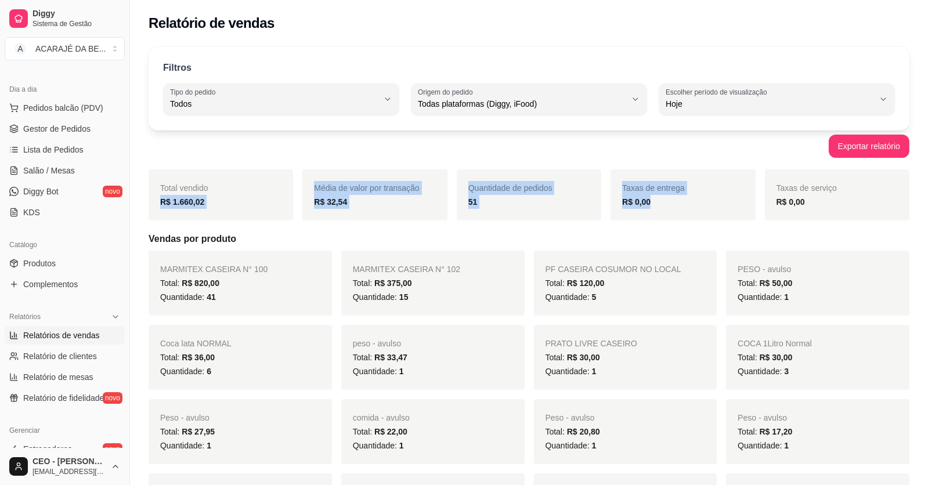
drag, startPoint x: 149, startPoint y: 200, endPoint x: 721, endPoint y: 201, distance: 572.8
click at [721, 201] on div "Total vendido R$ 1.660,02 Média de valor por transação R$ 32,54 Quantidade de p…" at bounding box center [529, 194] width 761 height 51
copy div "R$ 1.660,02 Média de valor por transação R$ 32,54 Quantidade de pedidos 51 Taxa…"
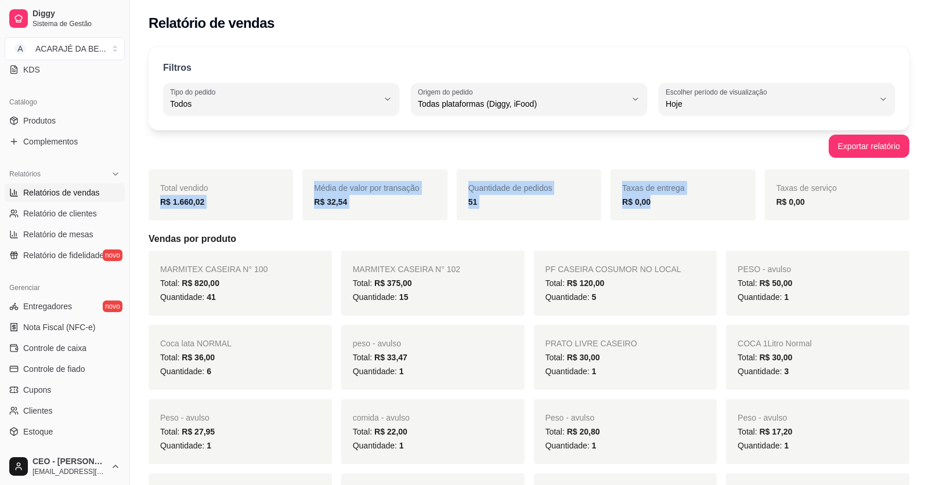
scroll to position [291, 0]
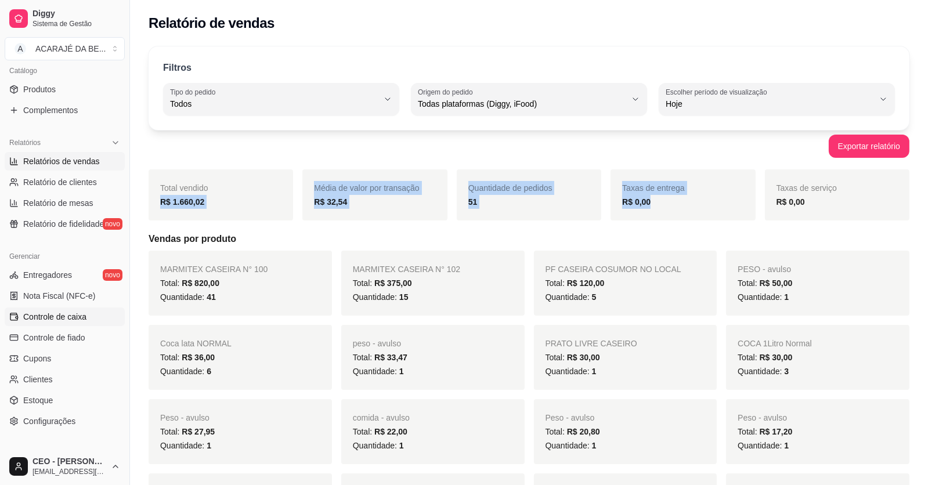
click at [77, 313] on span "Controle de caixa" at bounding box center [54, 317] width 63 height 12
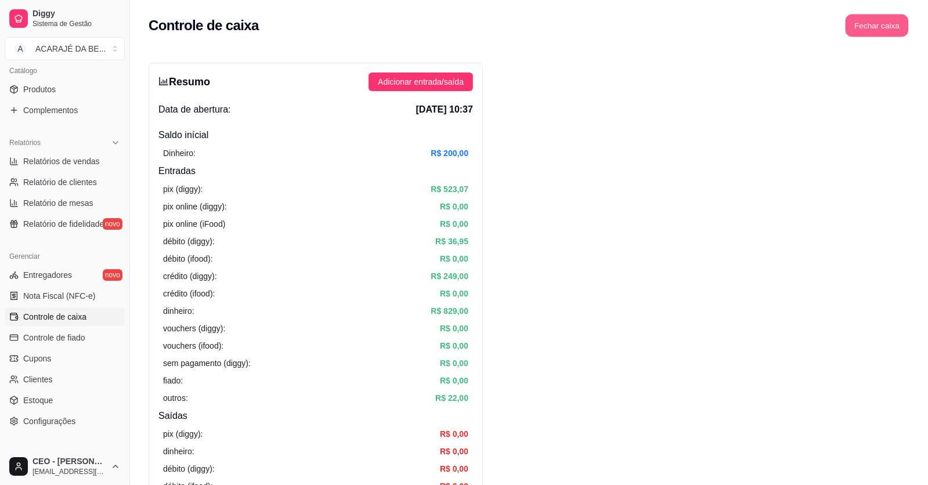
click at [883, 30] on button "Fechar caixa" at bounding box center [877, 26] width 63 height 23
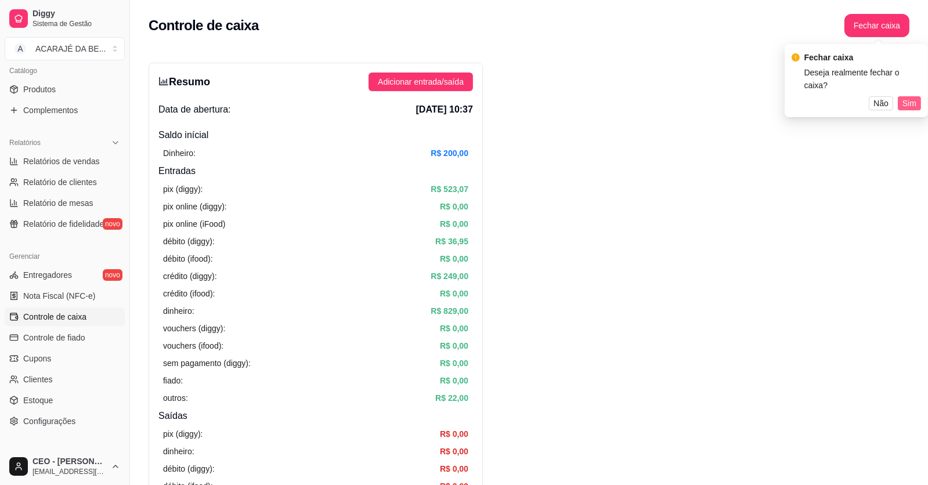
click at [903, 97] on span "Sim" at bounding box center [909, 103] width 14 height 13
